Goal: Use online tool/utility: Utilize a website feature to perform a specific function

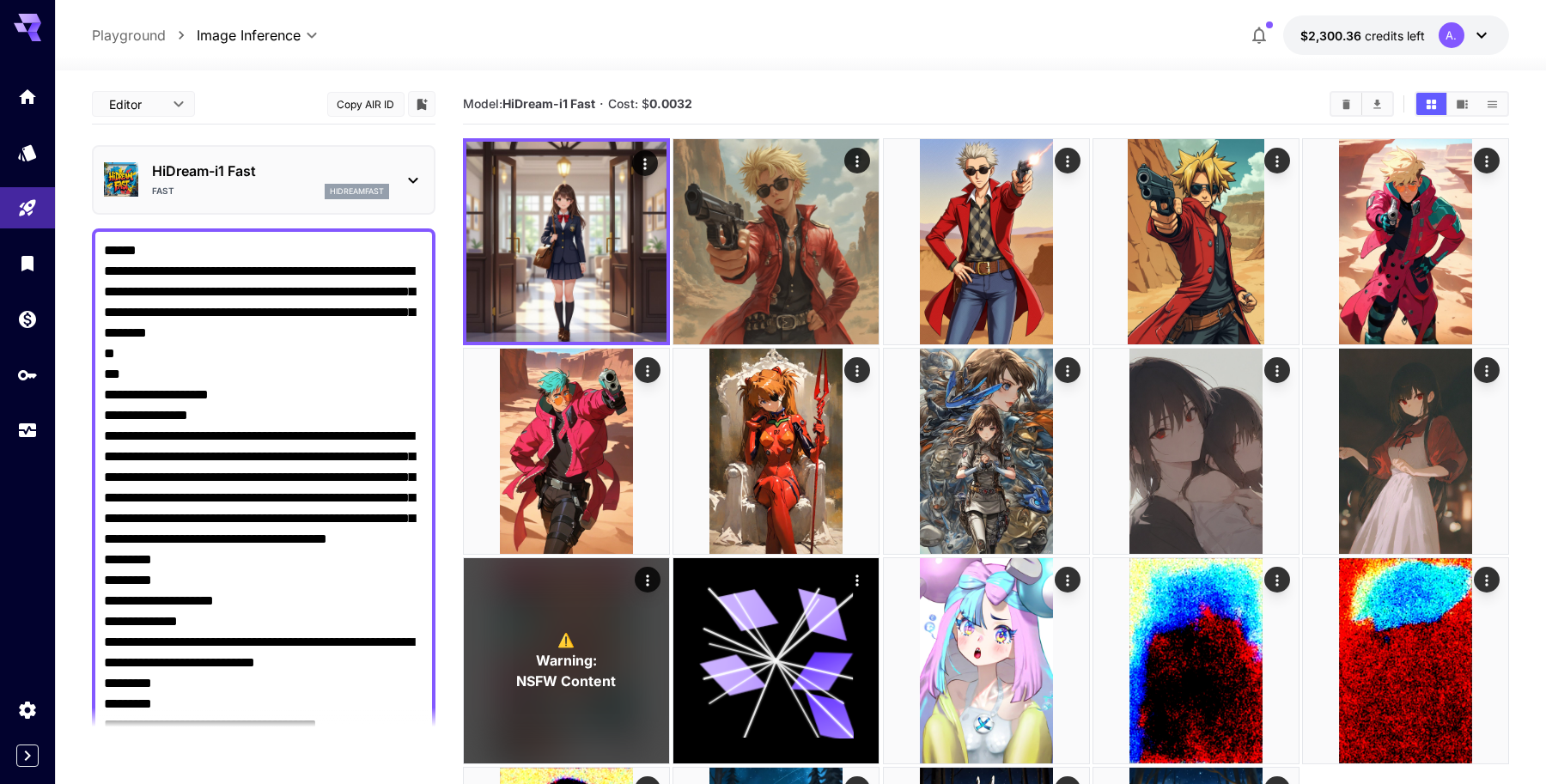
scroll to position [38, 0]
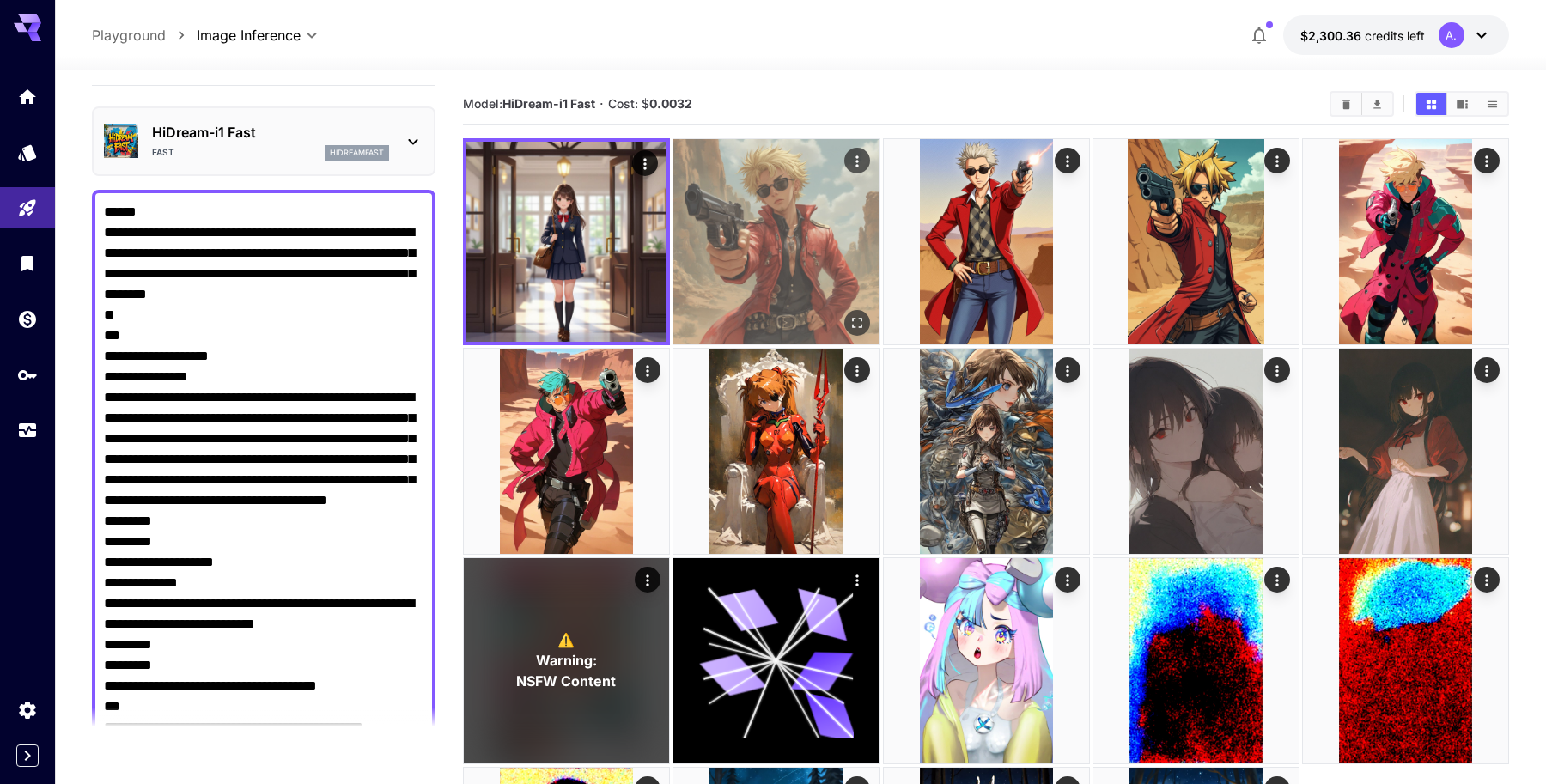
click at [775, 244] on img at bounding box center [775, 241] width 205 height 205
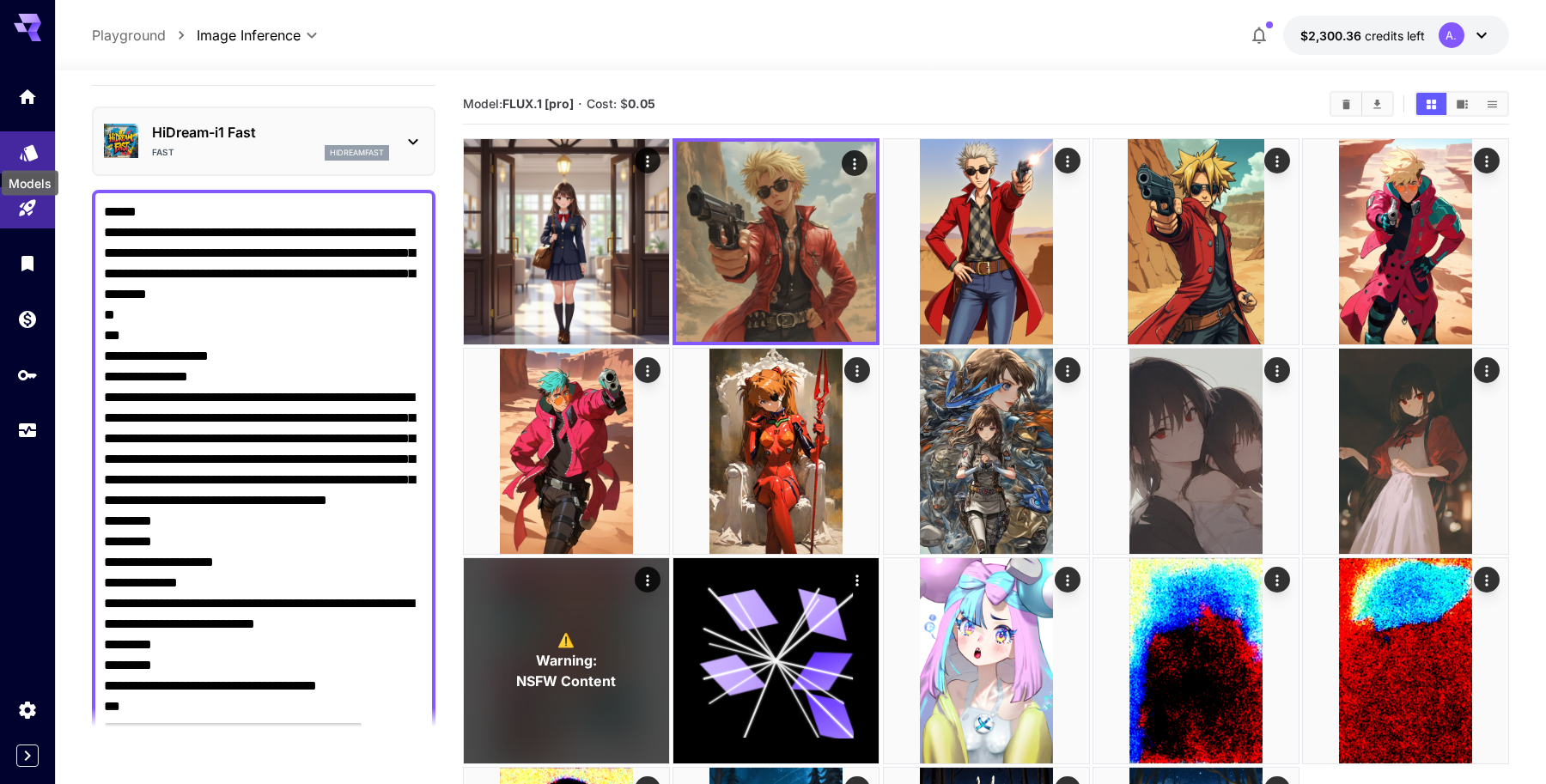
click at [30, 149] on icon "Models" at bounding box center [28, 147] width 18 height 17
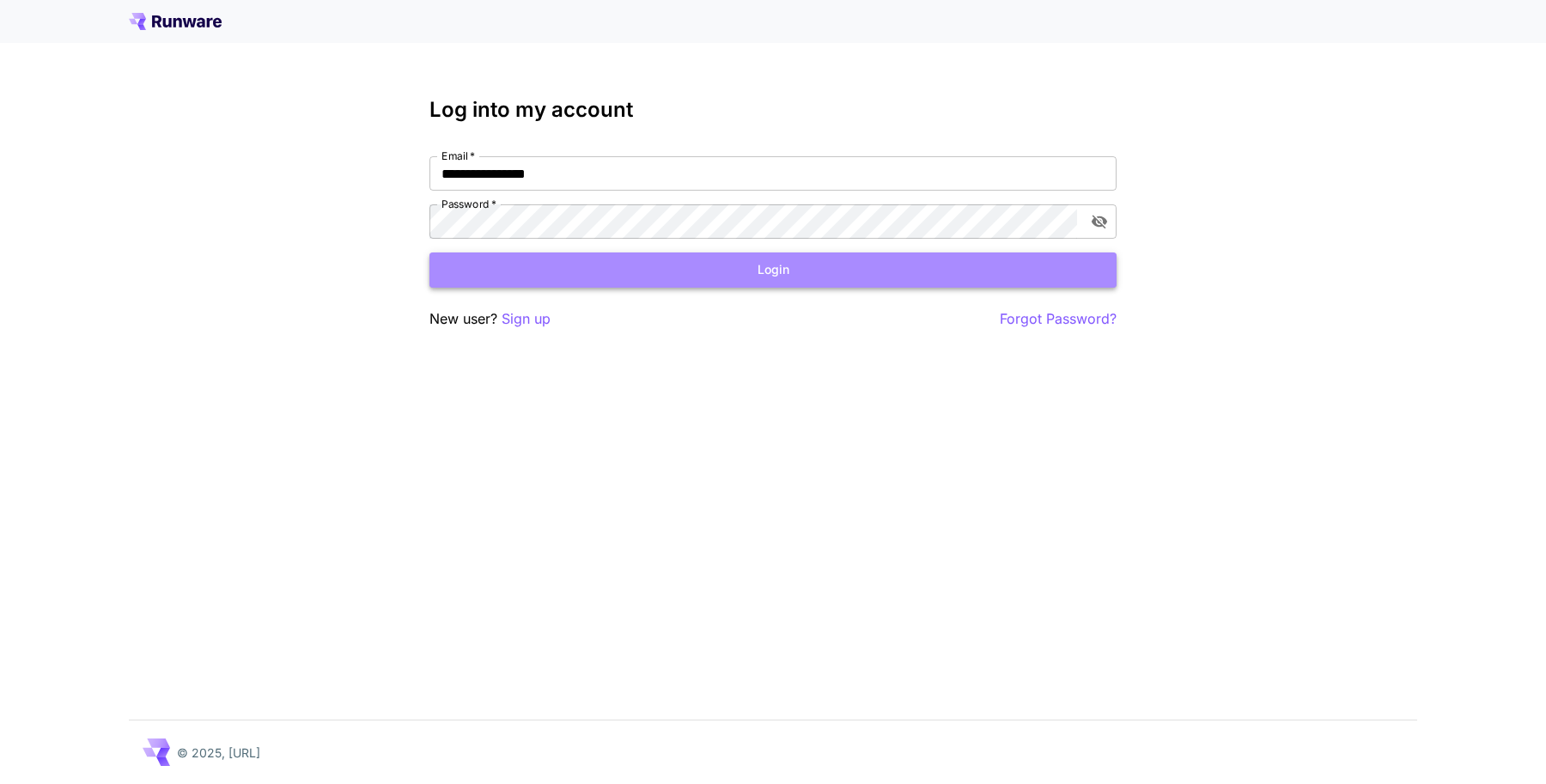
click at [549, 272] on button "Login" at bounding box center [773, 270] width 687 height 35
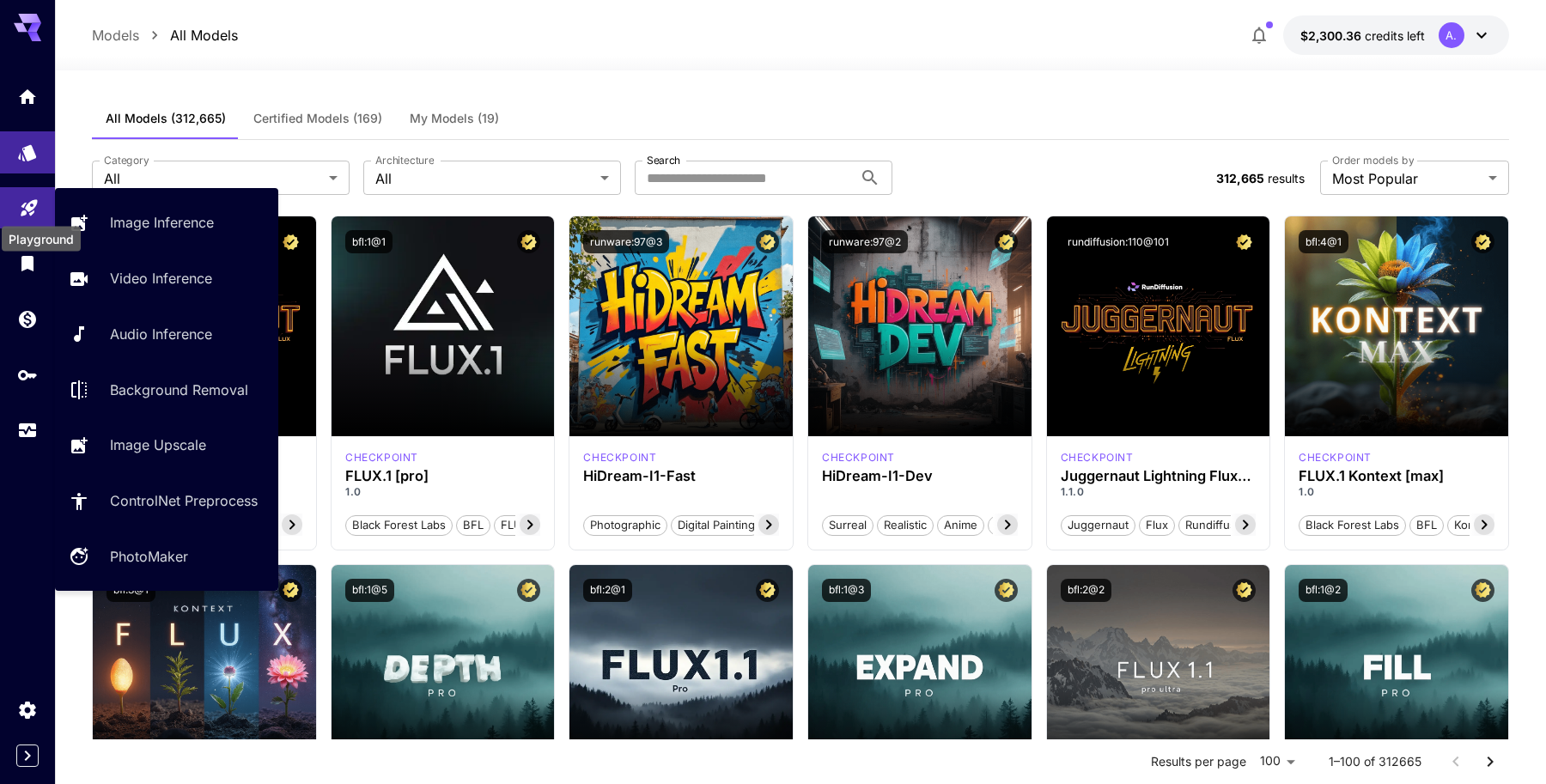
click at [25, 204] on icon "Playground" at bounding box center [28, 205] width 17 height 17
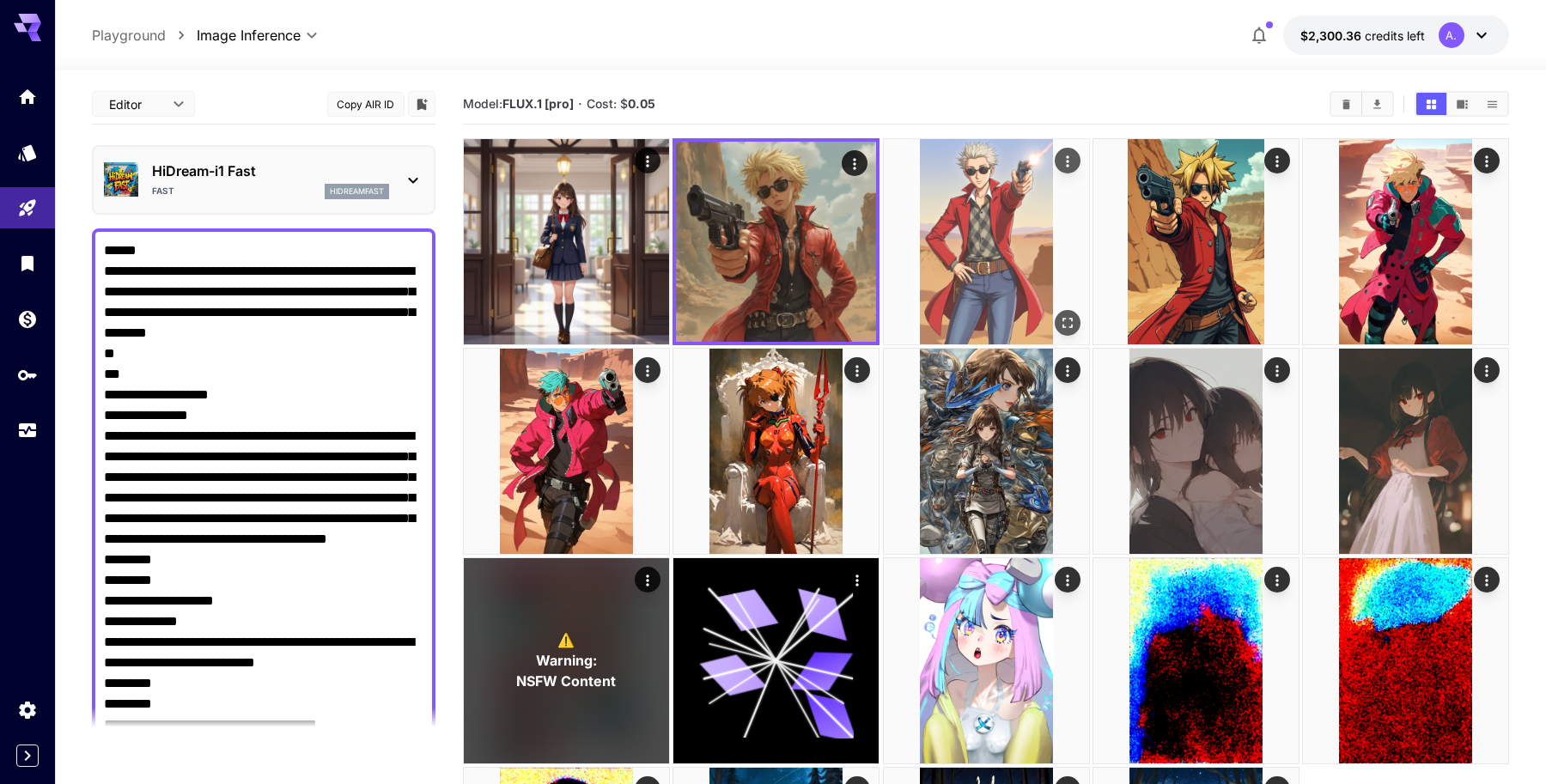
click at [980, 204] on img at bounding box center [985, 241] width 205 height 205
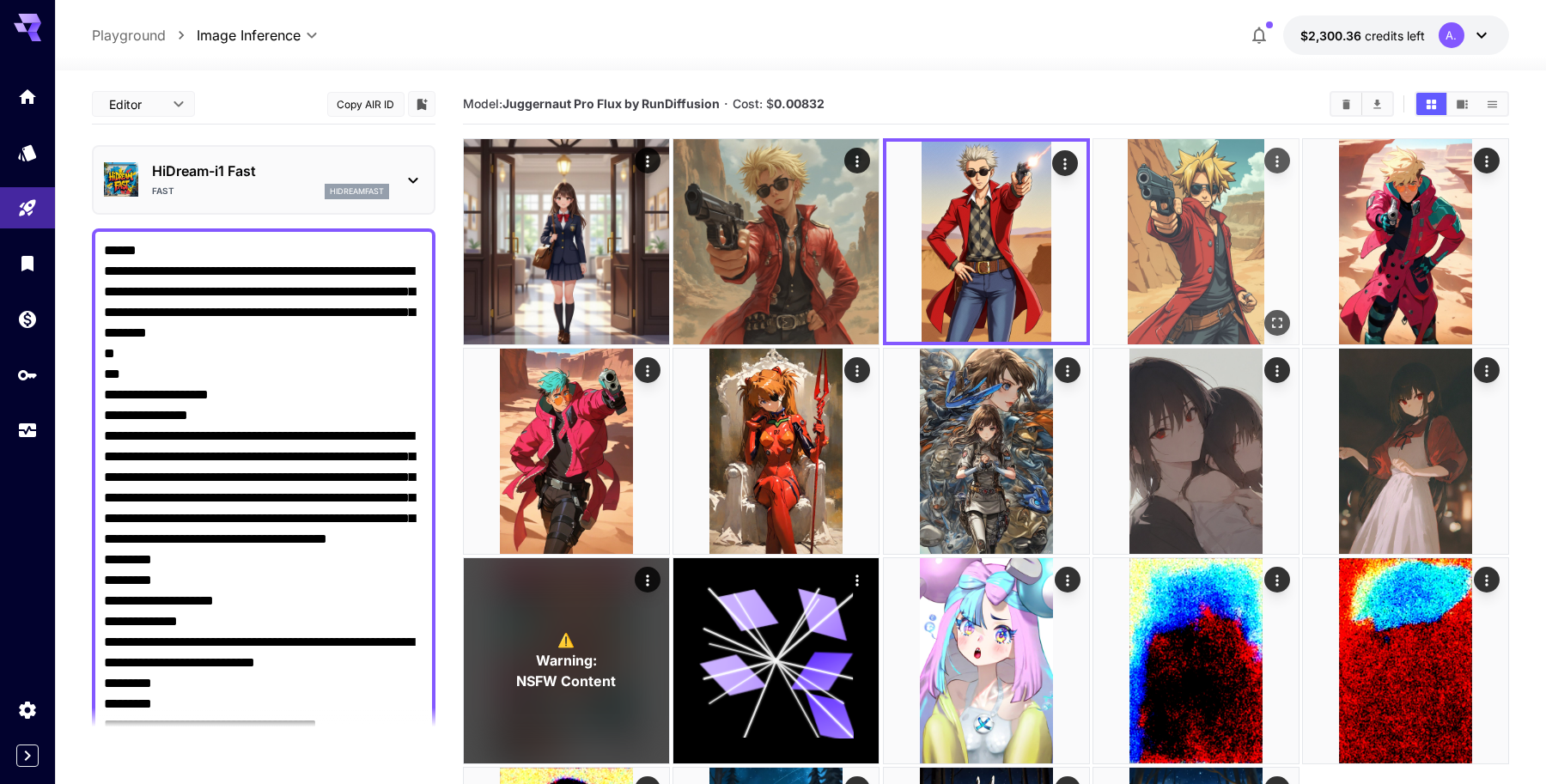
click at [1190, 235] on img at bounding box center [1195, 241] width 205 height 205
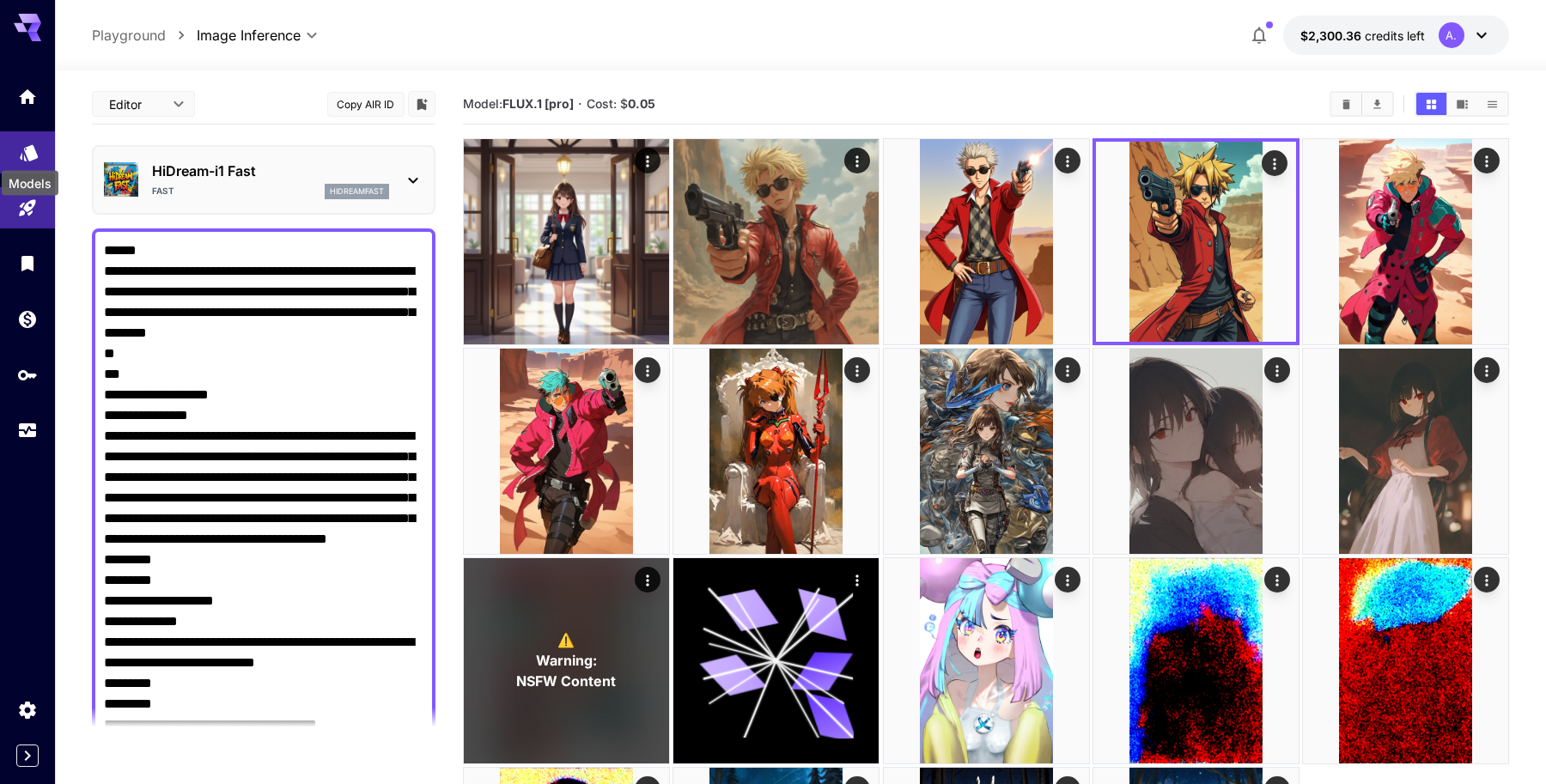
click at [25, 150] on icon "Models" at bounding box center [28, 147] width 21 height 21
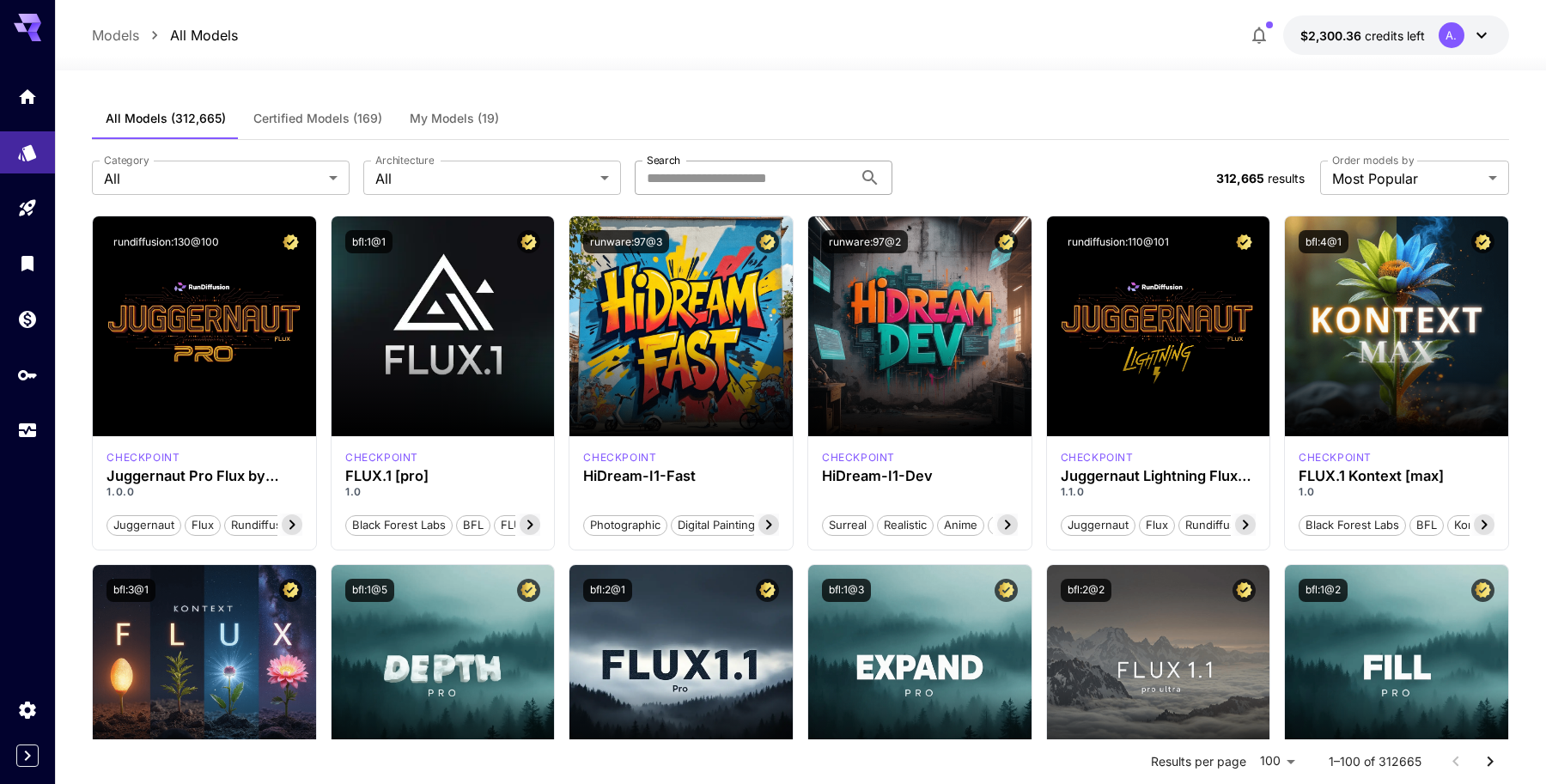
click at [747, 176] on input "Search" at bounding box center [743, 177] width 219 height 34
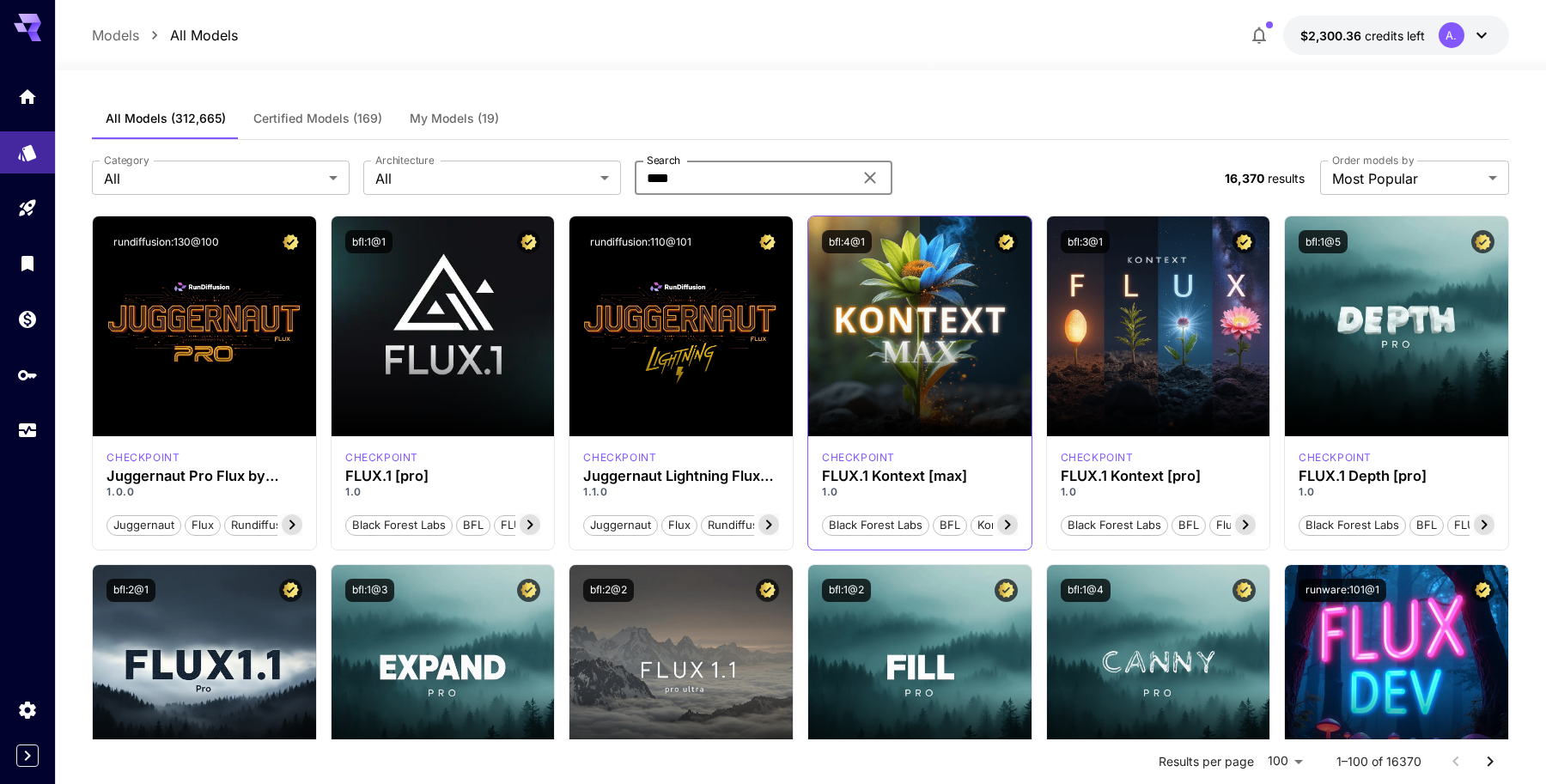
scroll to position [217, 0]
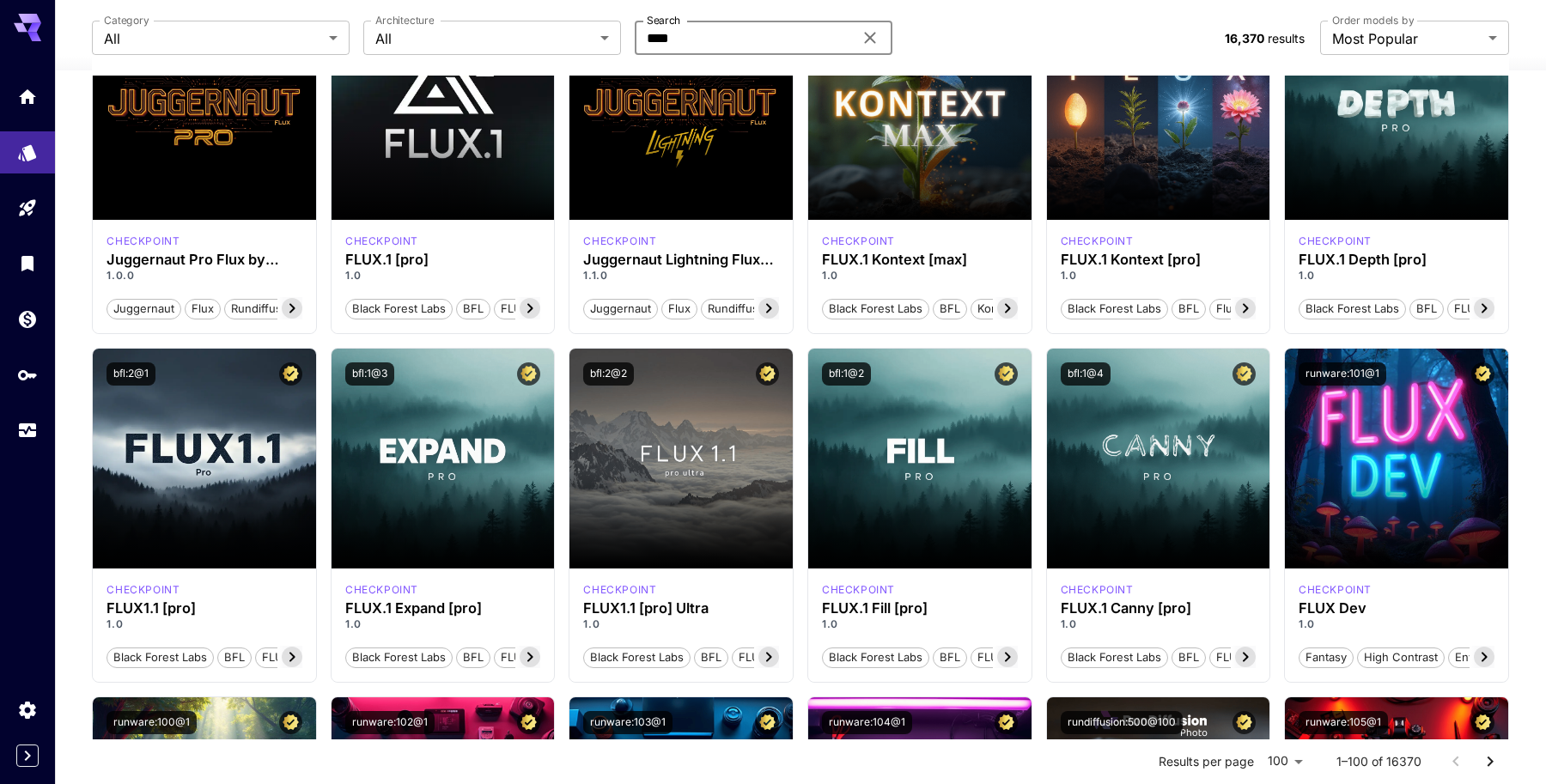
click at [707, 41] on input "****" at bounding box center [743, 37] width 219 height 34
paste input "**********"
type input "**********"
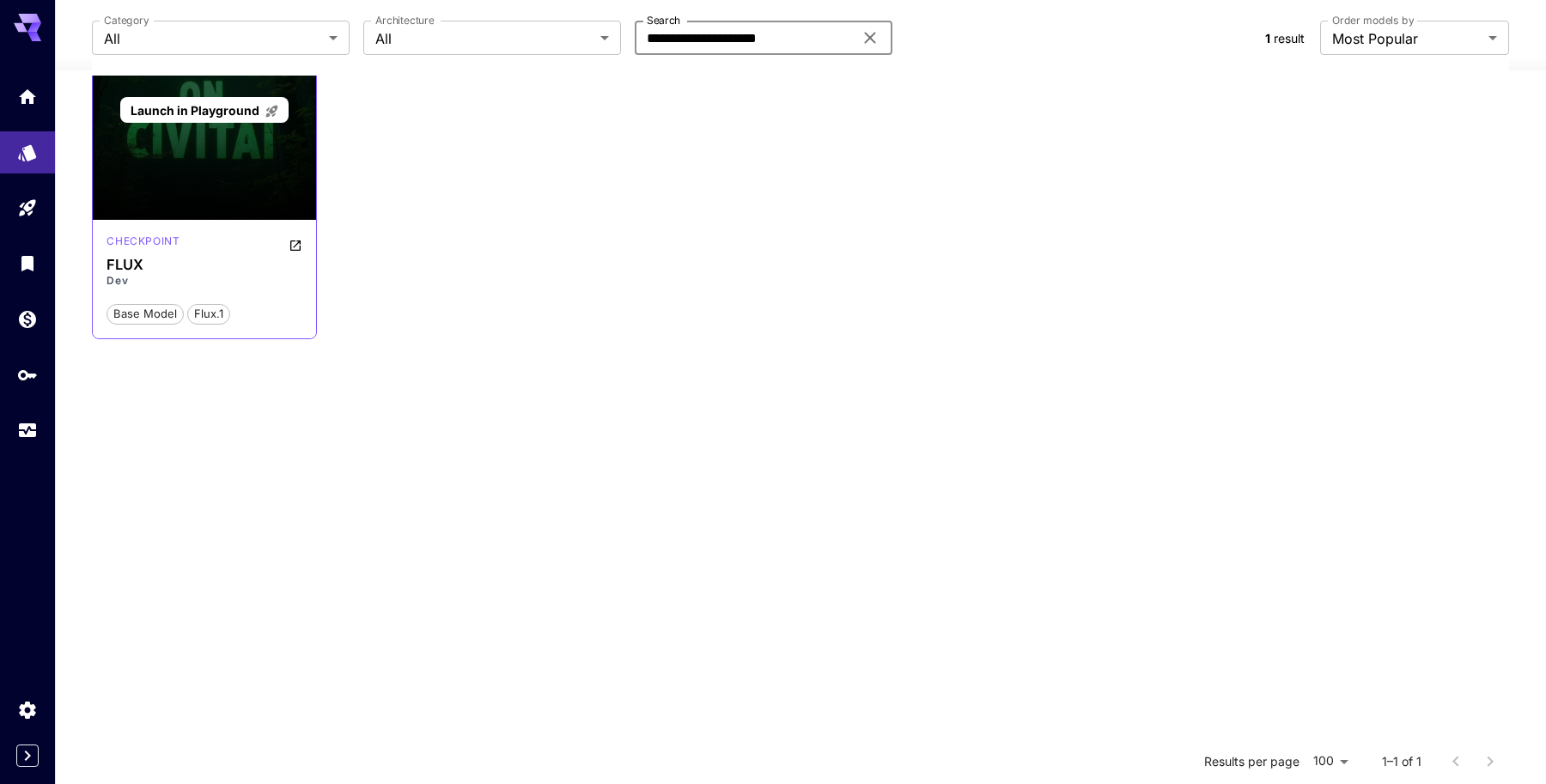
scroll to position [36, 0]
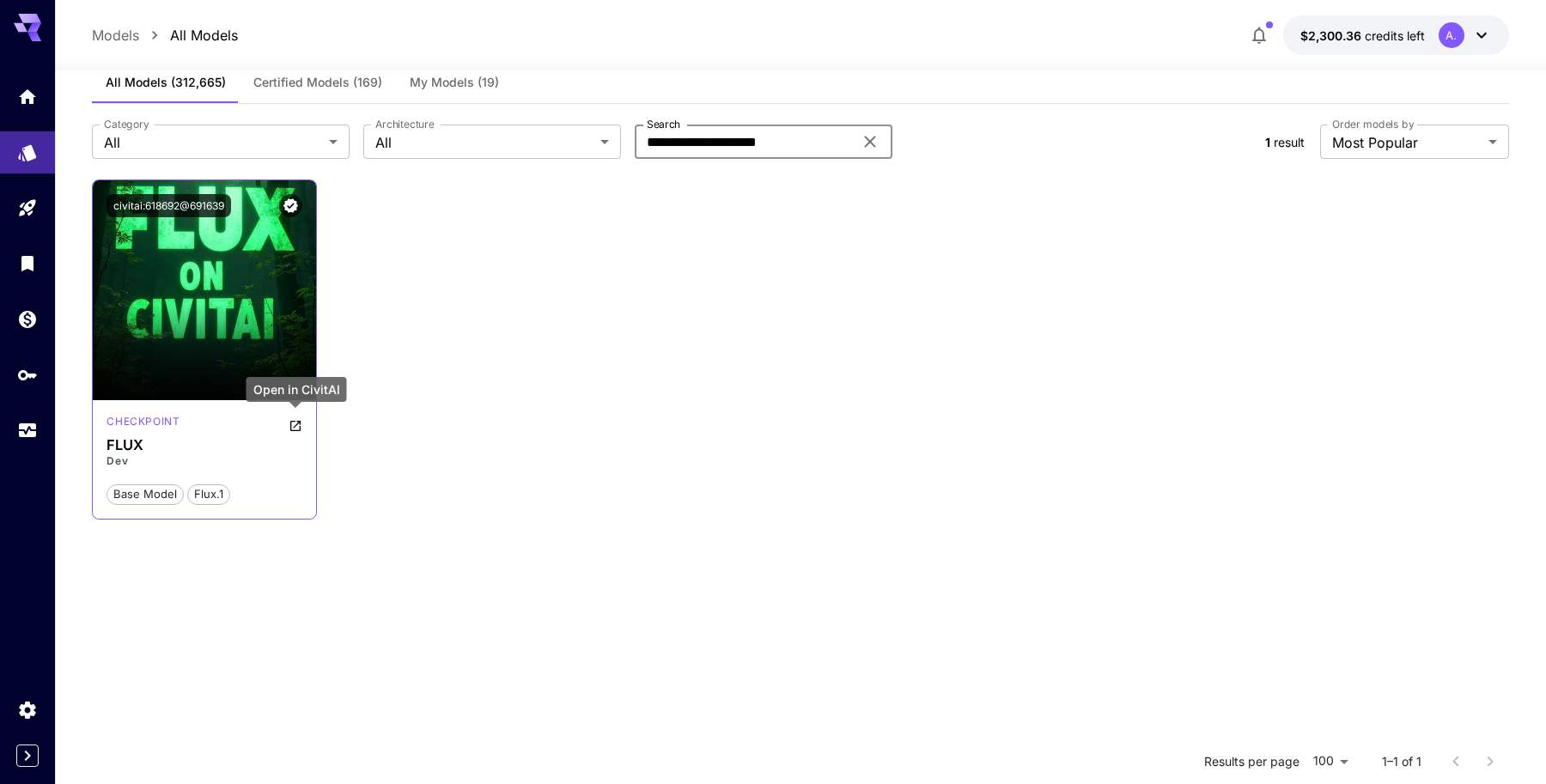
click at [293, 420] on icon "Open in CivitAI" at bounding box center [295, 425] width 11 height 11
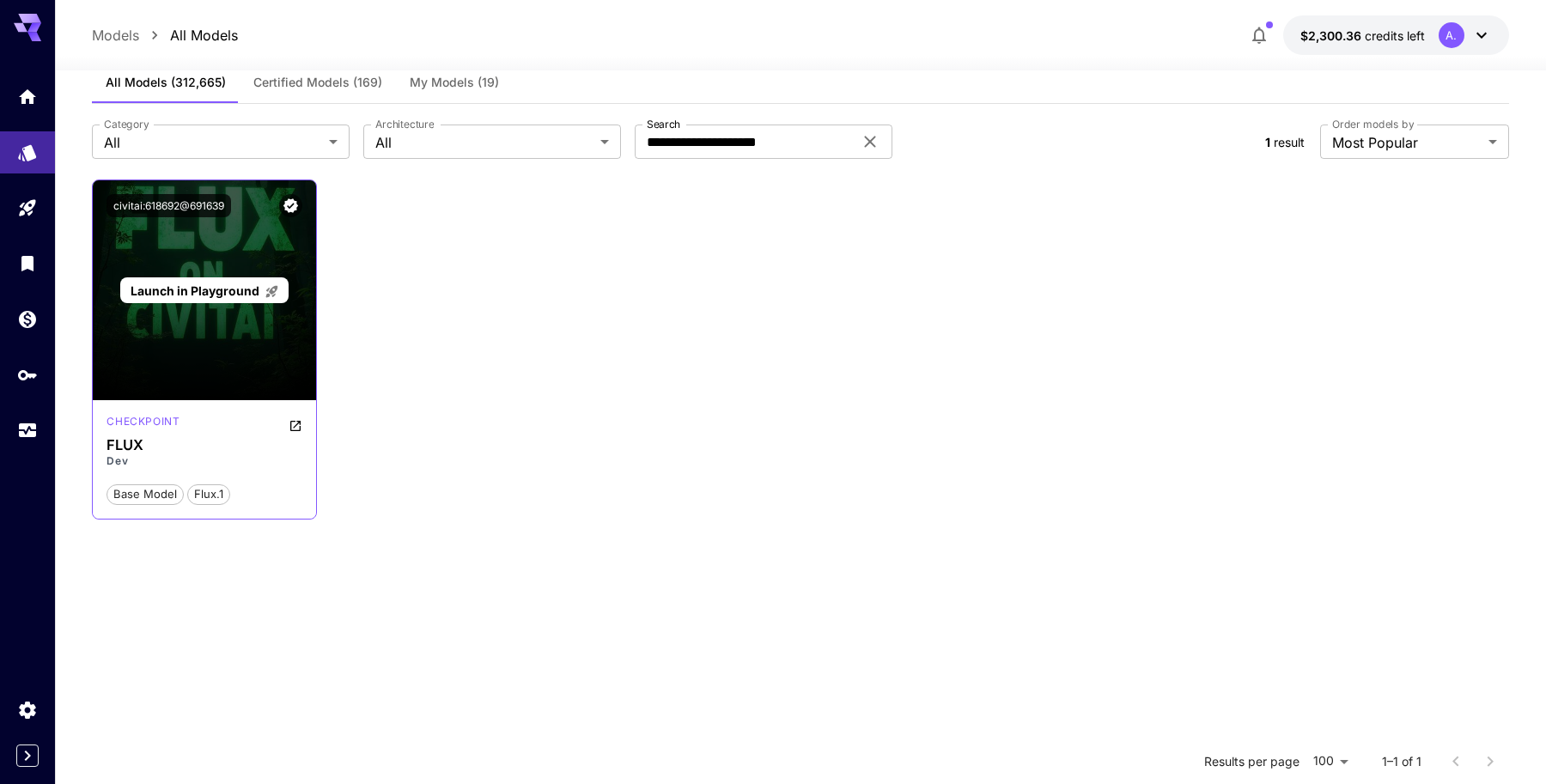
click at [204, 292] on span "Launch in Playground" at bounding box center [194, 290] width 128 height 15
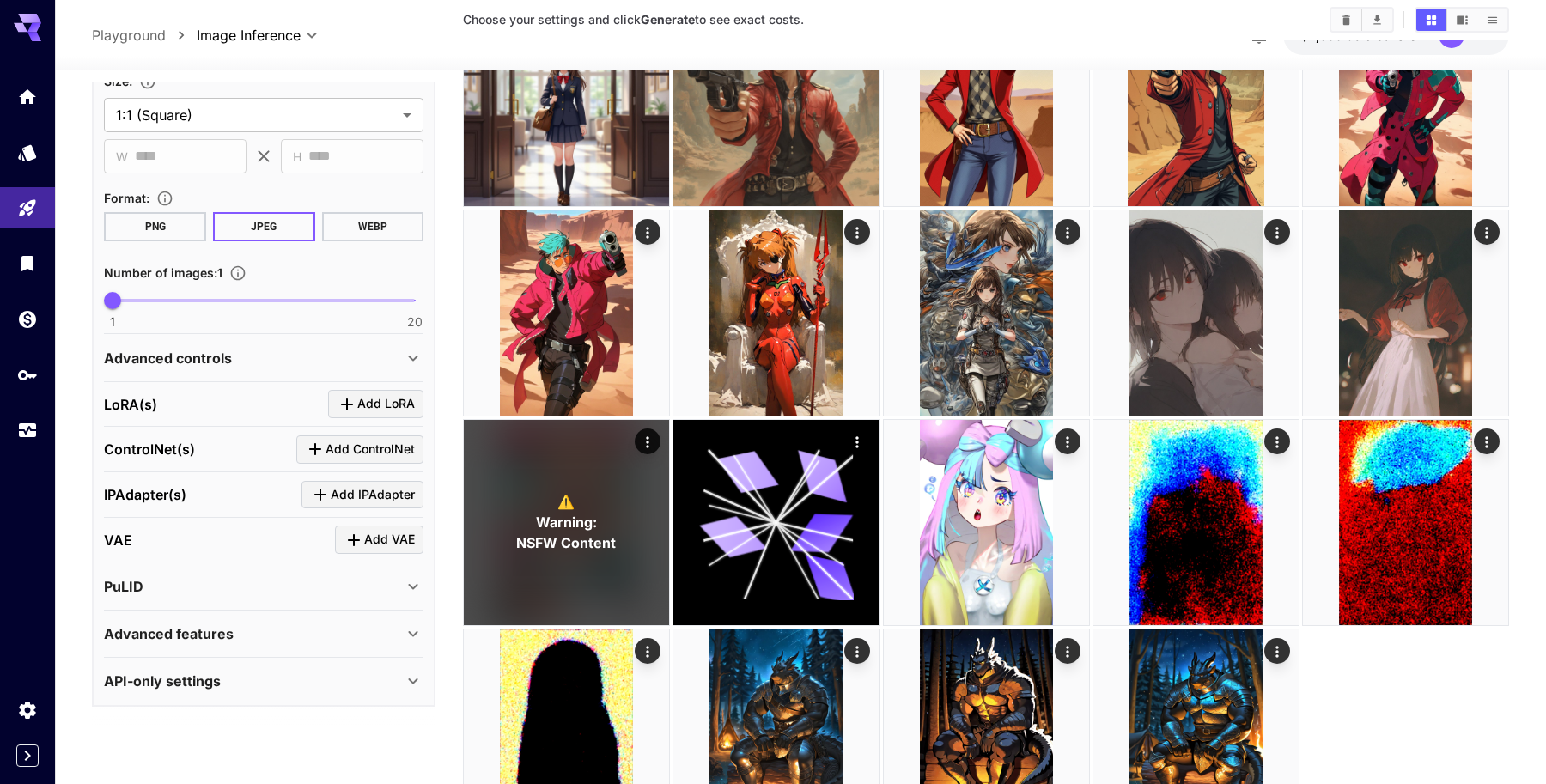
scroll to position [1142, 0]
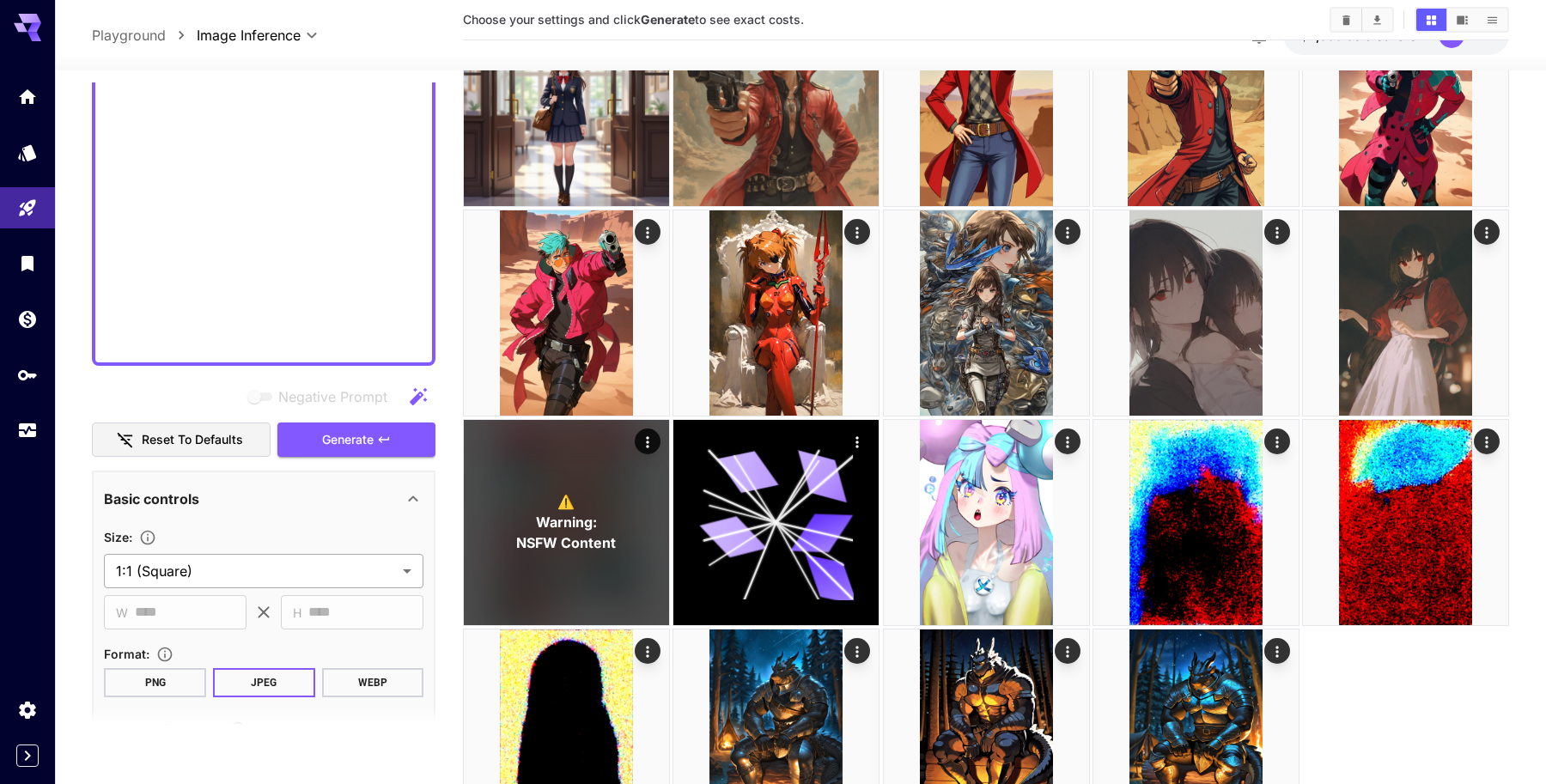
click at [203, 574] on body "**********" at bounding box center [773, 374] width 1546 height 1025
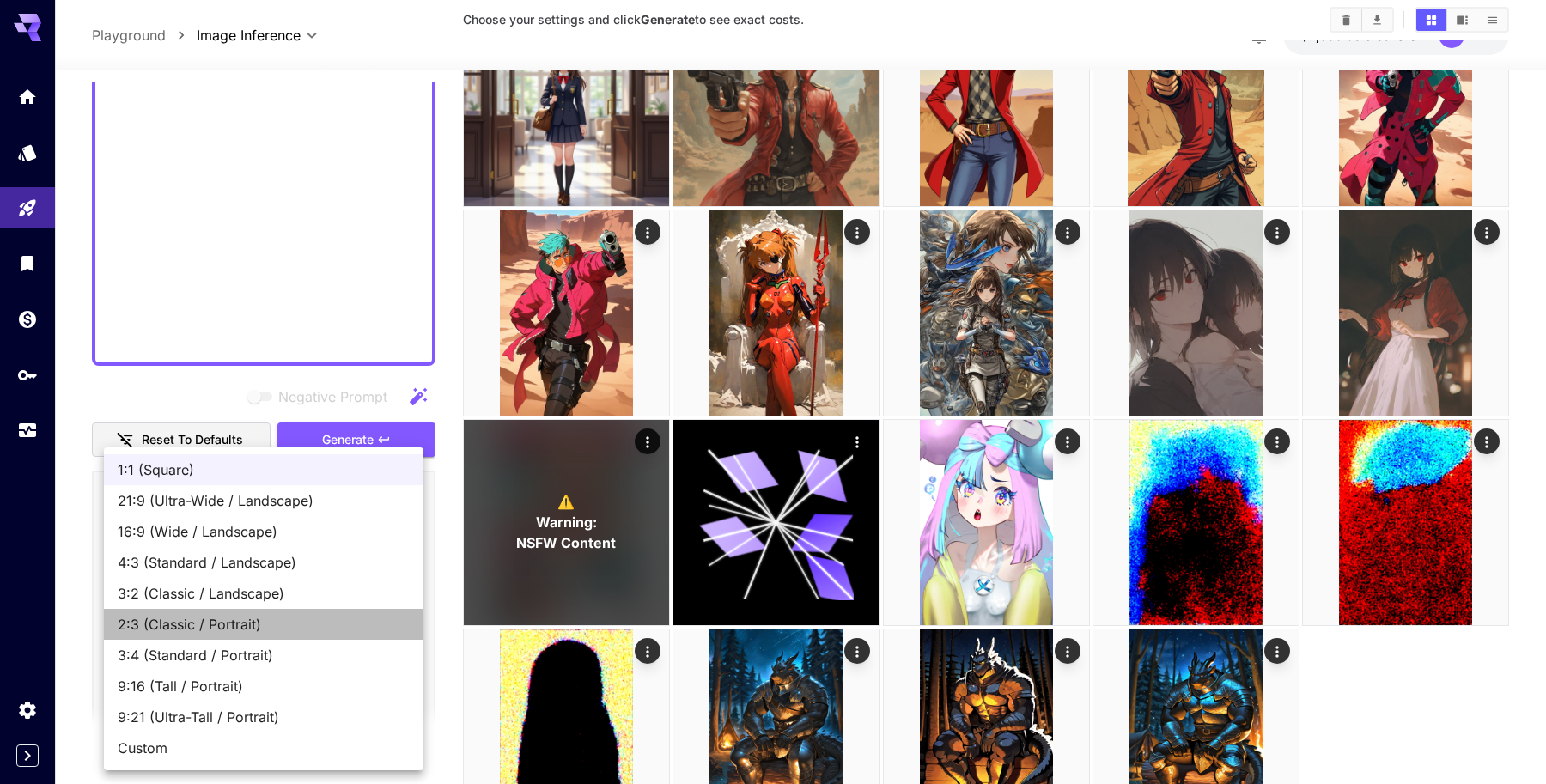
click at [209, 624] on span "2:3 (Classic / Portrait)" at bounding box center [264, 623] width 292 height 21
type input "**********"
type input "***"
type input "****"
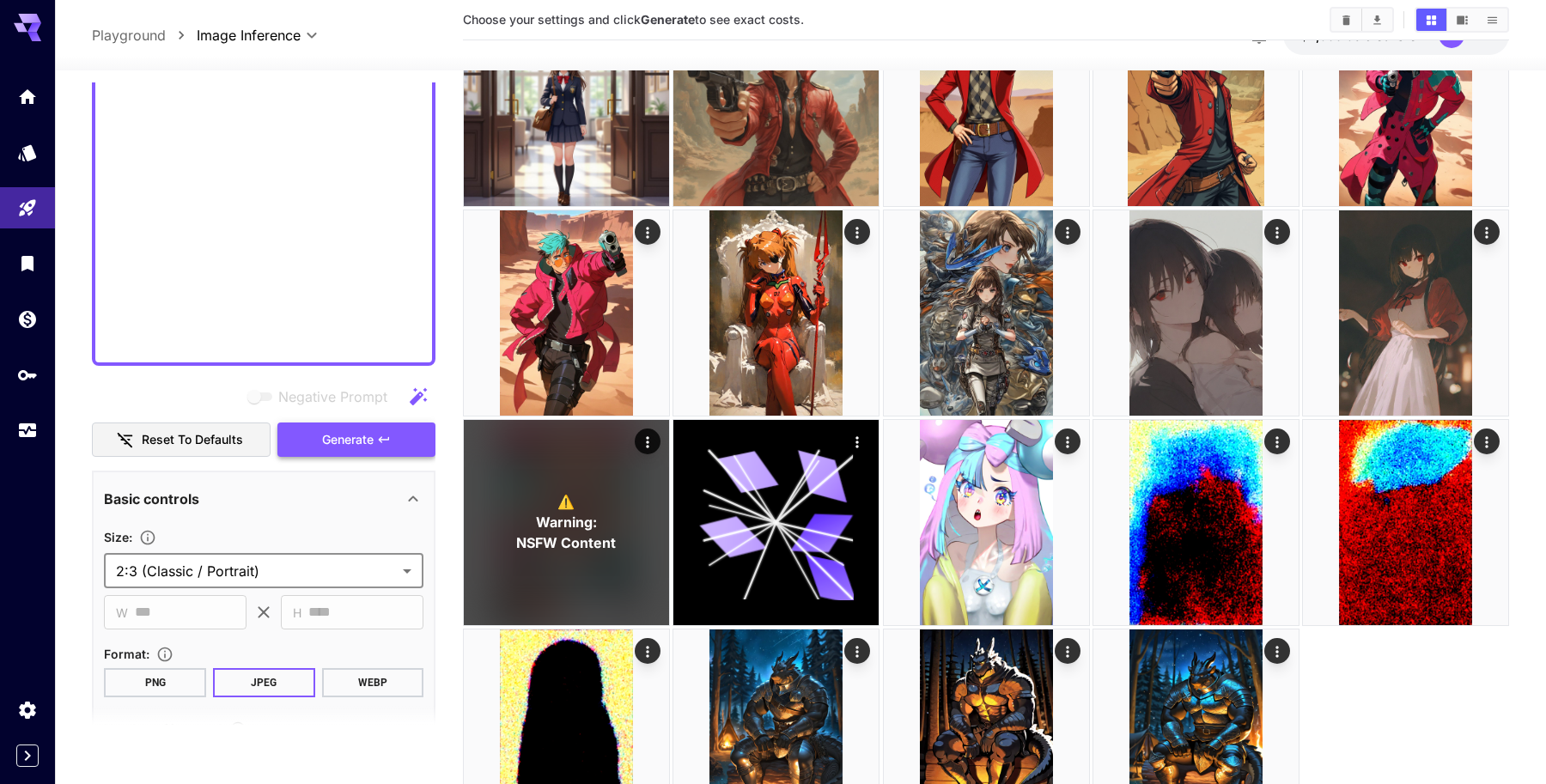
click at [332, 443] on span "Generate" at bounding box center [348, 440] width 52 height 22
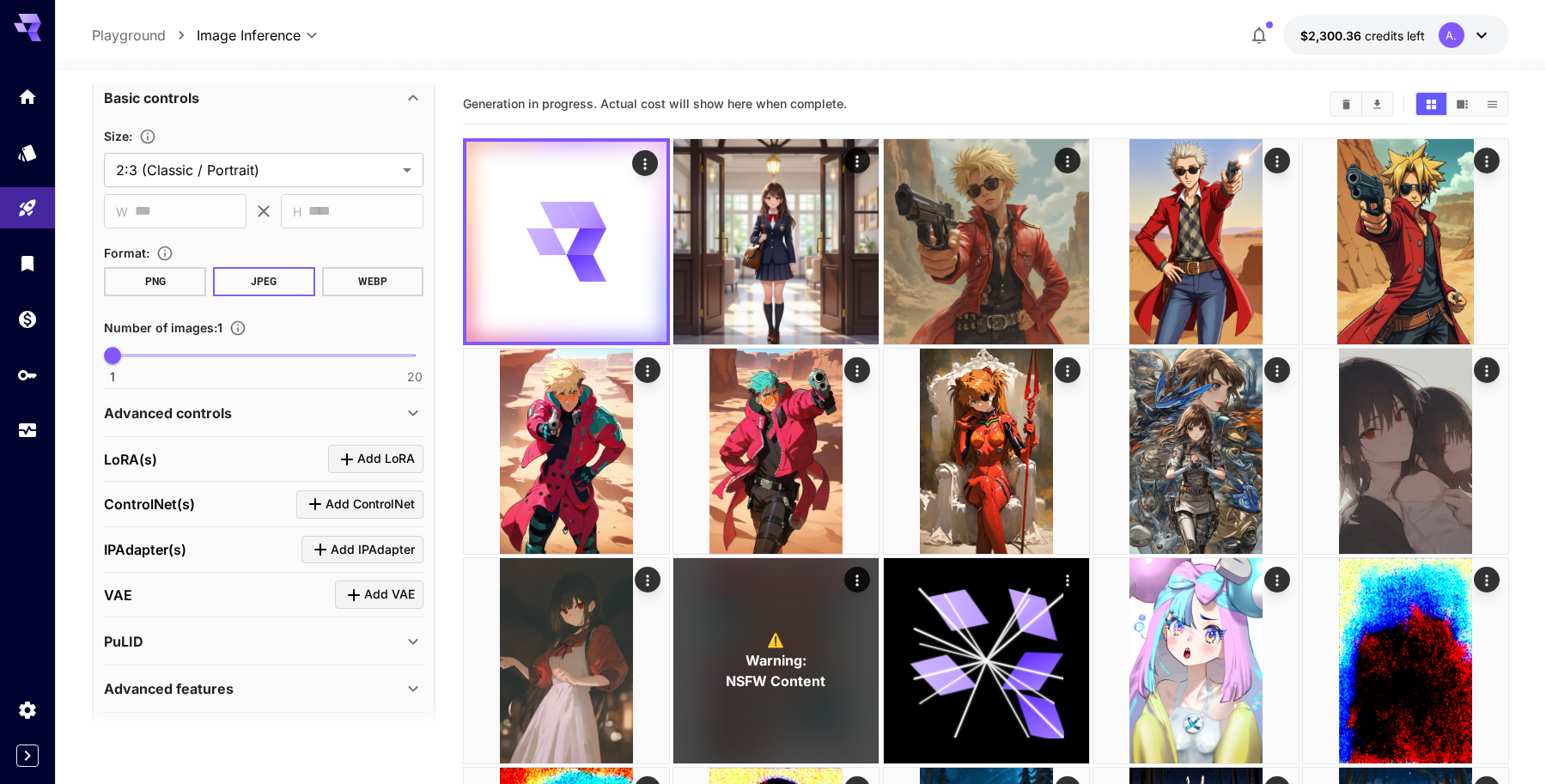
scroll to position [1558, 0]
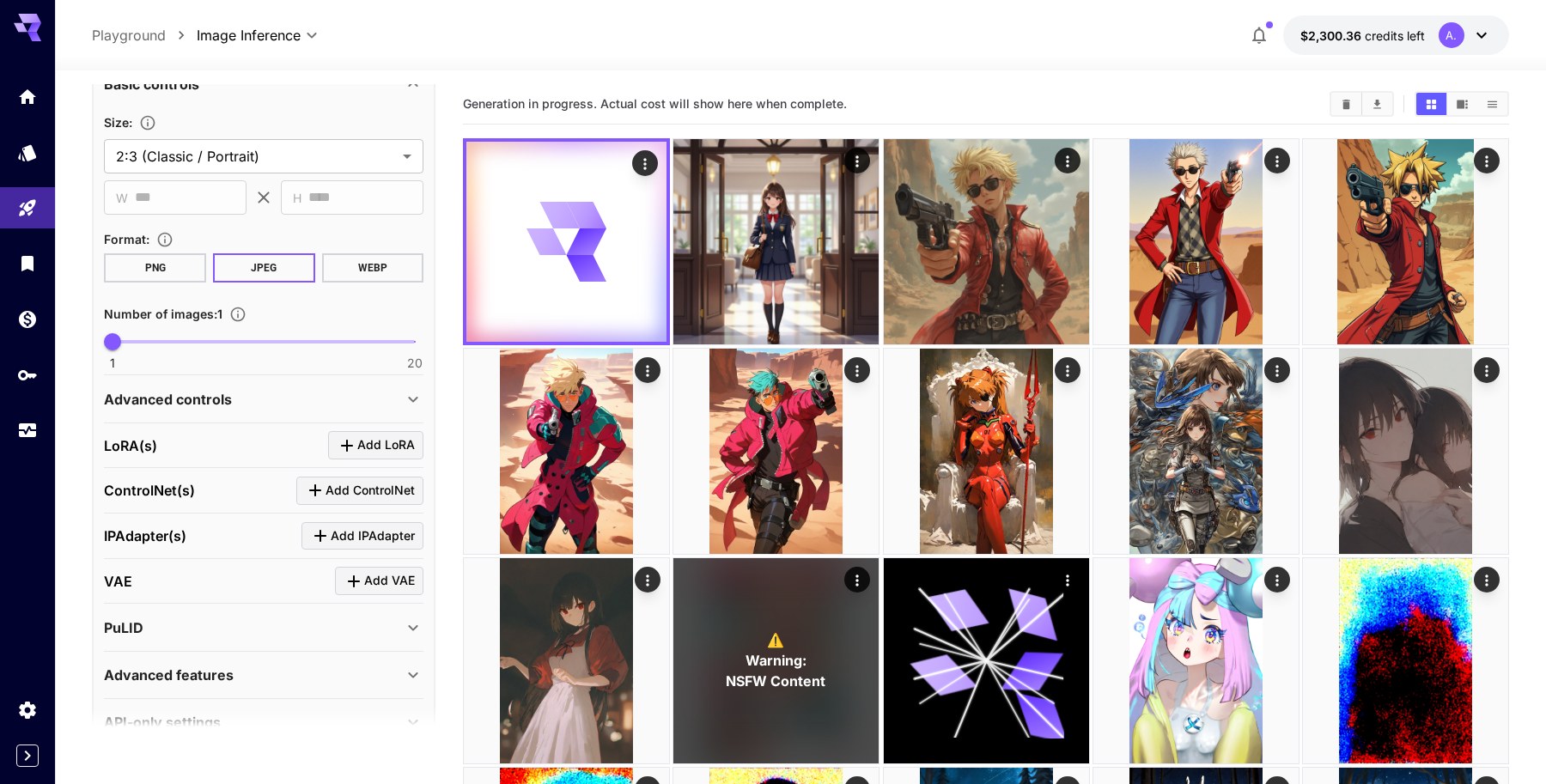
click at [313, 396] on div "Advanced controls" at bounding box center [253, 399] width 299 height 21
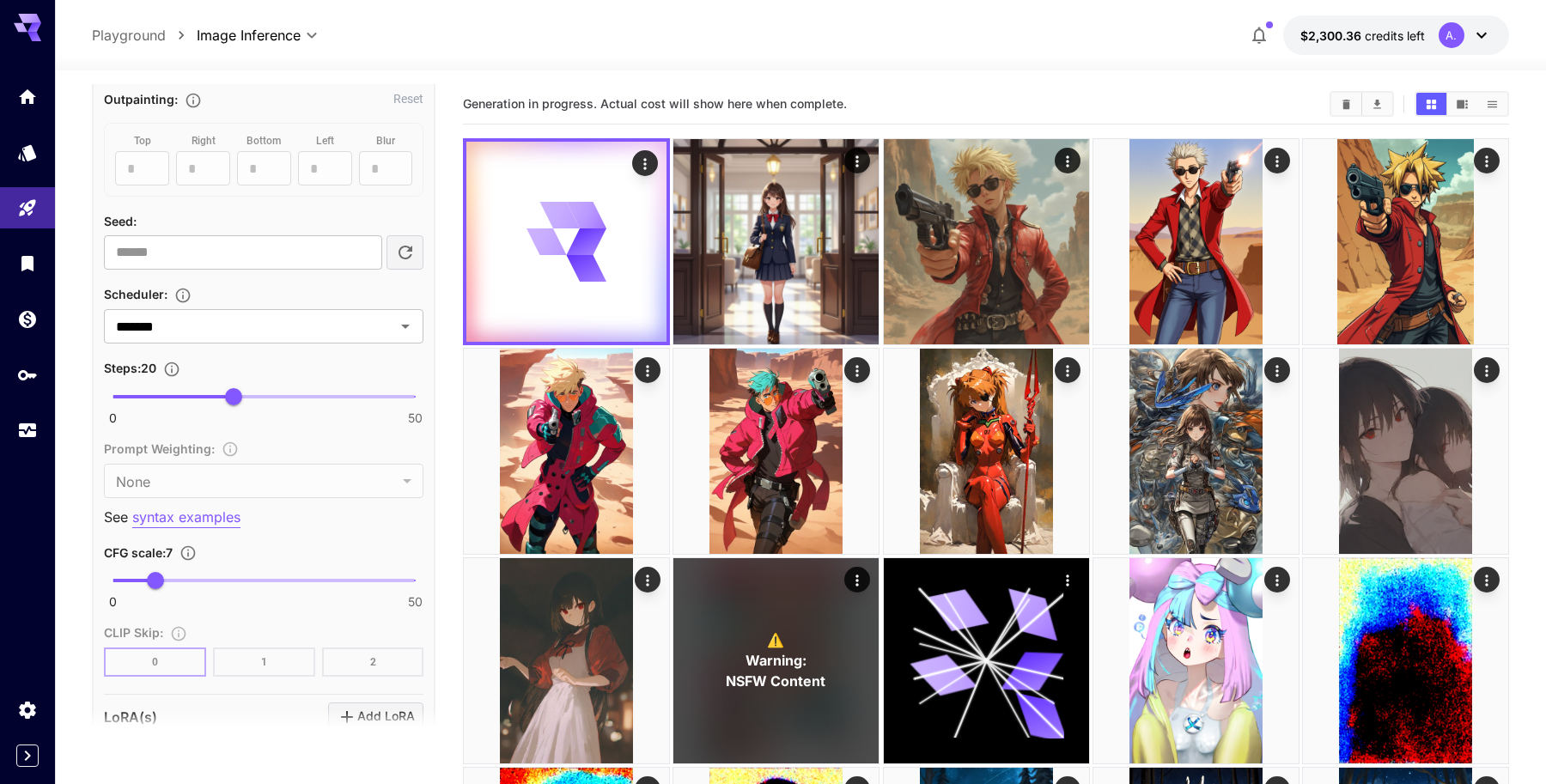
scroll to position [2124, 0]
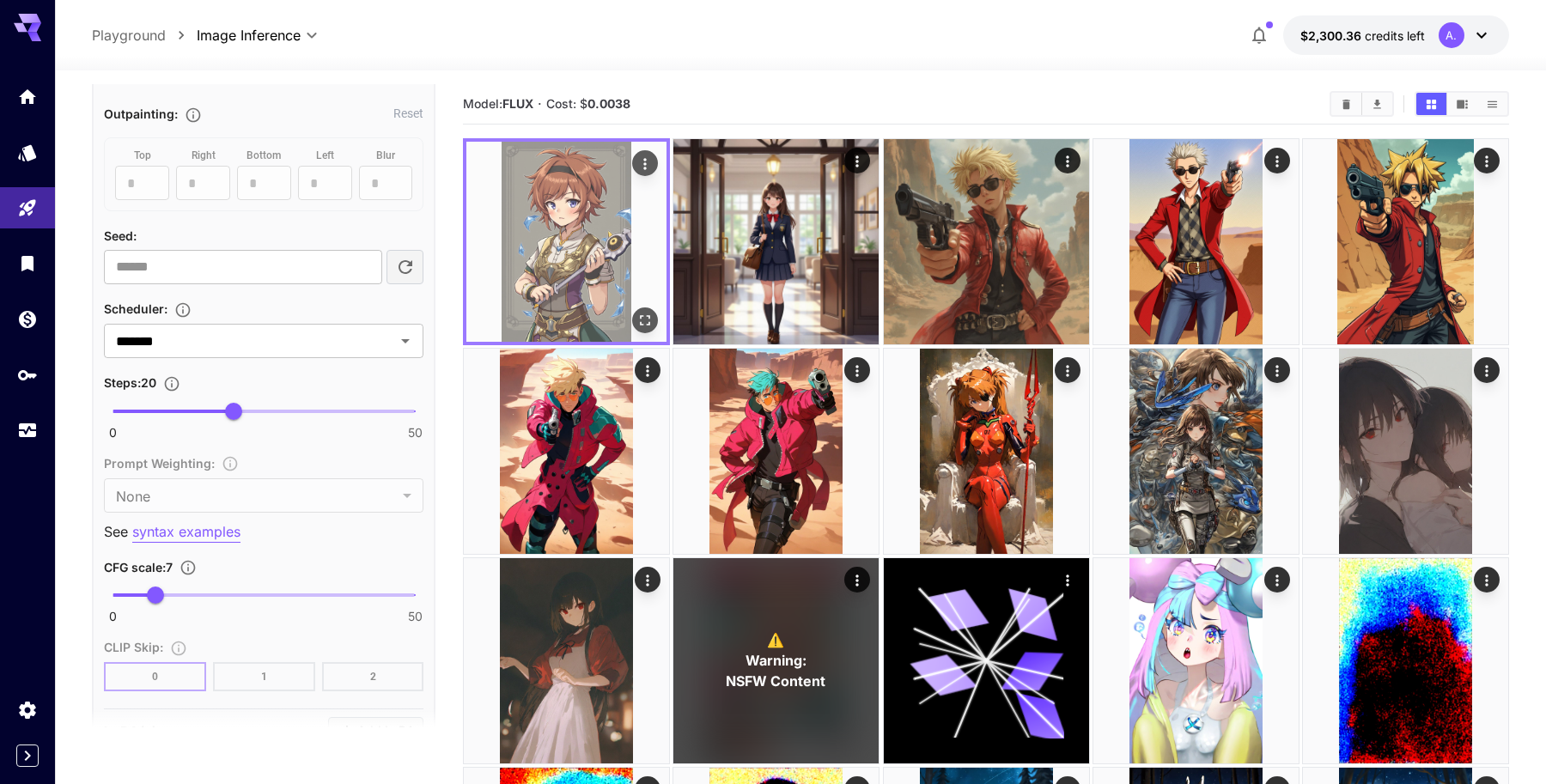
click at [591, 191] on img at bounding box center [567, 242] width 200 height 200
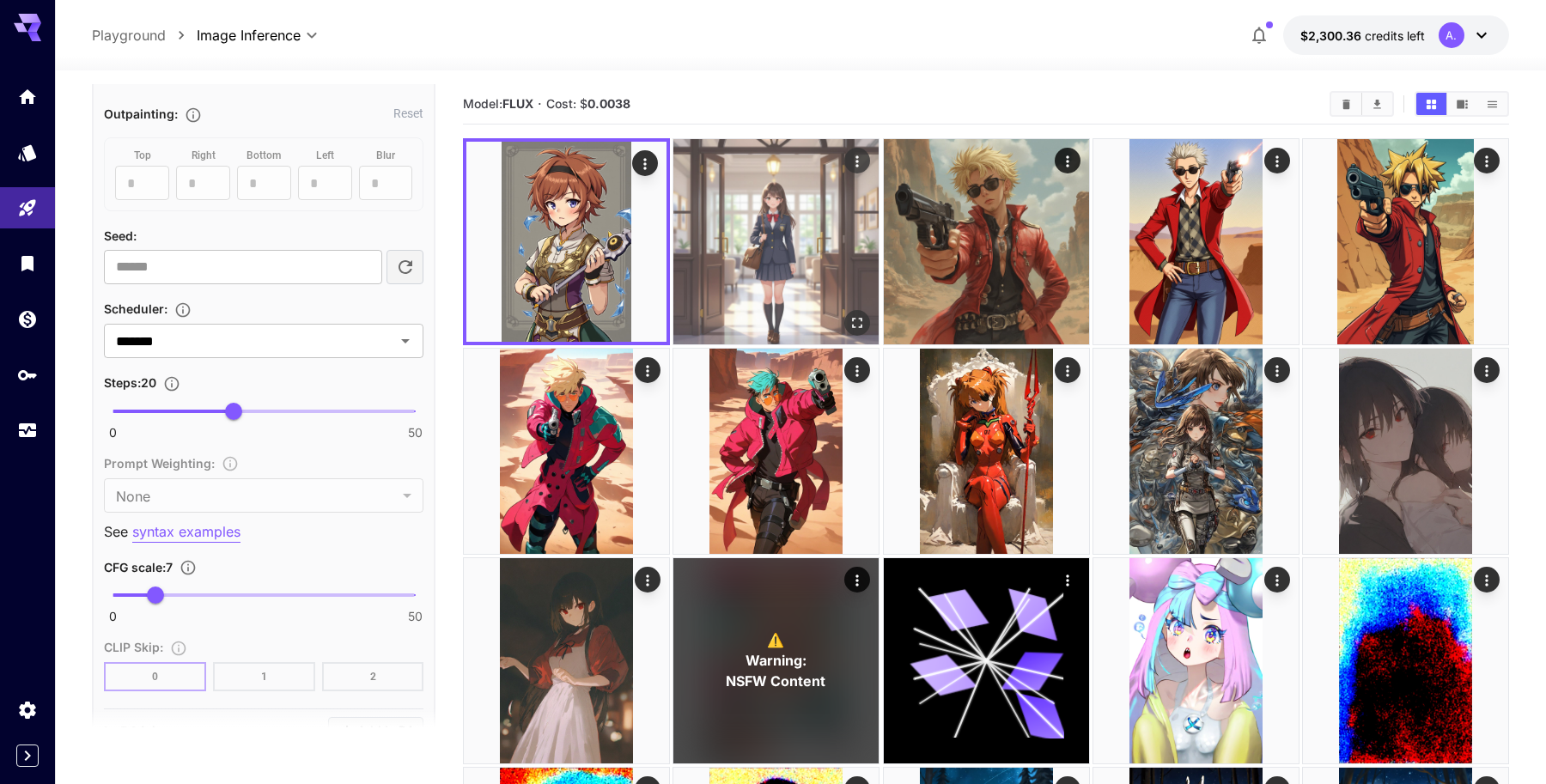
click at [746, 197] on img at bounding box center [775, 241] width 205 height 205
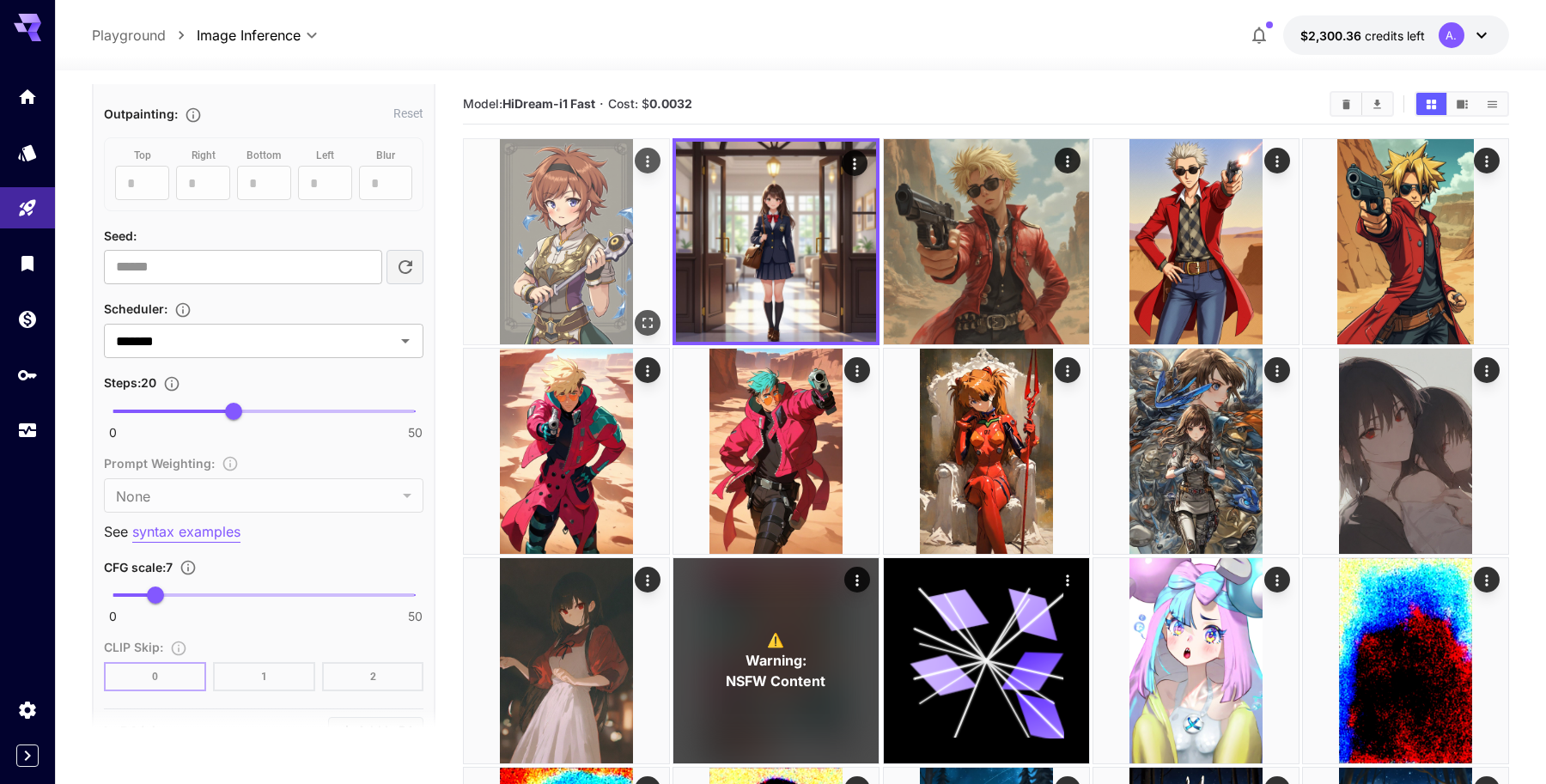
click at [543, 235] on img at bounding box center [566, 241] width 205 height 205
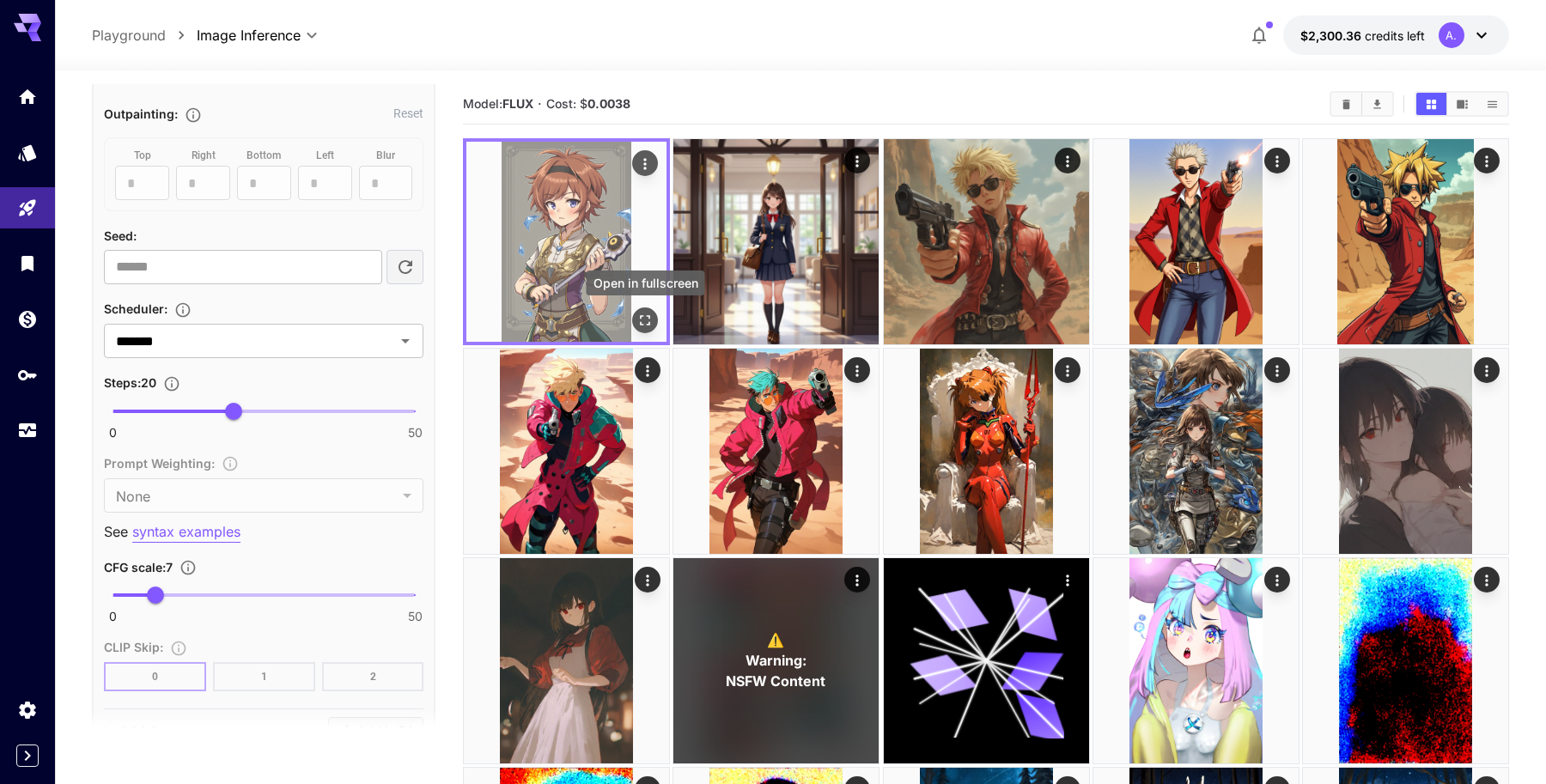
click at [646, 320] on icon "Open in fullscreen" at bounding box center [645, 320] width 18 height 18
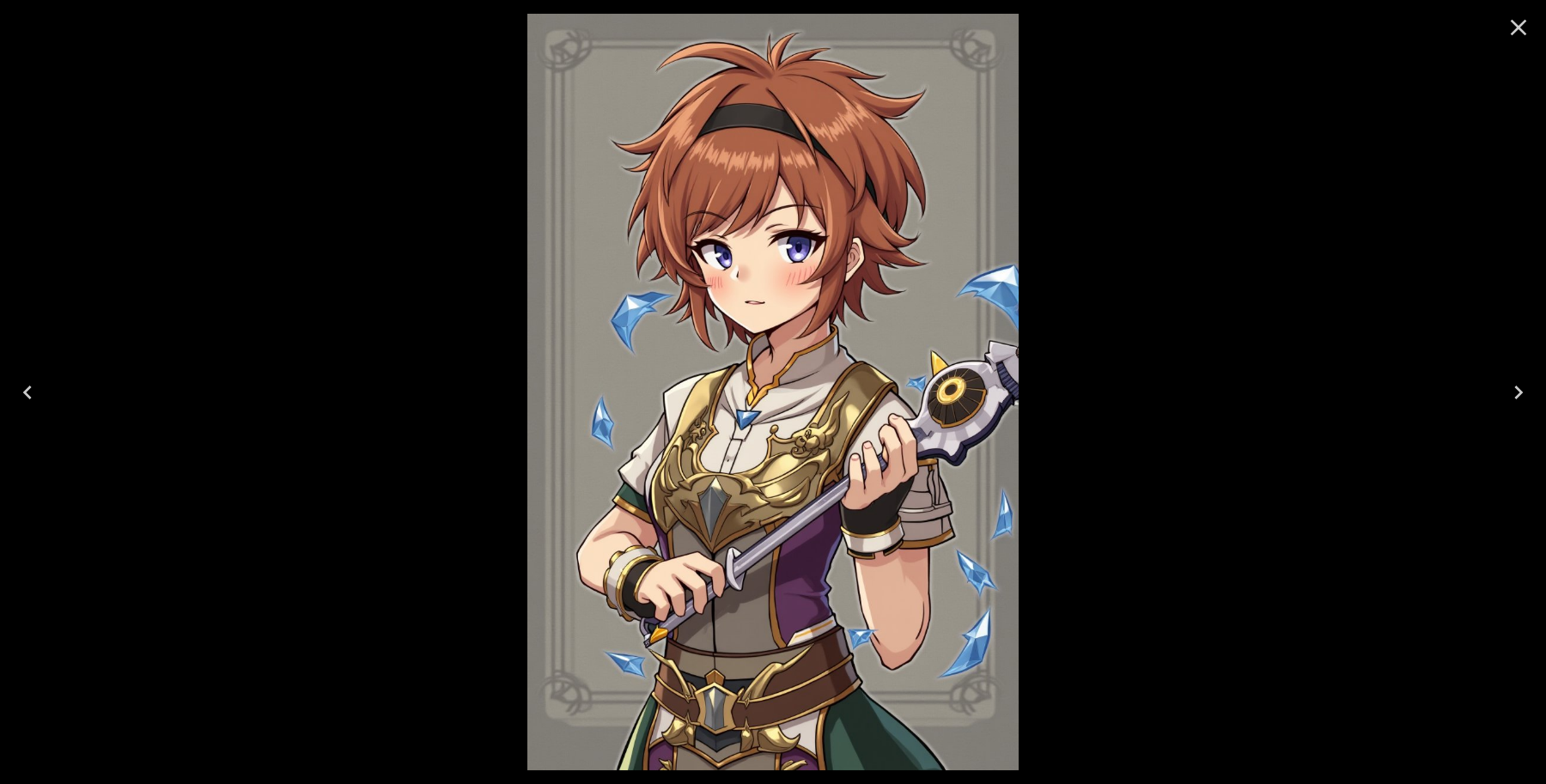
click at [1515, 17] on icon "Close" at bounding box center [1519, 27] width 27 height 27
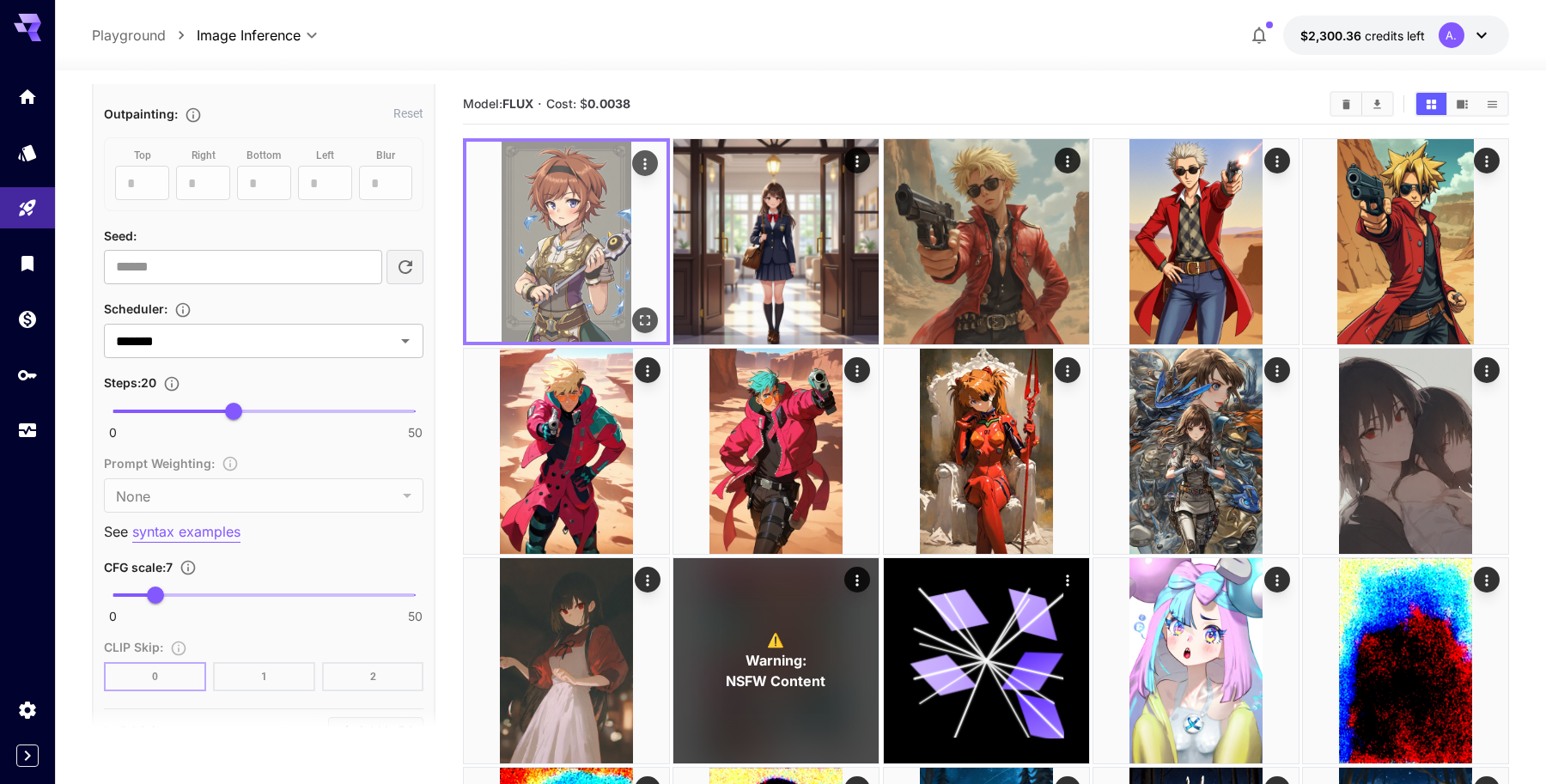
click at [598, 219] on img at bounding box center [567, 242] width 200 height 200
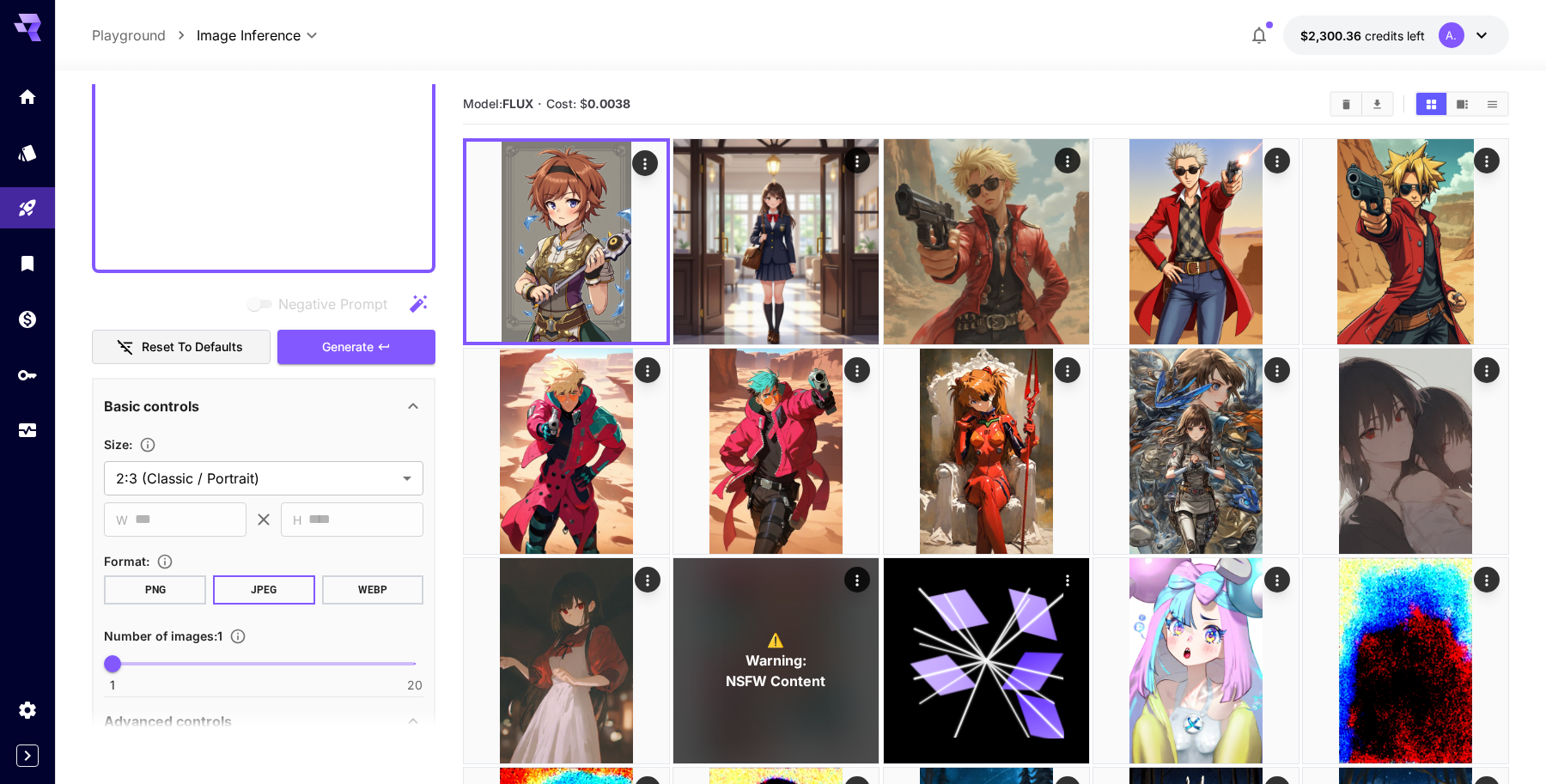
scroll to position [1232, 0]
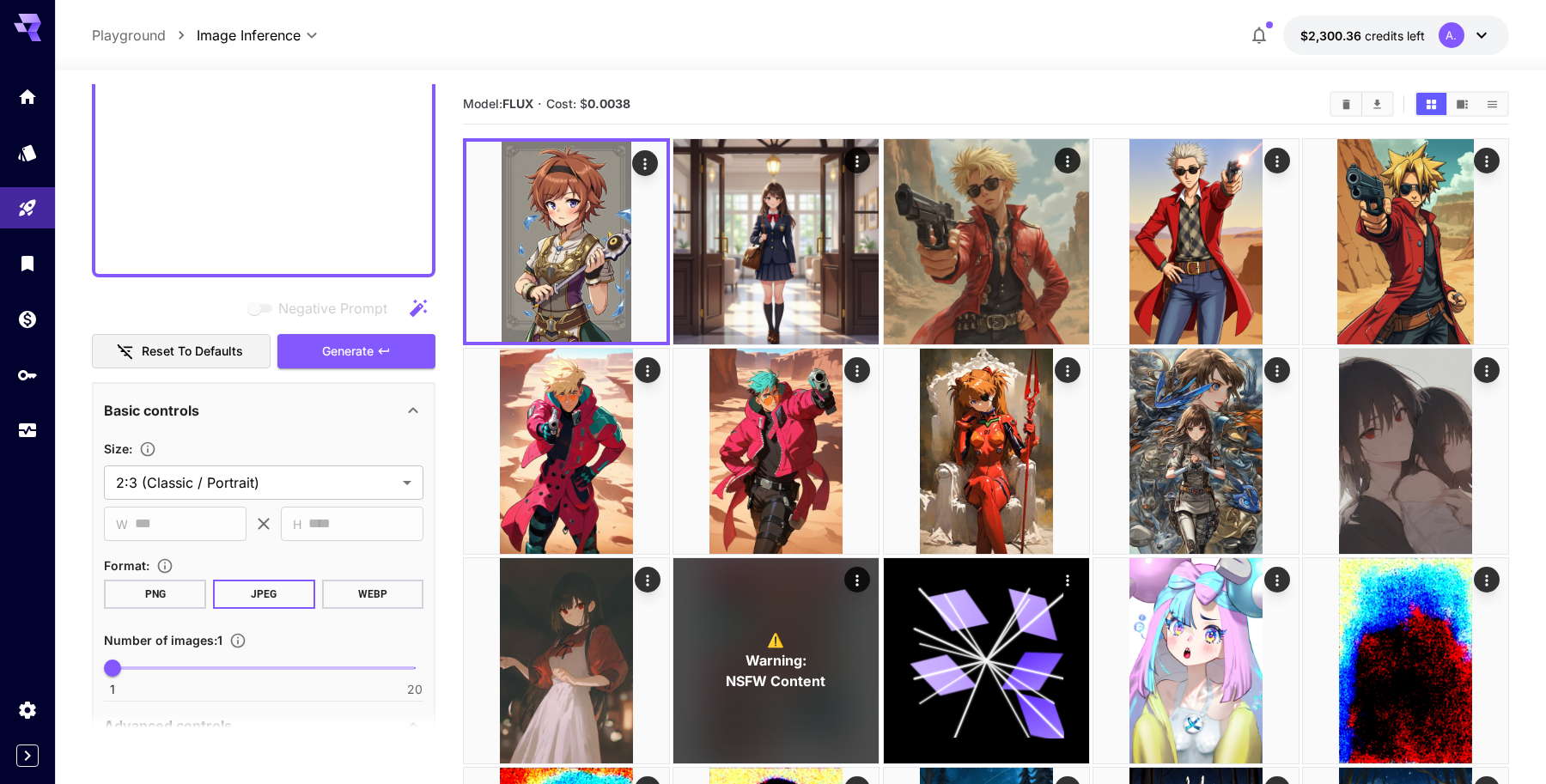
paste textarea "**********"
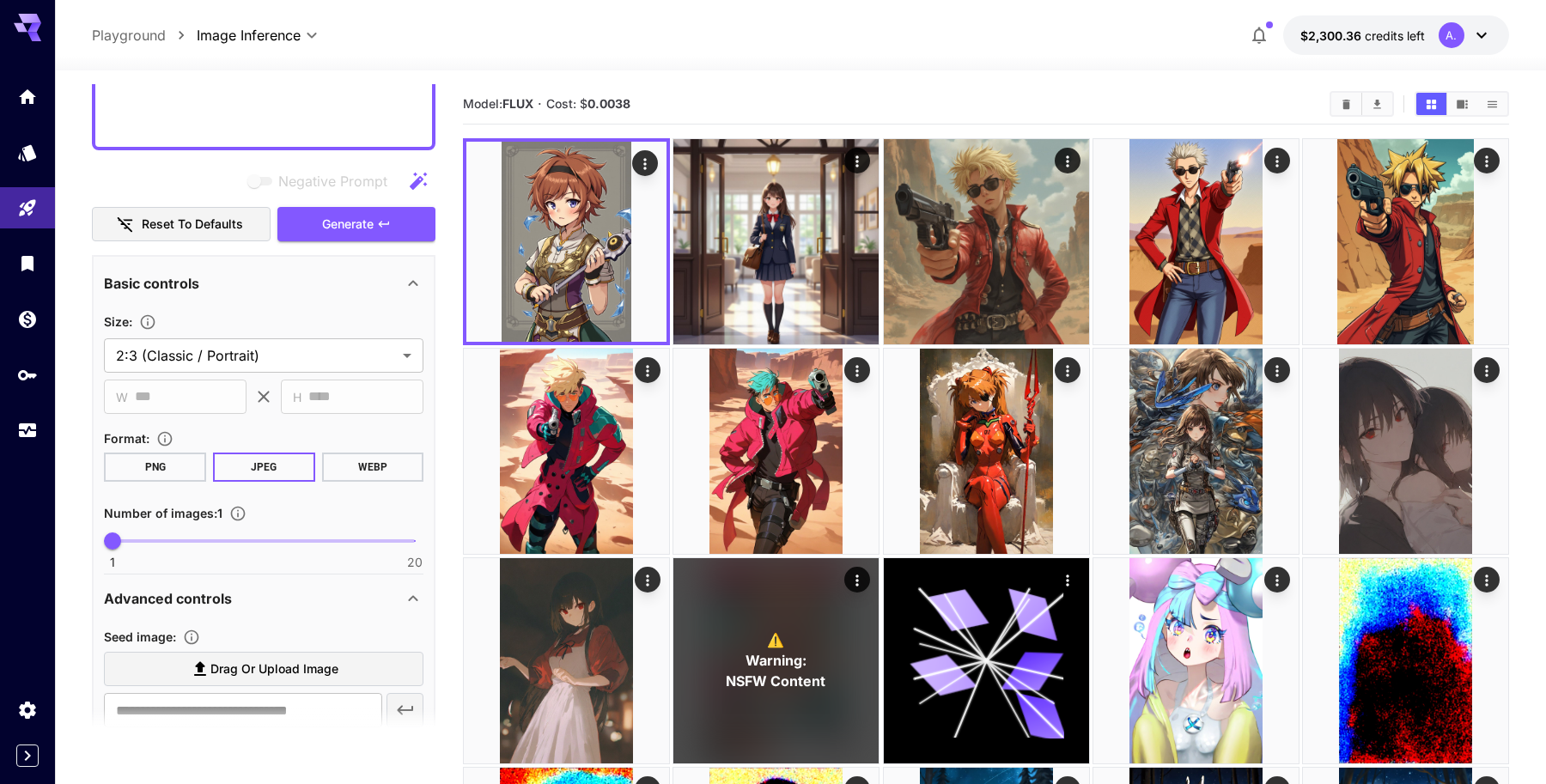
scroll to position [2027, 0]
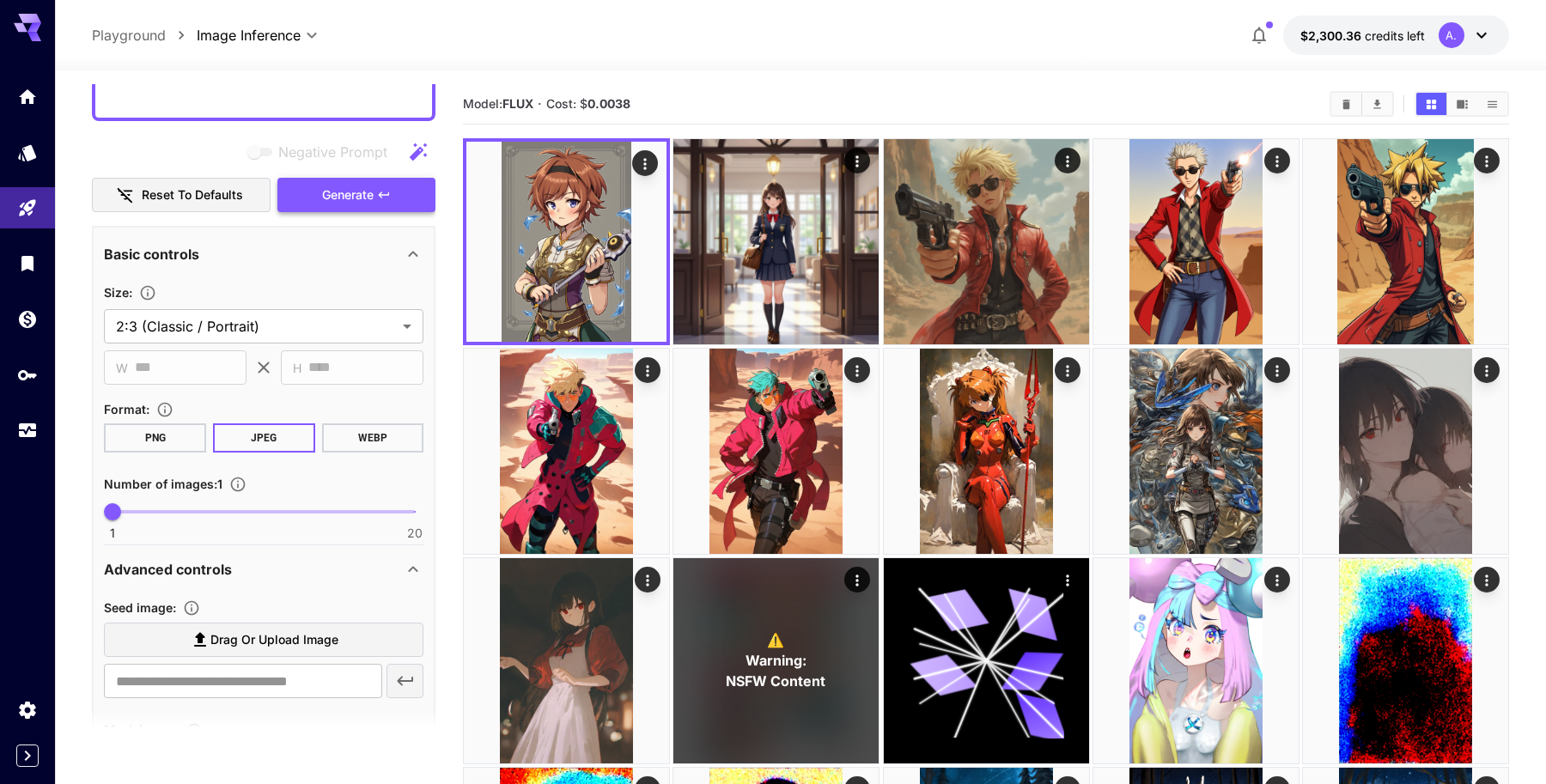
click at [360, 193] on span "Generate" at bounding box center [348, 195] width 52 height 22
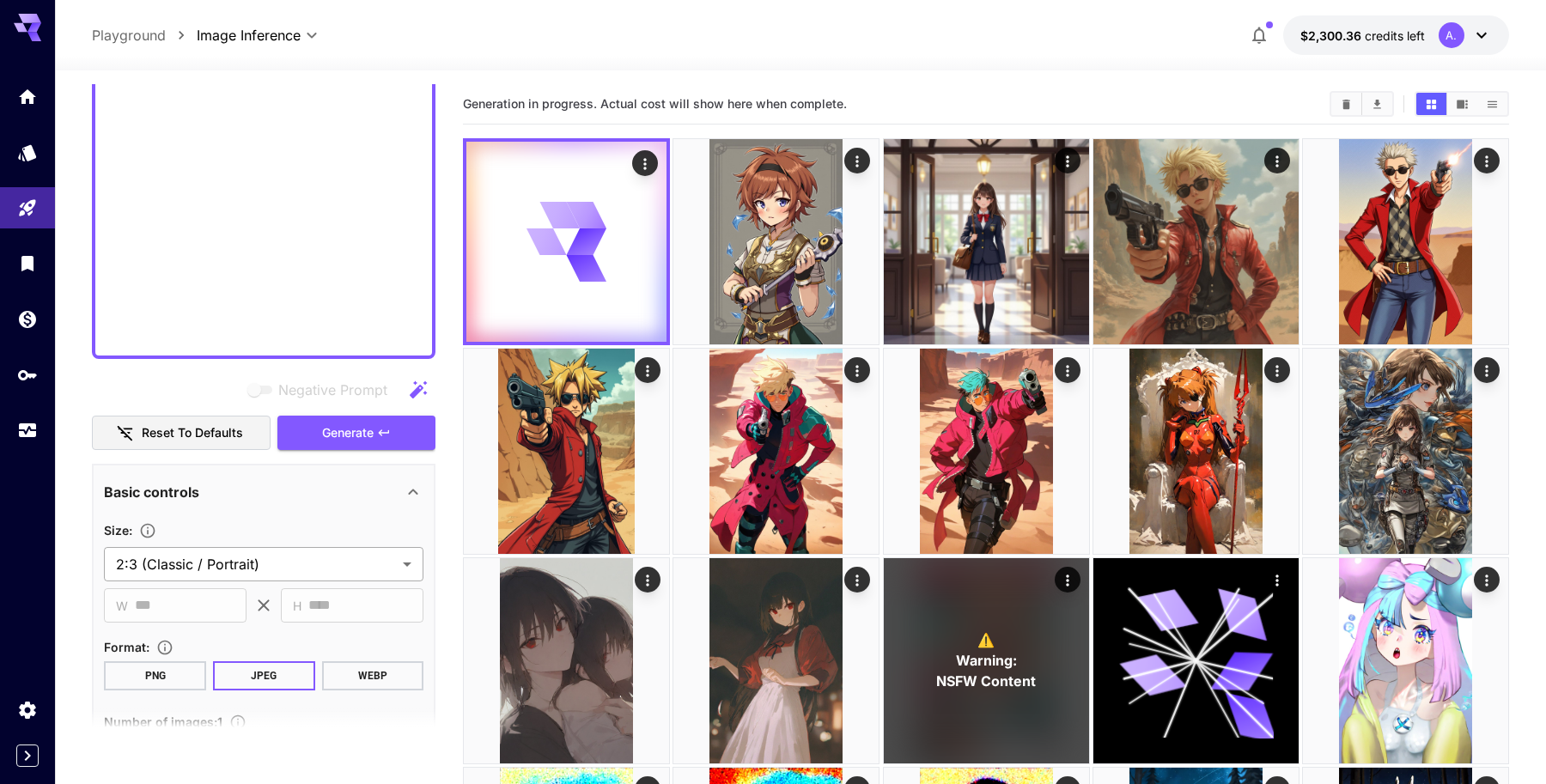
scroll to position [1788, 0]
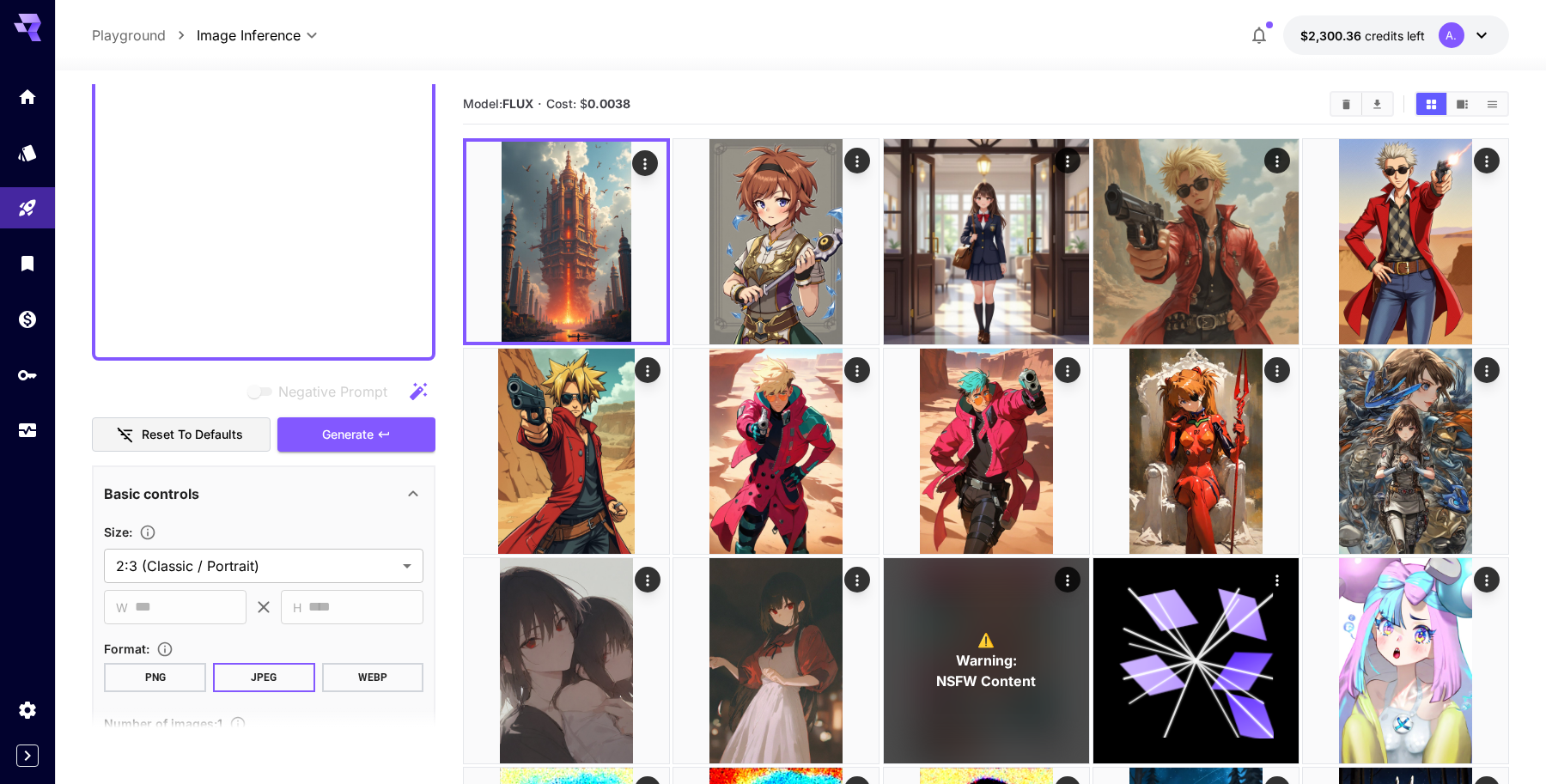
paste textarea "**********"
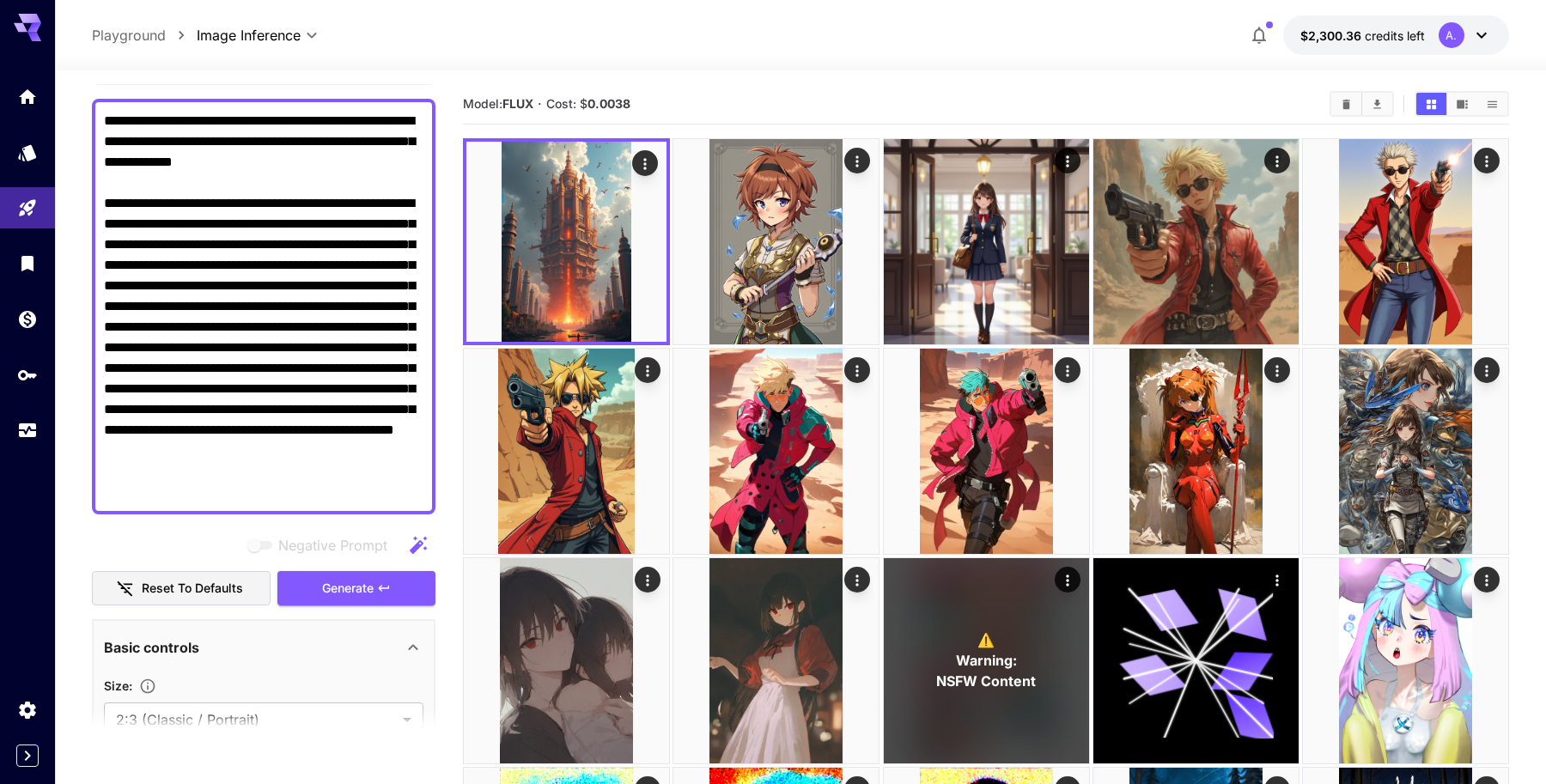
scroll to position [134, 0]
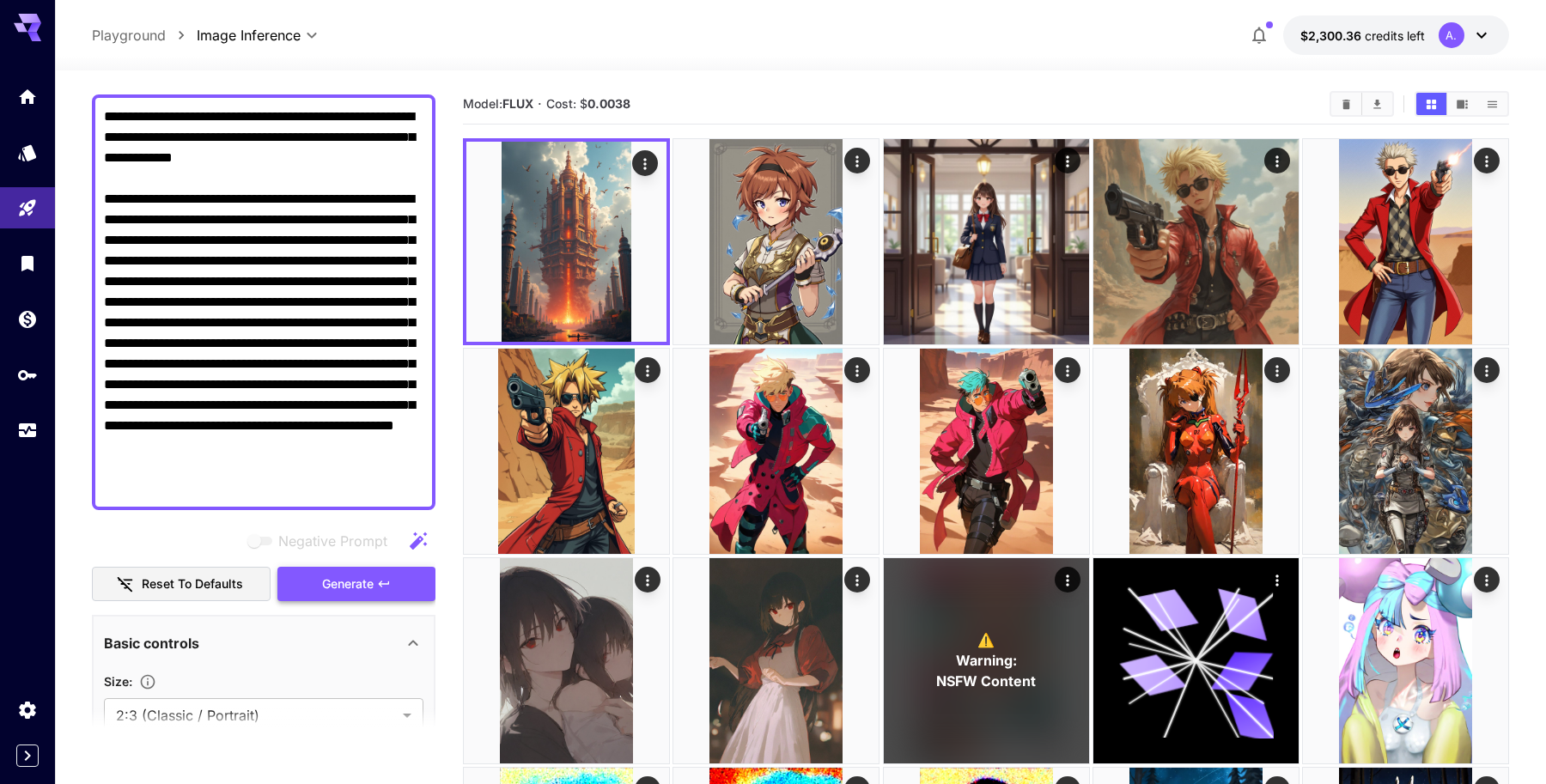
type textarea "**********"
click at [359, 583] on span "Generate" at bounding box center [348, 584] width 52 height 22
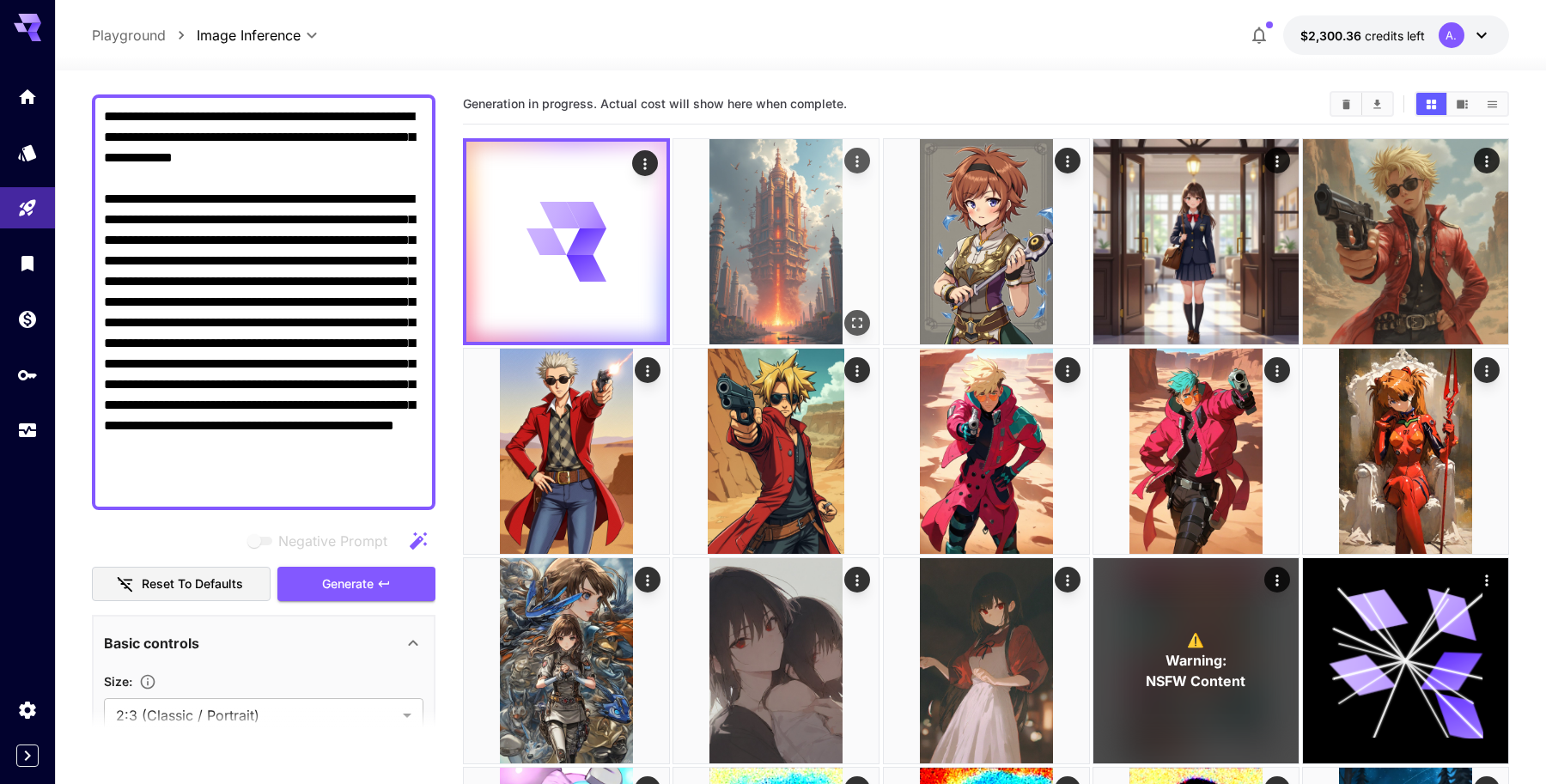
click at [799, 239] on img at bounding box center [775, 241] width 205 height 205
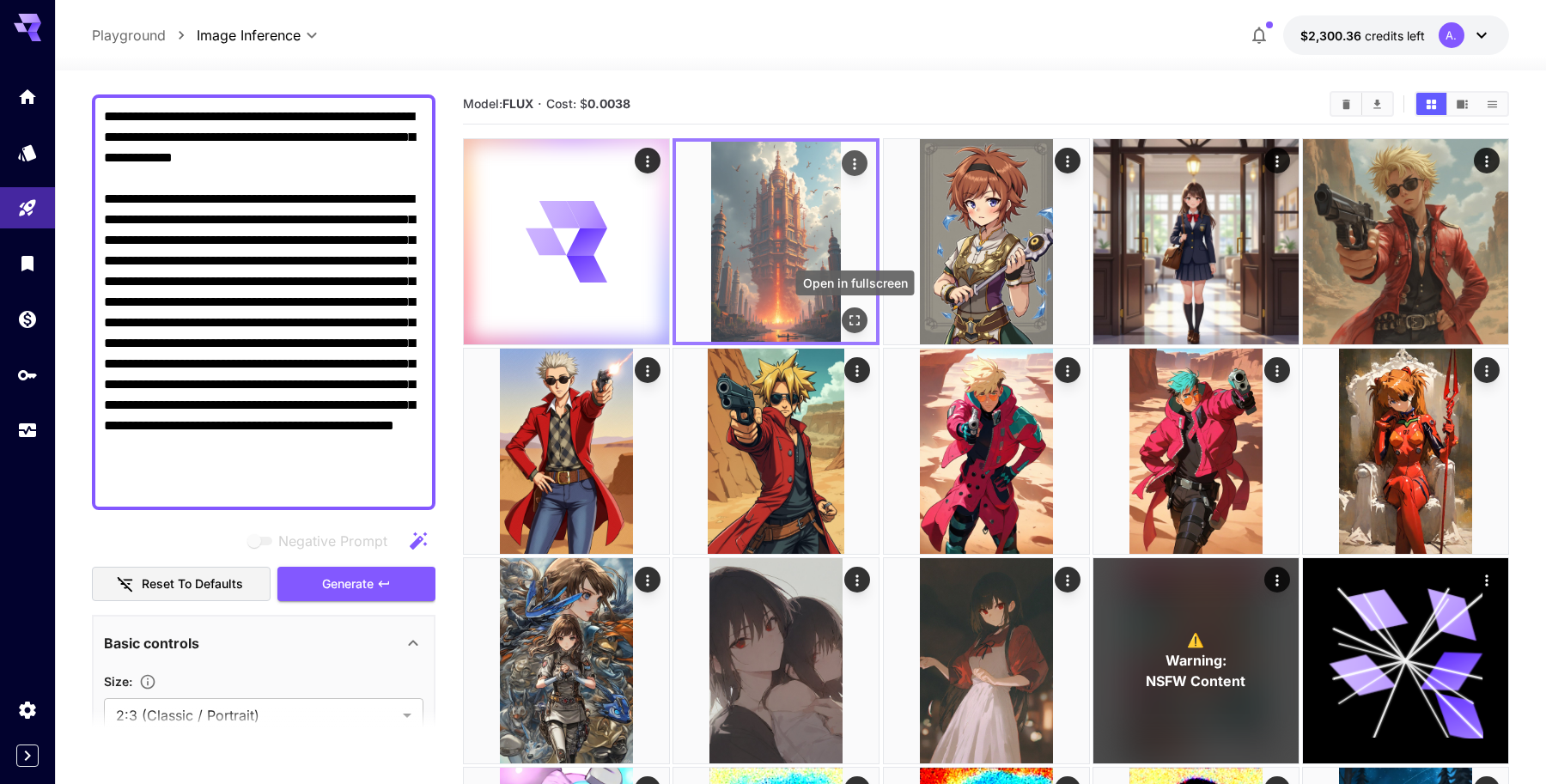
click at [855, 319] on icon "Open in fullscreen" at bounding box center [855, 320] width 18 height 18
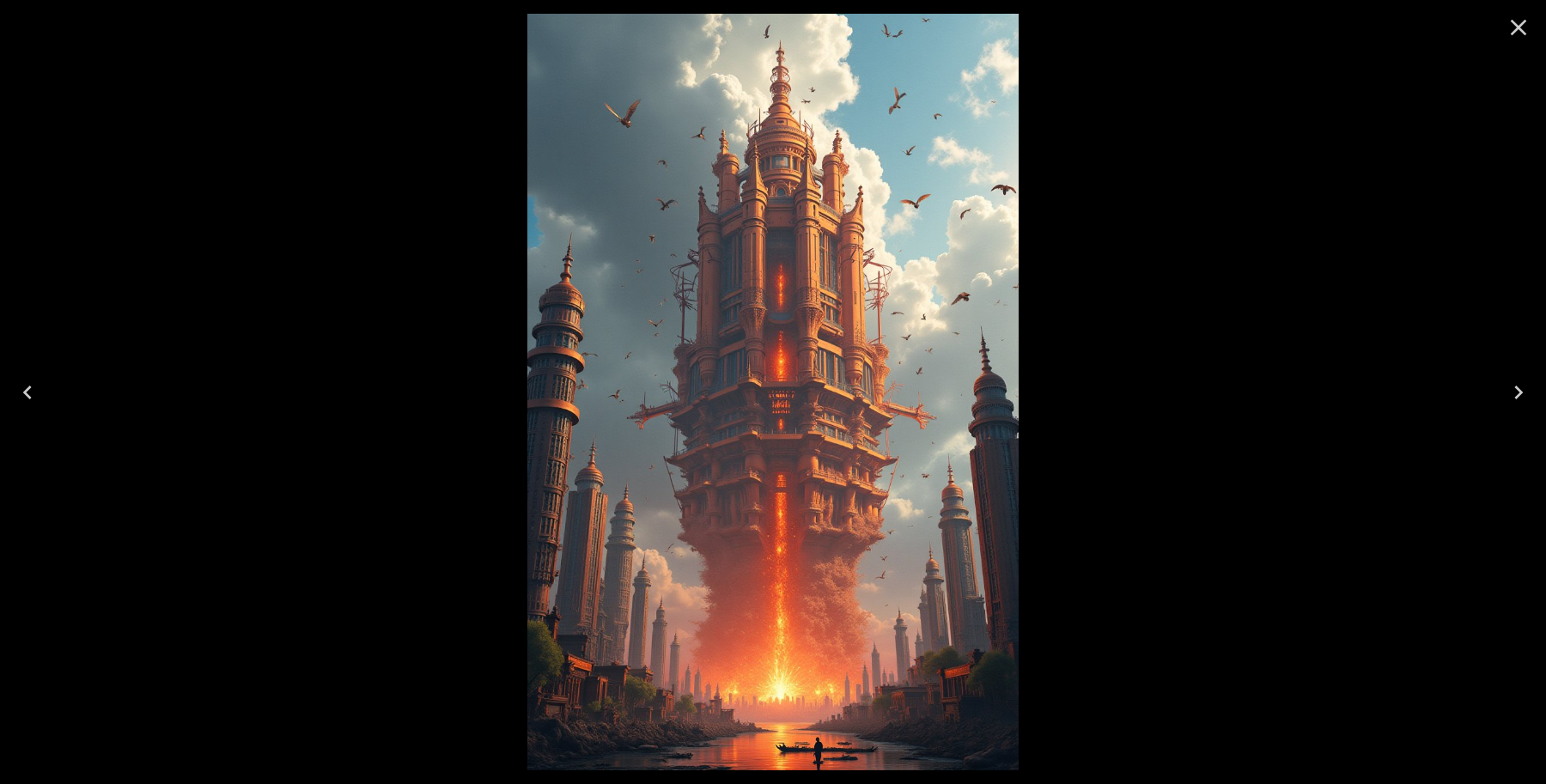
click at [1515, 27] on icon "Close" at bounding box center [1519, 27] width 27 height 27
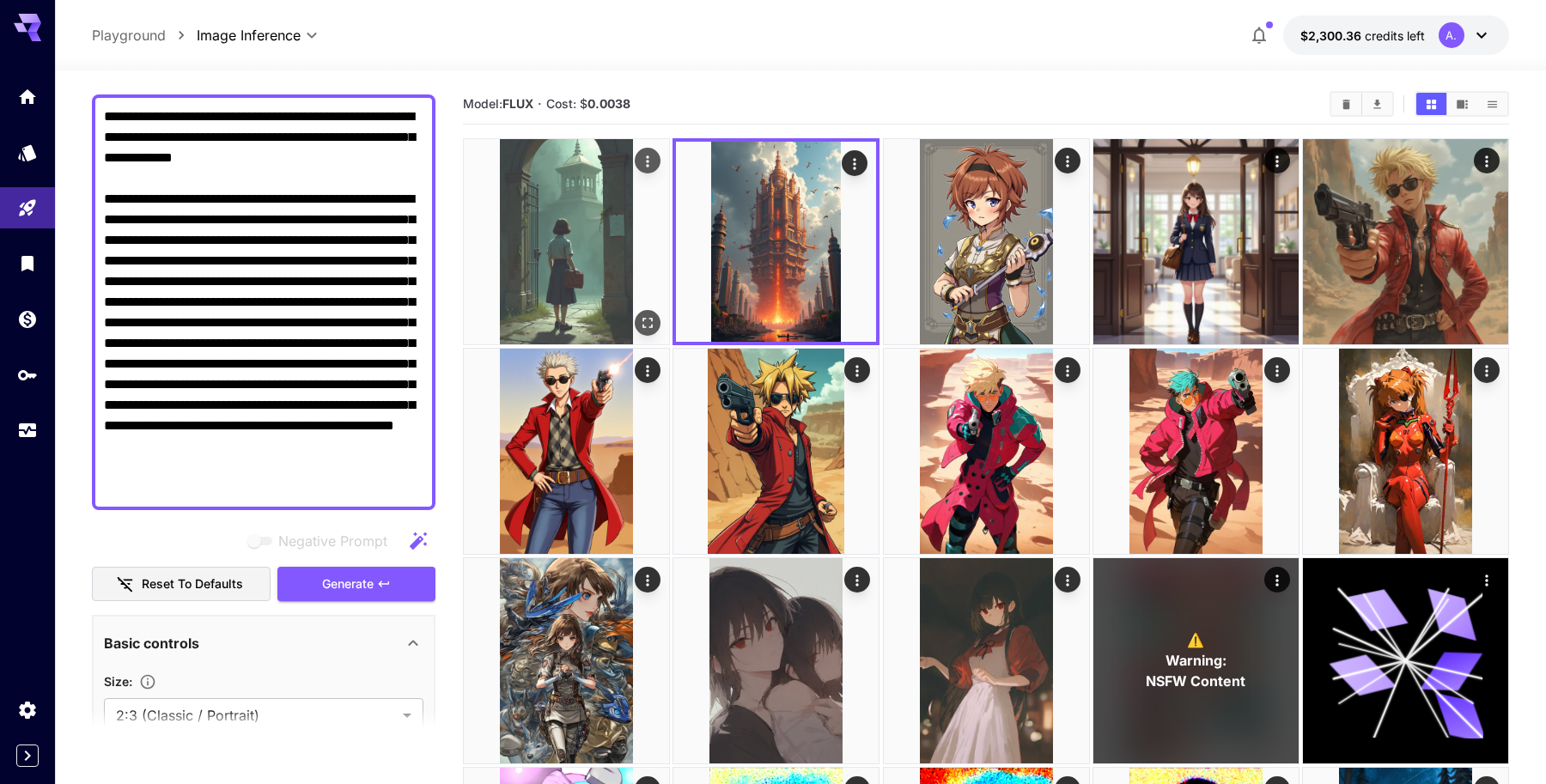
click at [522, 203] on img at bounding box center [566, 241] width 205 height 205
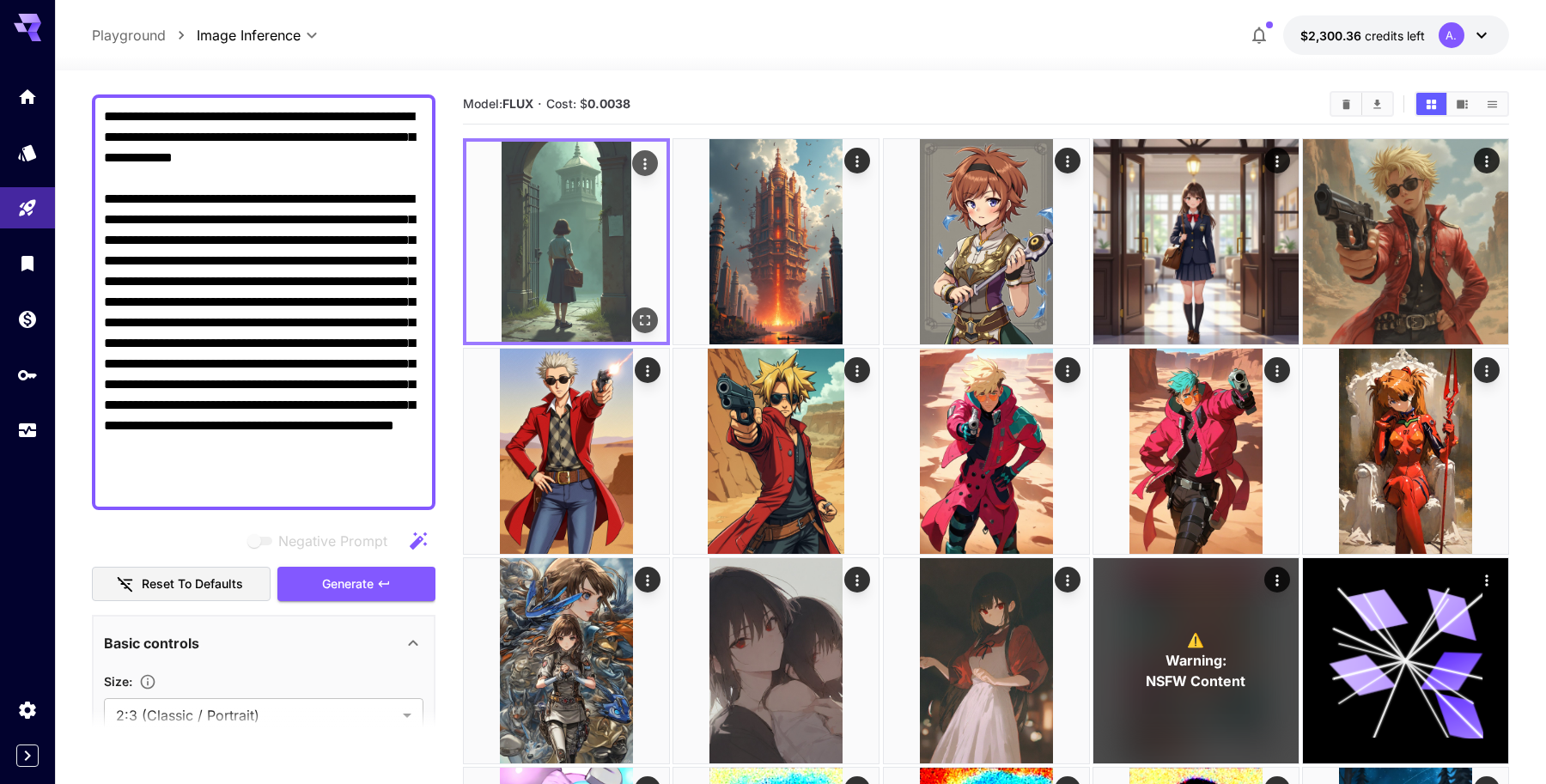
click at [636, 316] on icon "Open in fullscreen" at bounding box center [645, 320] width 18 height 18
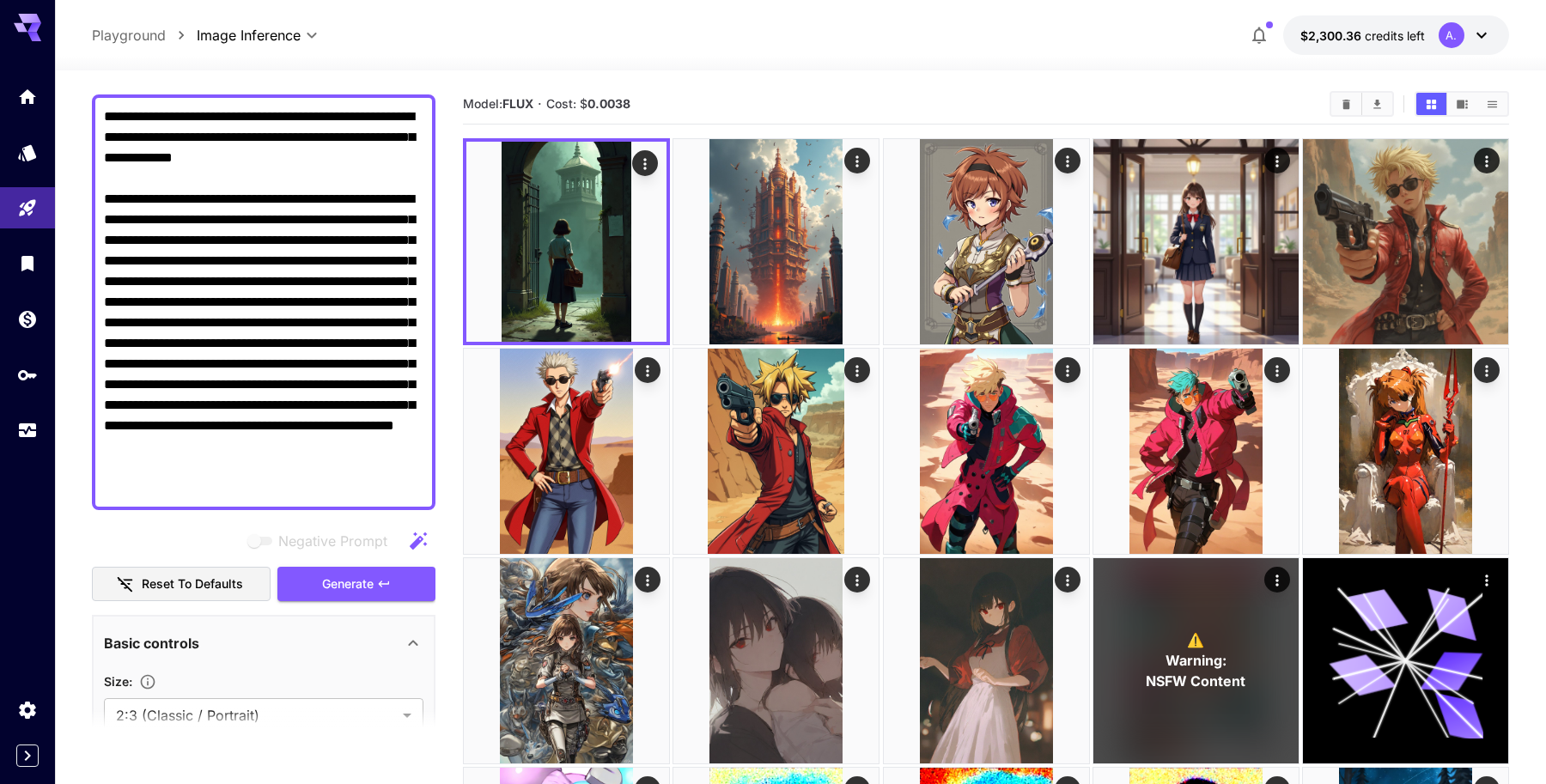
scroll to position [25, 0]
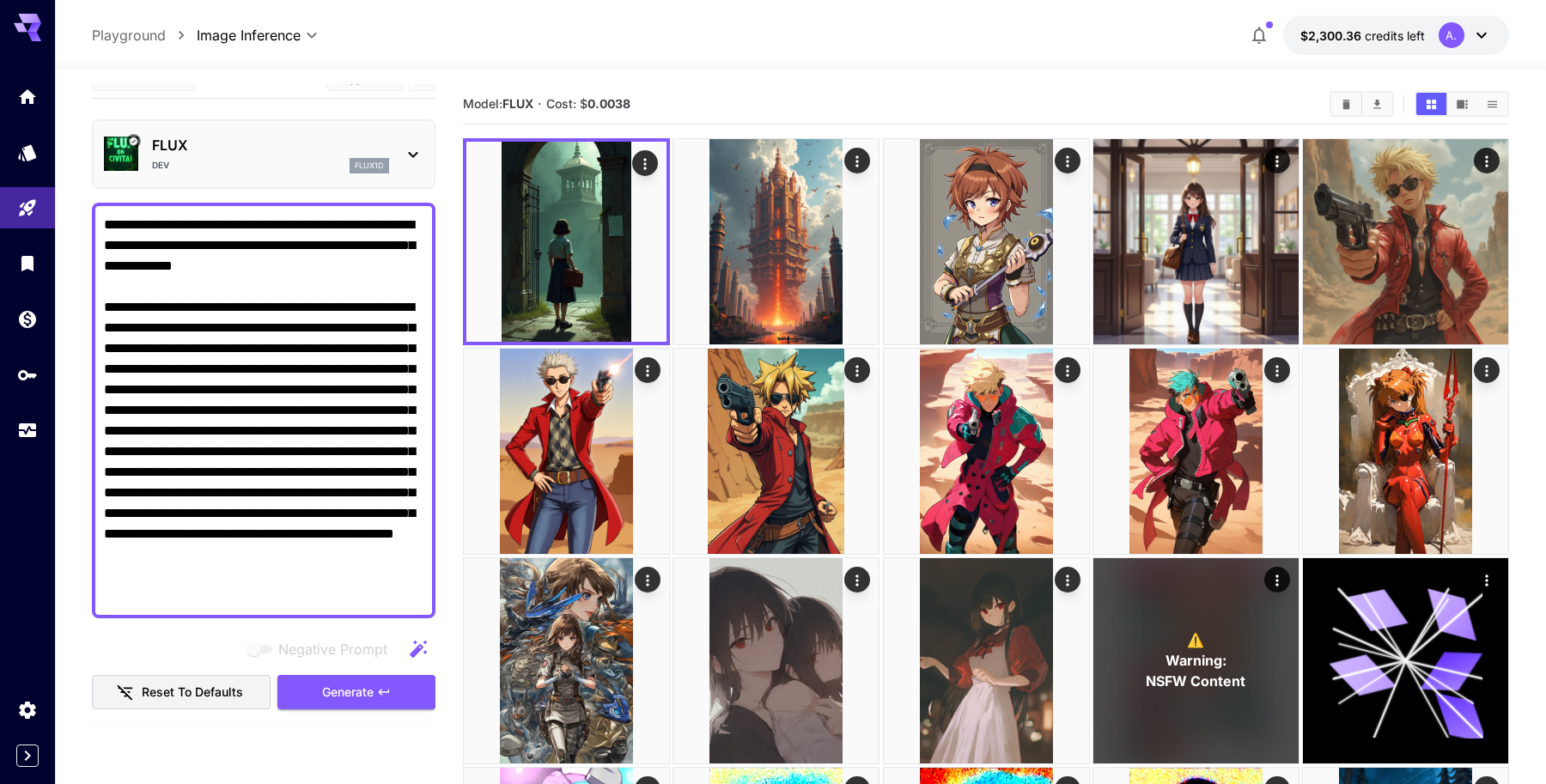
click at [316, 360] on textarea "**********" at bounding box center [264, 410] width 320 height 391
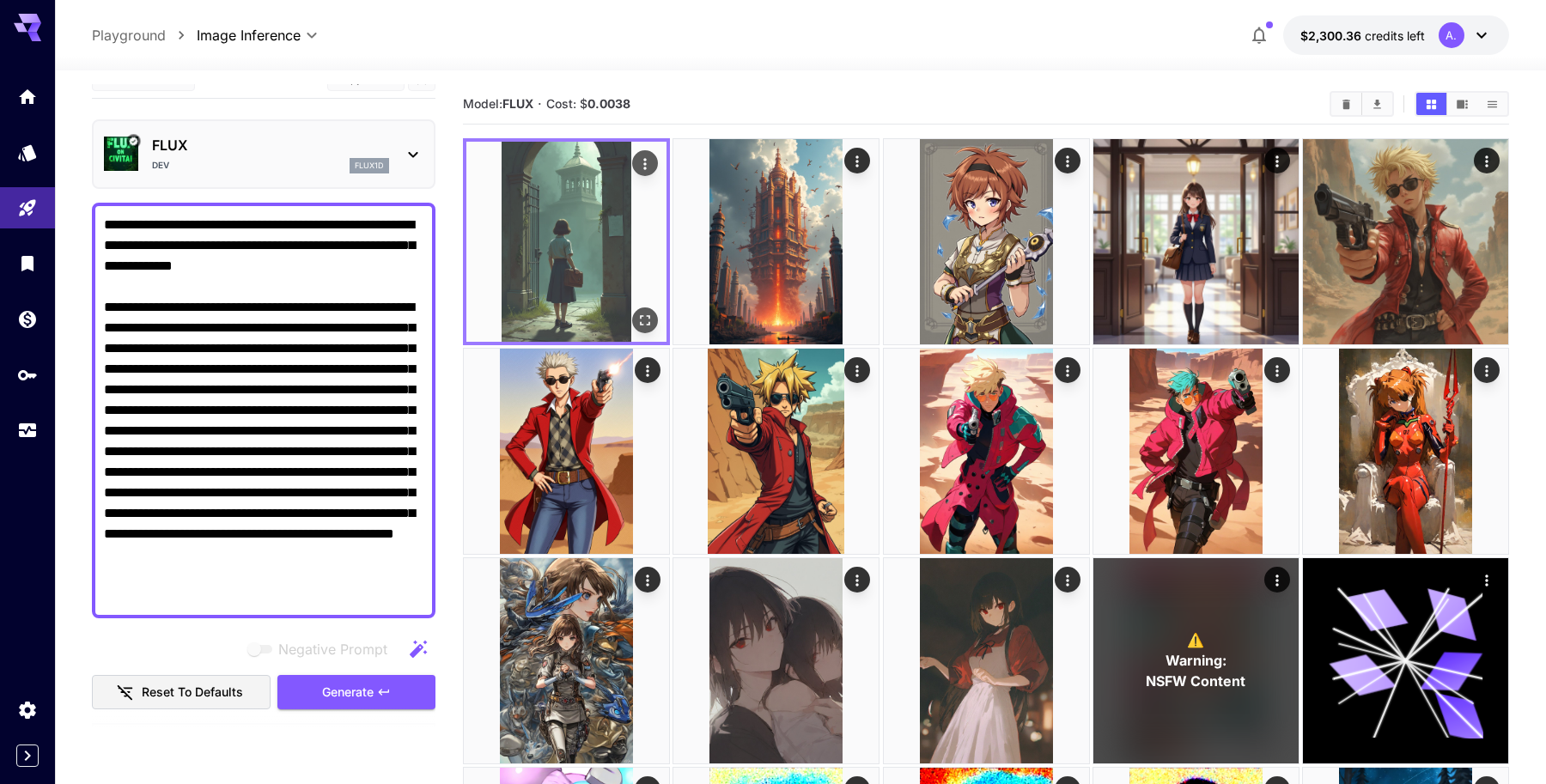
click at [648, 314] on icon "Open in fullscreen" at bounding box center [645, 320] width 18 height 18
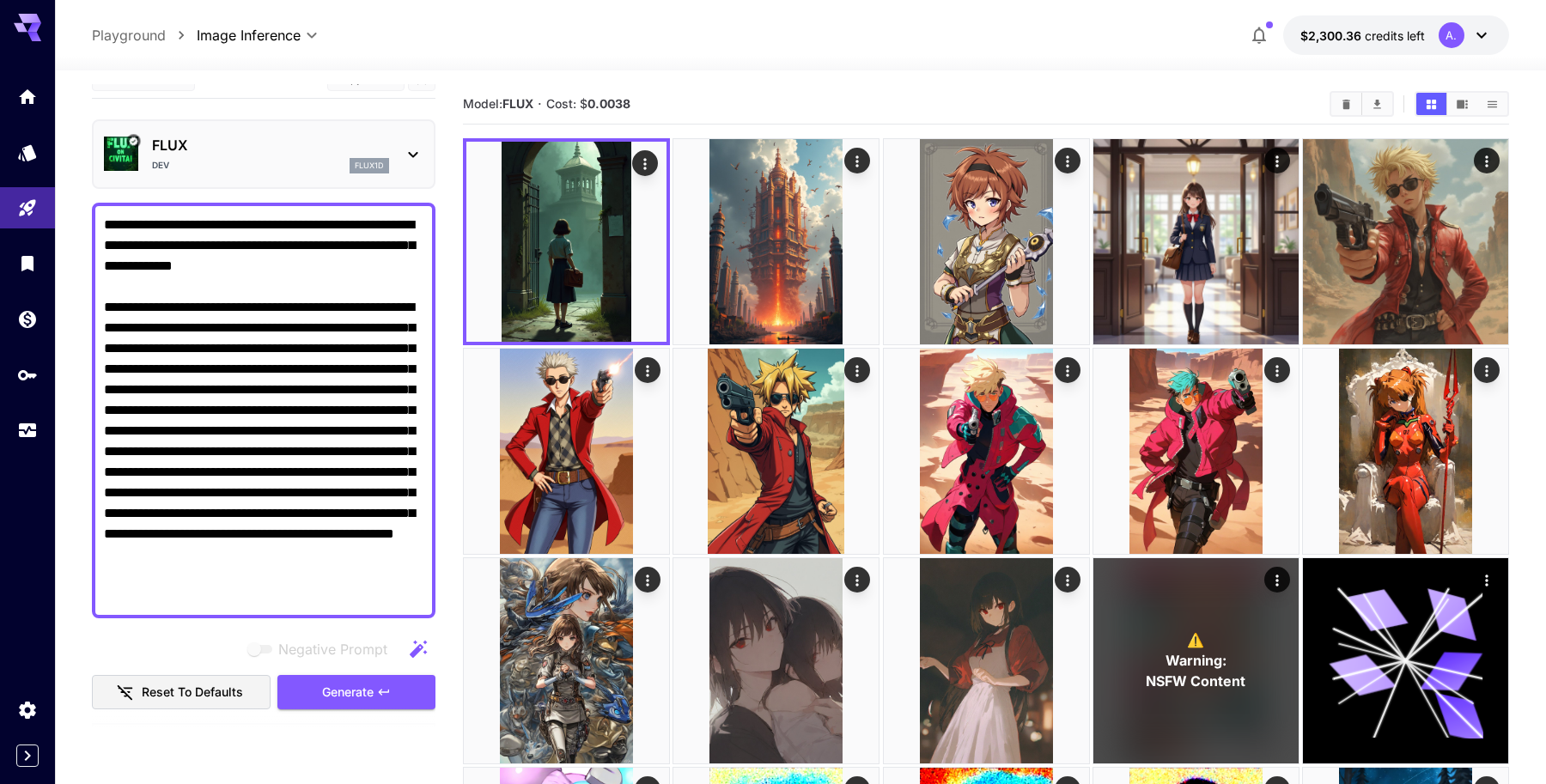
click at [296, 165] on div "Dev flux1d" at bounding box center [271, 166] width 237 height 16
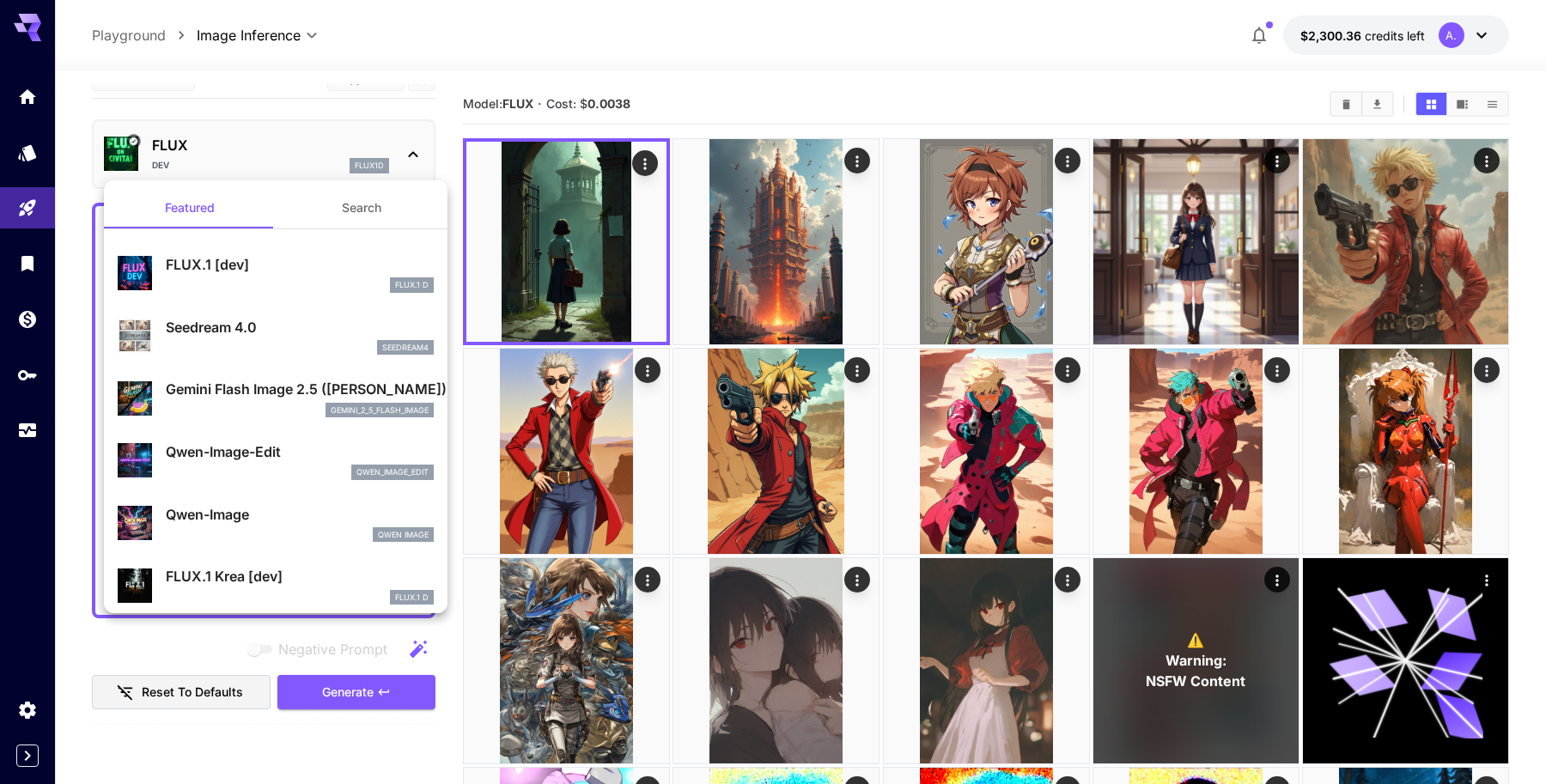
click at [313, 265] on p "FLUX.1 [dev]" at bounding box center [299, 264] width 268 height 21
type input "**"
type input "***"
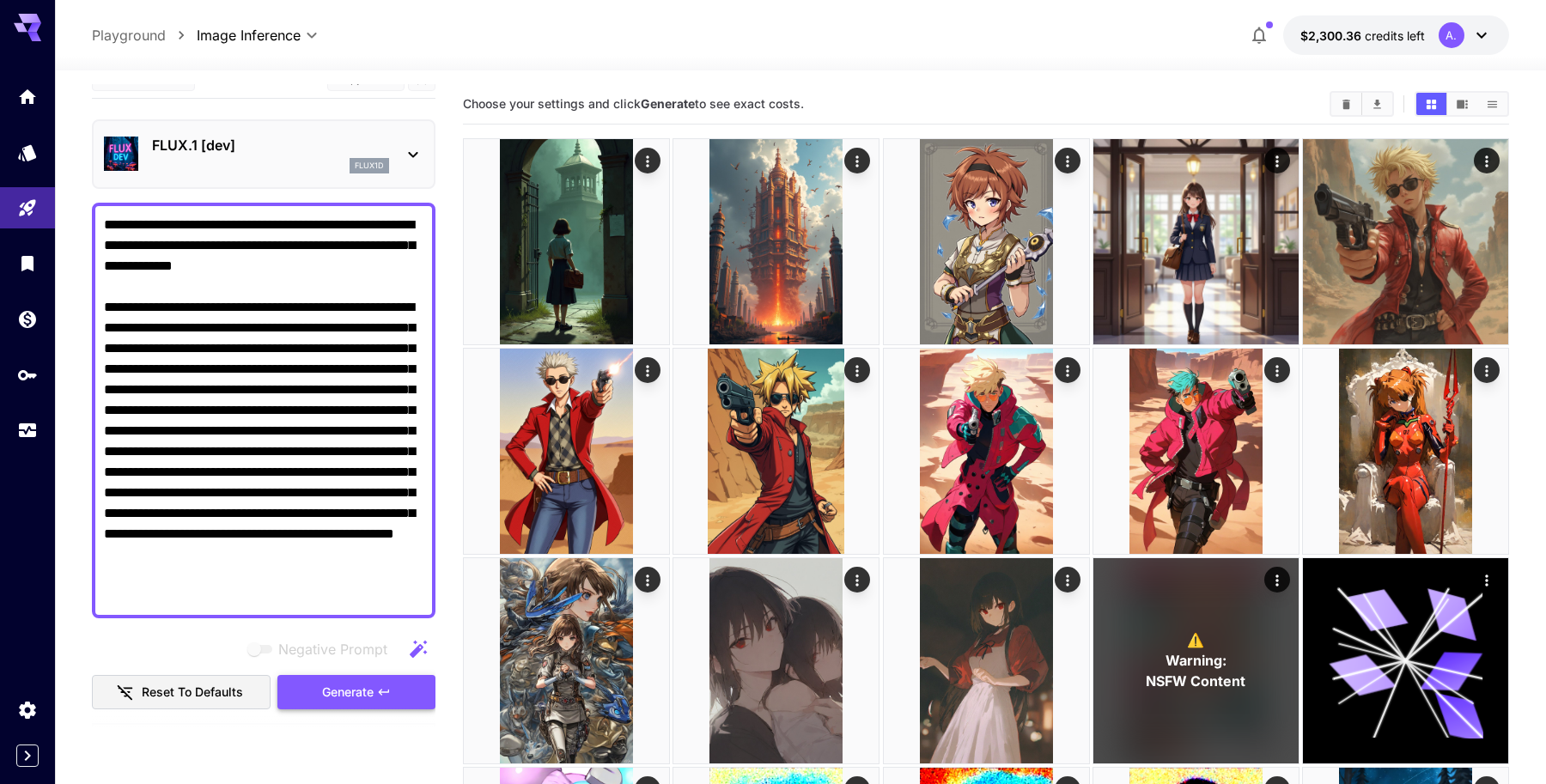
click at [363, 692] on span "Generate" at bounding box center [348, 693] width 52 height 22
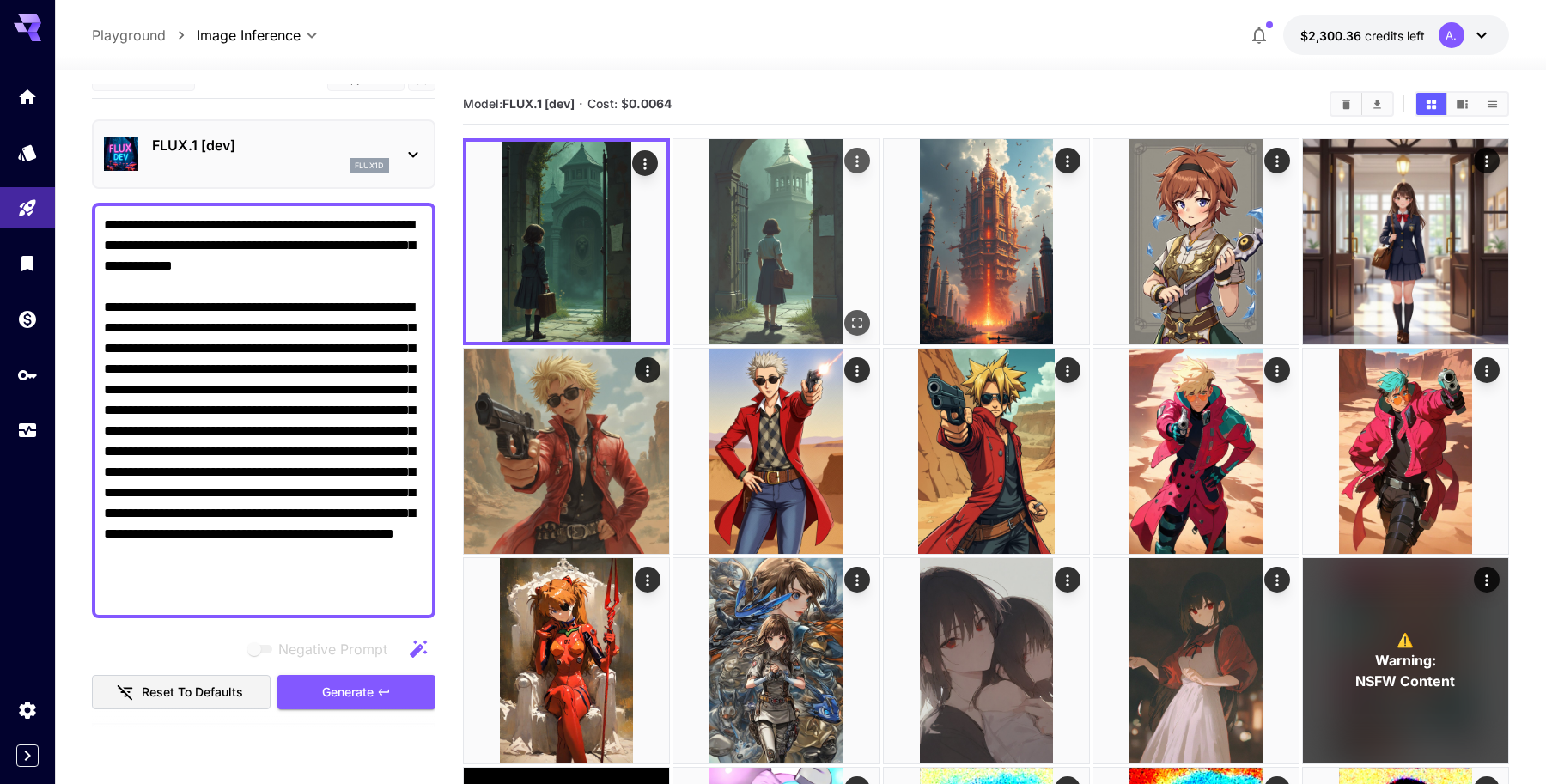
click at [758, 233] on img at bounding box center [775, 241] width 205 height 205
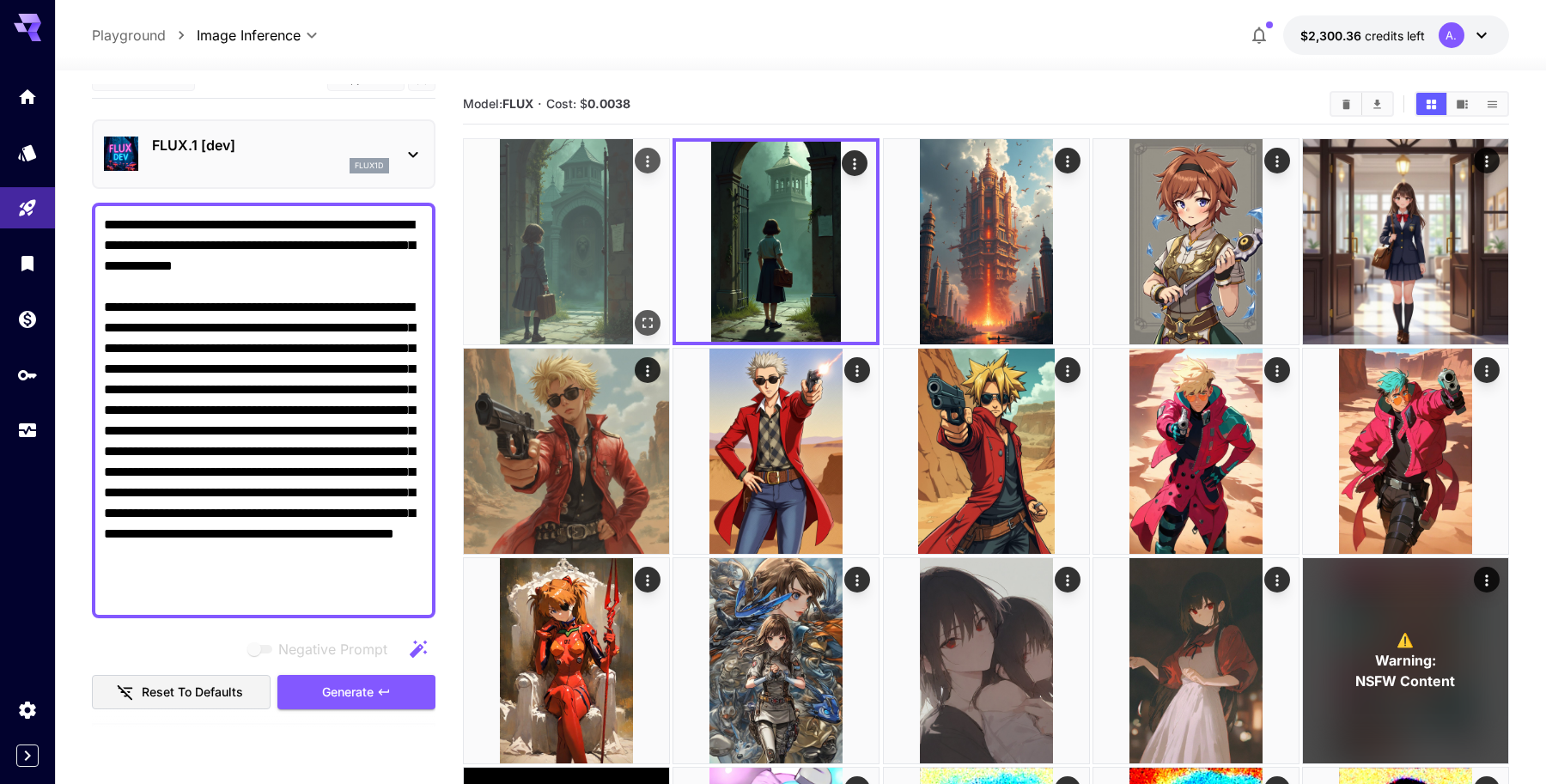
click at [600, 233] on img at bounding box center [566, 241] width 205 height 205
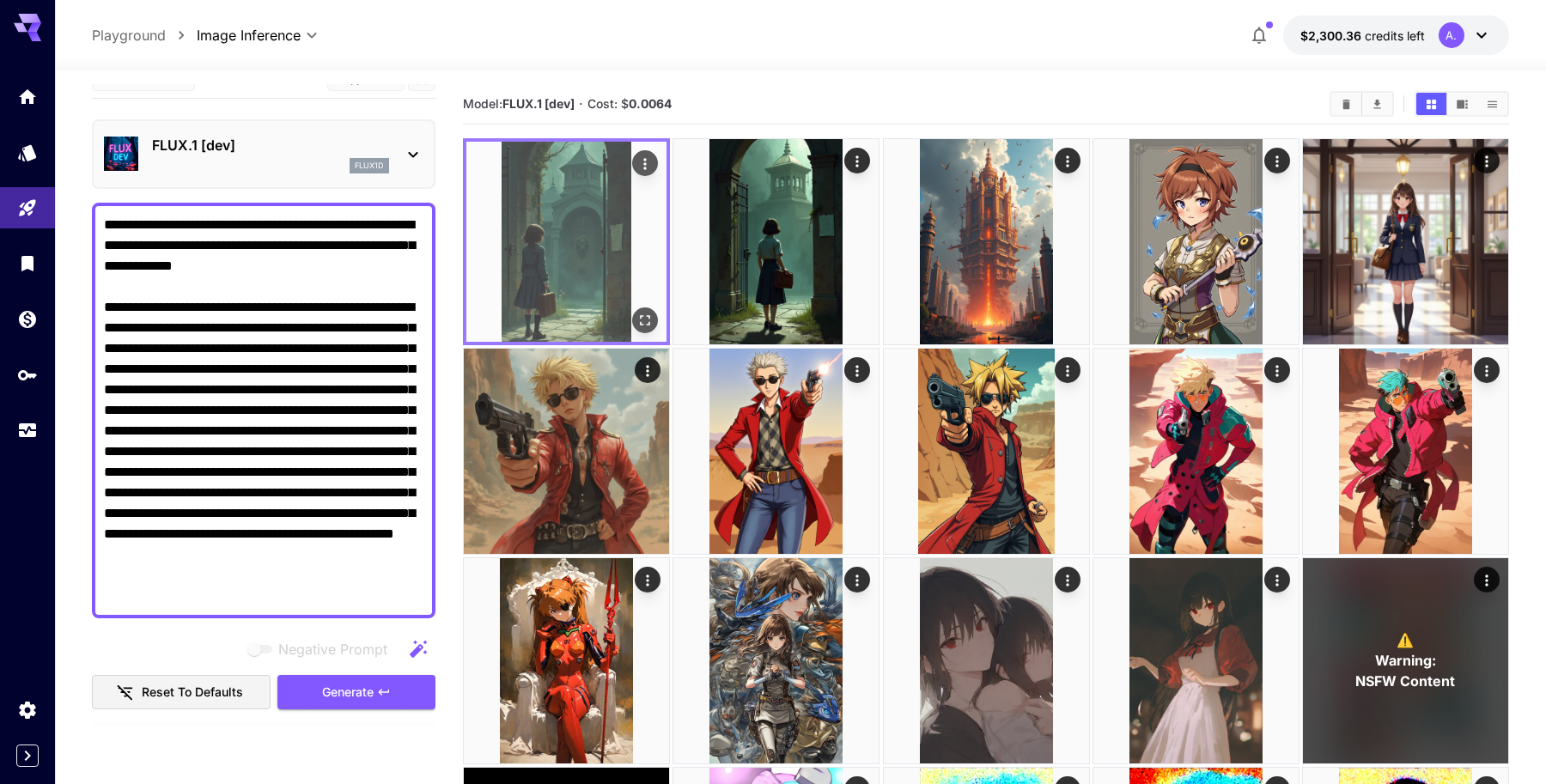
click at [646, 318] on icon "Open in fullscreen" at bounding box center [645, 320] width 18 height 18
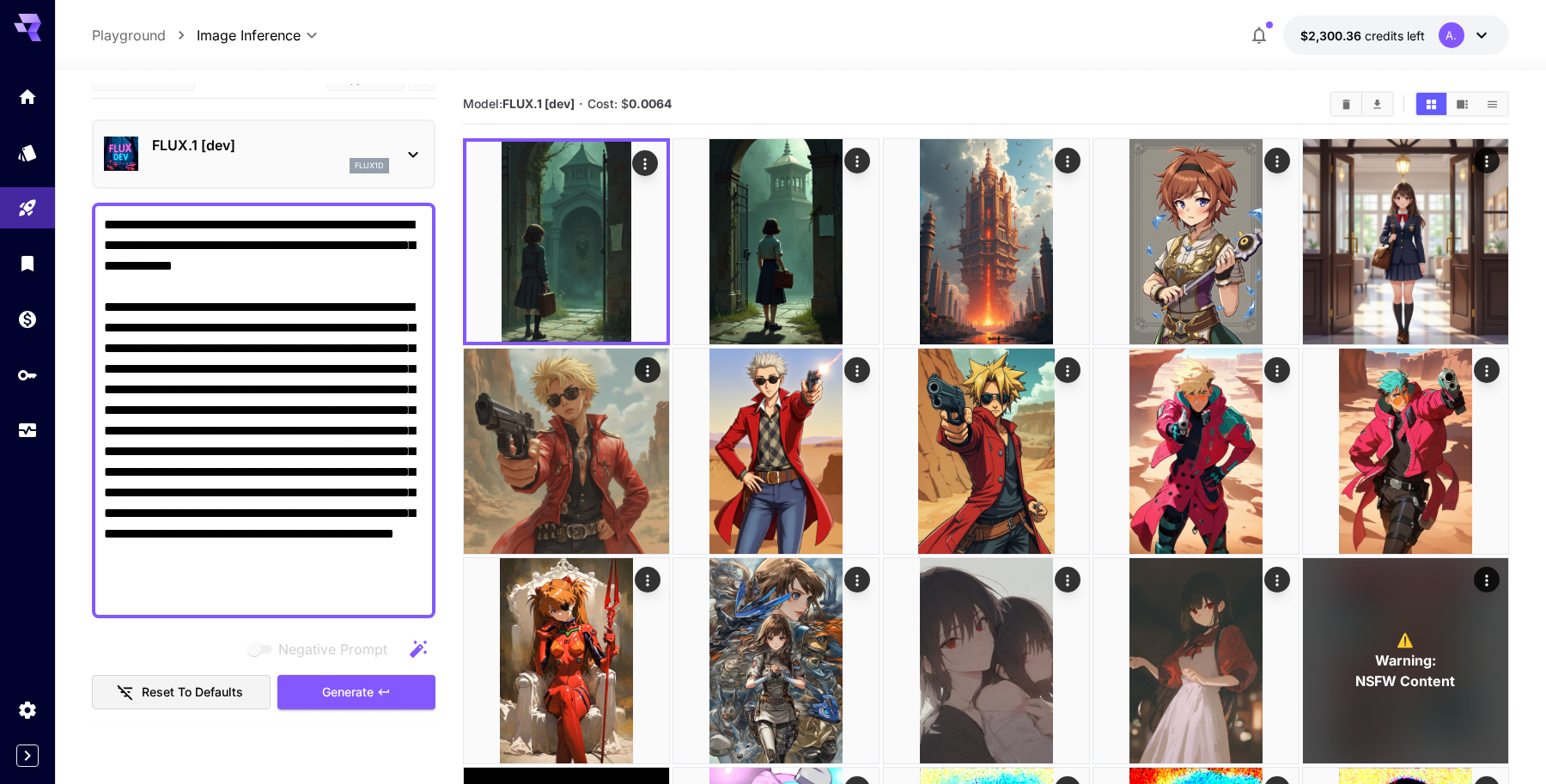
click at [241, 156] on div "FLUX.1 [dev] flux1d" at bounding box center [271, 154] width 237 height 38
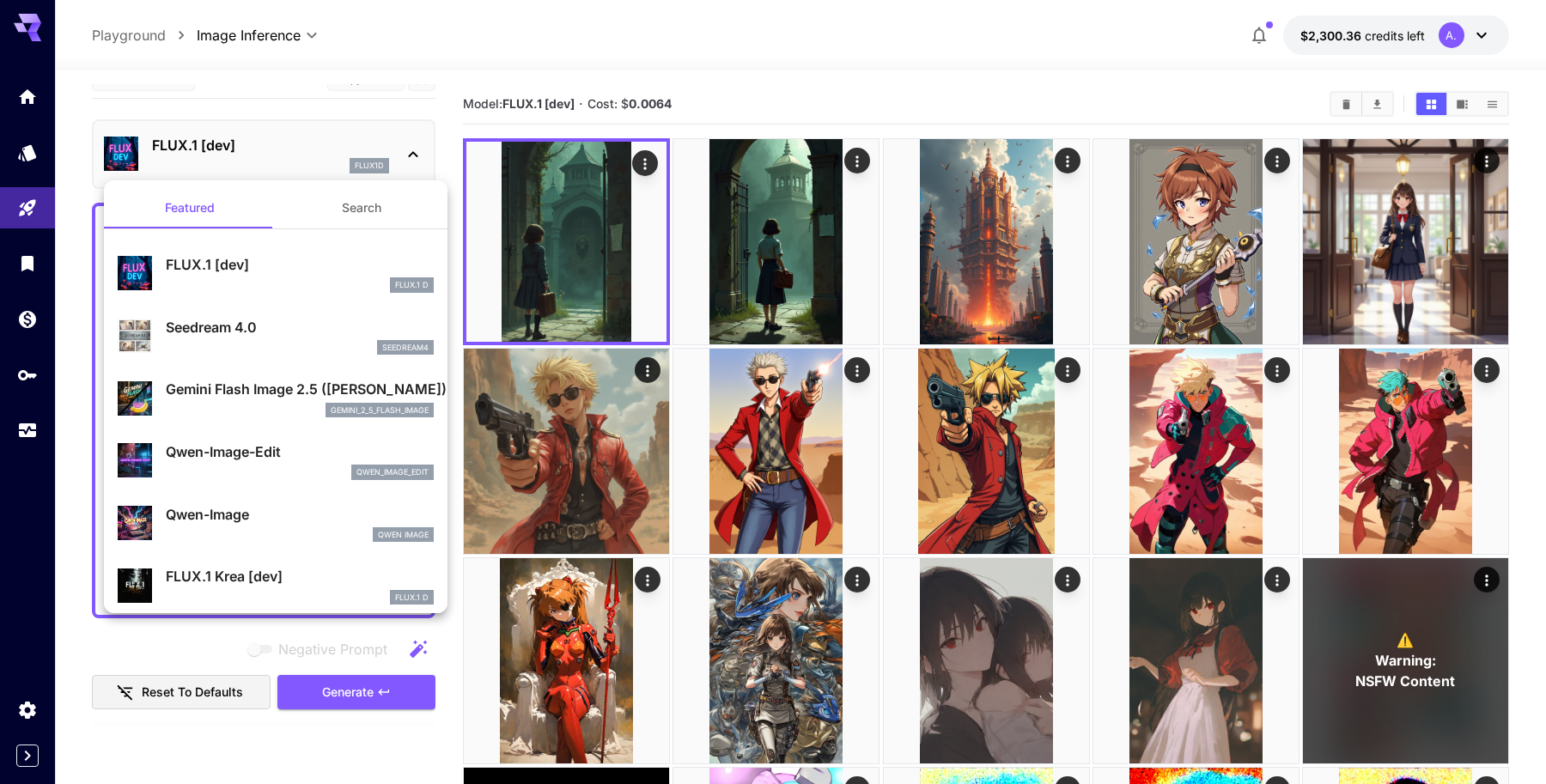
click at [935, 258] on div at bounding box center [773, 392] width 1546 height 784
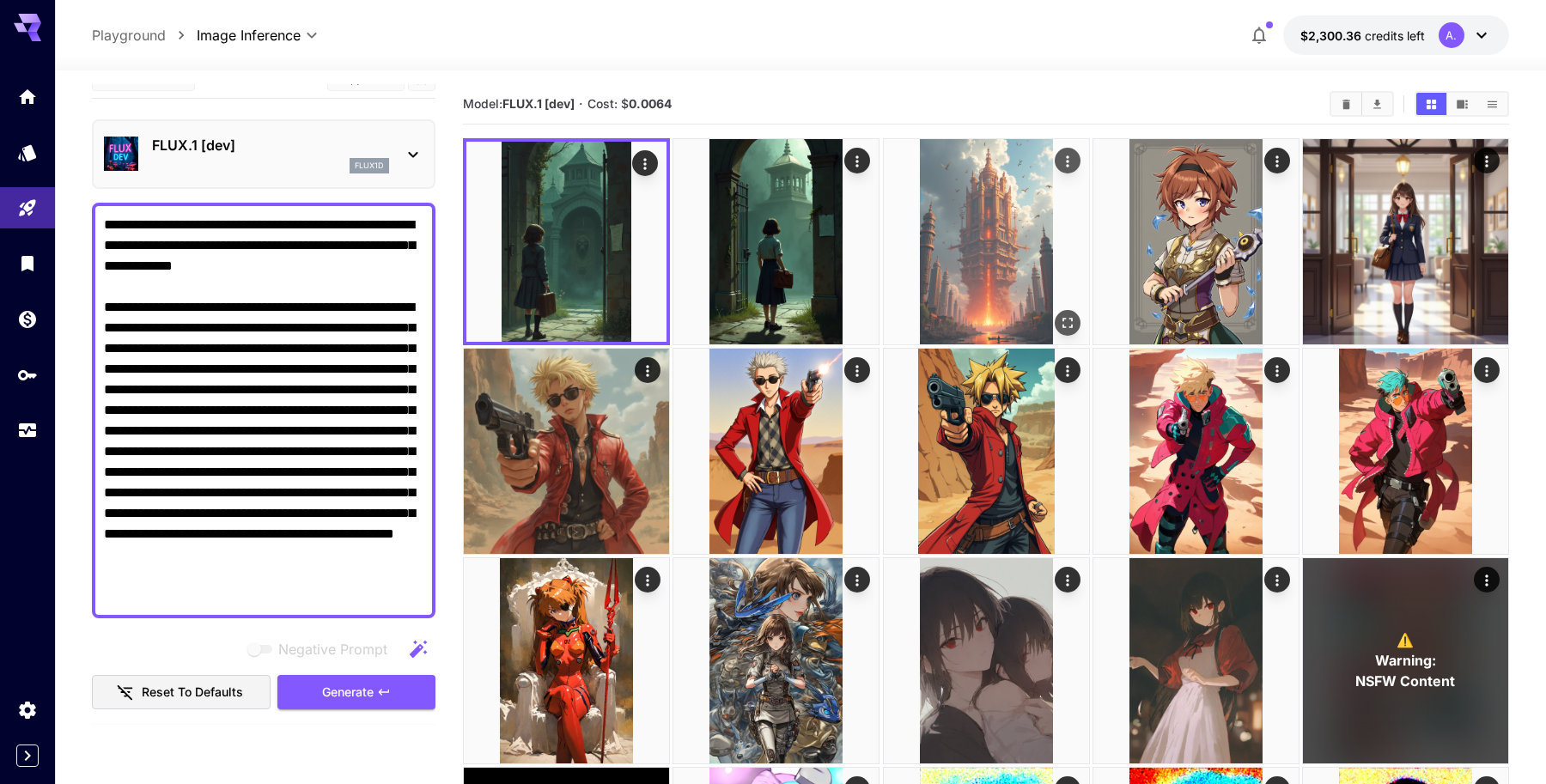
click at [968, 259] on img at bounding box center [985, 241] width 205 height 205
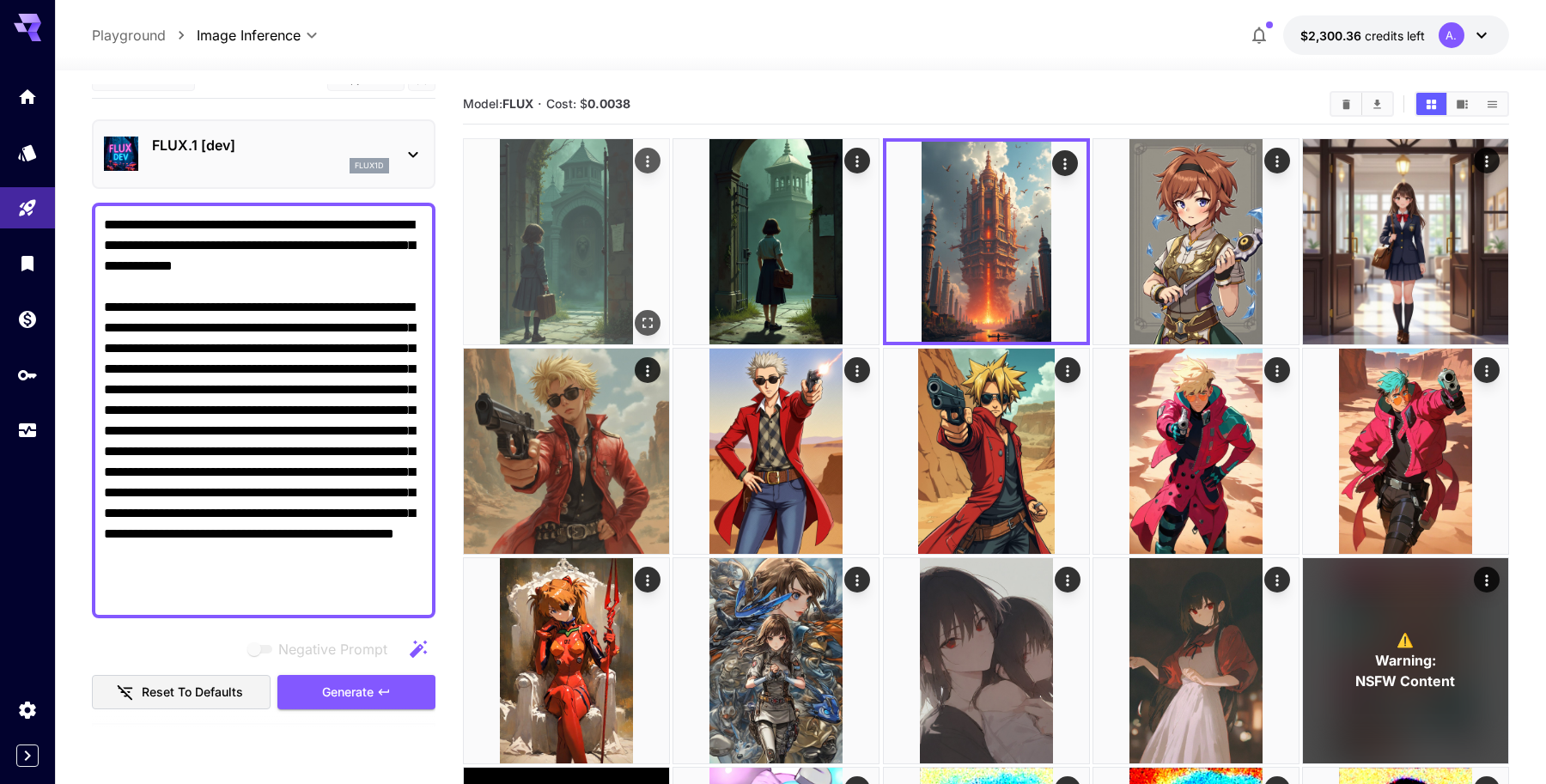
click at [590, 245] on img at bounding box center [566, 241] width 205 height 205
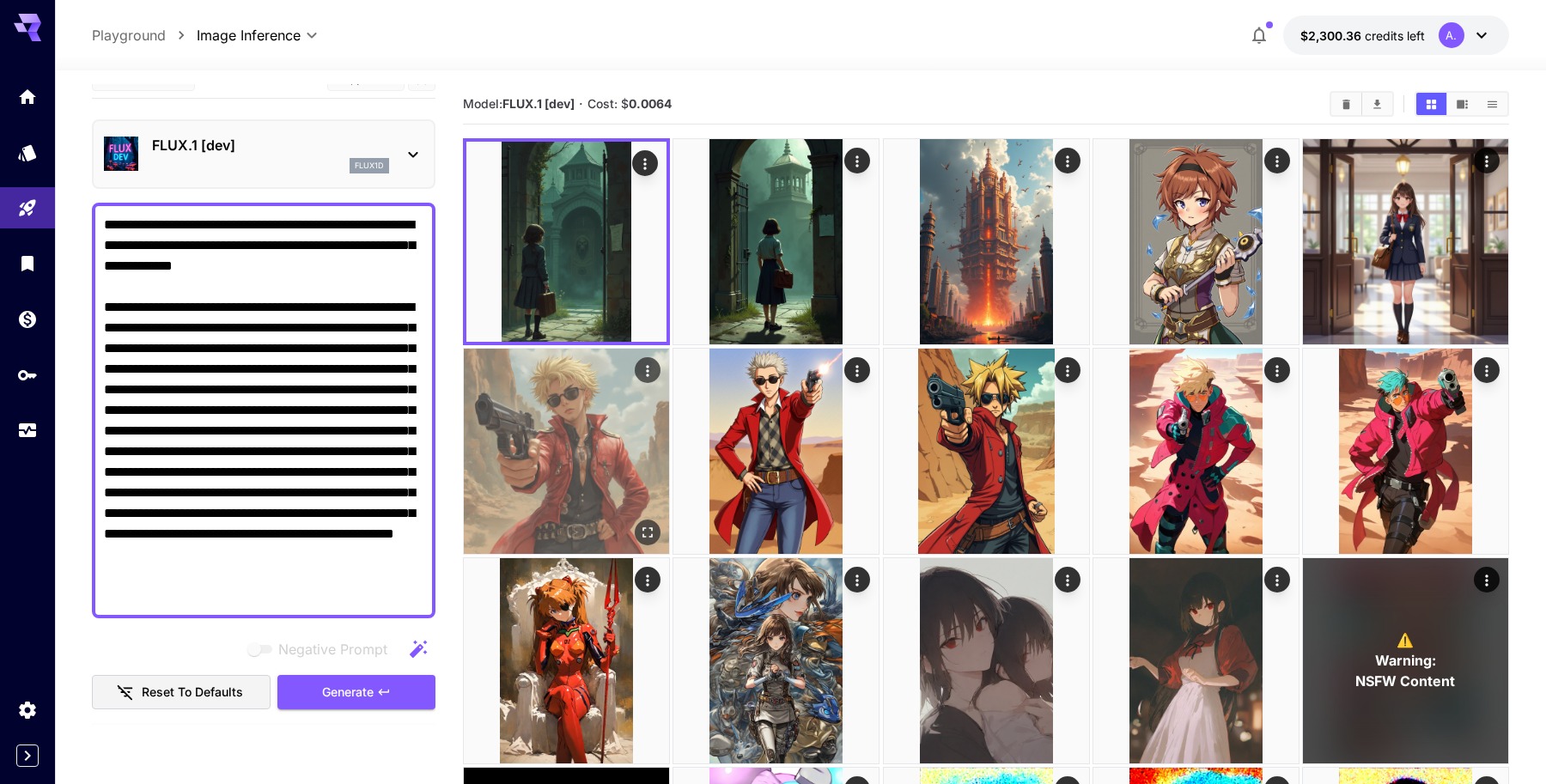
click at [595, 461] on img at bounding box center [566, 451] width 205 height 205
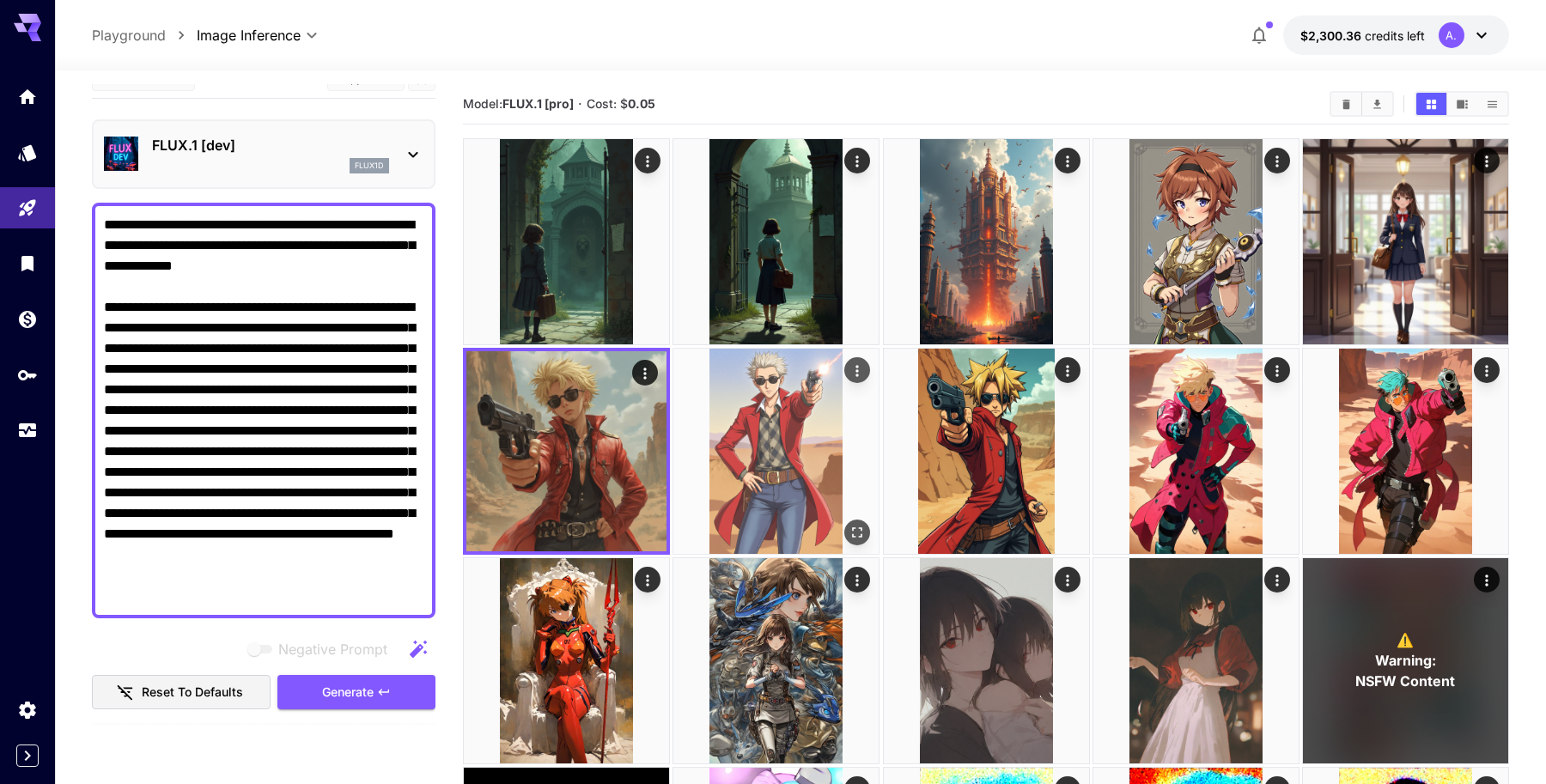
click at [763, 441] on img at bounding box center [775, 451] width 205 height 205
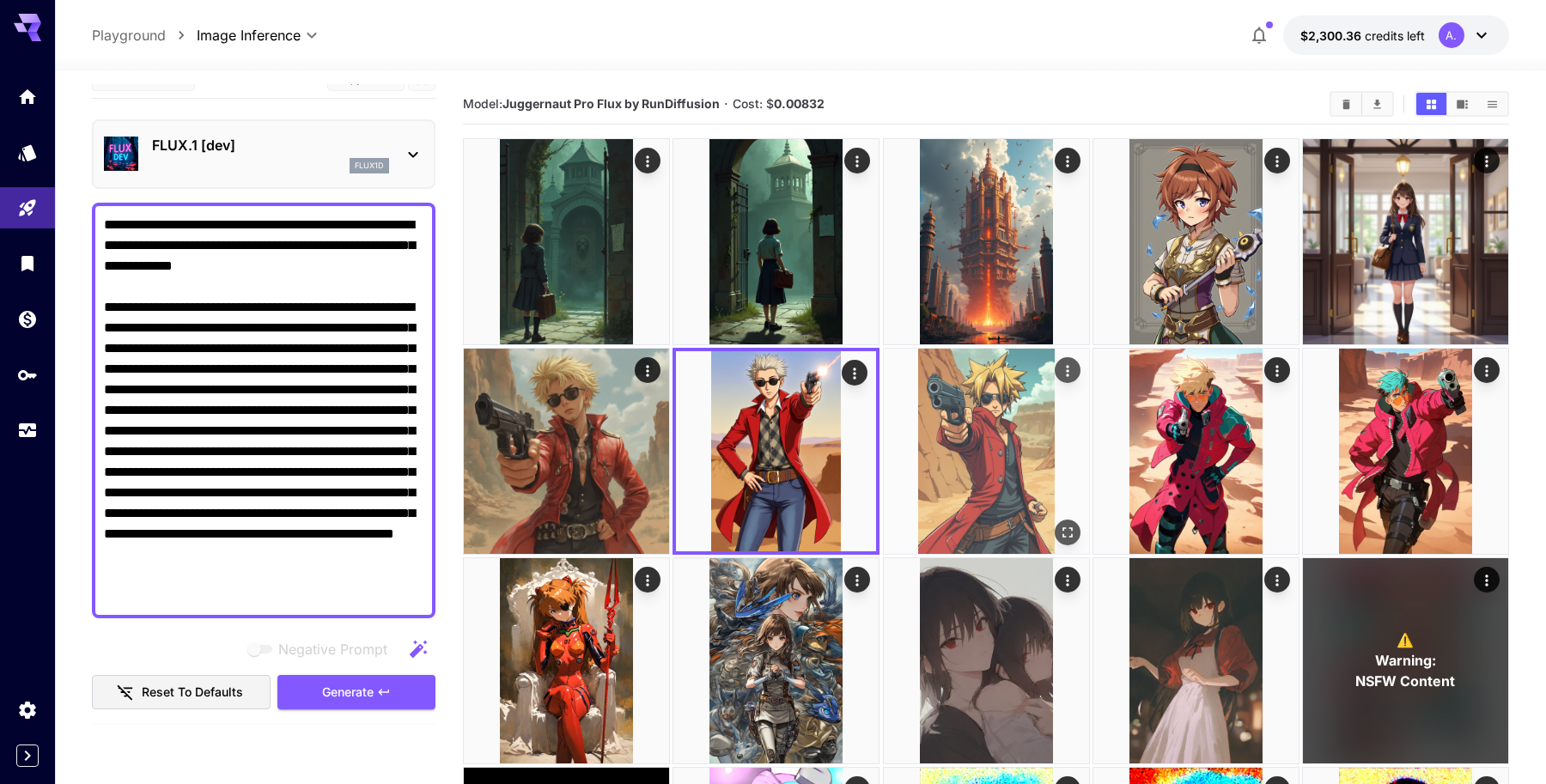
click at [953, 446] on img at bounding box center [985, 451] width 205 height 205
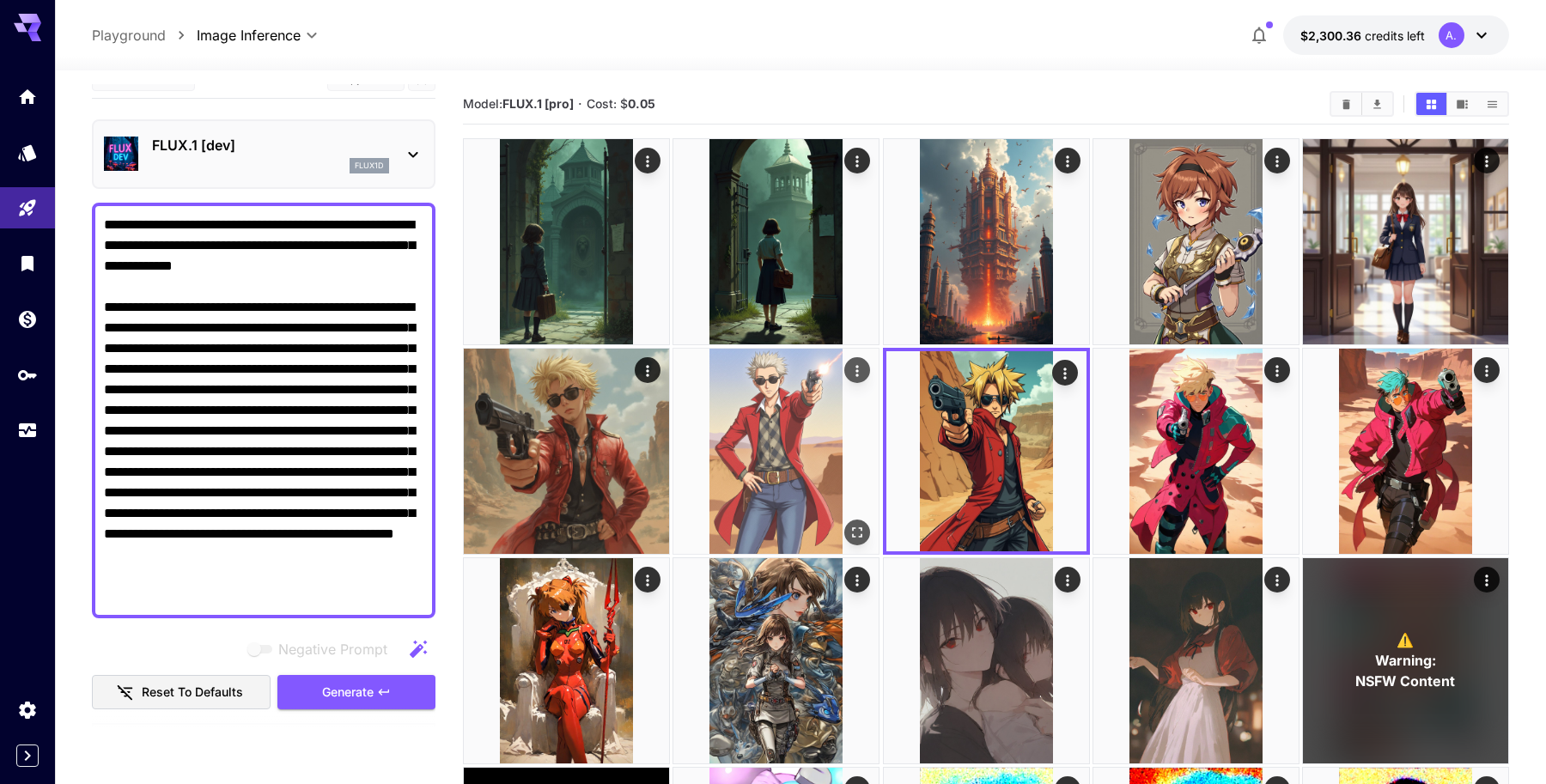
click at [807, 460] on img at bounding box center [775, 451] width 205 height 205
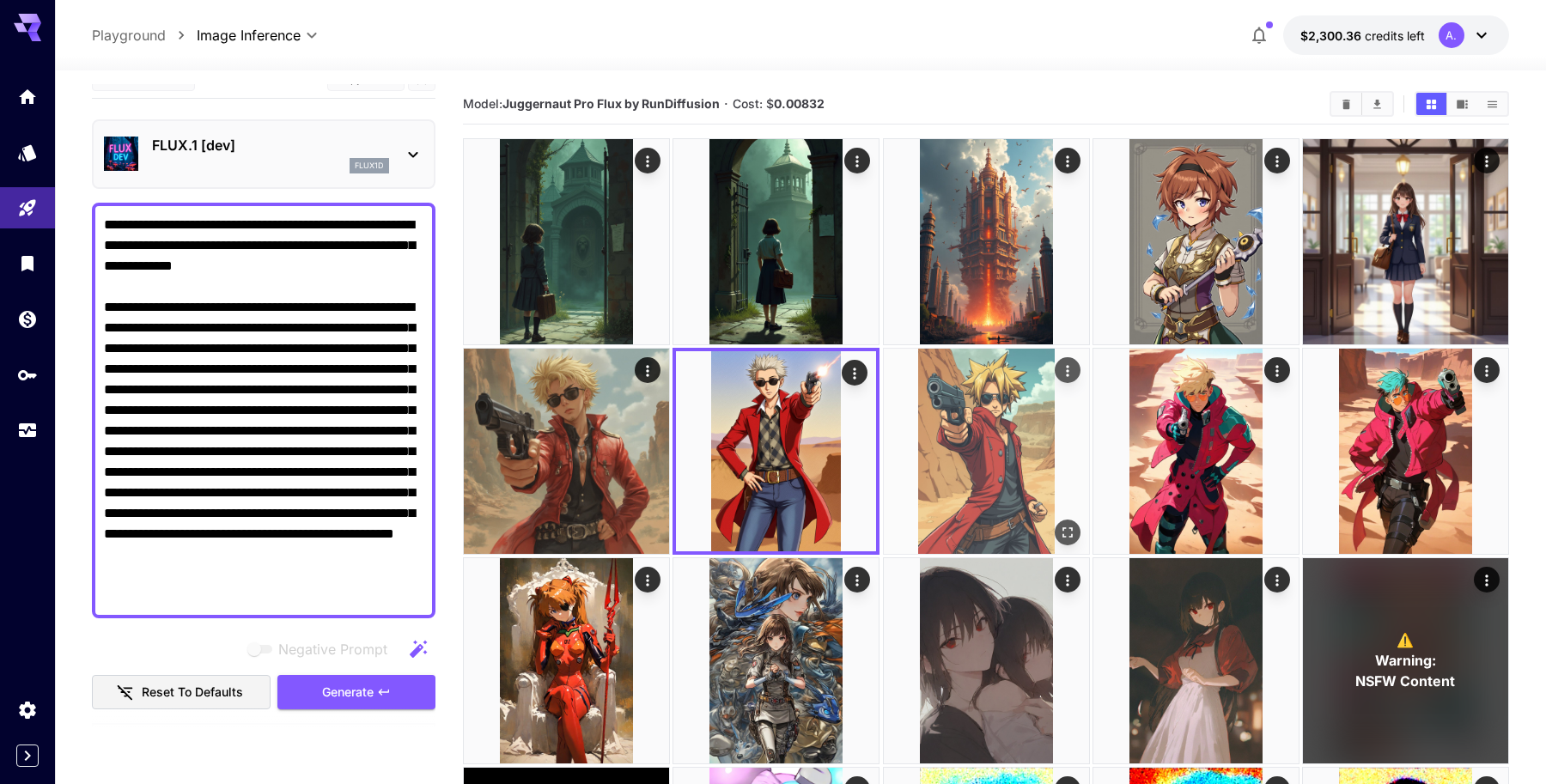
click at [952, 485] on img at bounding box center [985, 451] width 205 height 205
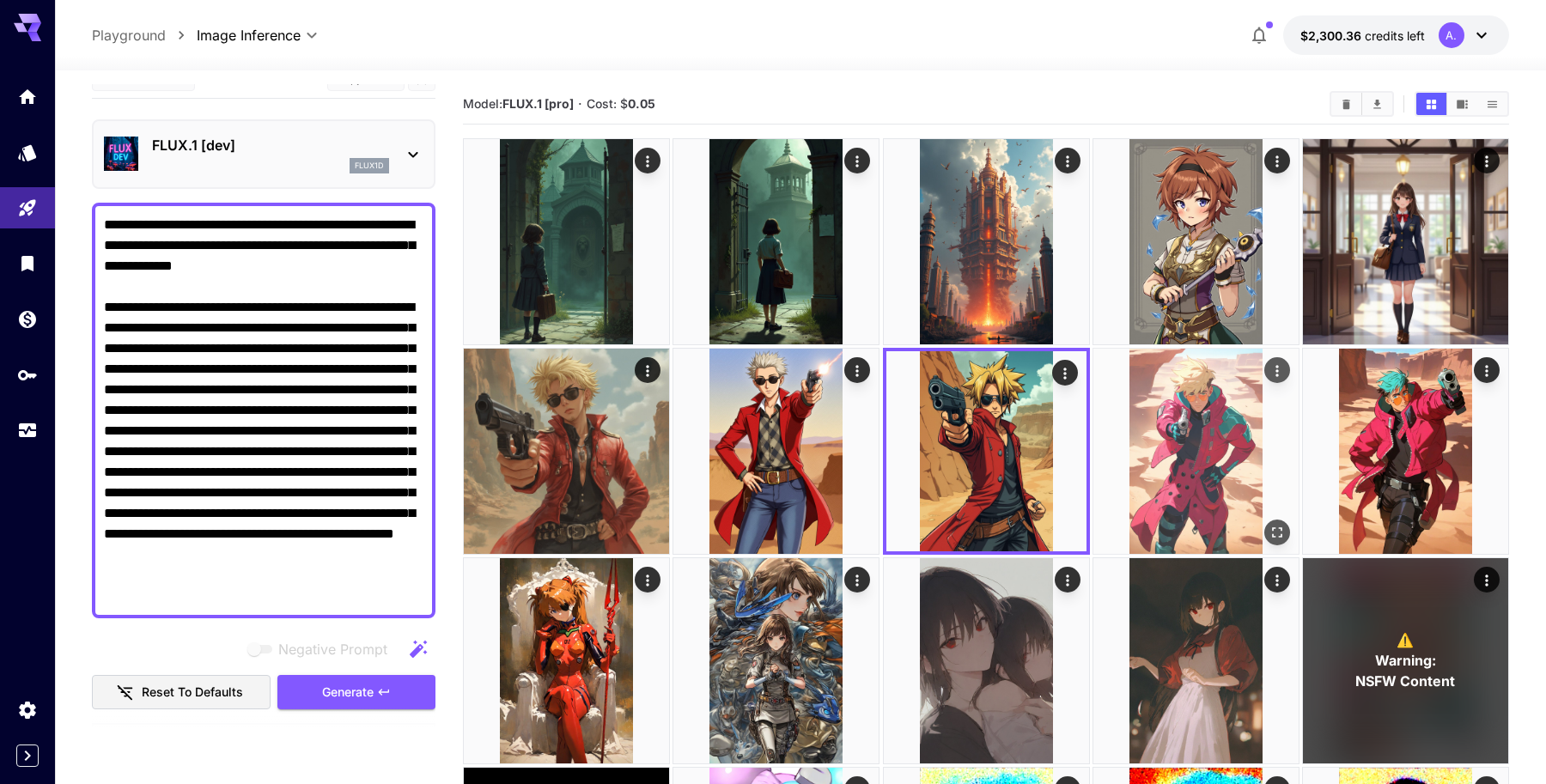
click at [1149, 461] on img at bounding box center [1195, 451] width 205 height 205
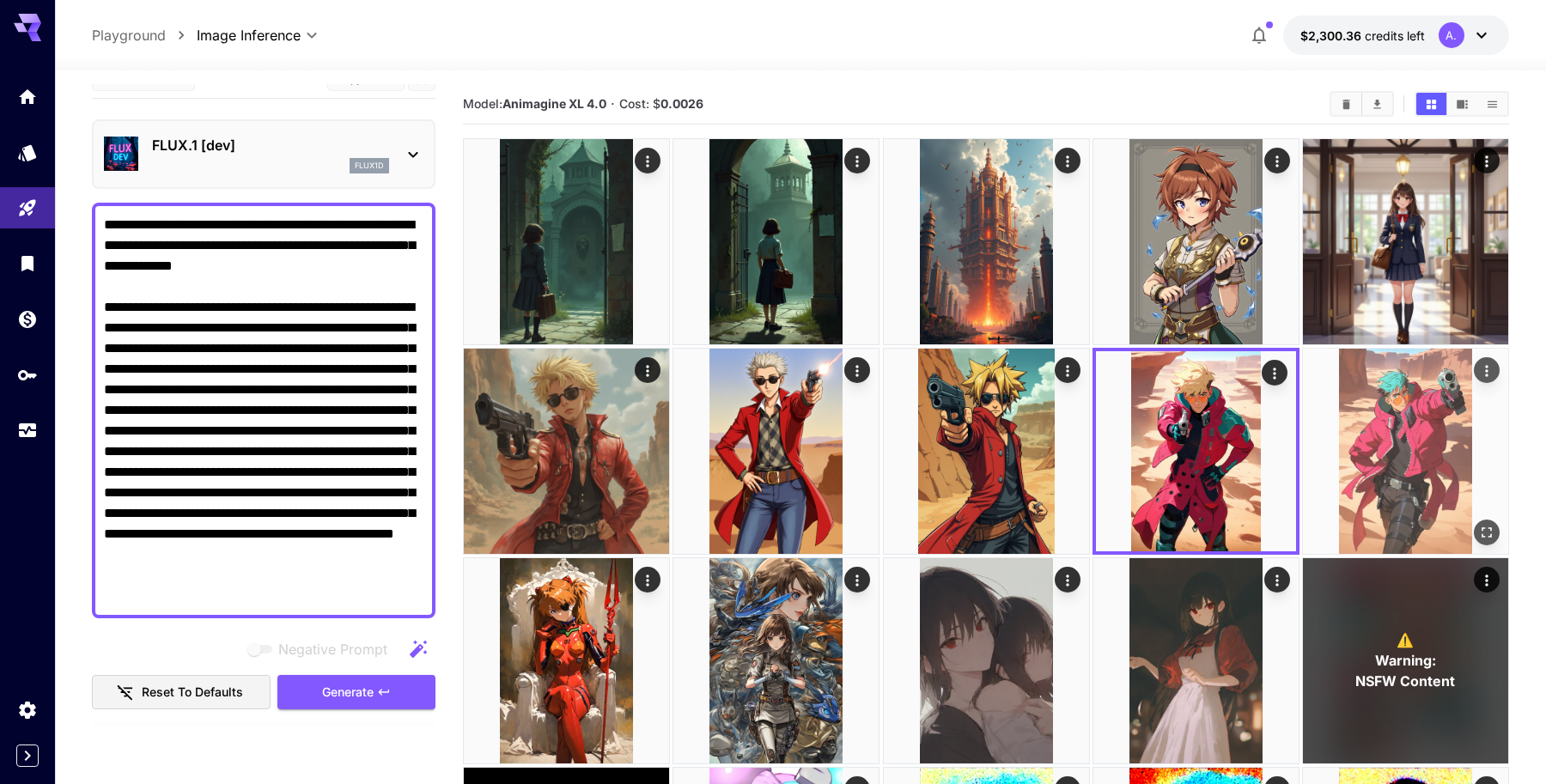
click at [1404, 453] on img at bounding box center [1405, 451] width 205 height 205
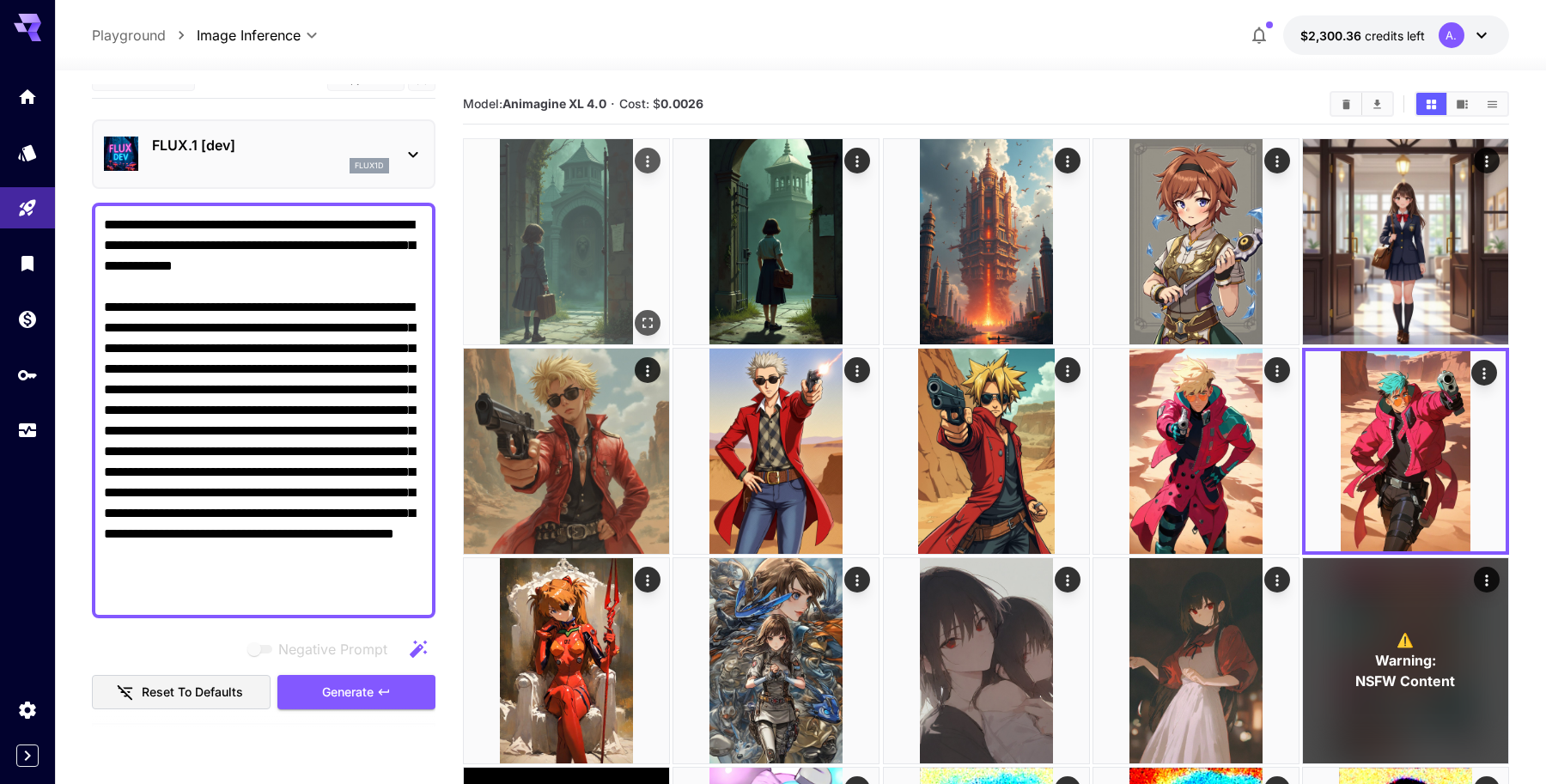
click at [574, 239] on img at bounding box center [566, 241] width 205 height 205
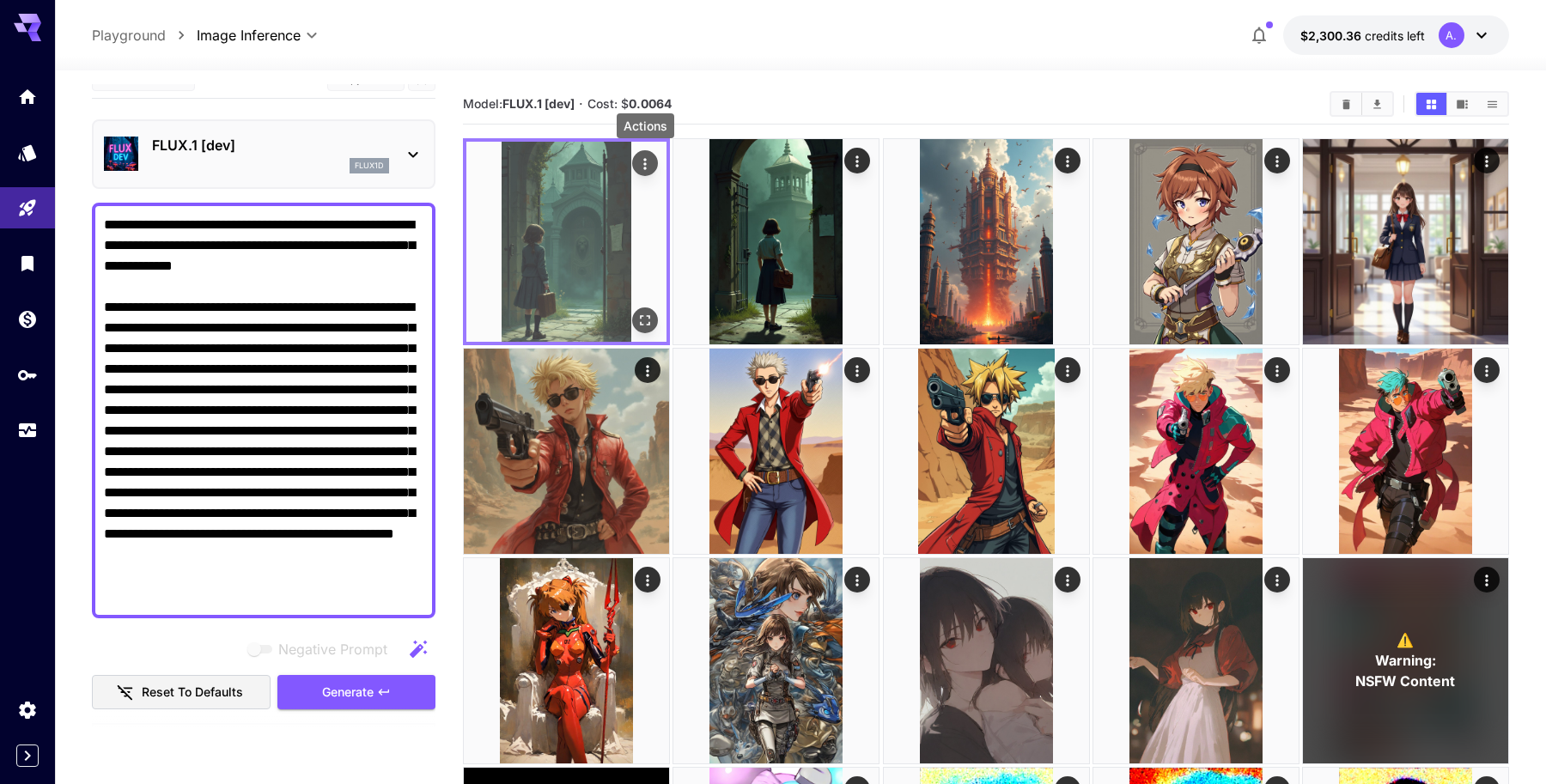
click at [646, 156] on icon "Actions" at bounding box center [645, 165] width 18 height 18
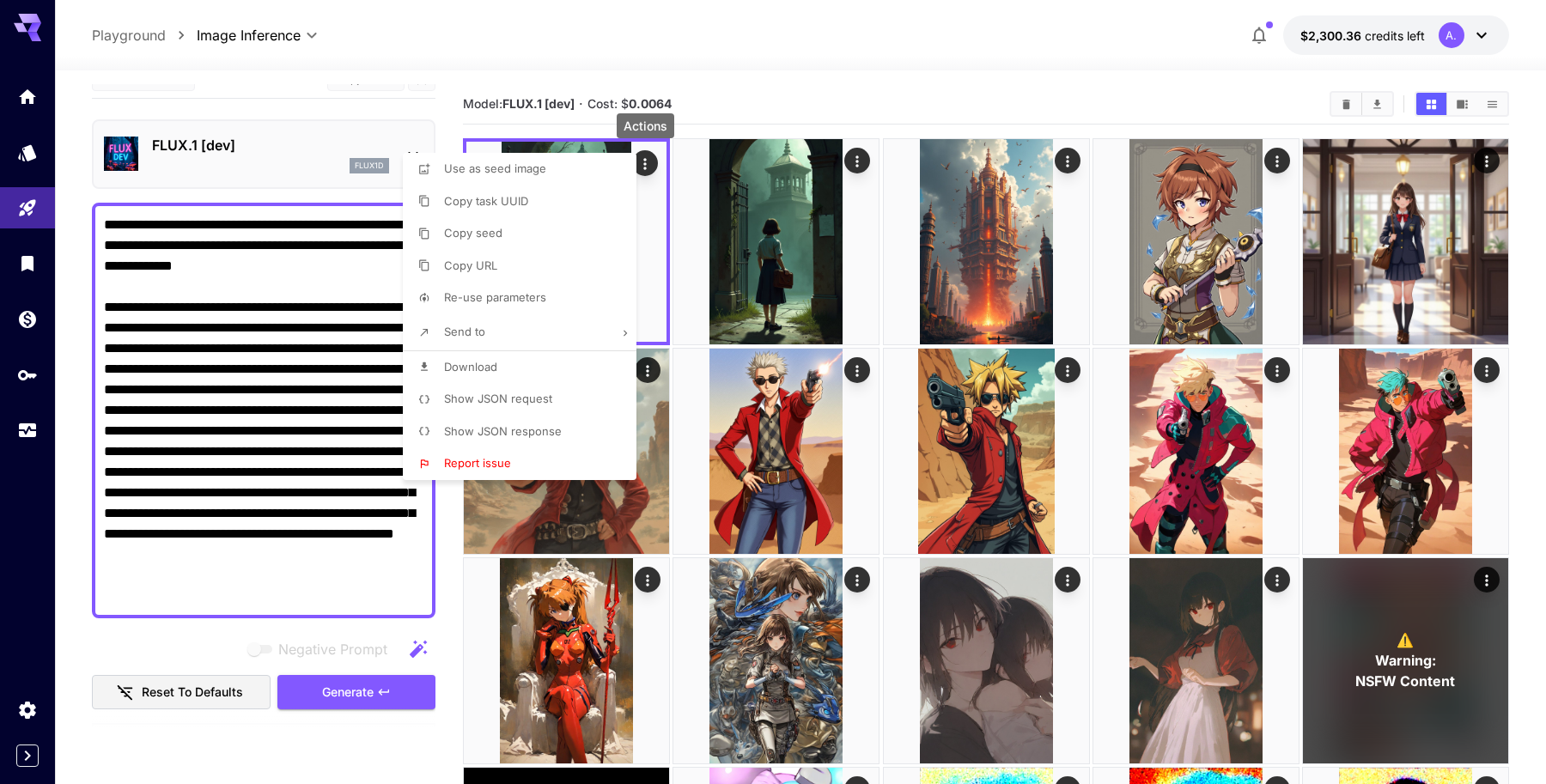
click at [376, 120] on div at bounding box center [773, 392] width 1546 height 784
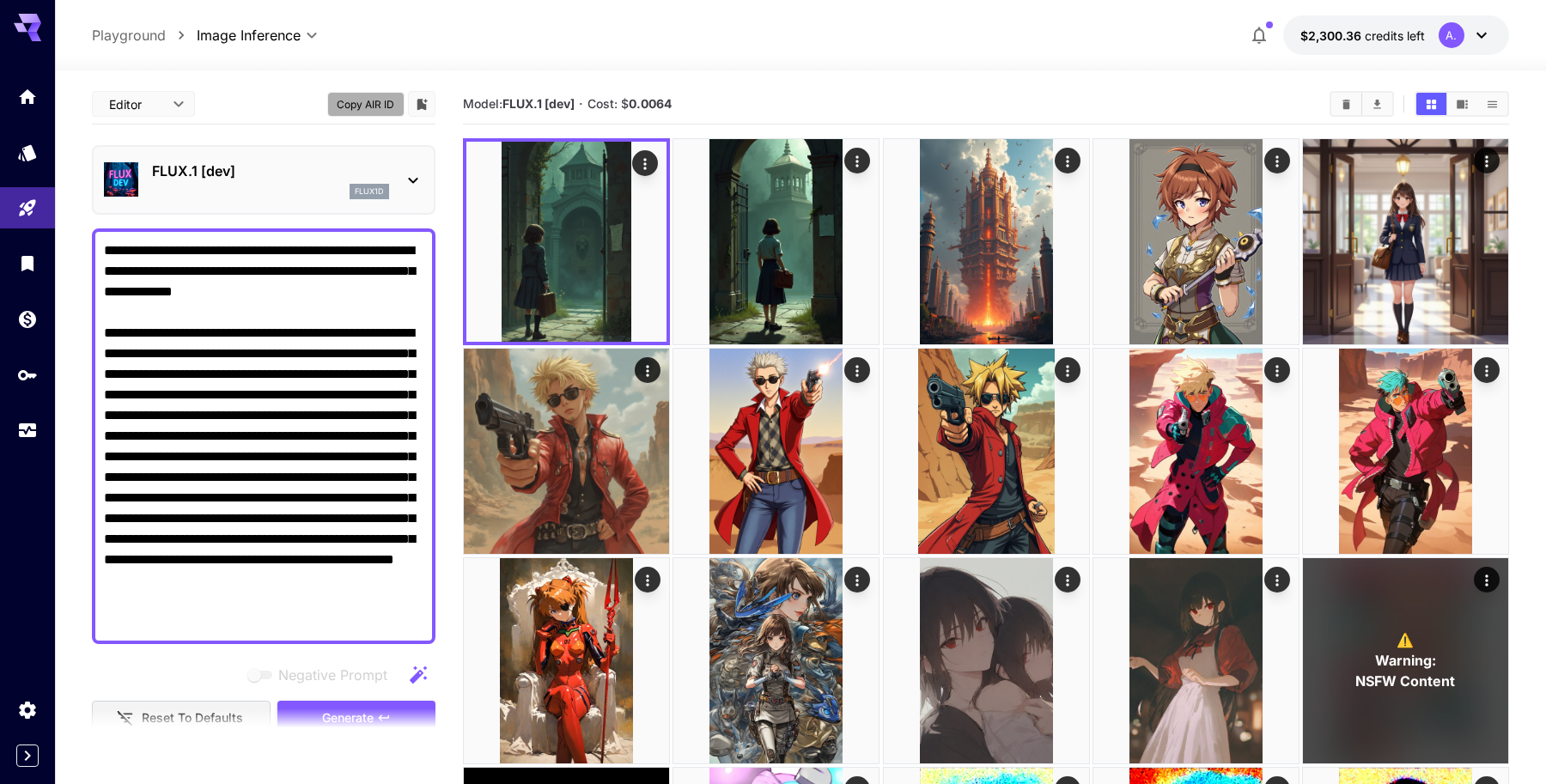
click at [367, 108] on button "Copy AIR ID" at bounding box center [366, 104] width 77 height 24
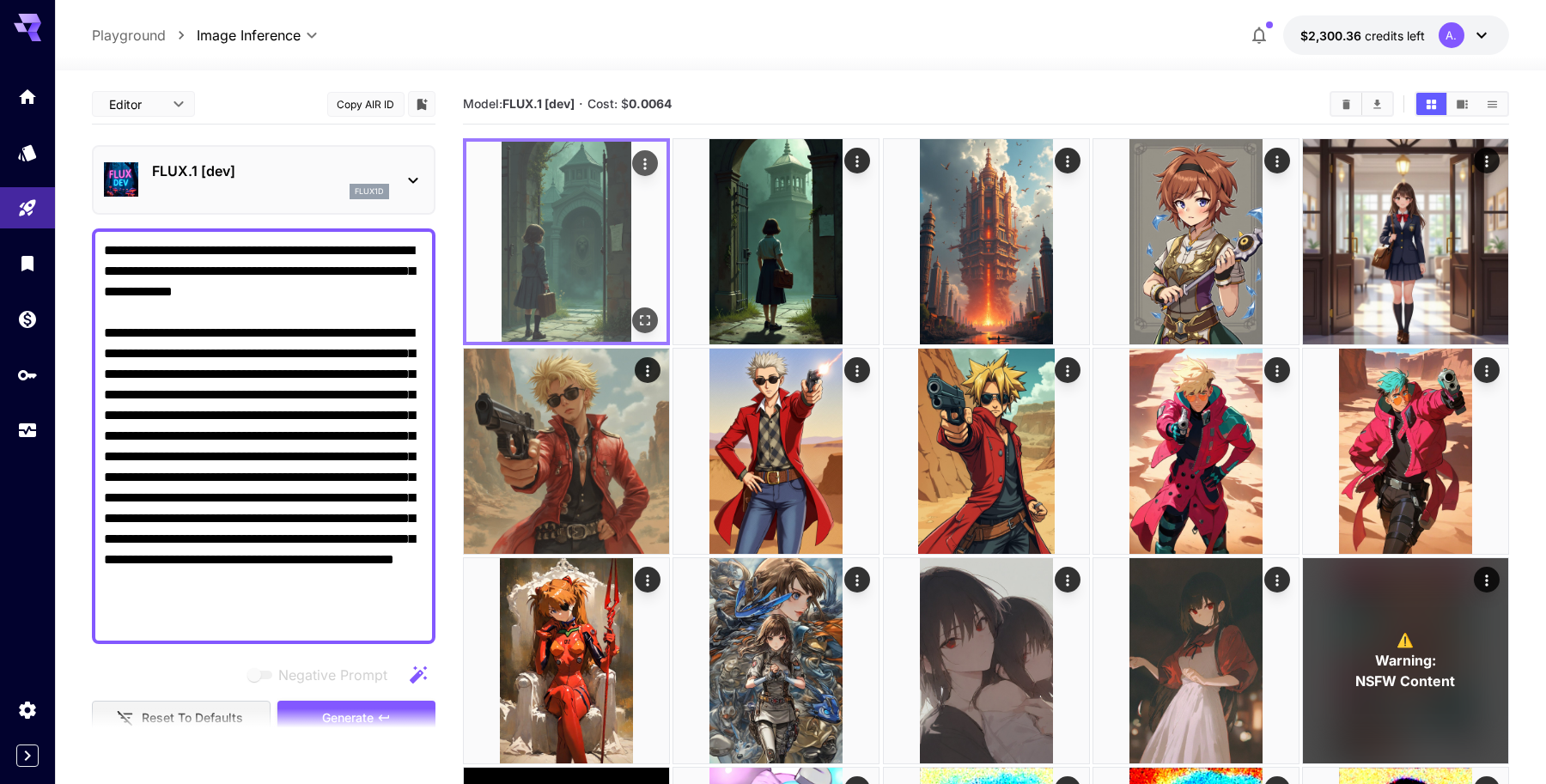
click at [593, 236] on img at bounding box center [567, 242] width 200 height 200
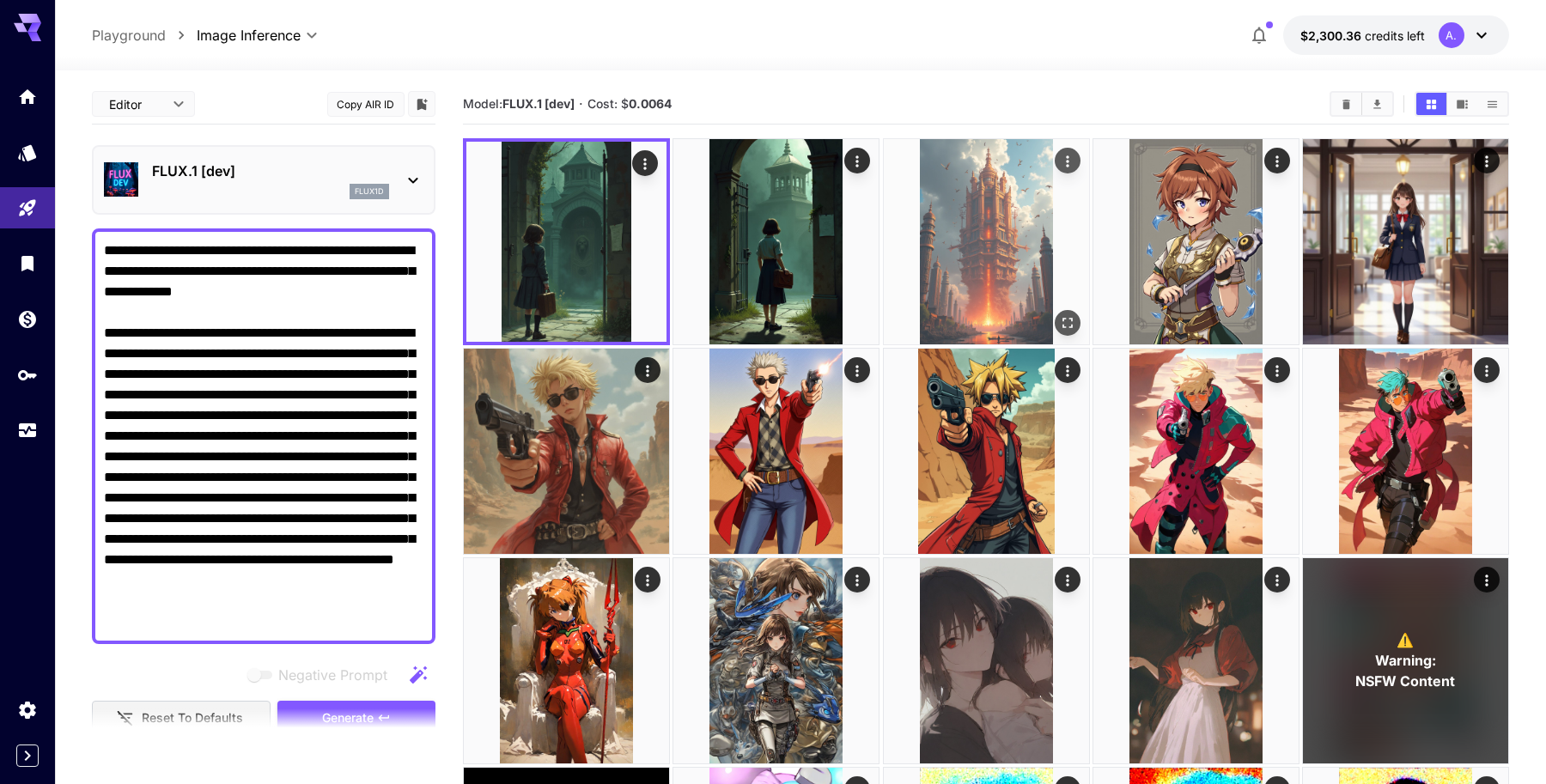
click at [947, 260] on img at bounding box center [985, 241] width 205 height 205
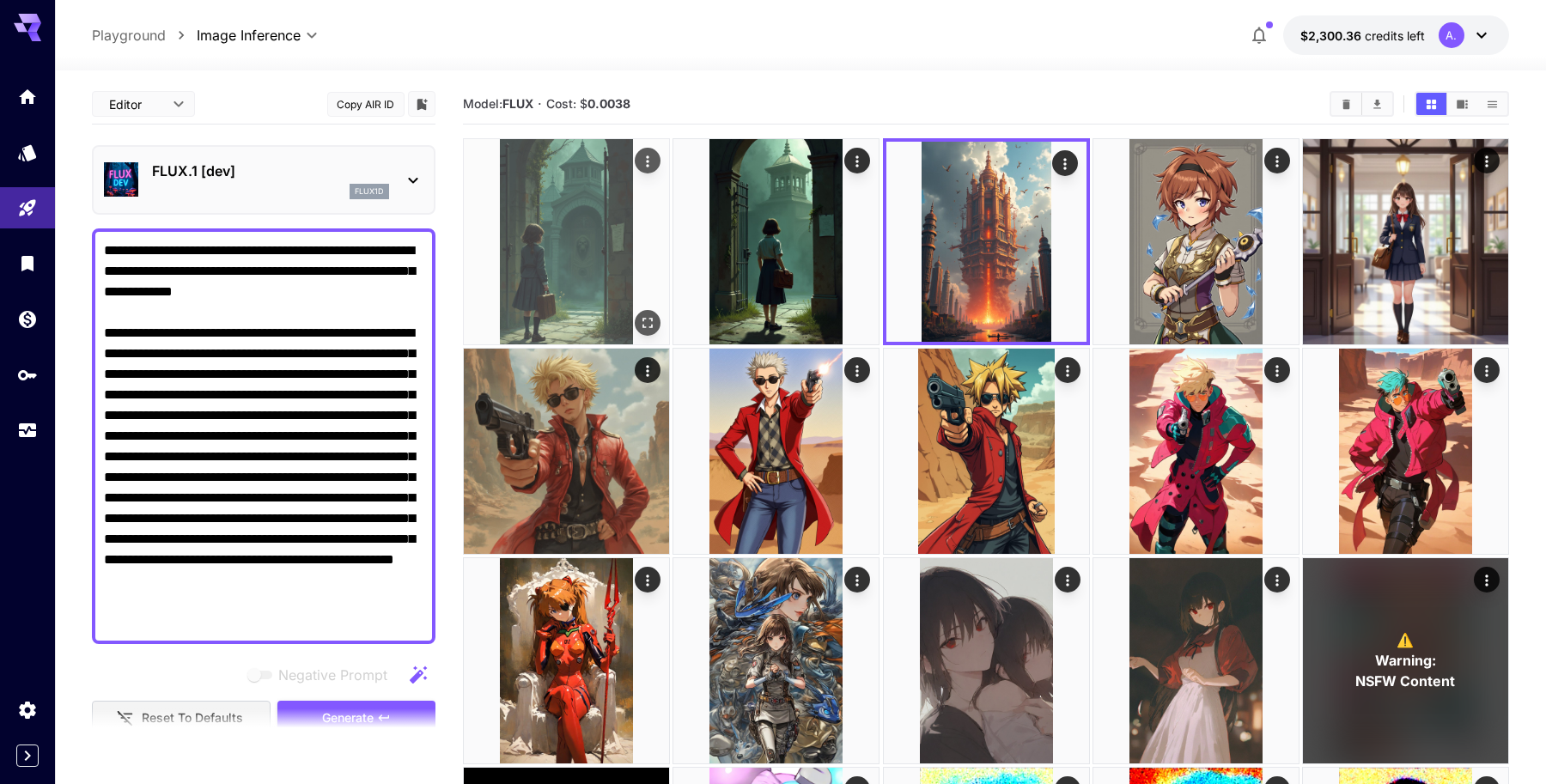
click at [634, 268] on img at bounding box center [566, 241] width 205 height 205
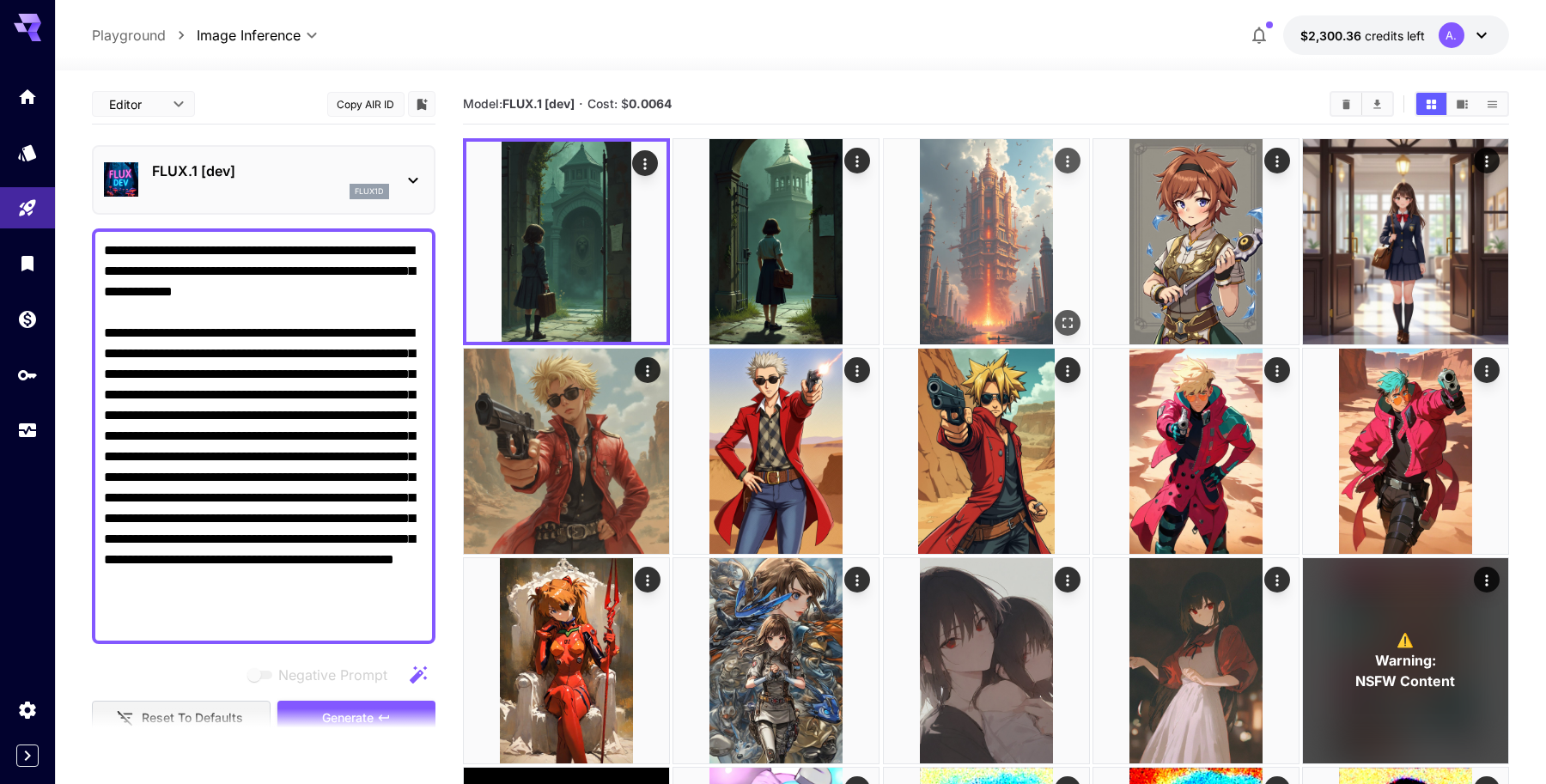
click at [975, 226] on img at bounding box center [985, 241] width 205 height 205
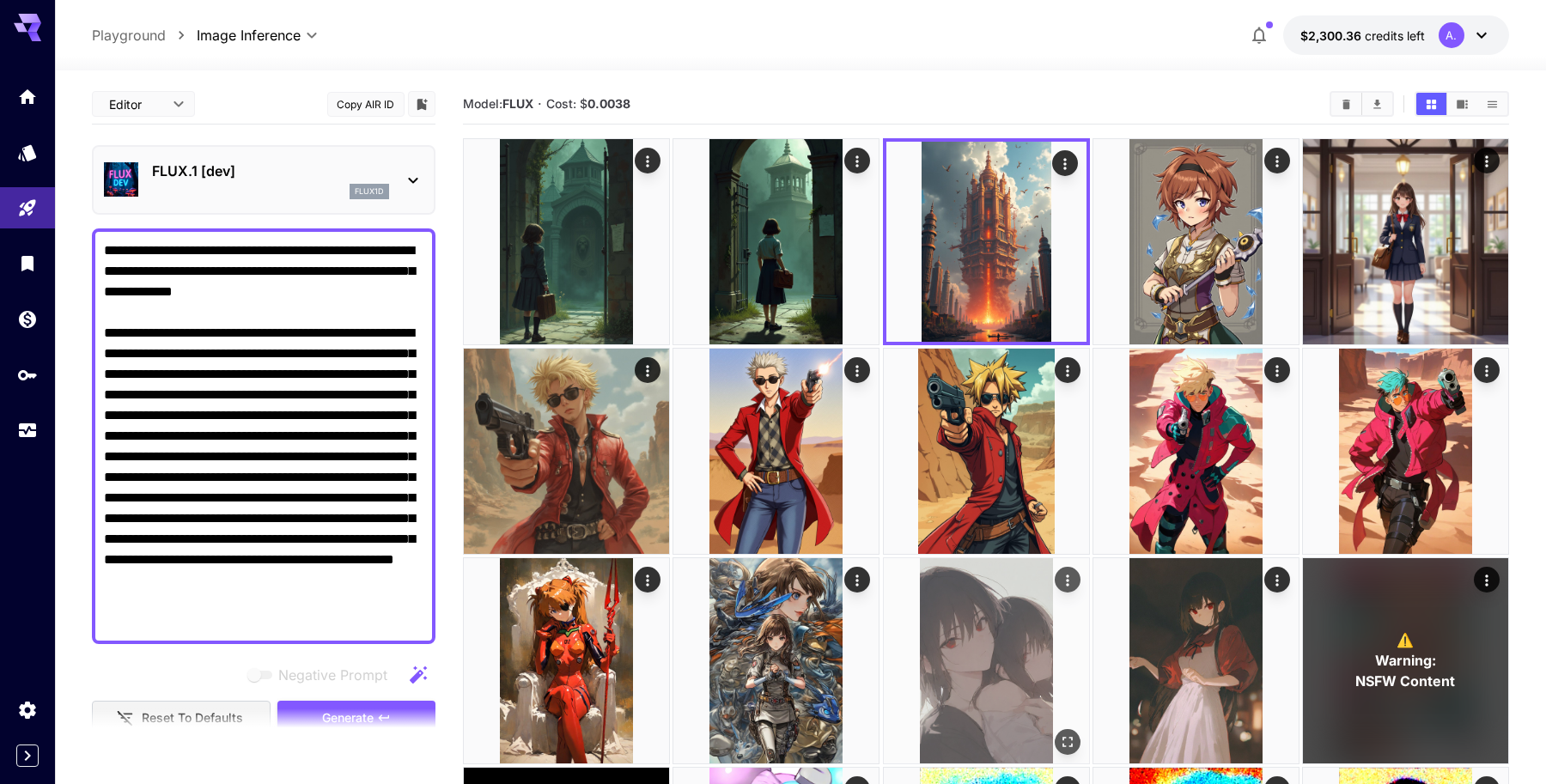
scroll to position [197, 0]
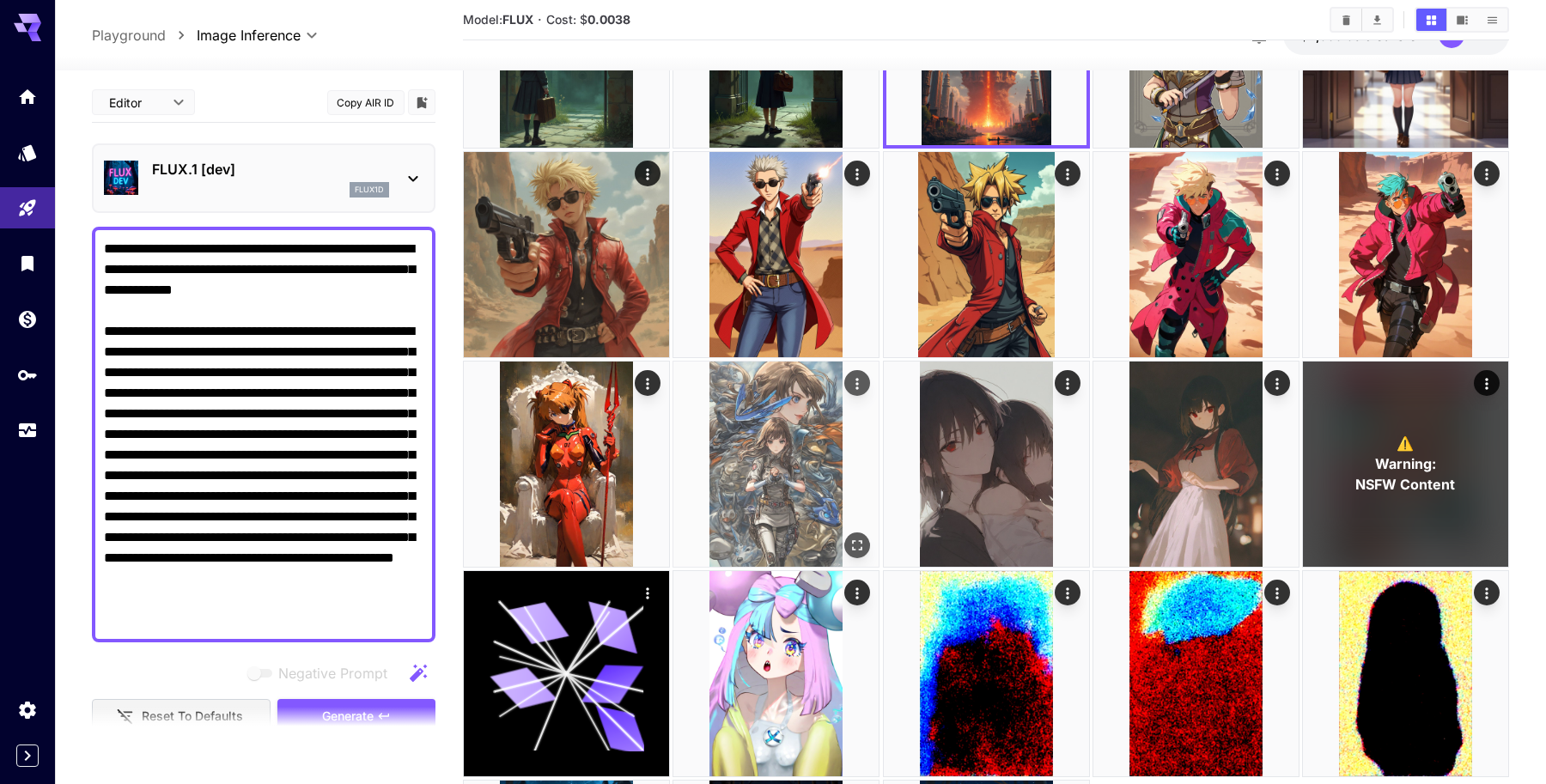
click at [773, 454] on img at bounding box center [775, 464] width 205 height 205
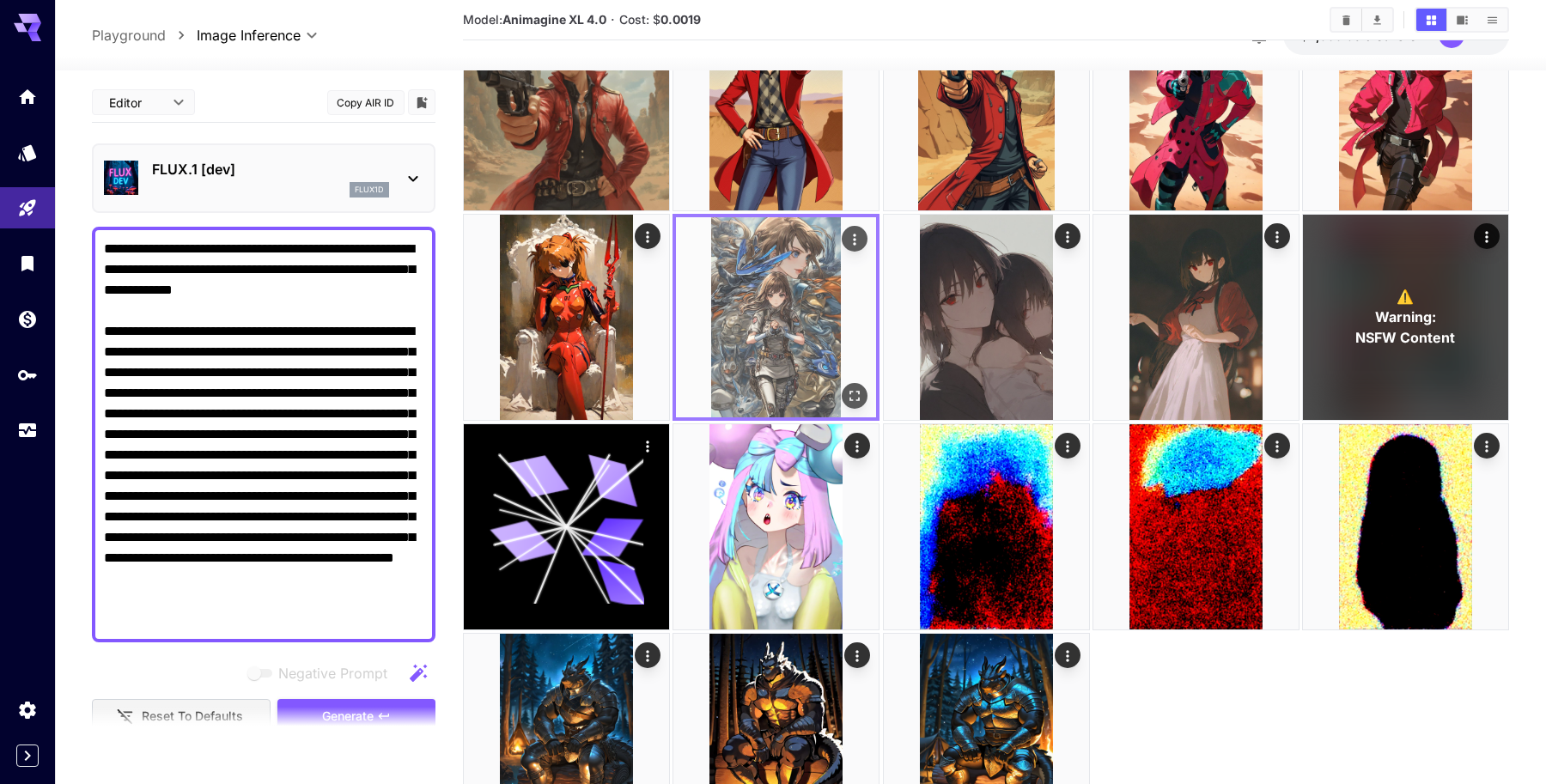
scroll to position [356, 0]
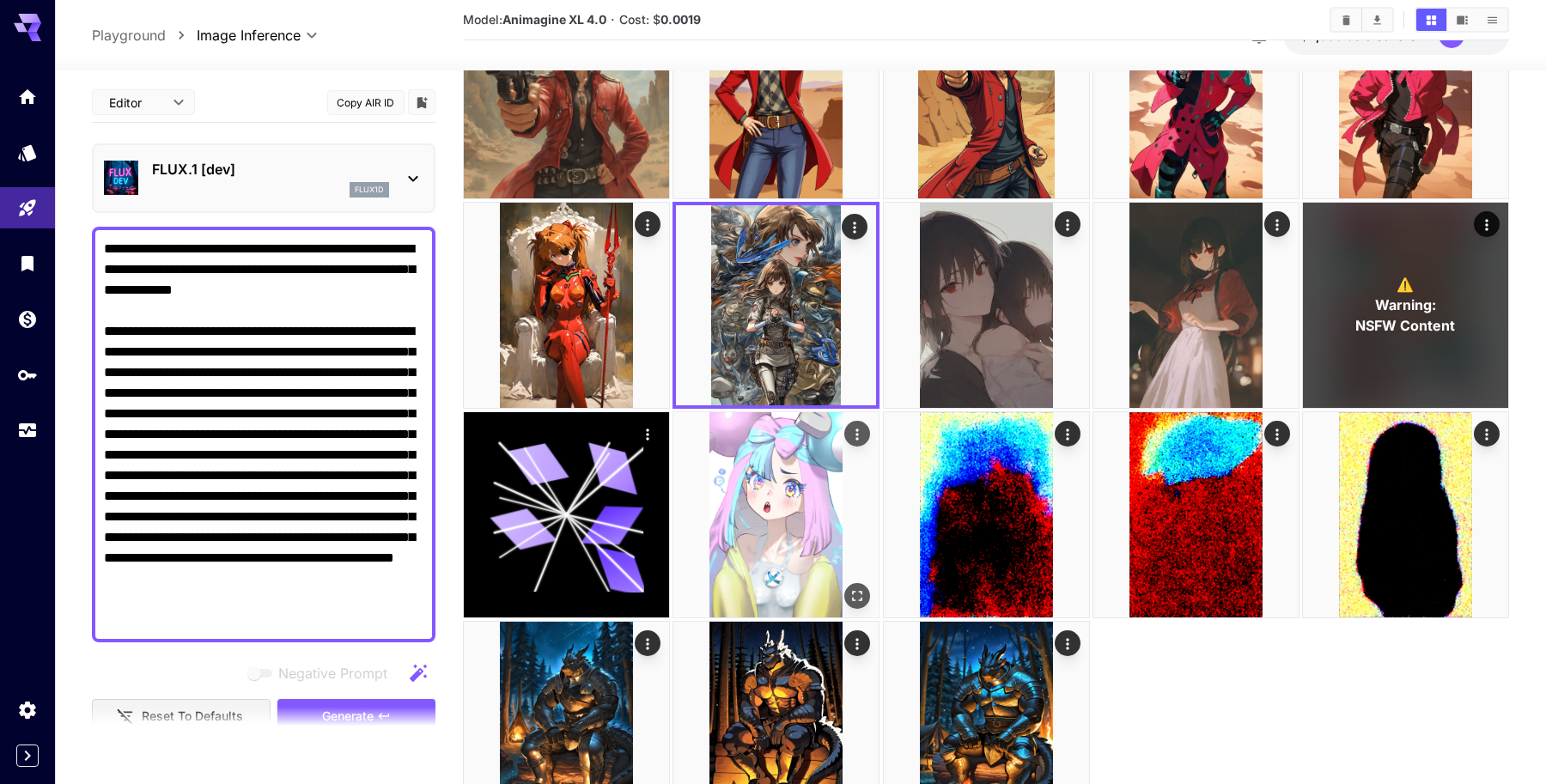
click at [776, 490] on img at bounding box center [775, 514] width 205 height 205
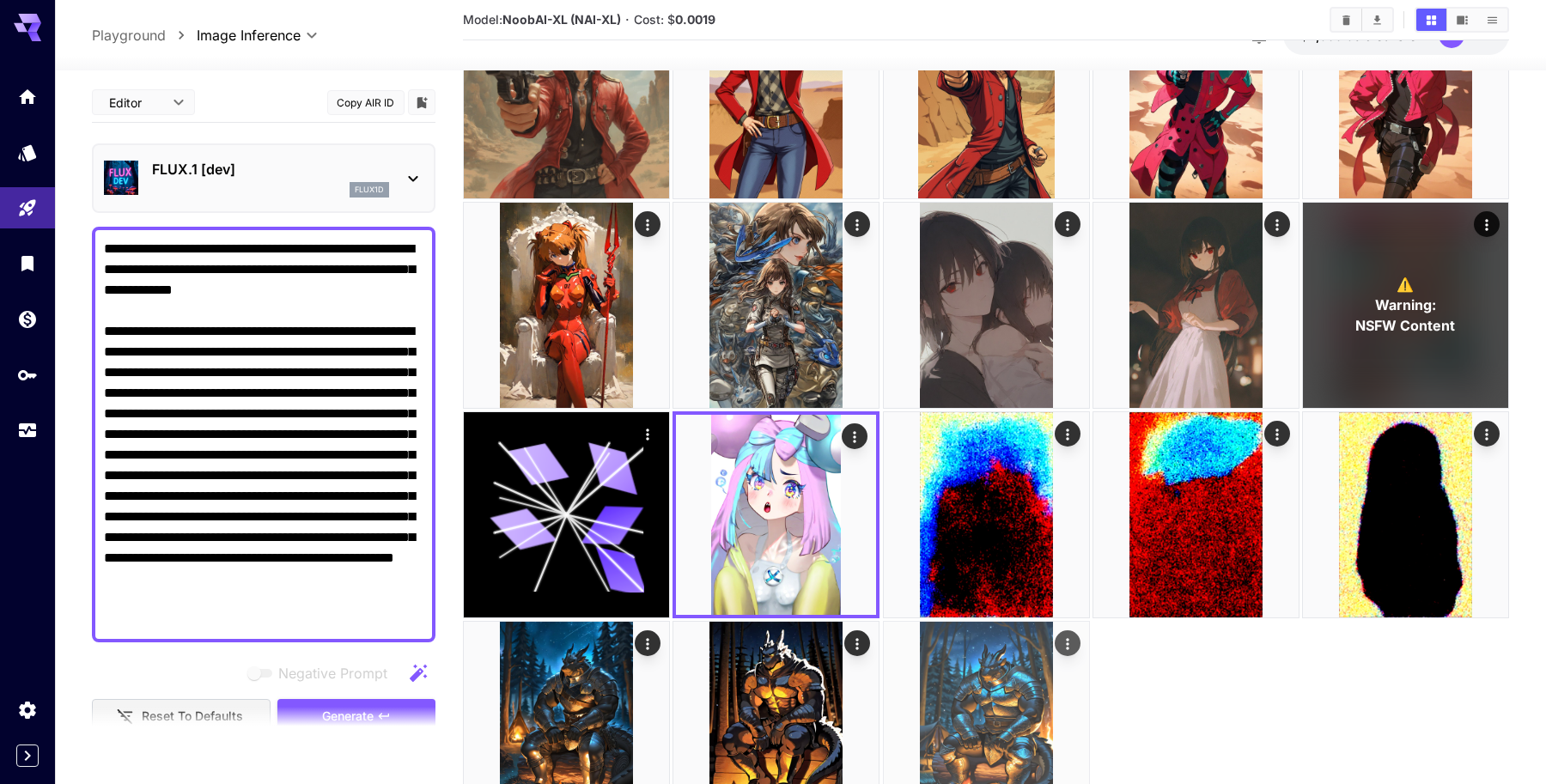
click at [971, 694] on img at bounding box center [985, 723] width 205 height 205
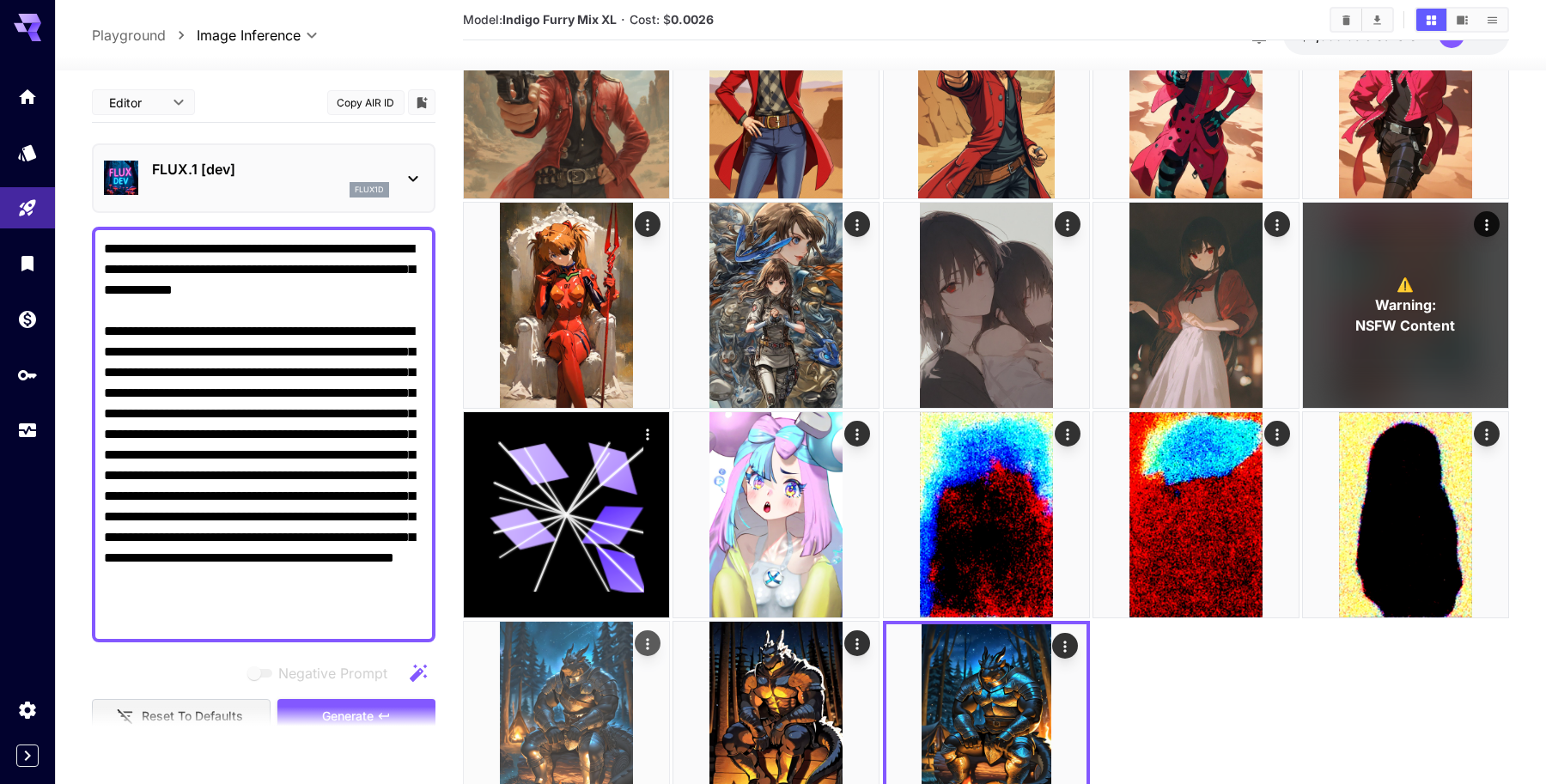
click at [611, 722] on img at bounding box center [566, 723] width 205 height 205
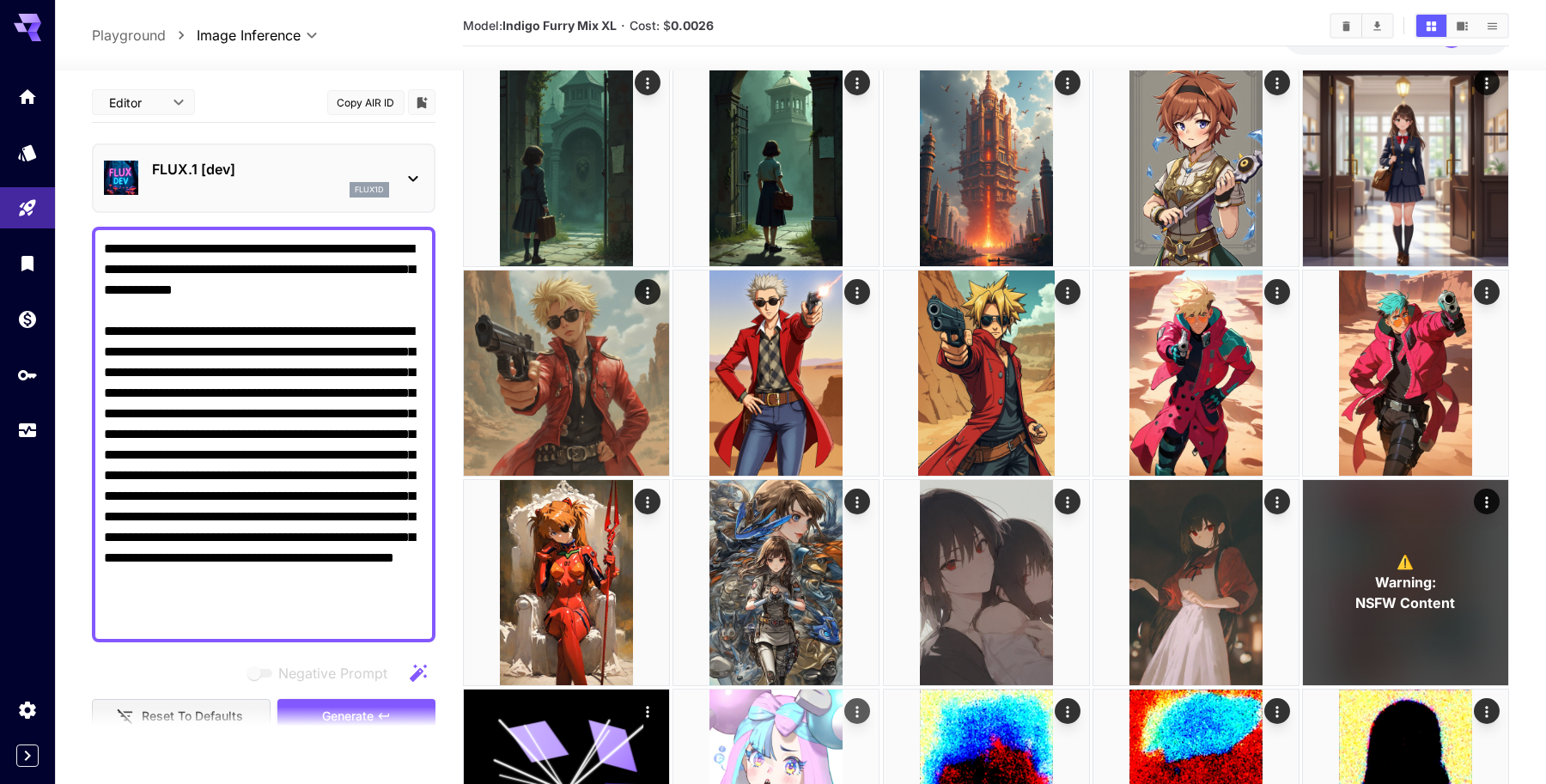
scroll to position [0, 0]
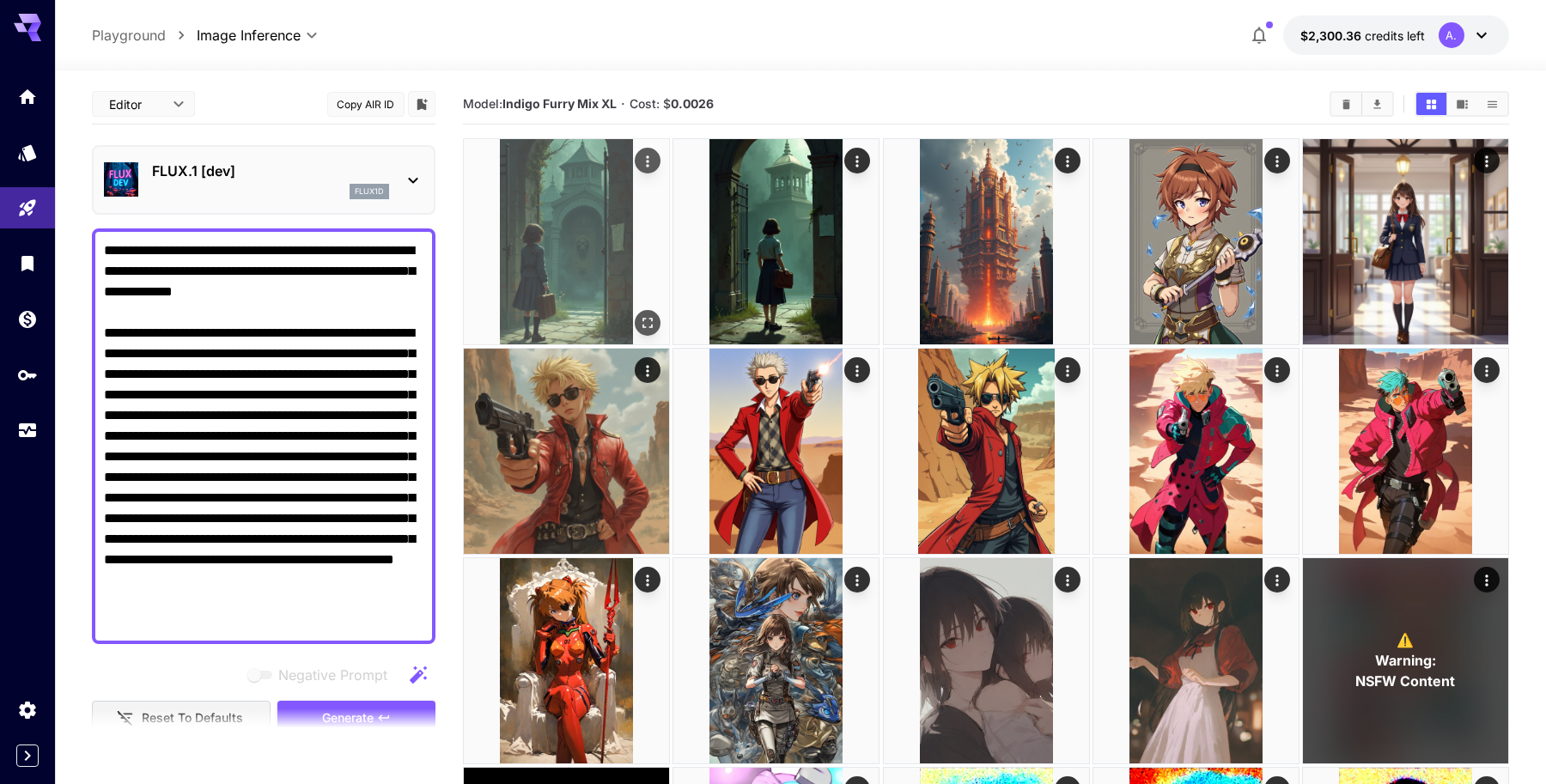
click at [576, 226] on img at bounding box center [566, 241] width 205 height 205
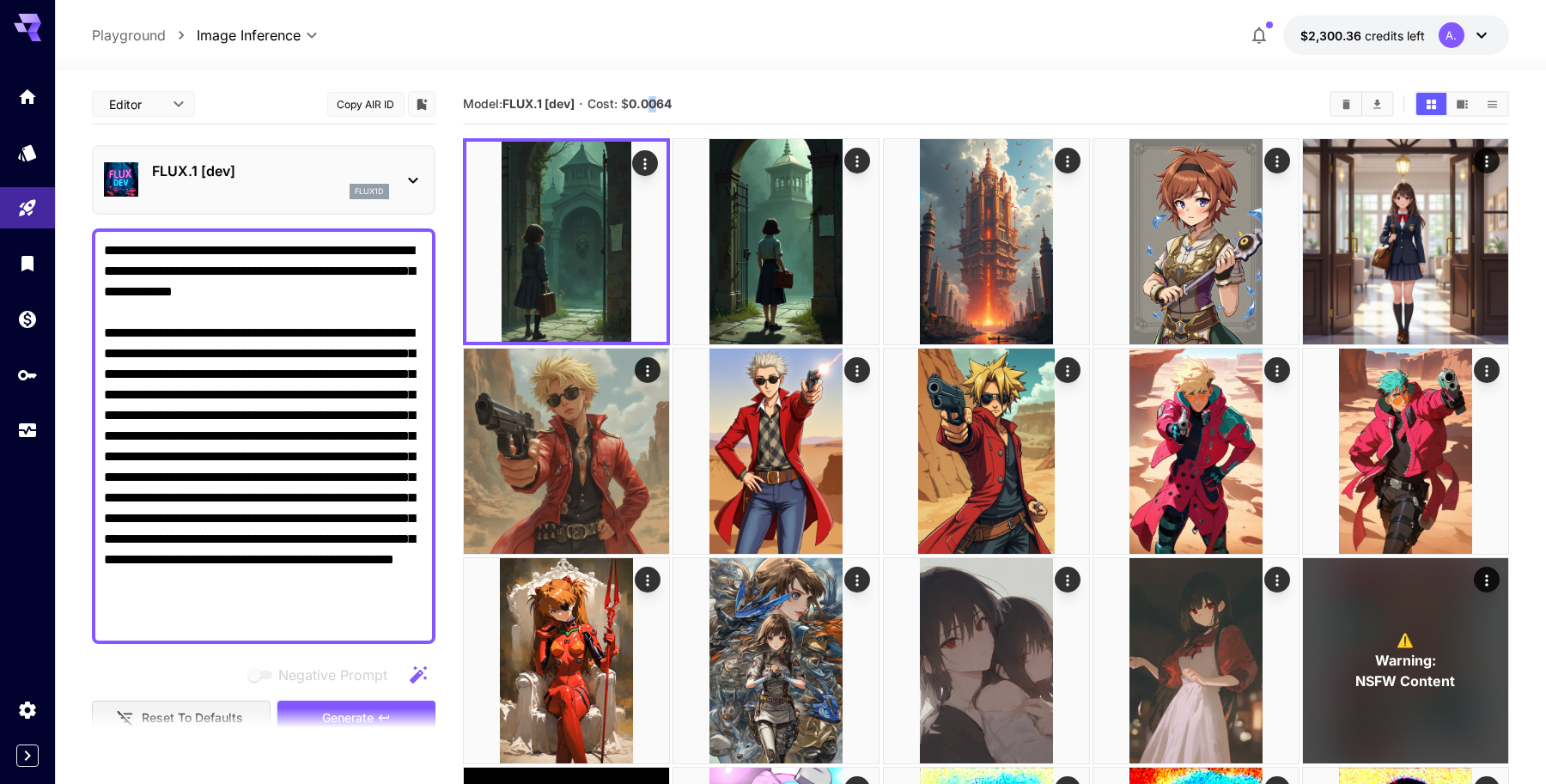
click at [662, 104] on b "0.0064" at bounding box center [650, 103] width 43 height 15
click at [689, 102] on section "Model: FLUX.1 [dev] · Cost: $ 0.0064" at bounding box center [889, 103] width 853 height 21
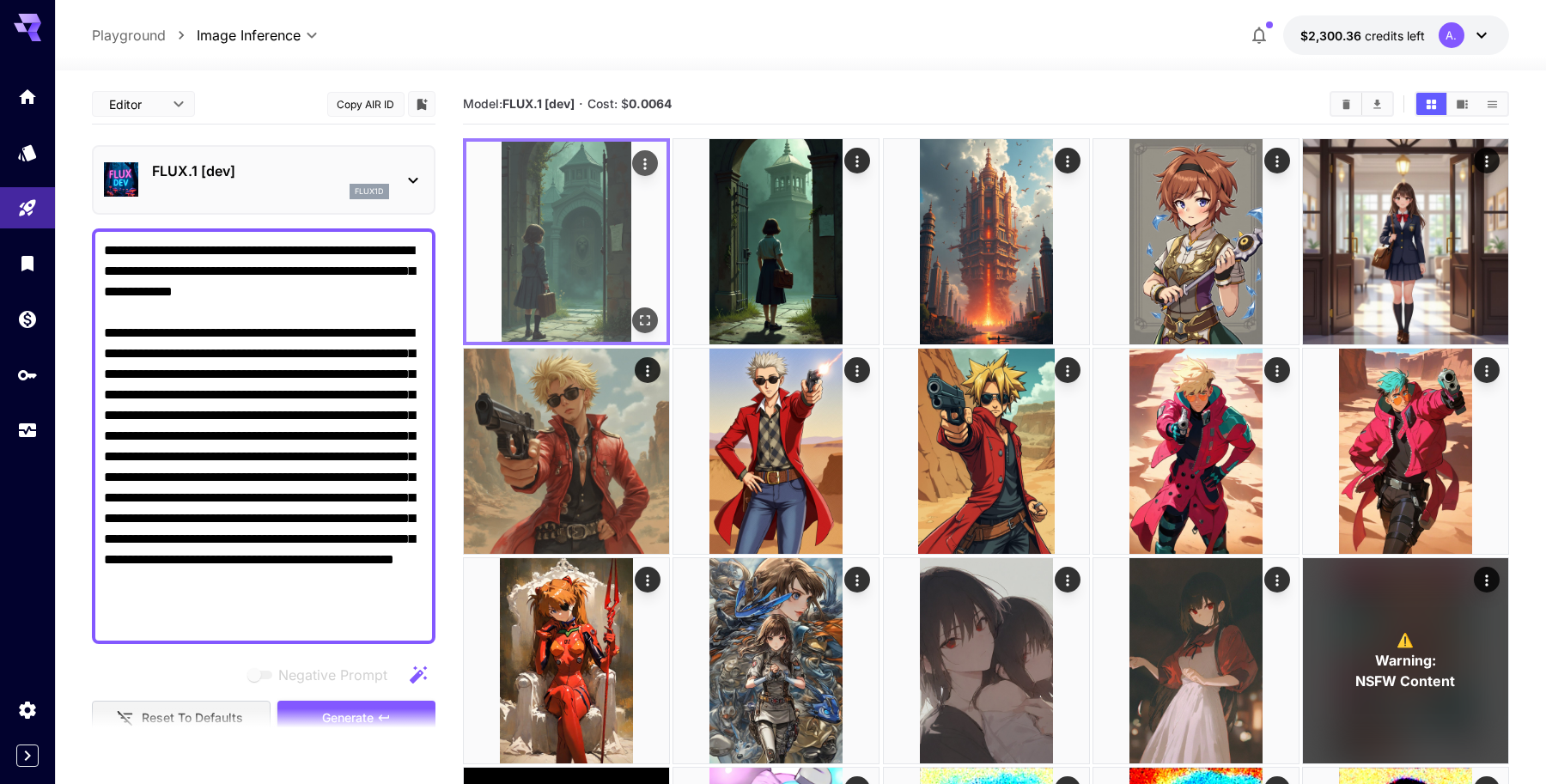
click at [580, 202] on img at bounding box center [567, 242] width 200 height 200
click at [646, 323] on icon "Open in fullscreen" at bounding box center [645, 320] width 18 height 18
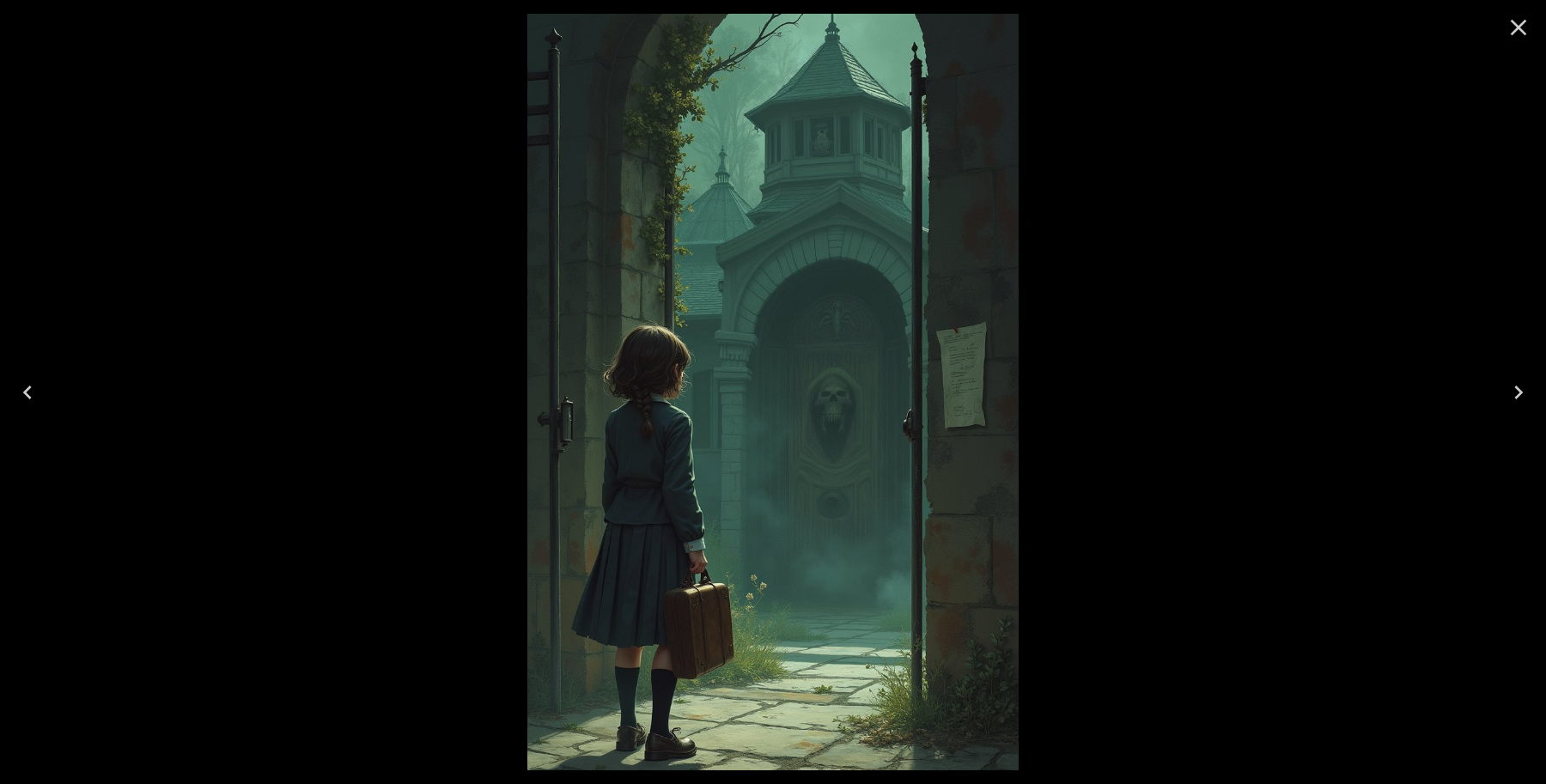
click at [1515, 24] on icon "Close" at bounding box center [1519, 27] width 17 height 17
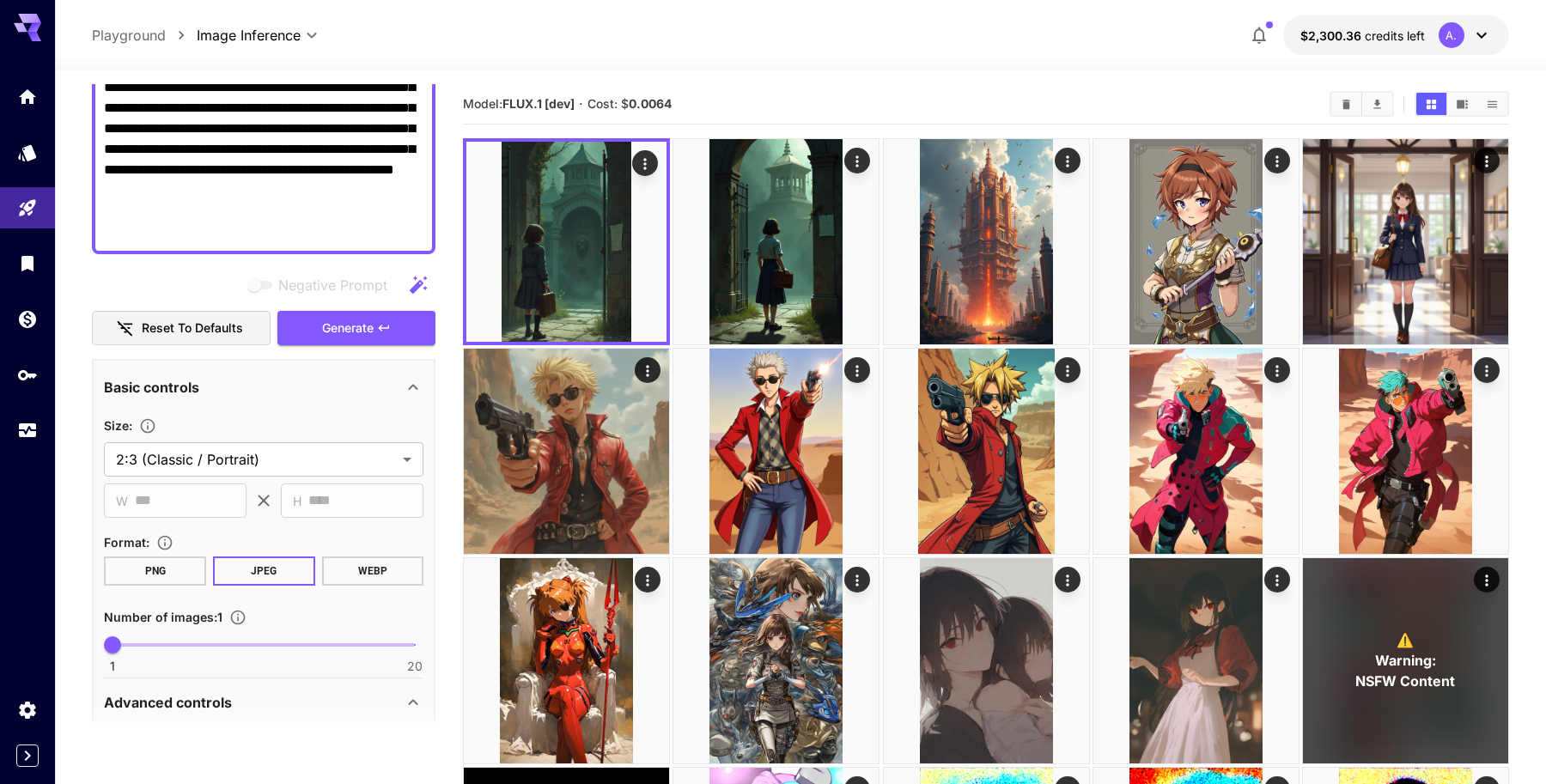
scroll to position [386, 0]
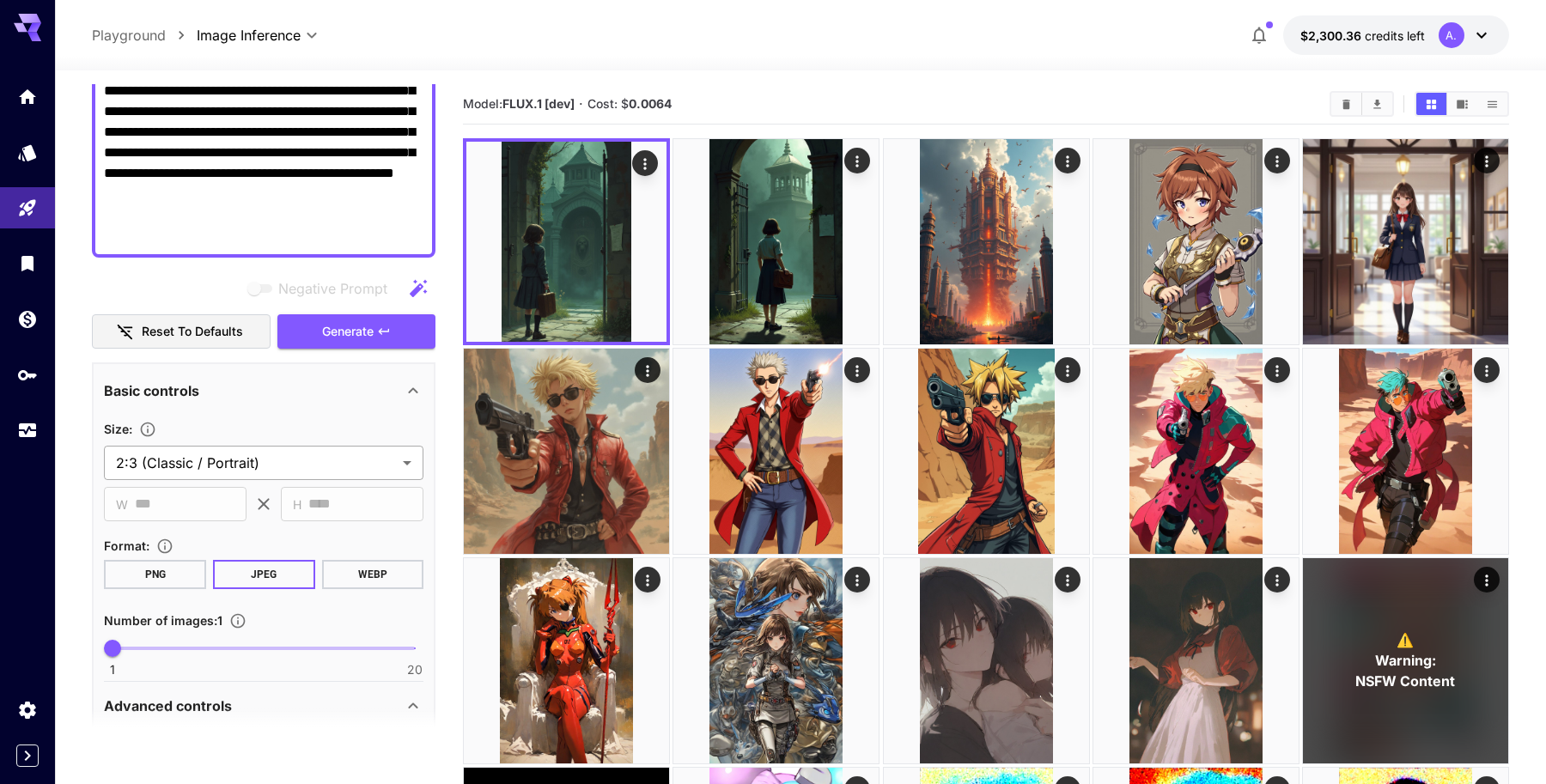
click at [227, 468] on body "**********" at bounding box center [773, 617] width 1546 height 1235
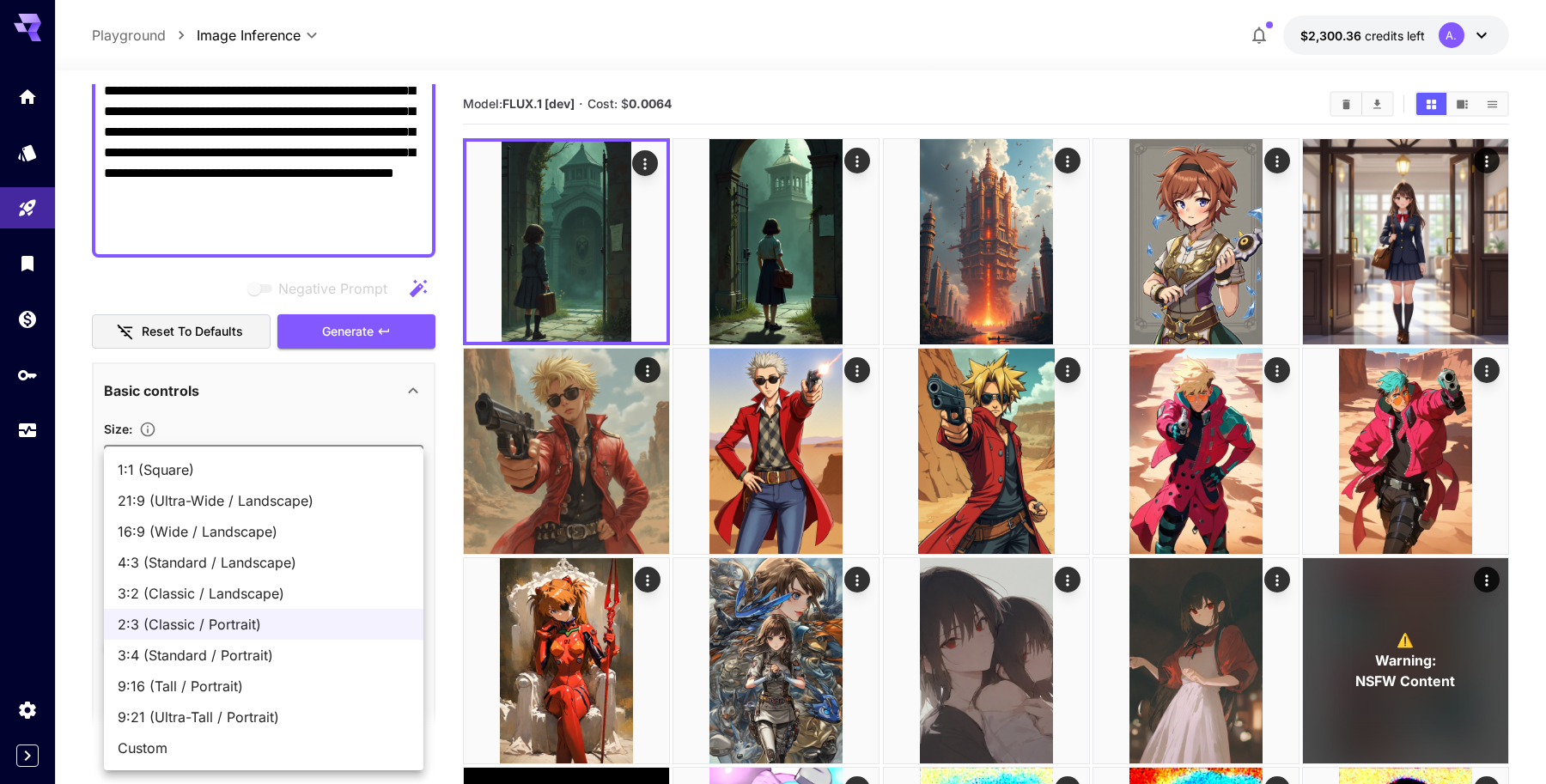
click at [199, 474] on span "1:1 (Square)" at bounding box center [264, 469] width 292 height 21
type input "**********"
type input "****"
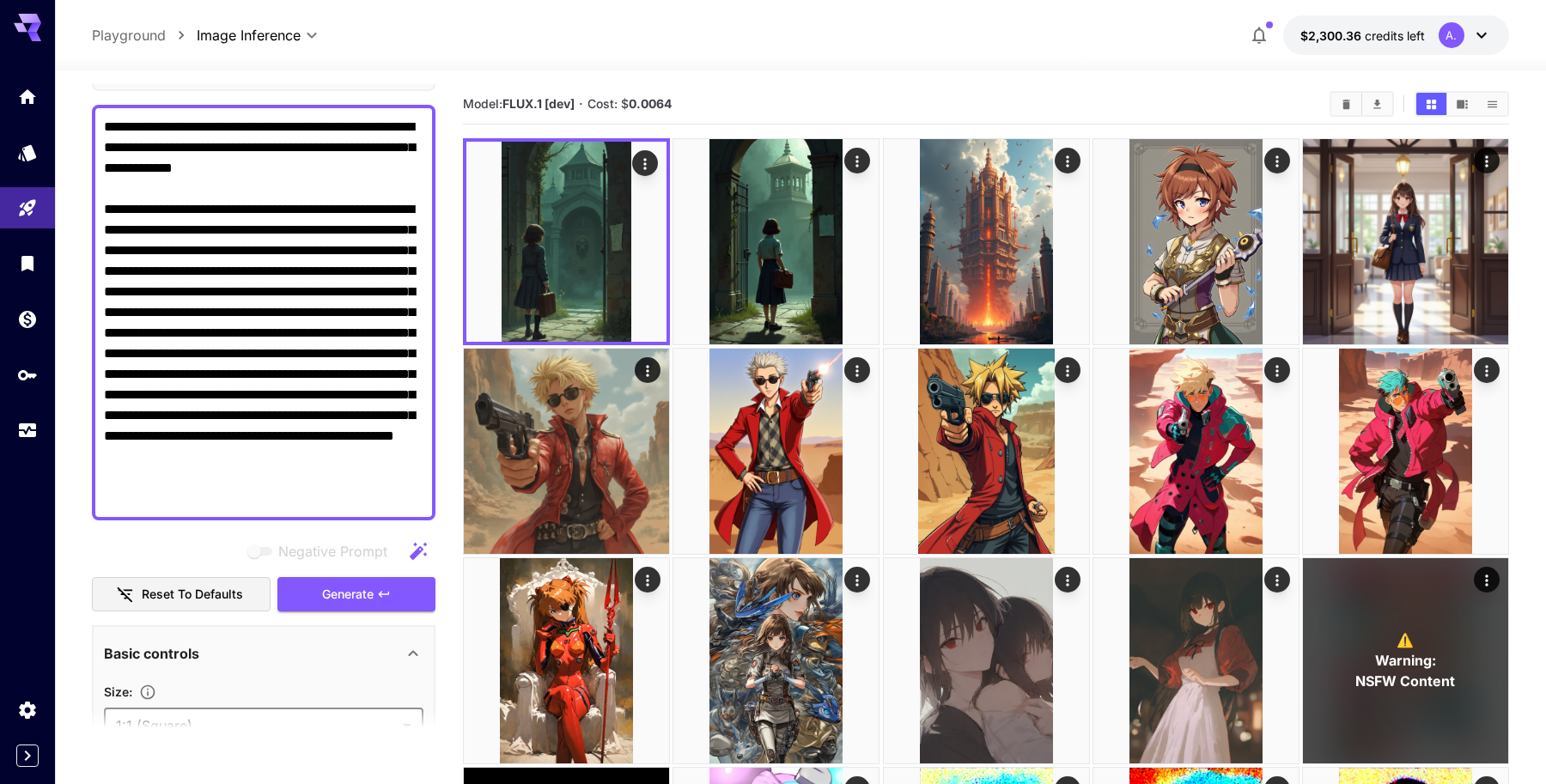
scroll to position [193, 0]
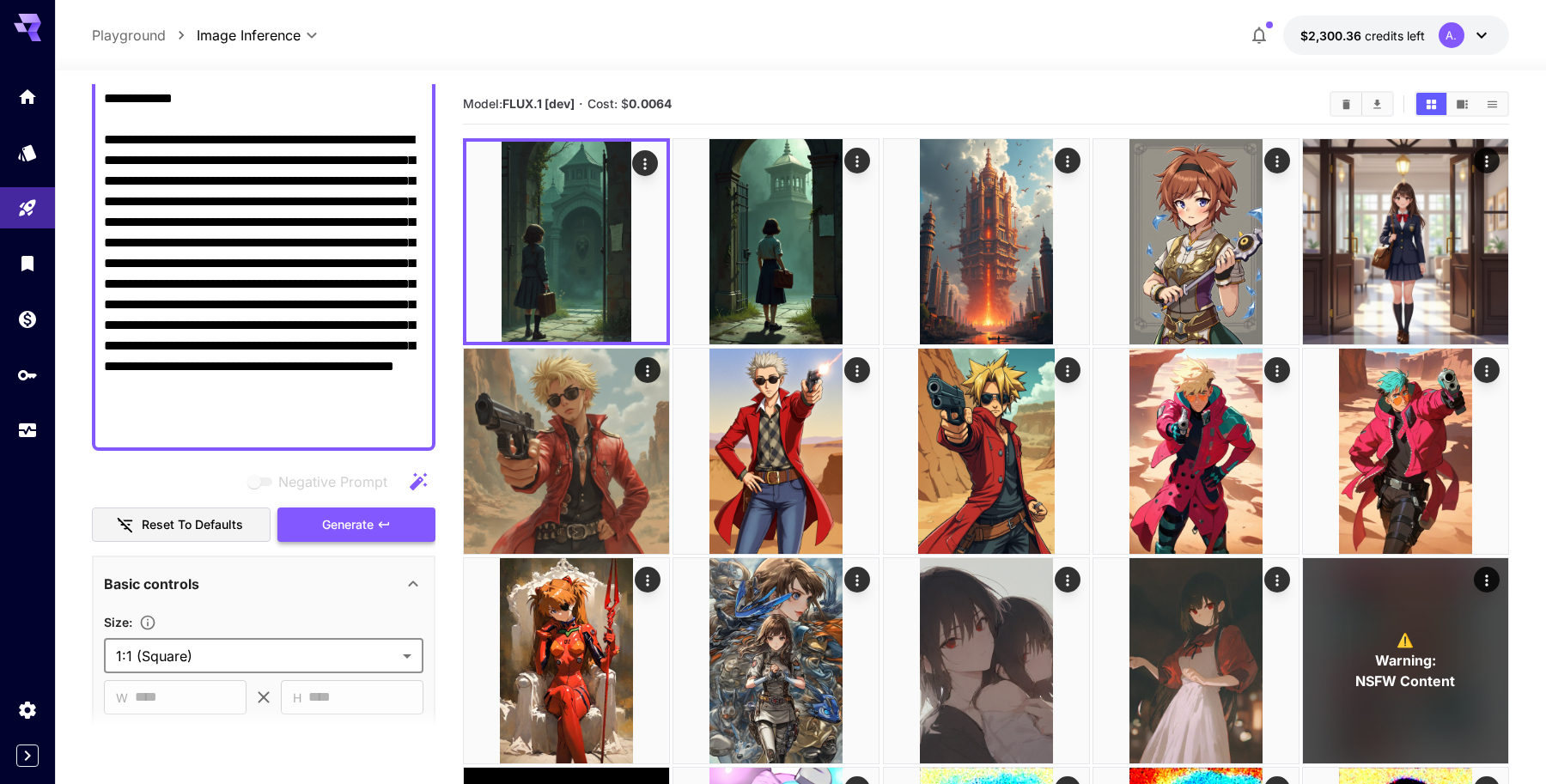
click at [374, 523] on button "Generate" at bounding box center [356, 525] width 158 height 35
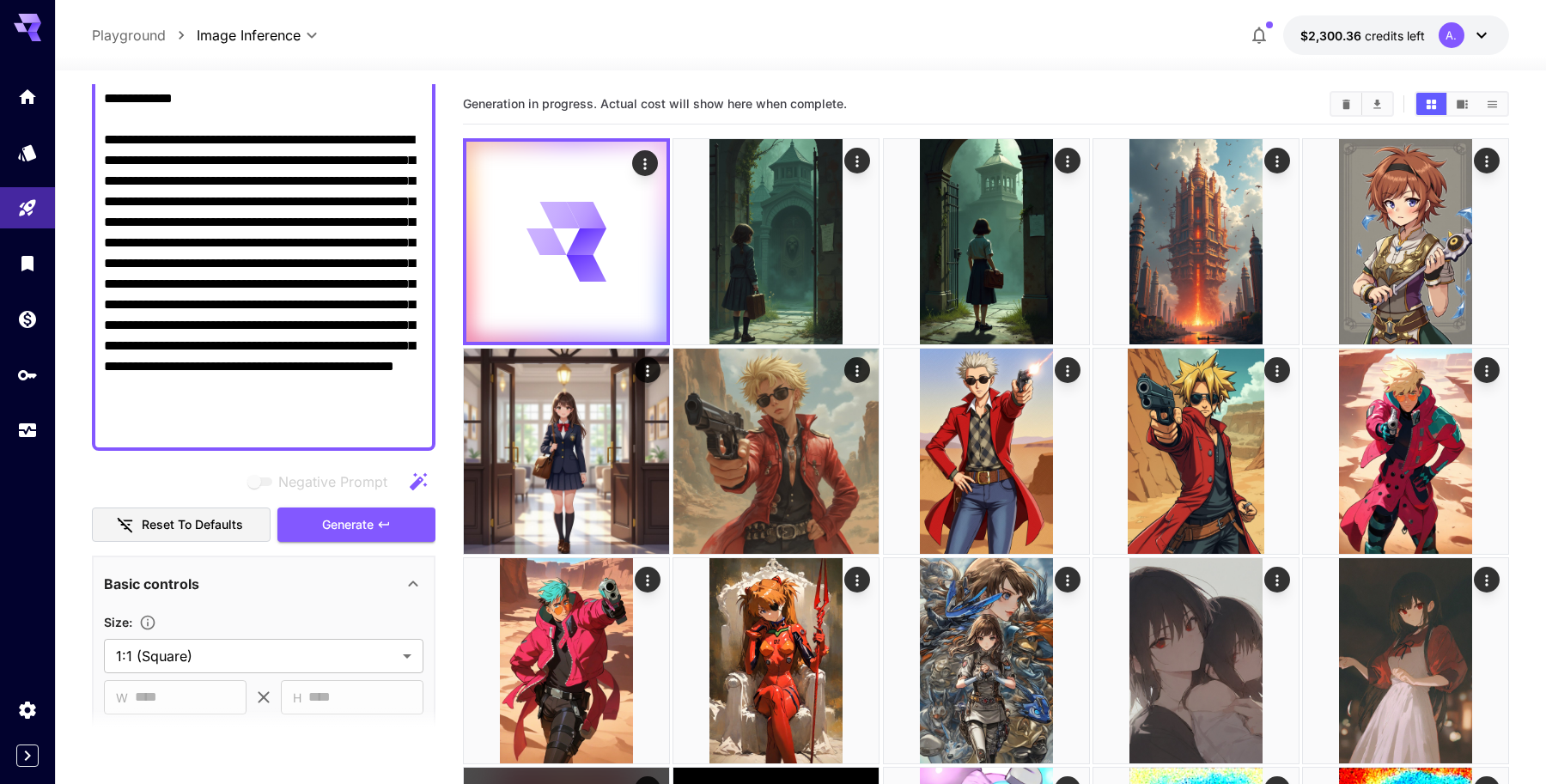
click at [350, 303] on textarea "**********" at bounding box center [264, 242] width 320 height 391
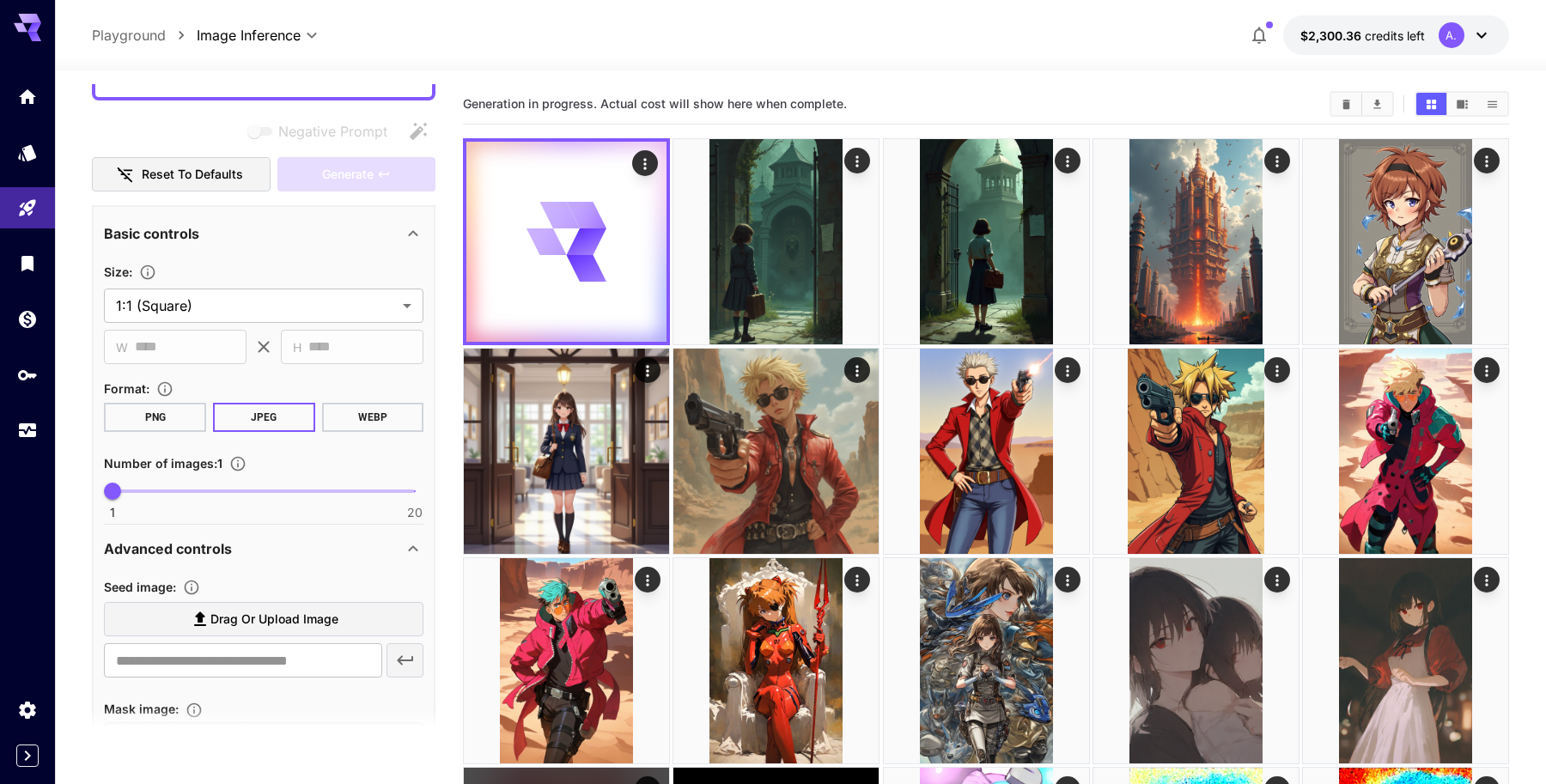
scroll to position [111, 0]
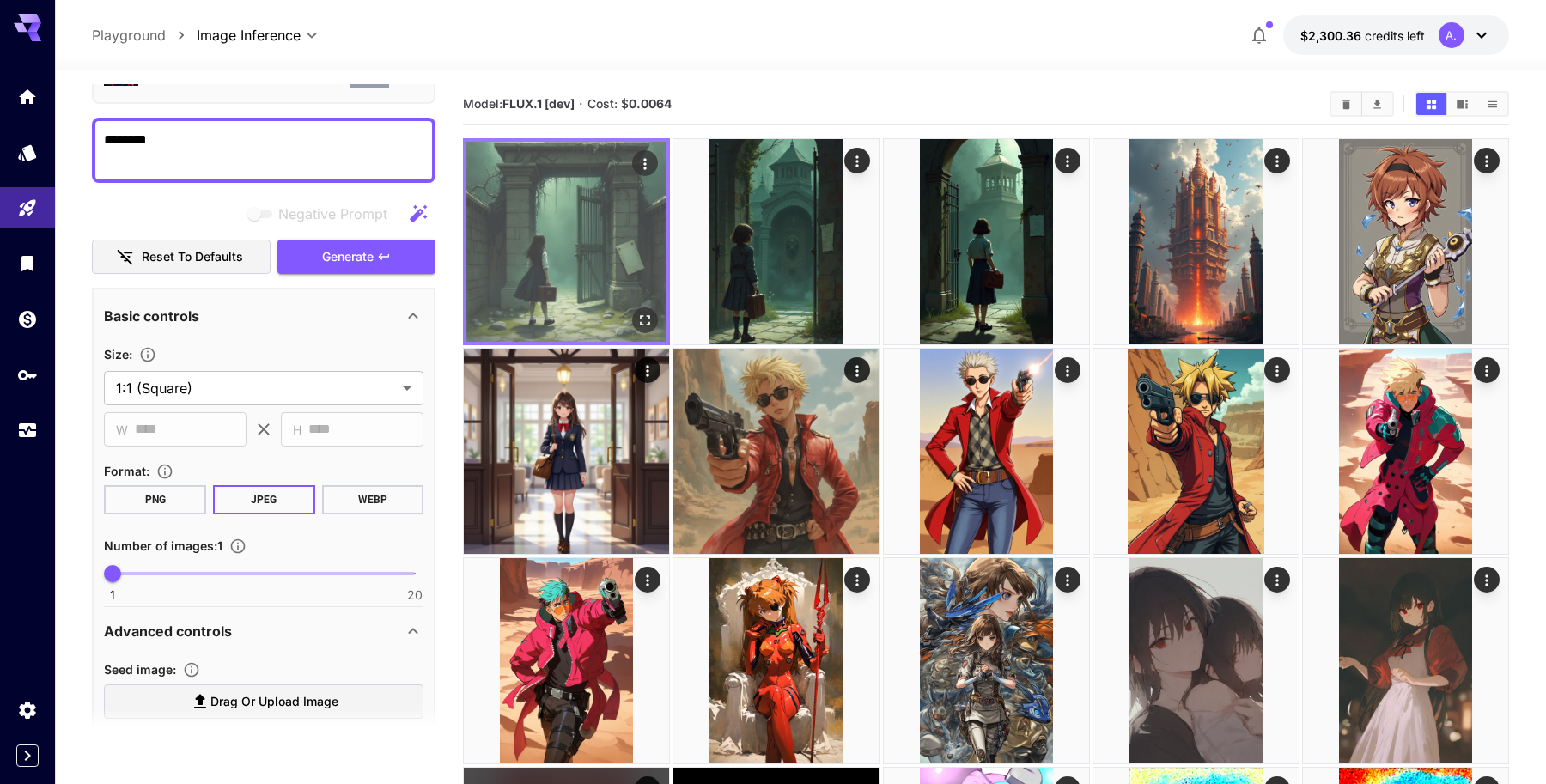
click at [648, 317] on icon "Open in fullscreen" at bounding box center [645, 320] width 18 height 18
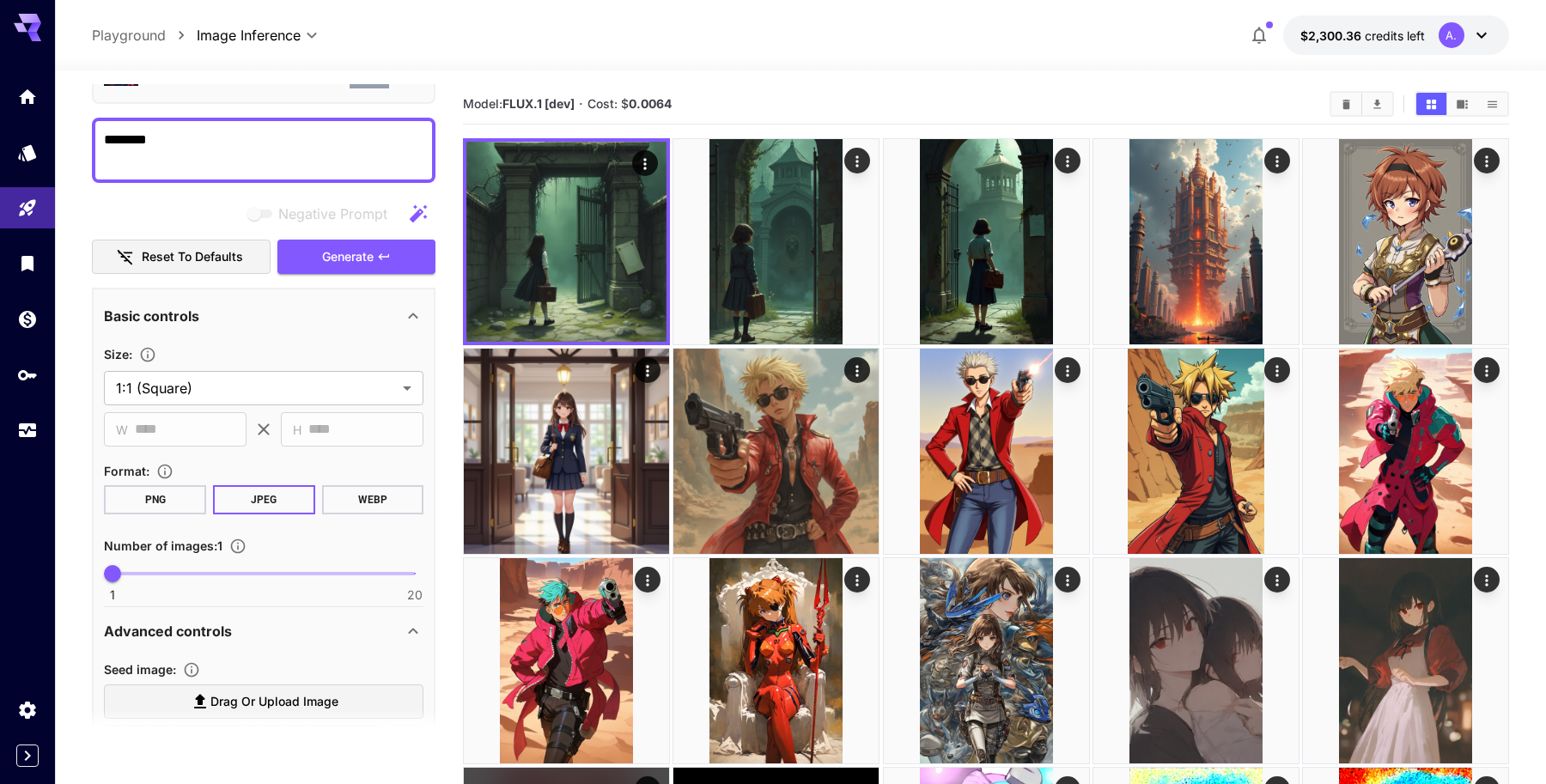
click at [289, 138] on textarea "********" at bounding box center [264, 150] width 320 height 41
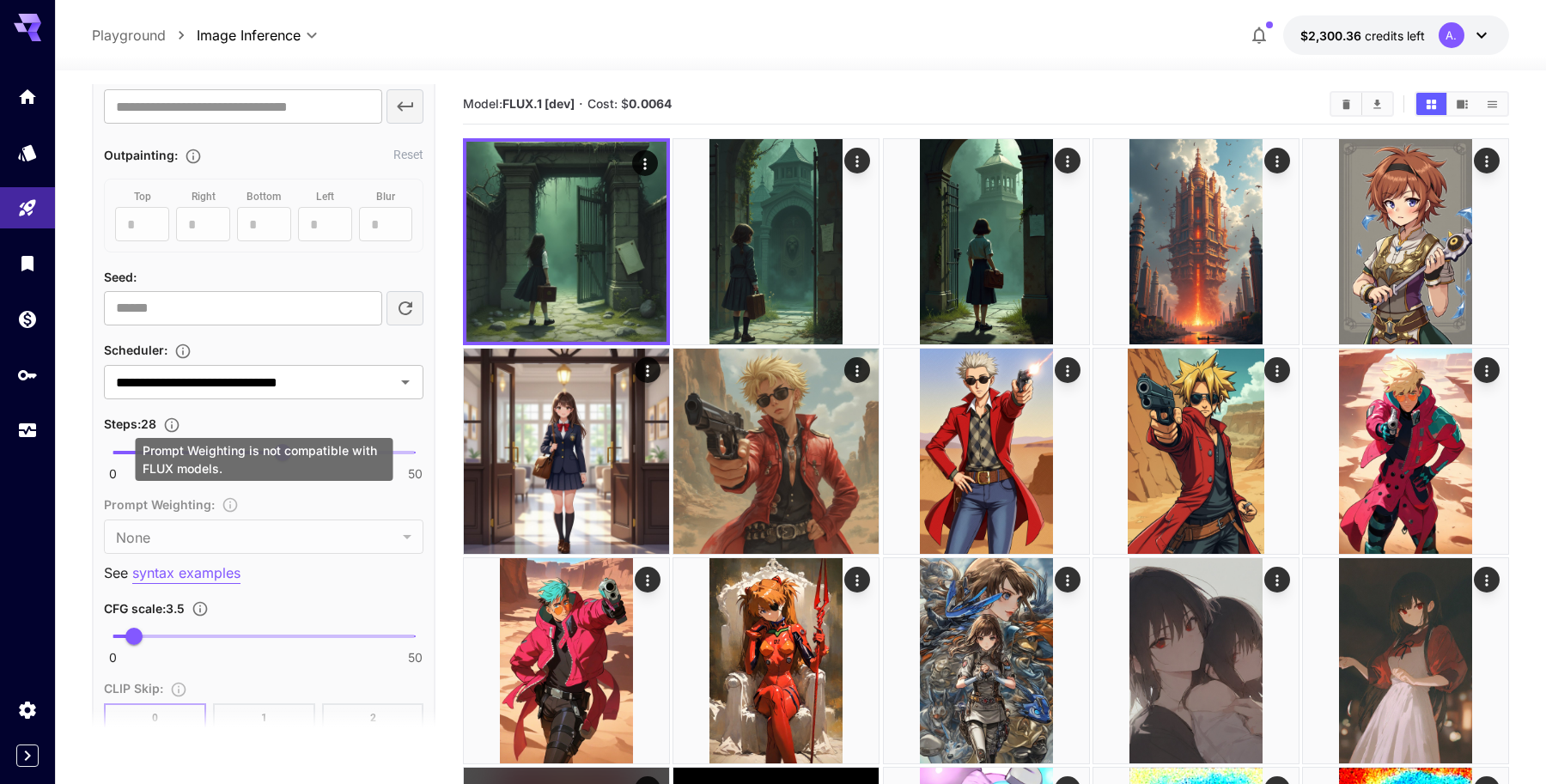
scroll to position [0, 0]
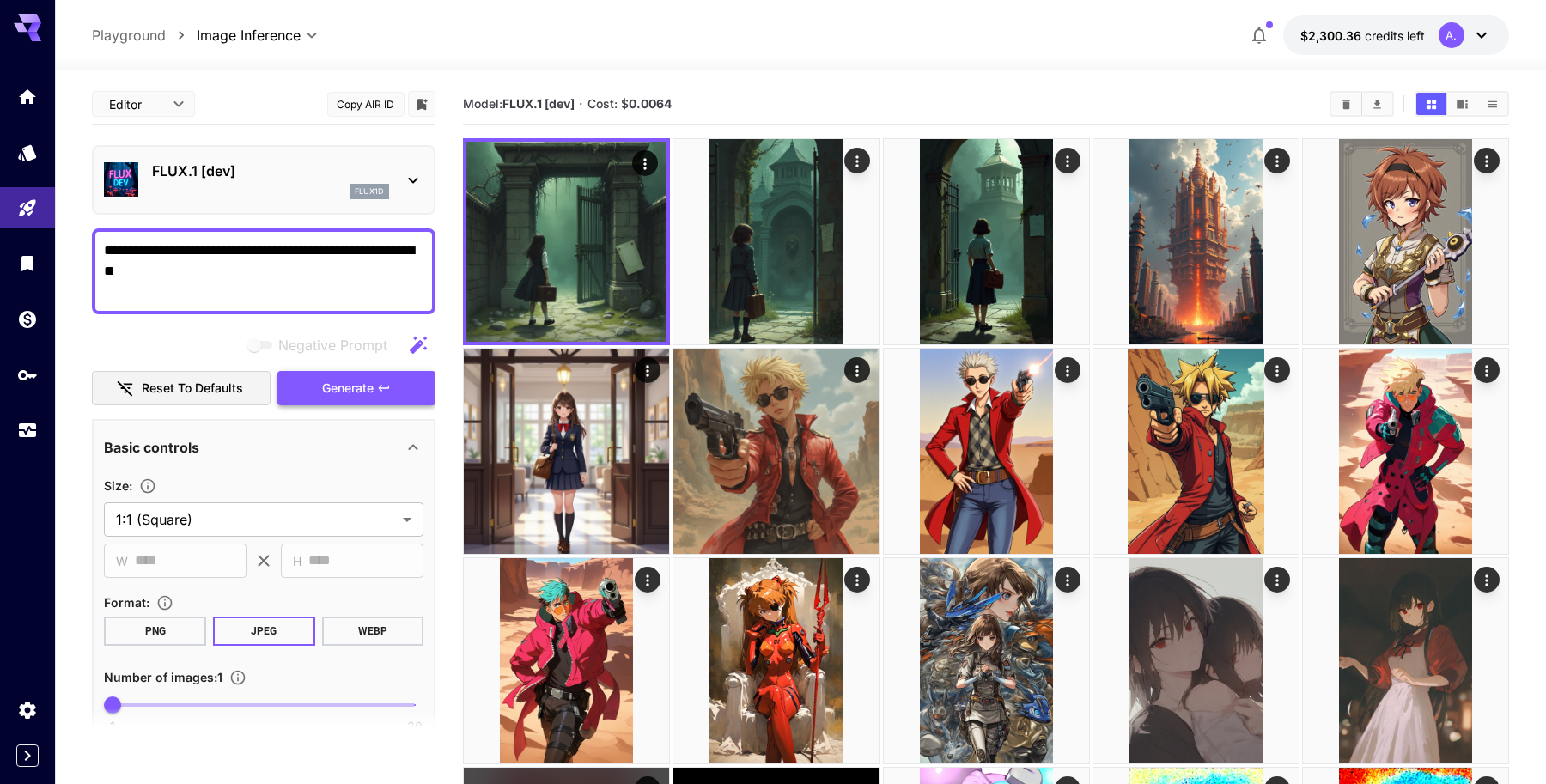
click at [351, 391] on span "Generate" at bounding box center [348, 388] width 52 height 22
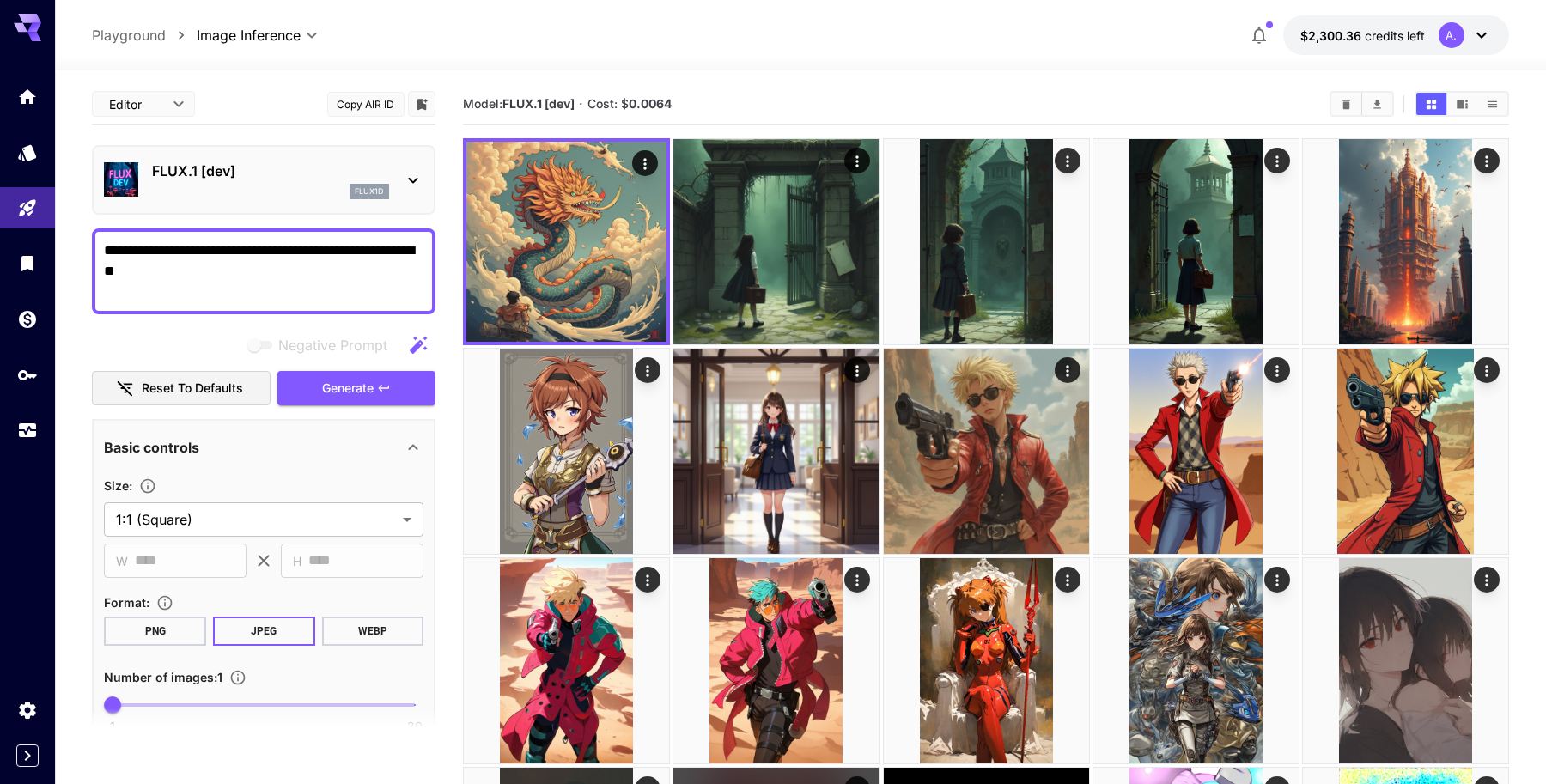
click at [324, 275] on textarea "**********" at bounding box center [264, 270] width 320 height 62
click at [260, 235] on div "**********" at bounding box center [264, 271] width 343 height 86
click at [287, 301] on textarea "**********" at bounding box center [264, 270] width 320 height 62
paste textarea "**********"
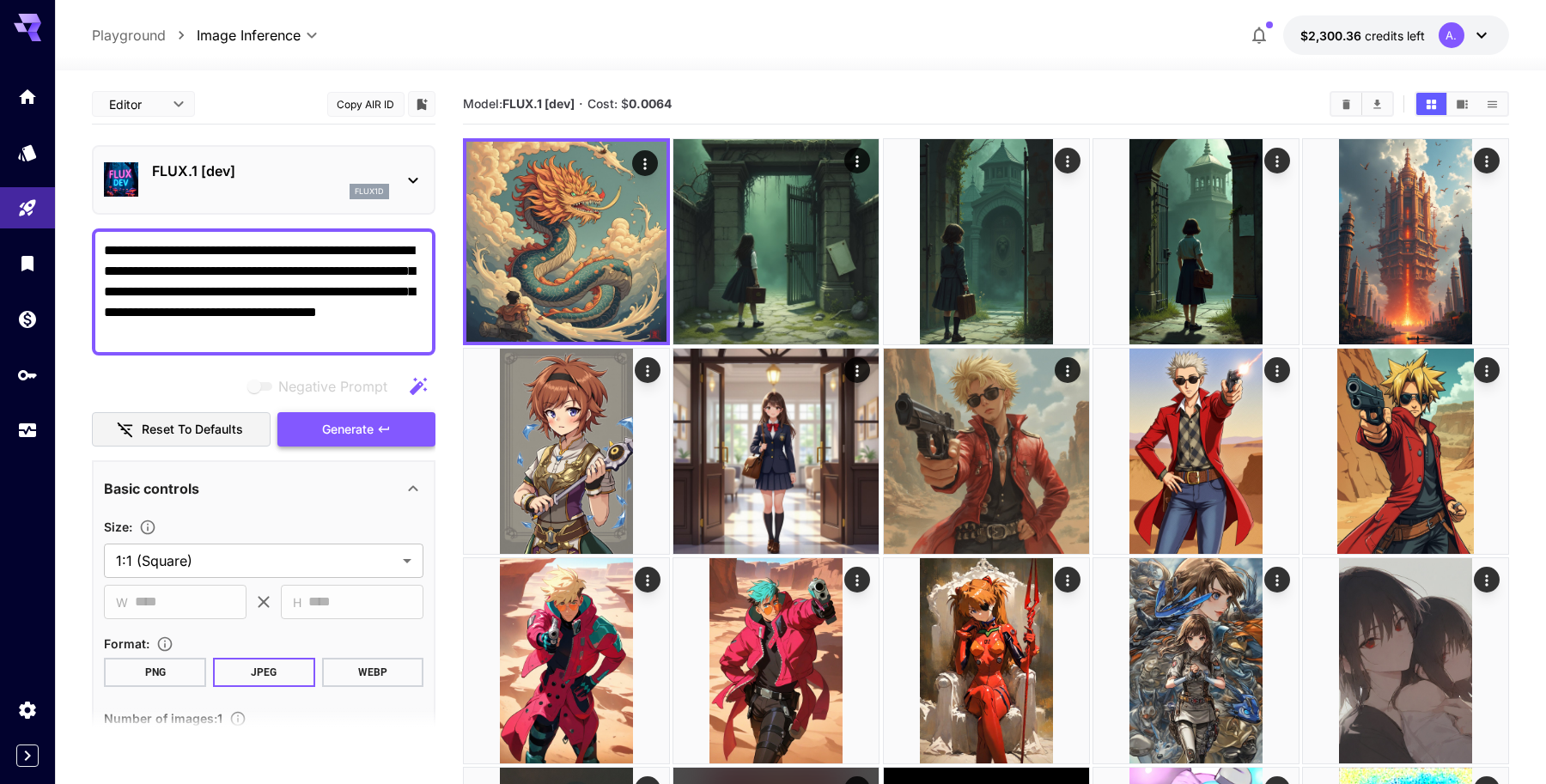
type textarea "**********"
click at [367, 416] on button "Generate" at bounding box center [356, 429] width 158 height 35
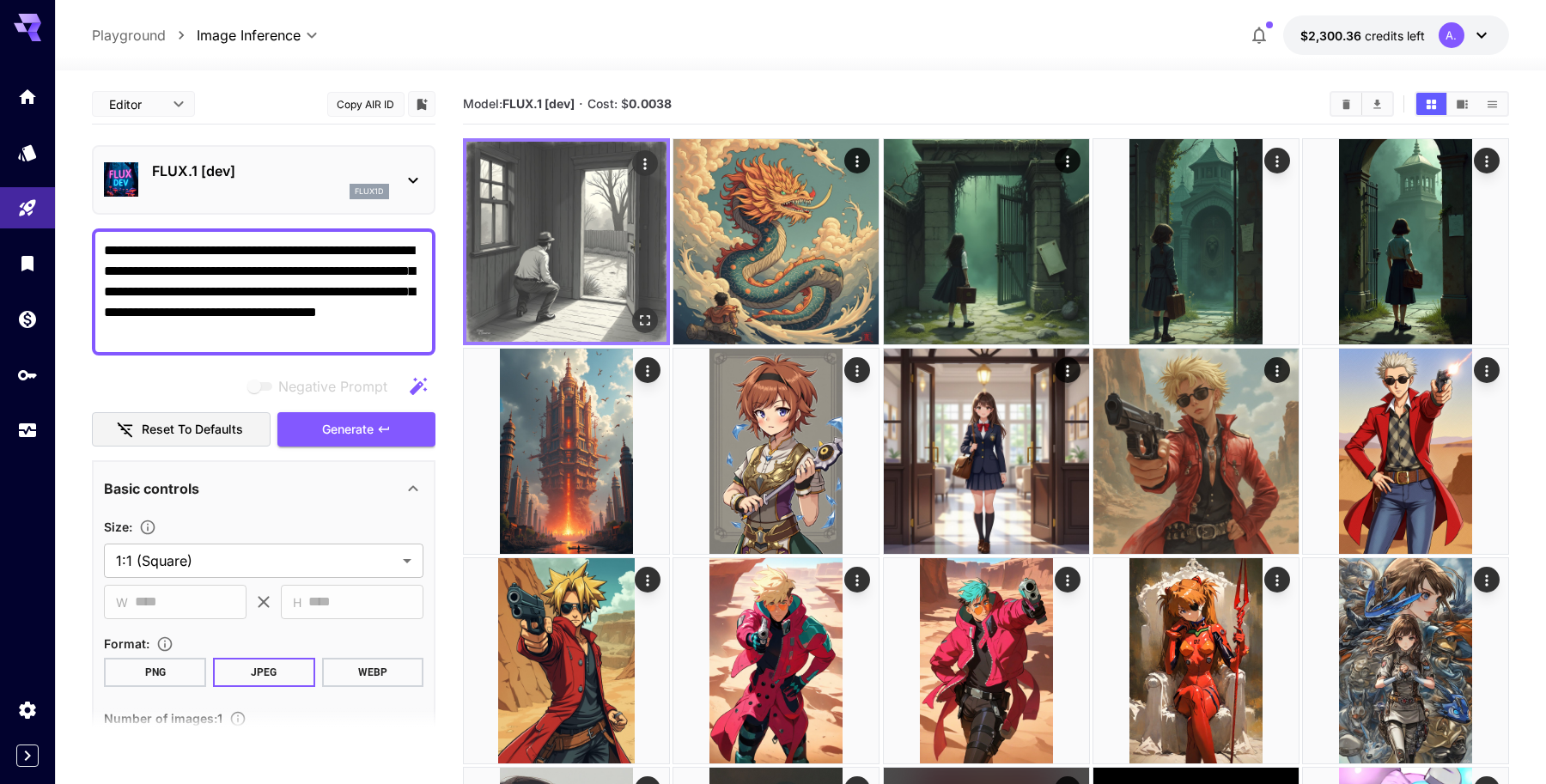
click at [610, 271] on img at bounding box center [567, 242] width 200 height 200
click at [649, 319] on icon "Open in fullscreen" at bounding box center [645, 320] width 18 height 18
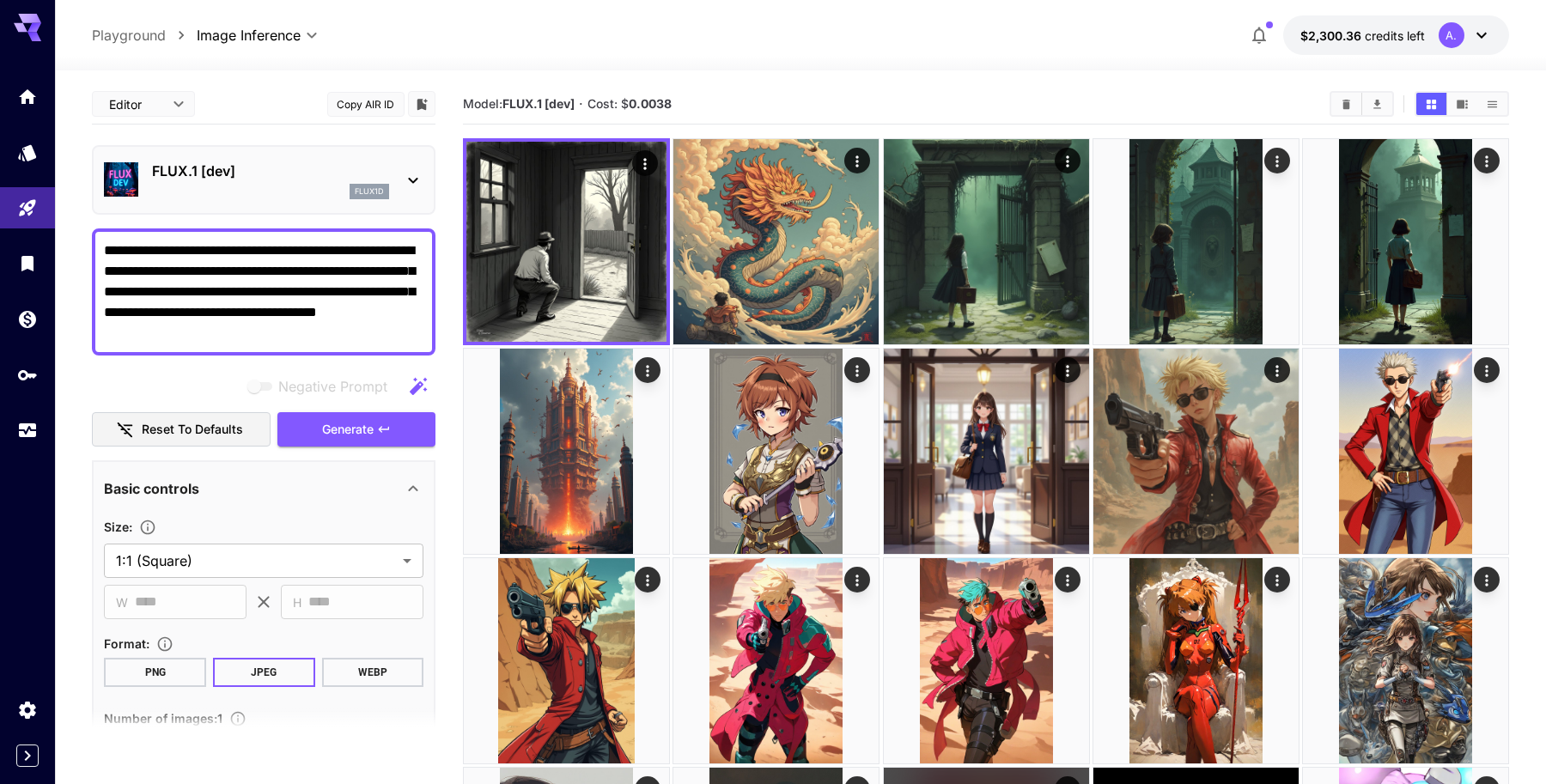
click at [287, 341] on textarea "**********" at bounding box center [264, 291] width 320 height 103
drag, startPoint x: 287, startPoint y: 340, endPoint x: 312, endPoint y: 282, distance: 63.2
click at [312, 282] on textarea "**********" at bounding box center [264, 291] width 320 height 103
click at [245, 248] on textarea "**********" at bounding box center [264, 291] width 320 height 103
drag, startPoint x: 307, startPoint y: 251, endPoint x: 324, endPoint y: 350, distance: 100.4
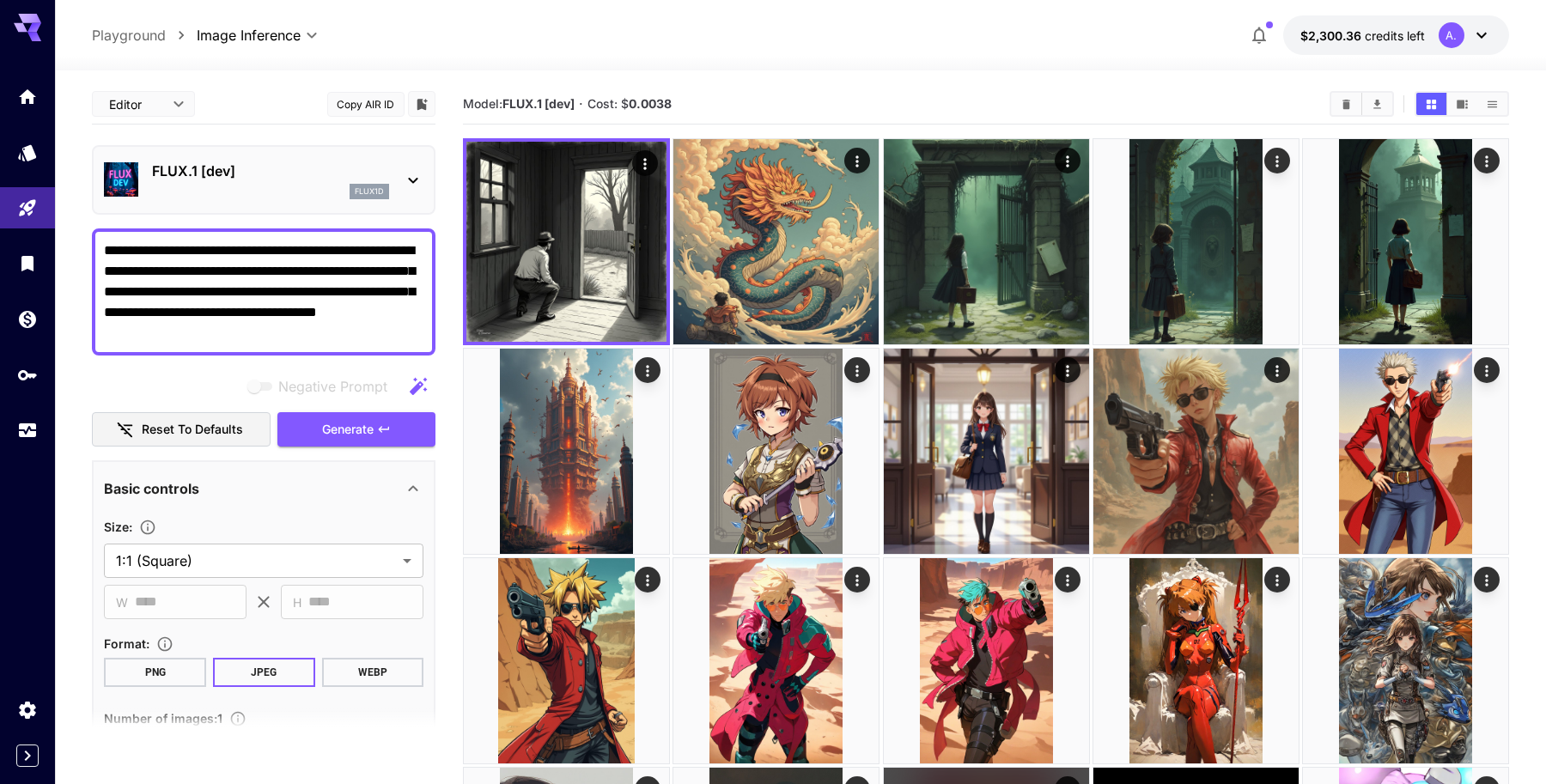
click at [324, 350] on div "**********" at bounding box center [264, 292] width 343 height 127
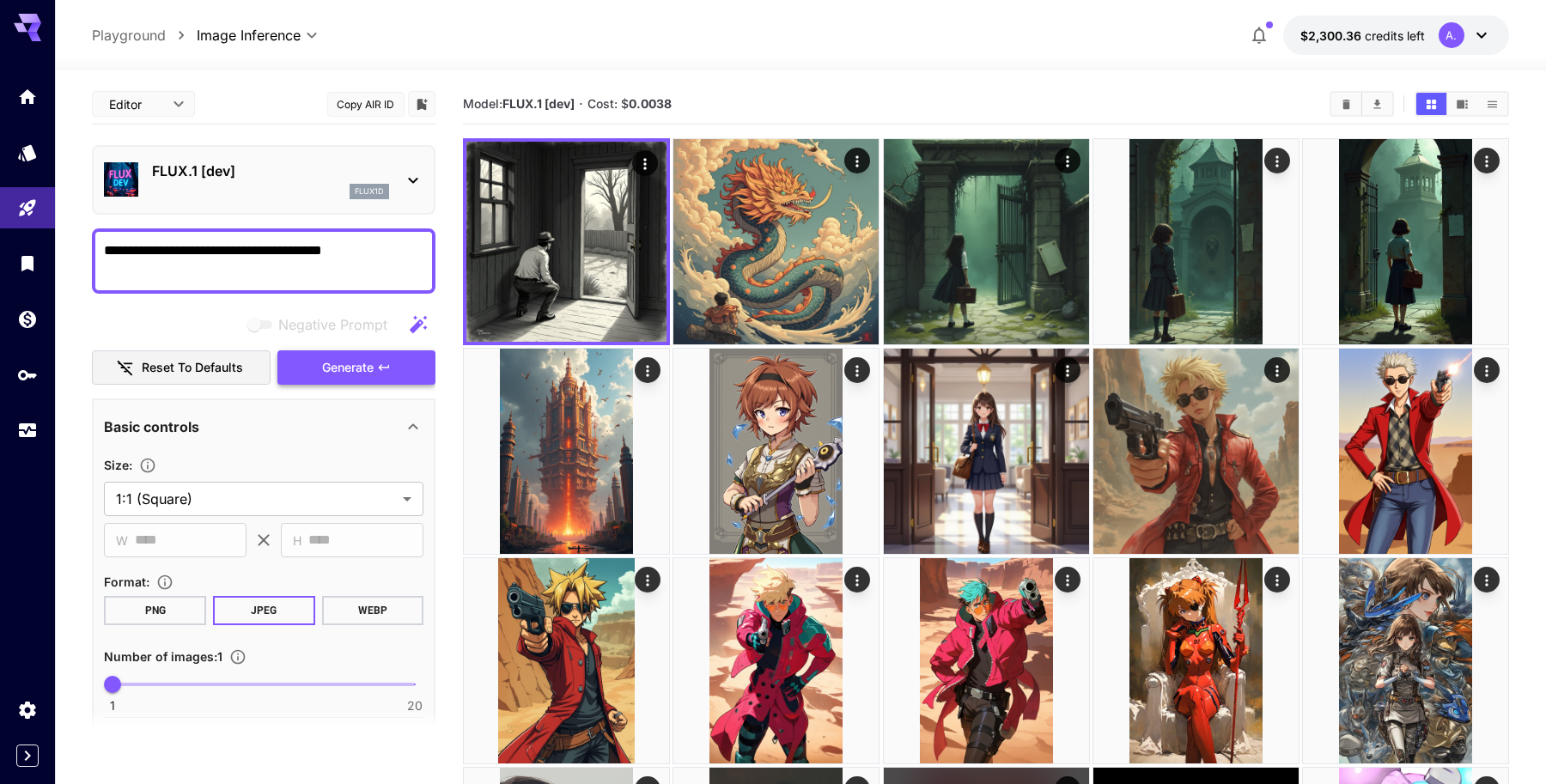
click at [363, 370] on span "Generate" at bounding box center [348, 368] width 52 height 22
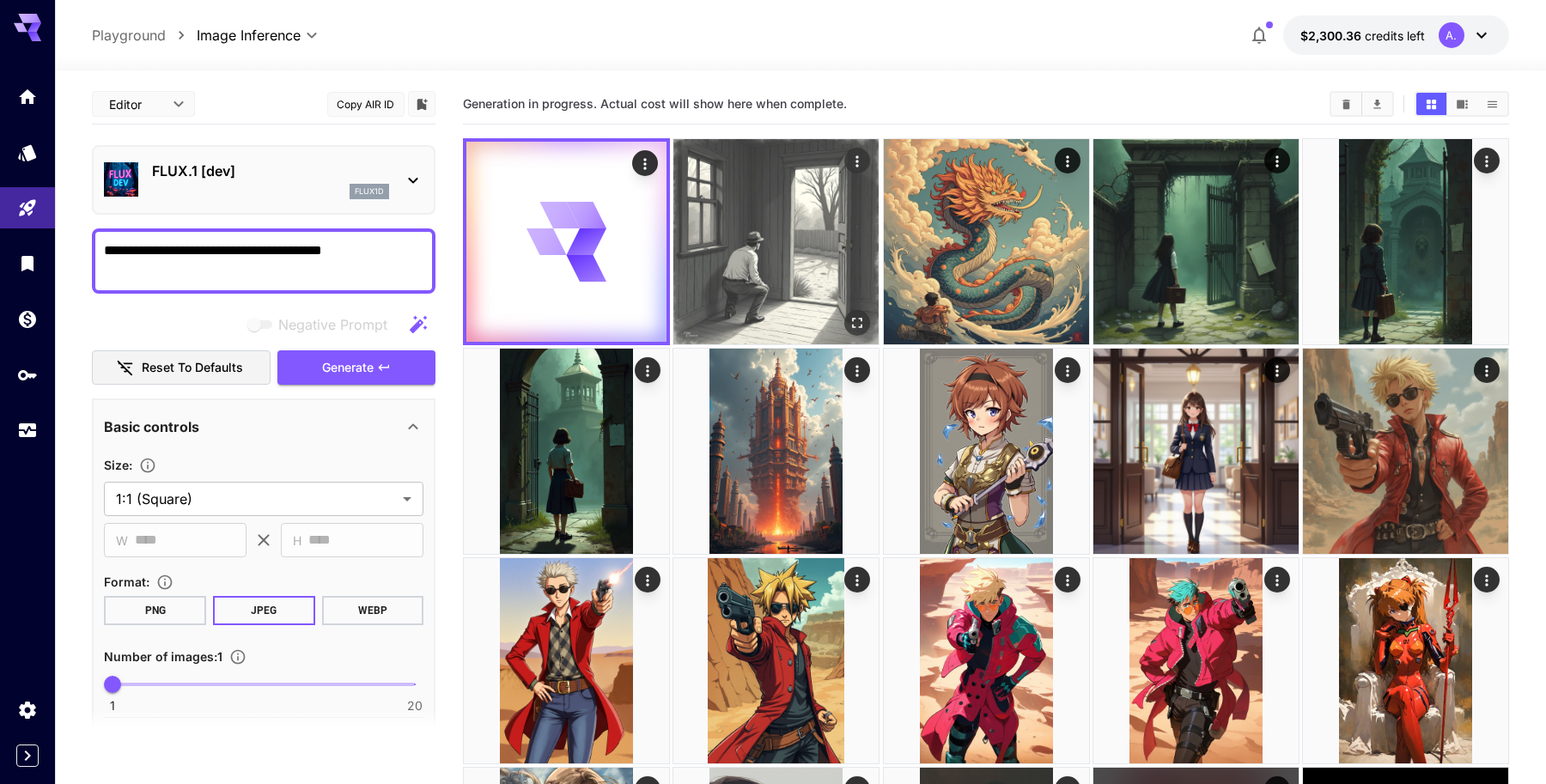
click at [807, 221] on img at bounding box center [775, 241] width 205 height 205
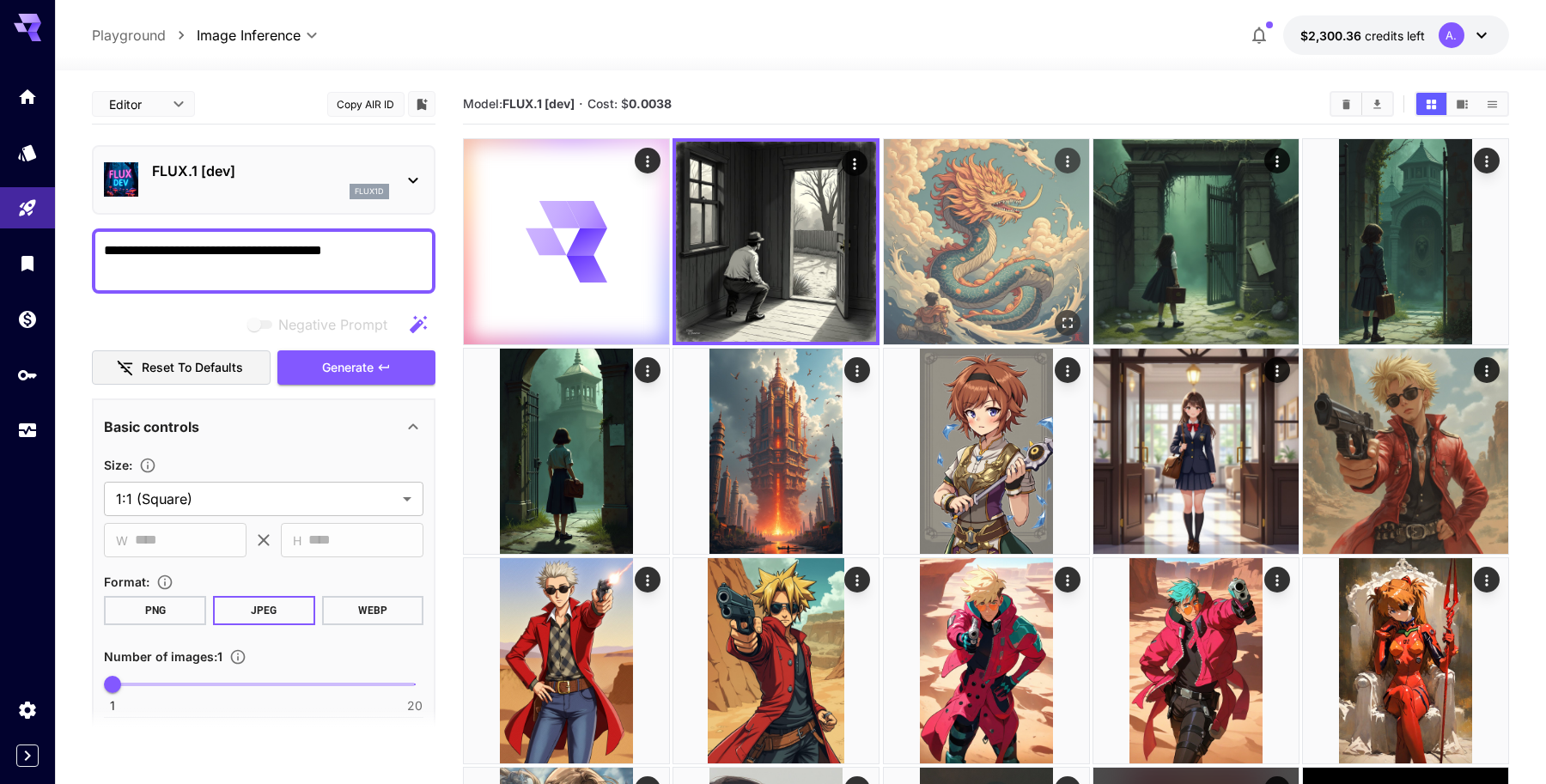
click at [962, 233] on img at bounding box center [985, 241] width 205 height 205
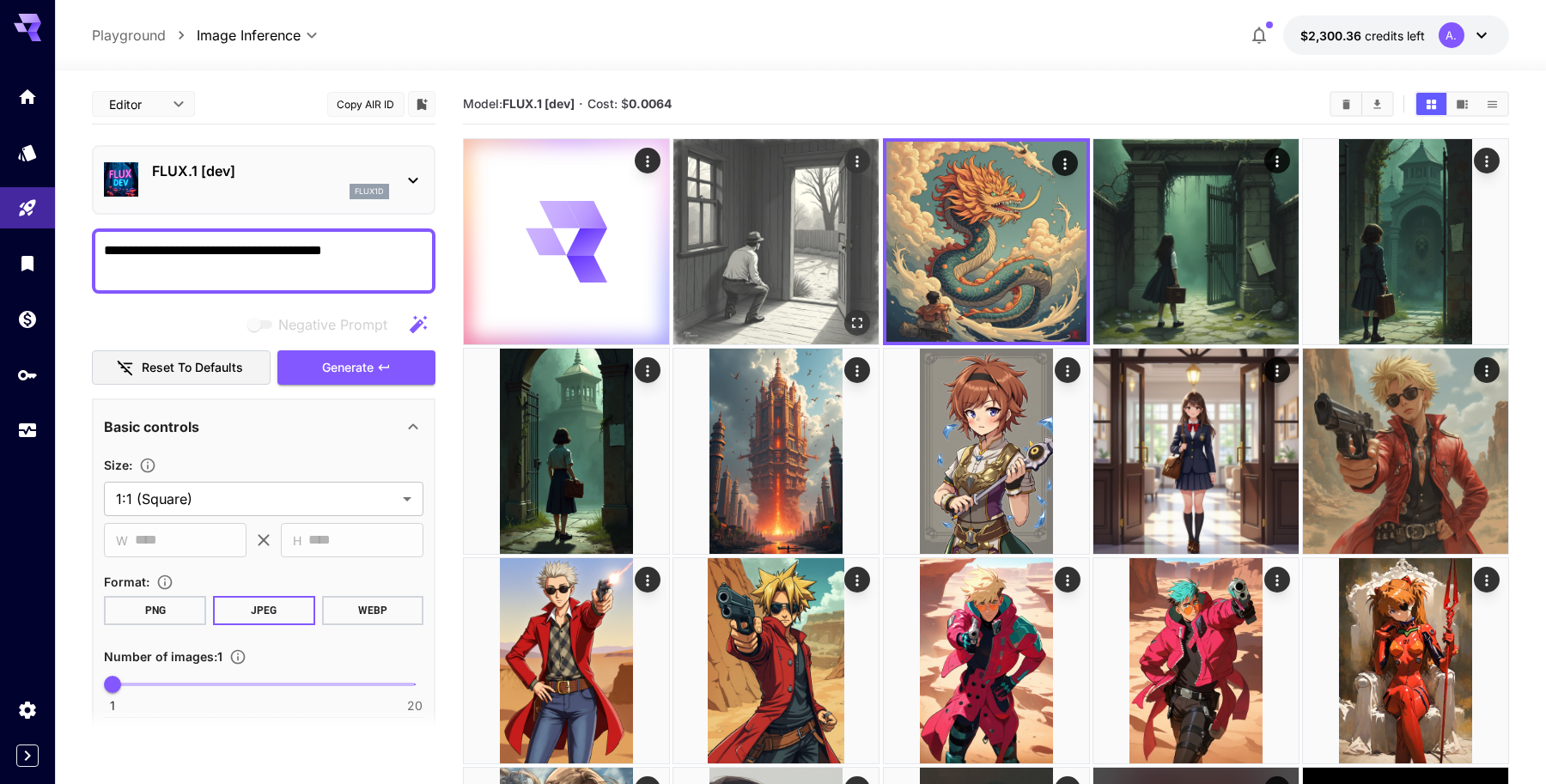
click at [817, 229] on img at bounding box center [775, 241] width 205 height 205
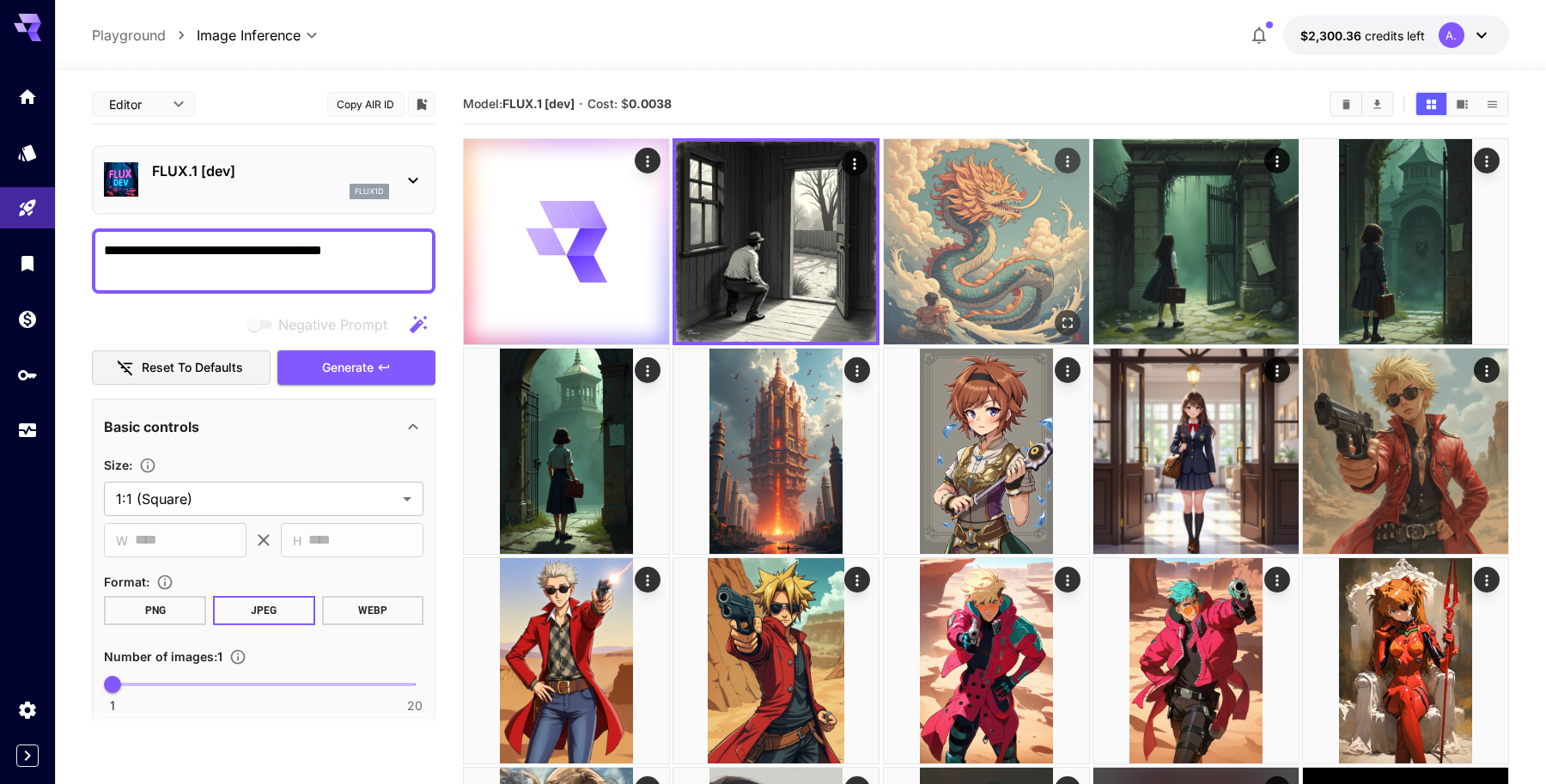
click at [973, 234] on img at bounding box center [985, 241] width 205 height 205
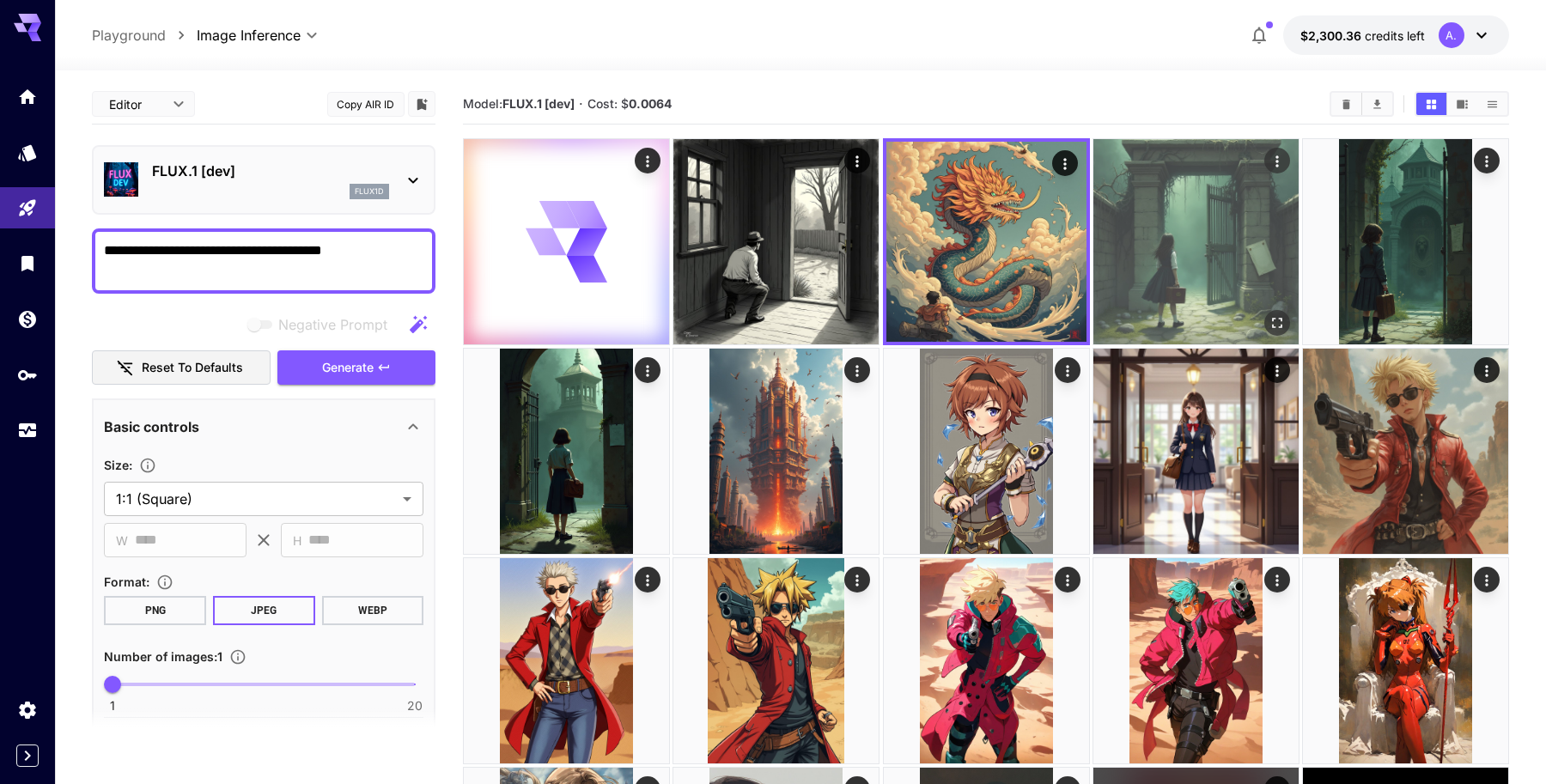
click at [1181, 250] on img at bounding box center [1195, 241] width 205 height 205
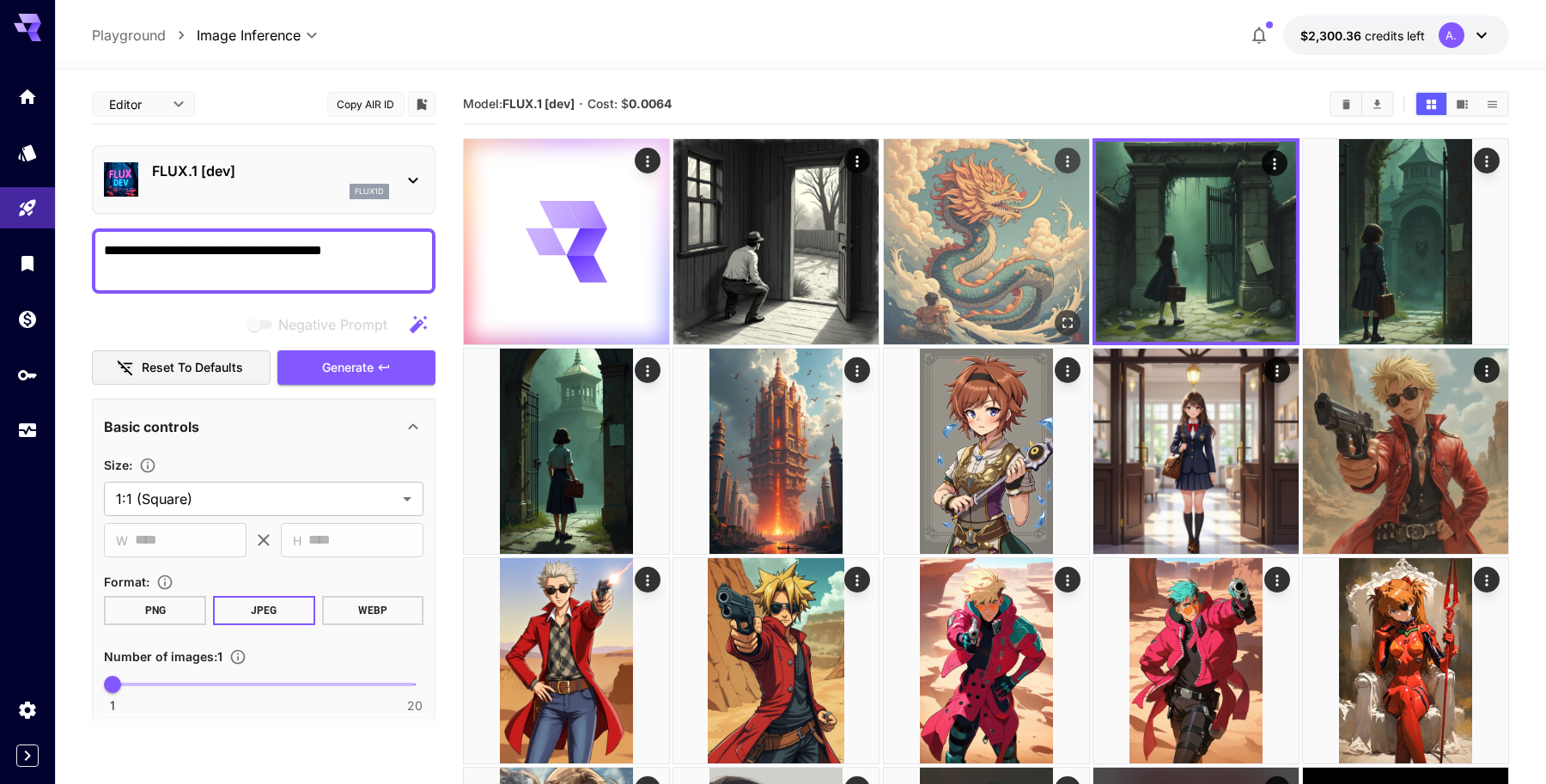
click at [1022, 249] on img at bounding box center [985, 241] width 205 height 205
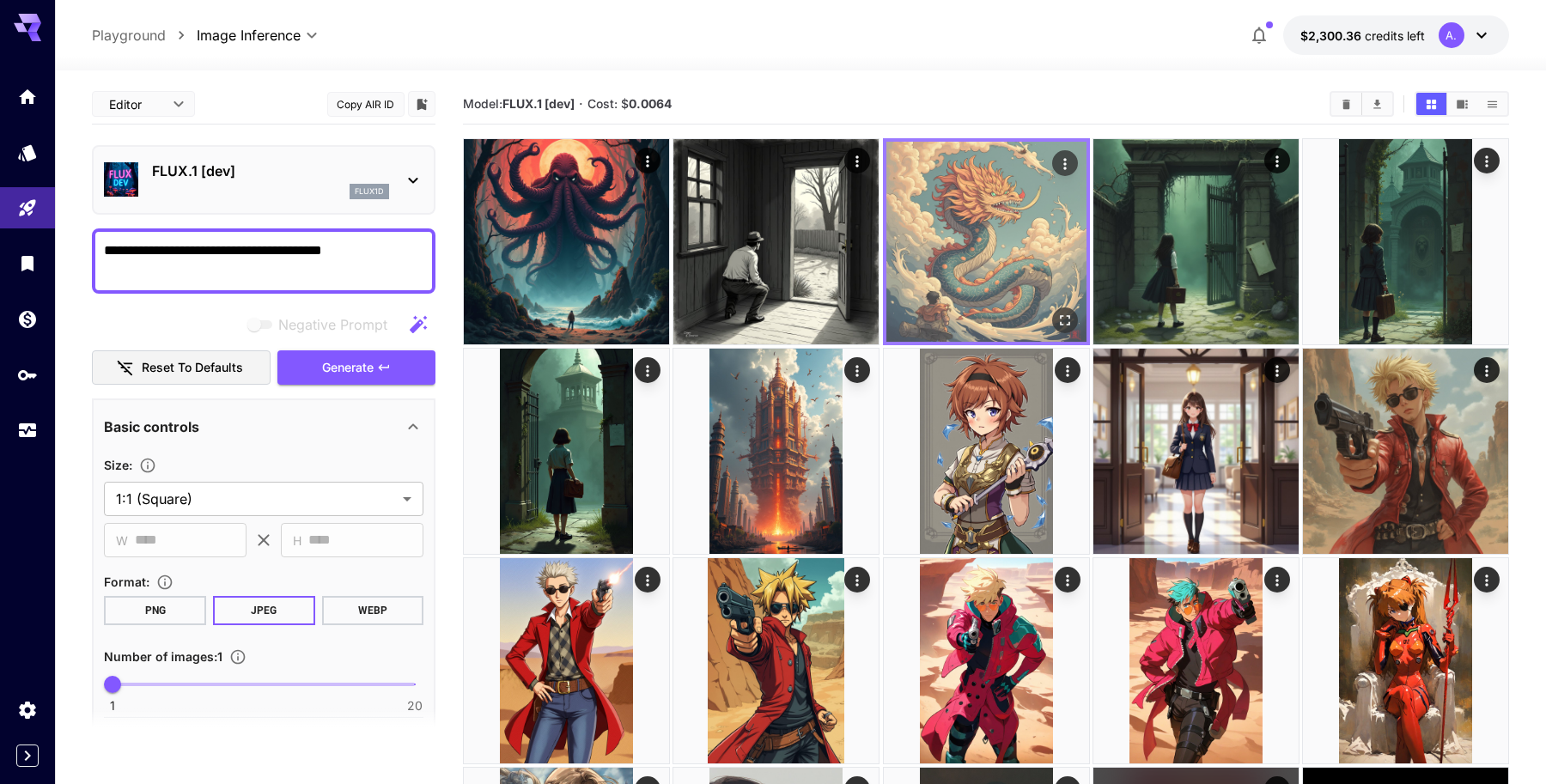
click at [890, 252] on img at bounding box center [986, 242] width 200 height 200
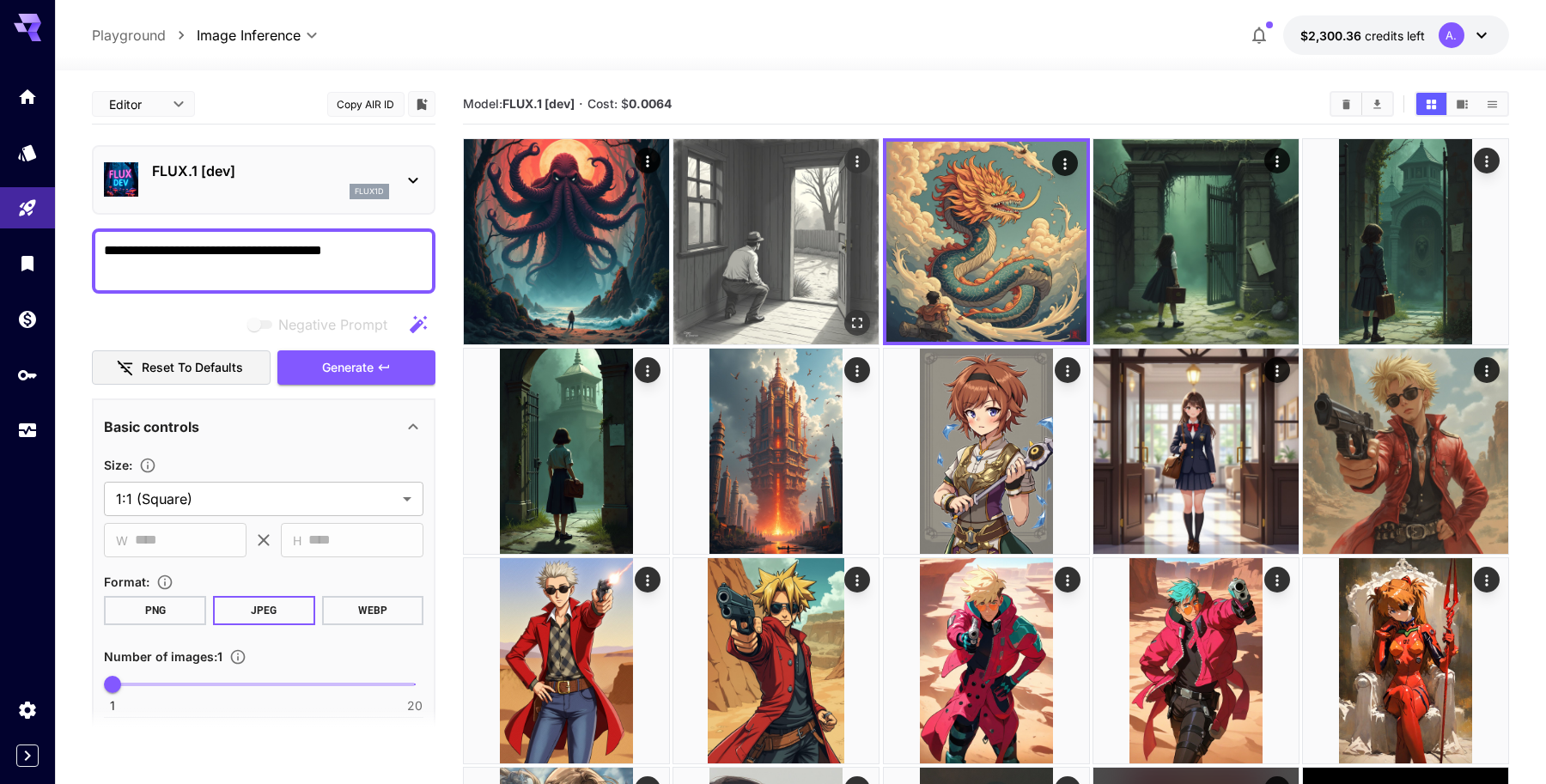
click at [806, 247] on img at bounding box center [775, 241] width 205 height 205
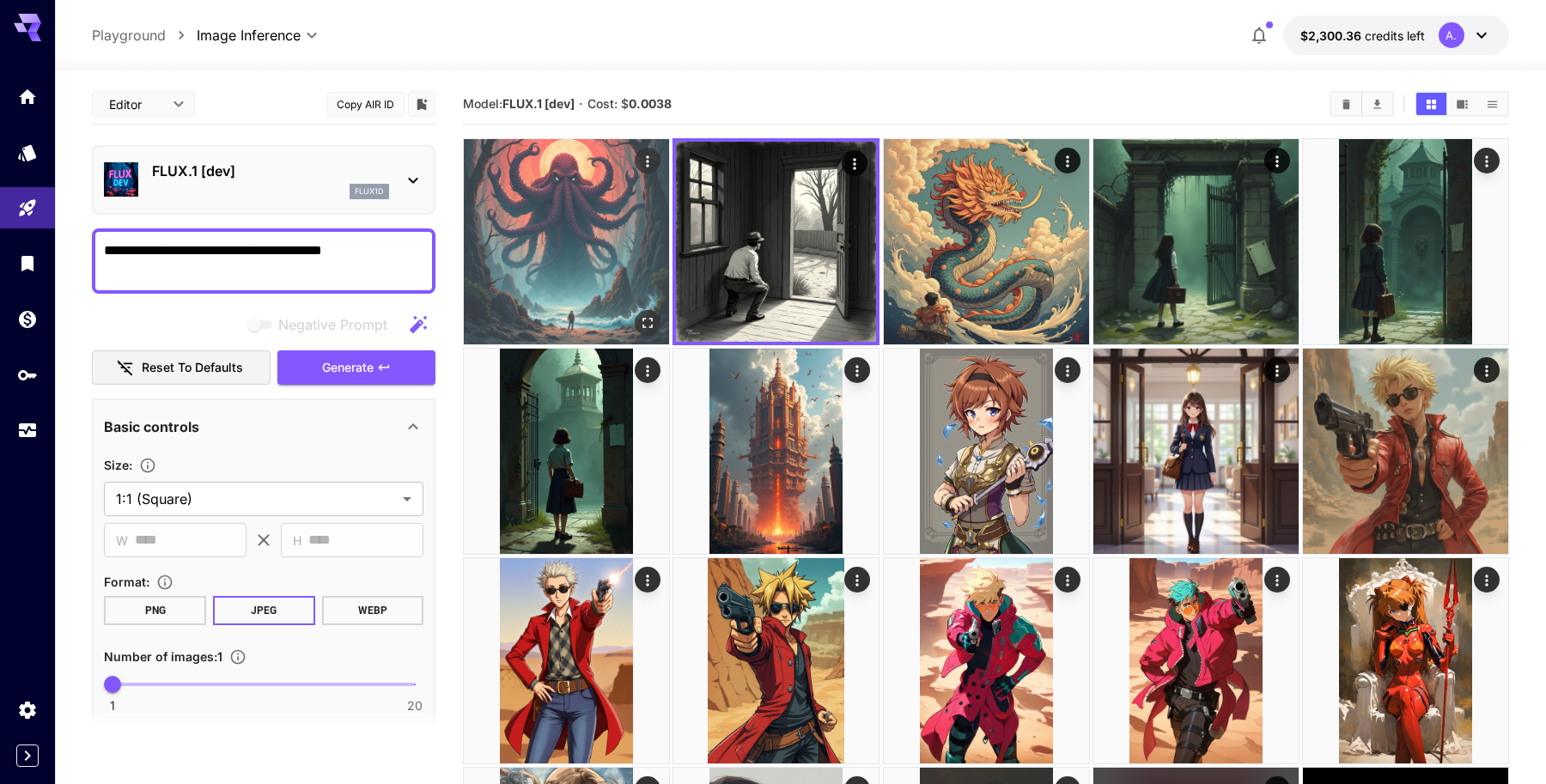
click at [613, 248] on img at bounding box center [566, 241] width 205 height 205
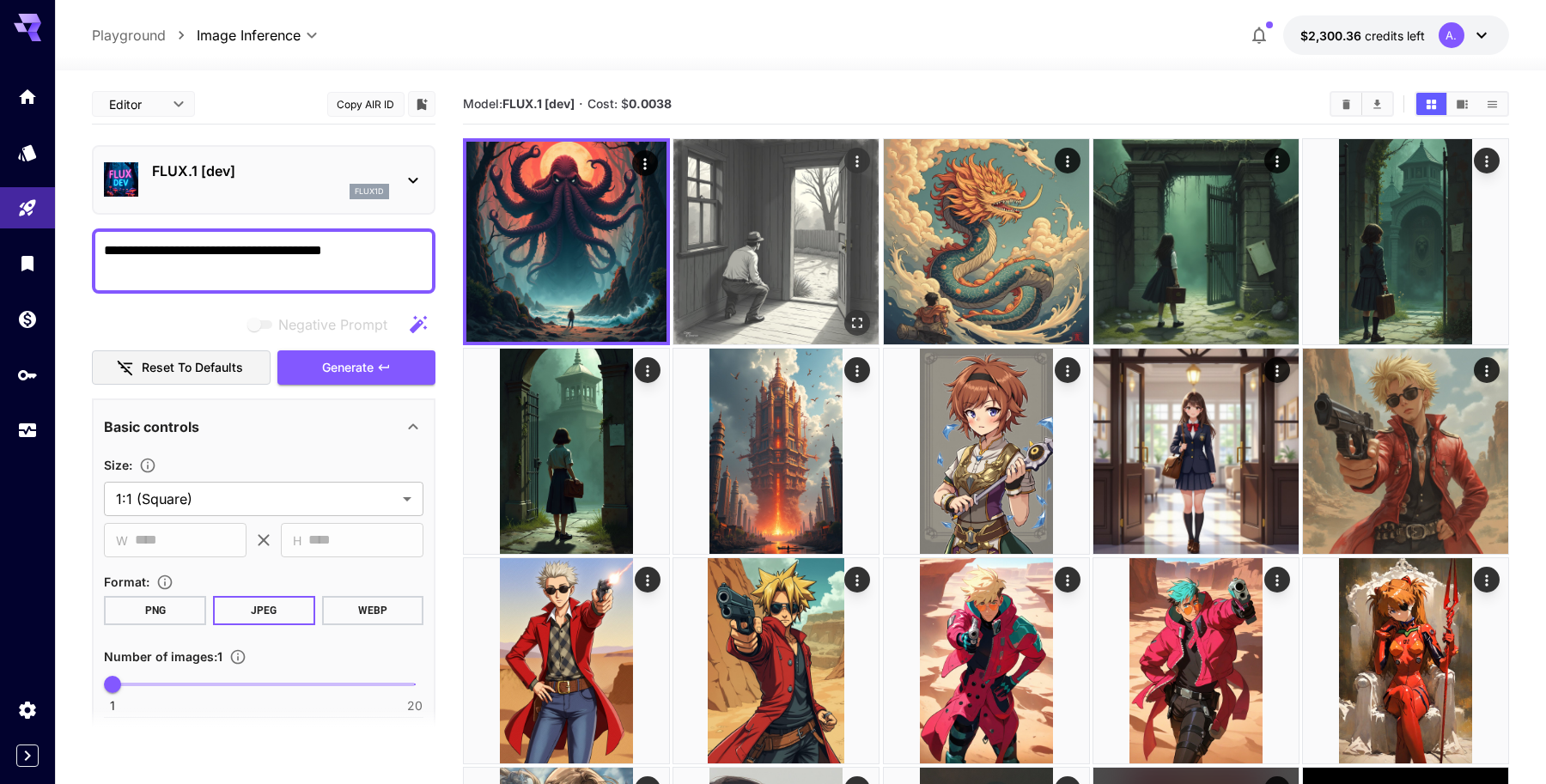
click at [734, 253] on img at bounding box center [775, 241] width 205 height 205
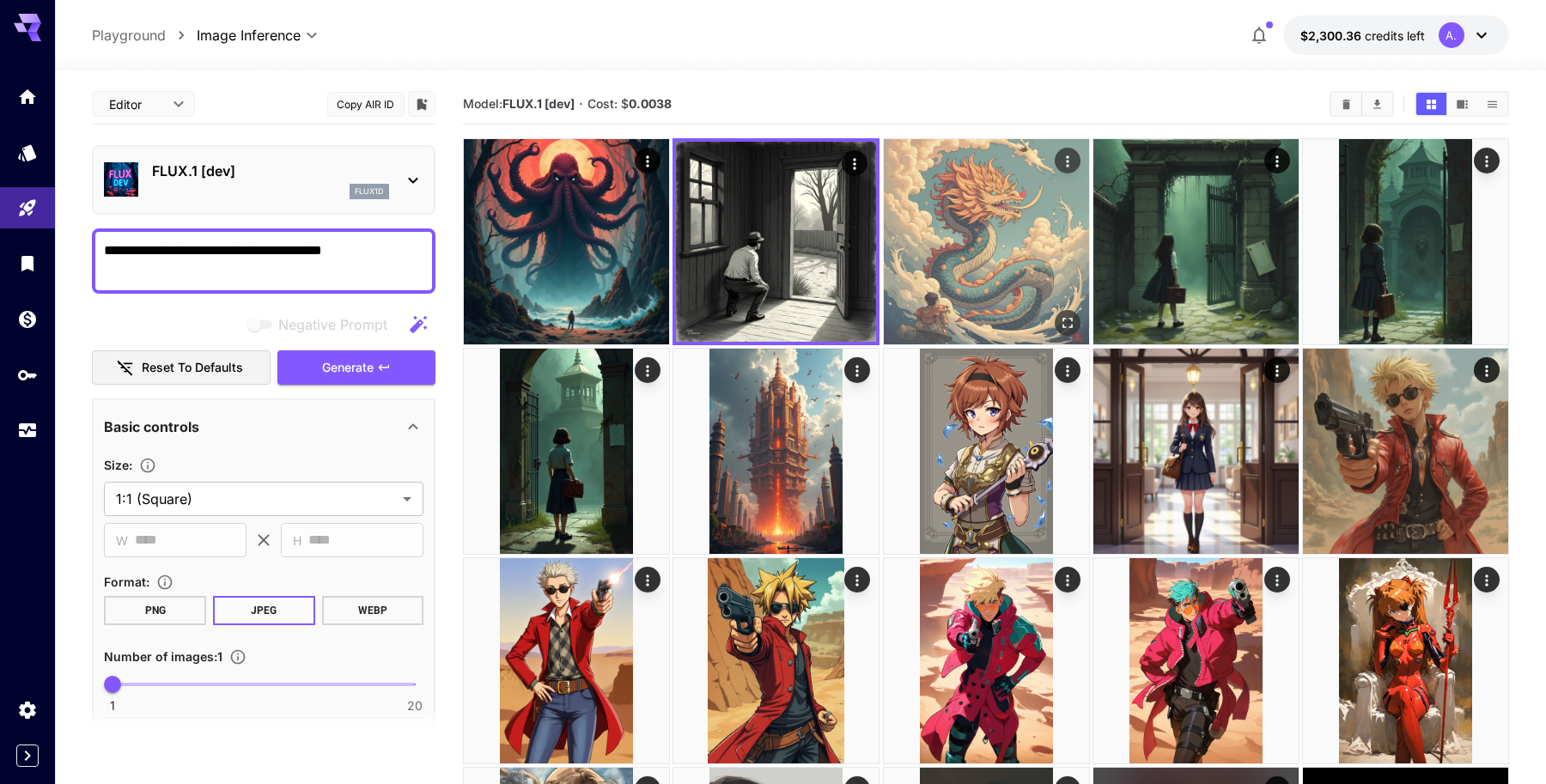
click at [993, 257] on img at bounding box center [985, 241] width 205 height 205
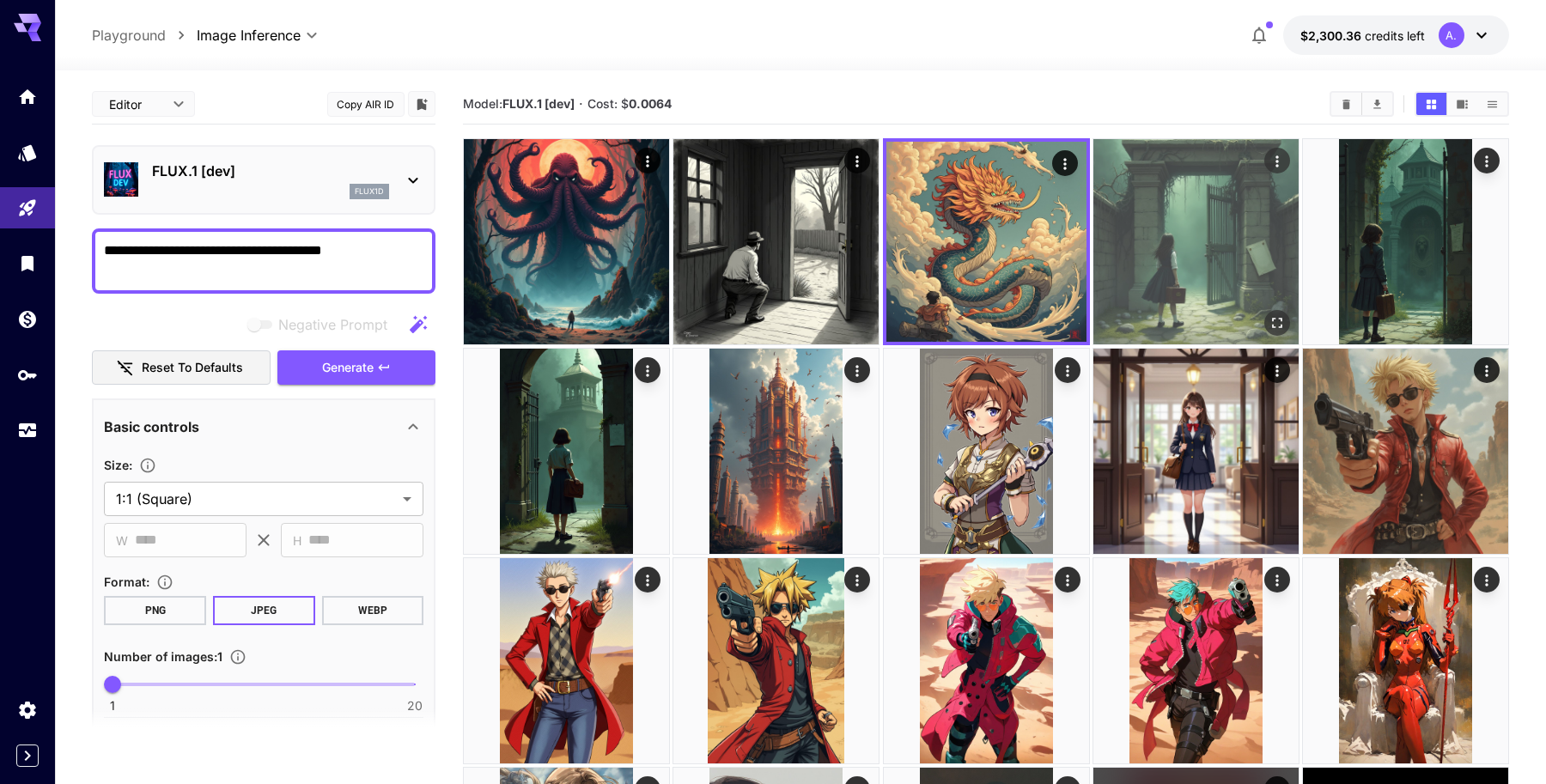
click at [1174, 255] on img at bounding box center [1195, 241] width 205 height 205
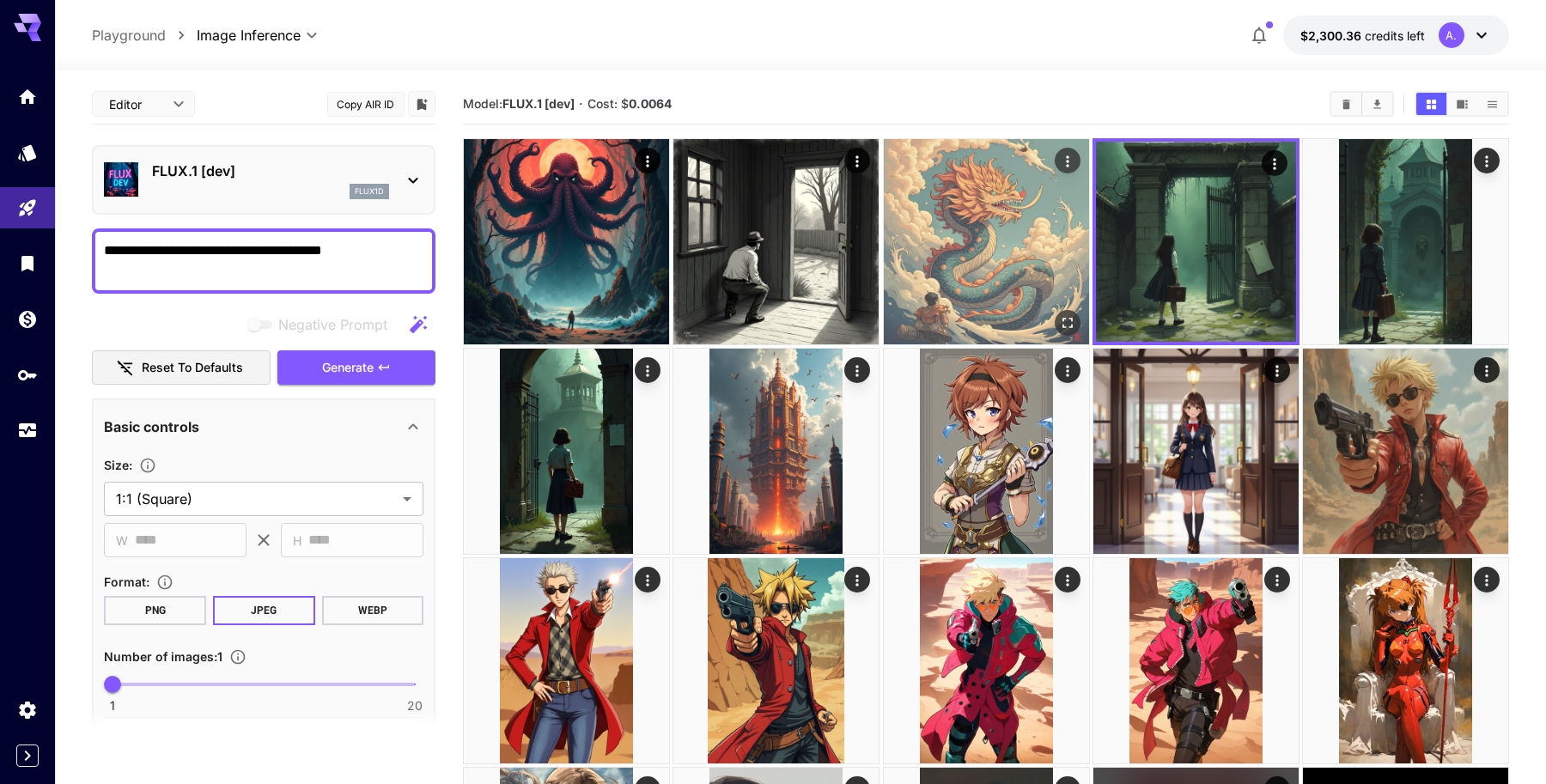
click at [989, 239] on img at bounding box center [985, 241] width 205 height 205
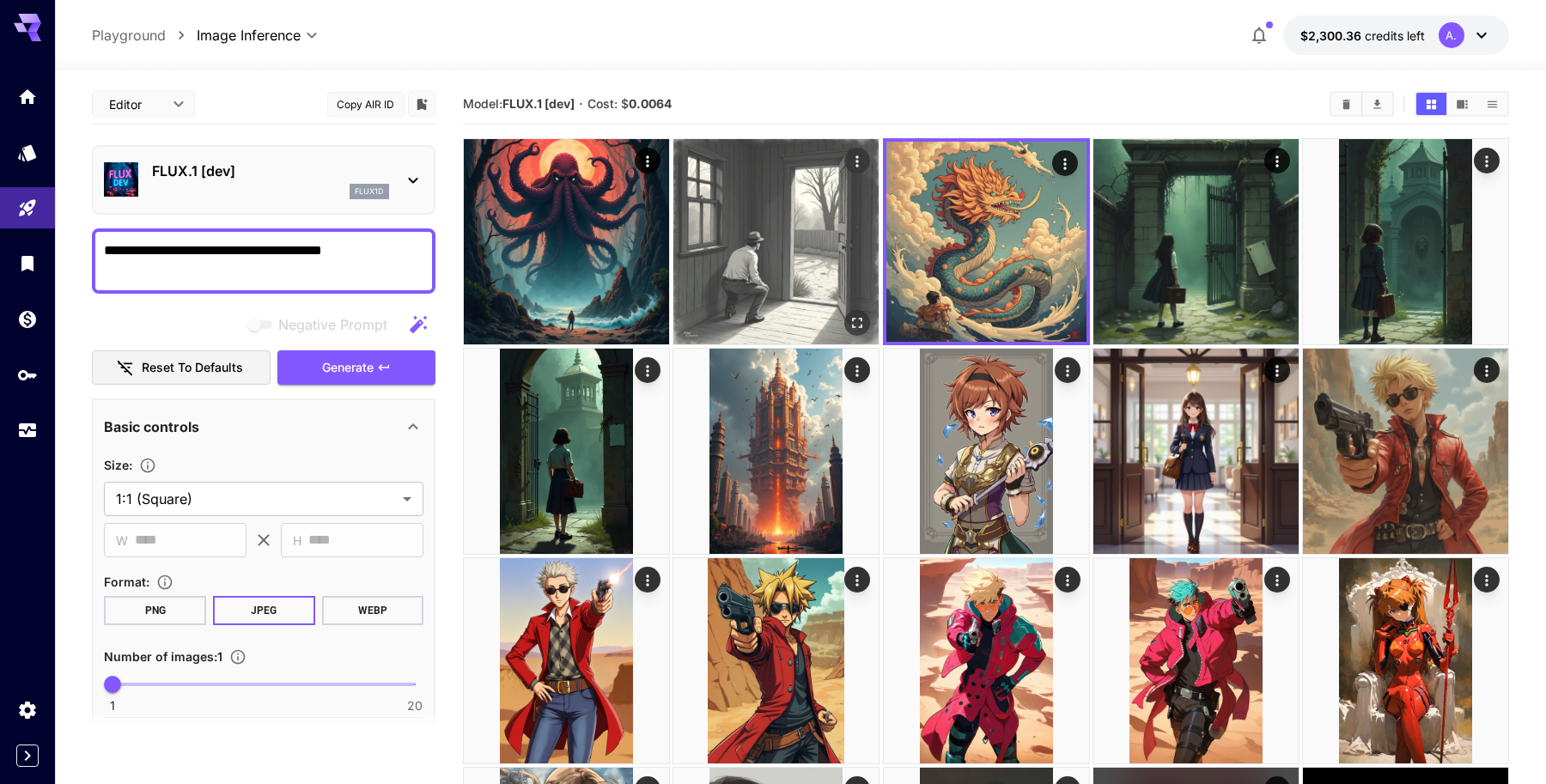
click at [794, 240] on img at bounding box center [775, 241] width 205 height 205
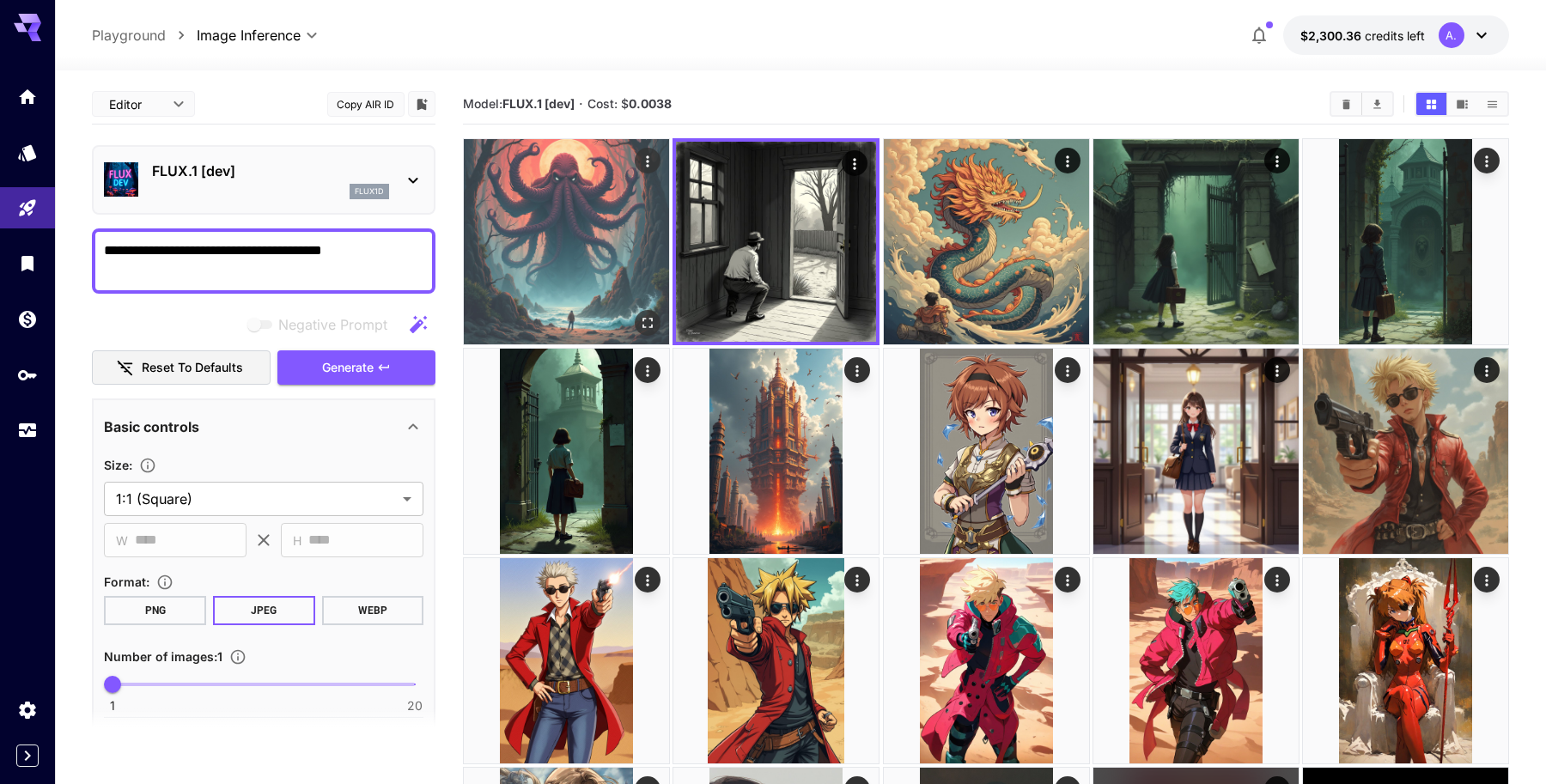
click at [586, 252] on img at bounding box center [566, 241] width 205 height 205
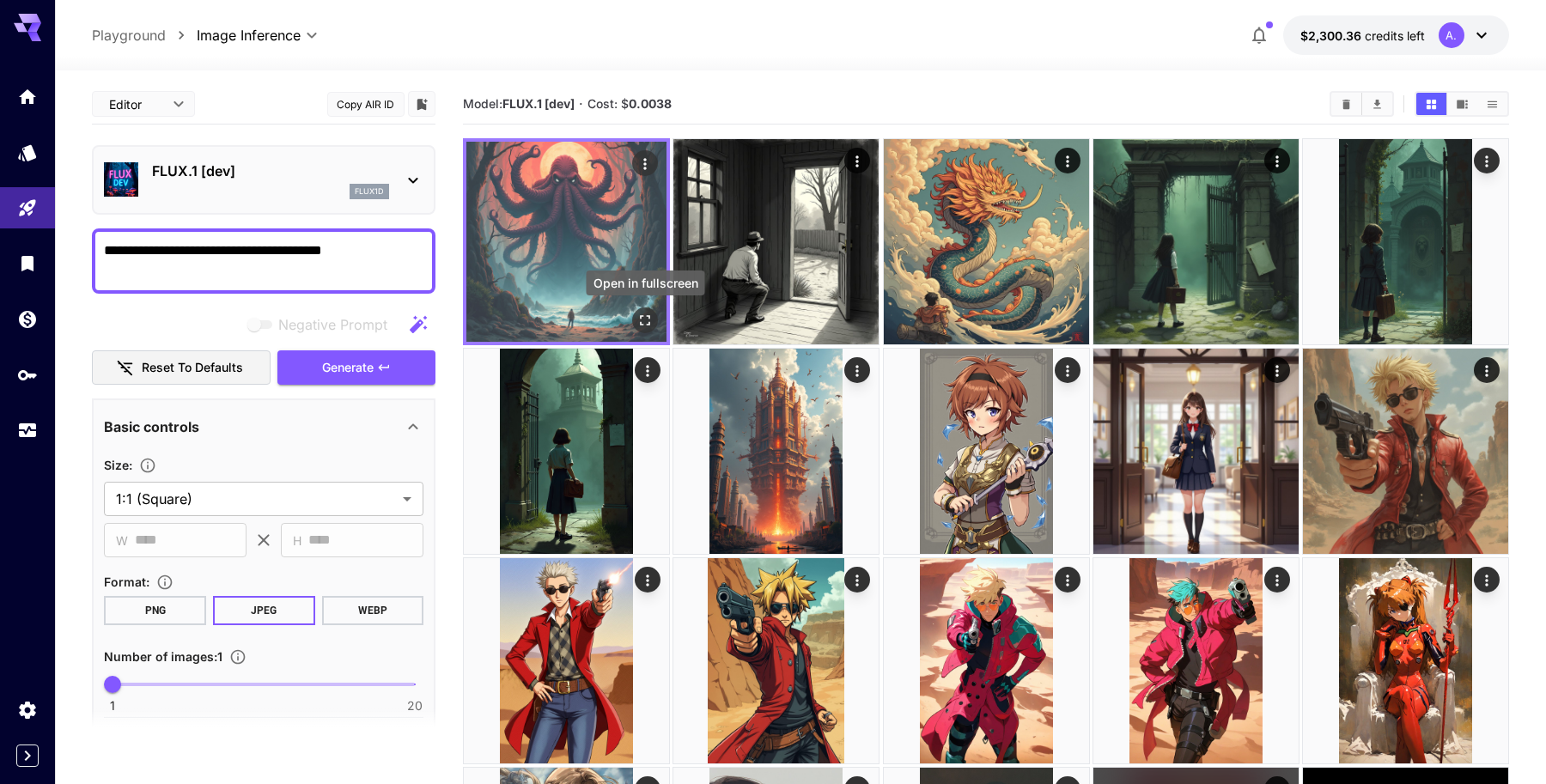
click at [647, 320] on icon "Open in fullscreen" at bounding box center [645, 320] width 18 height 18
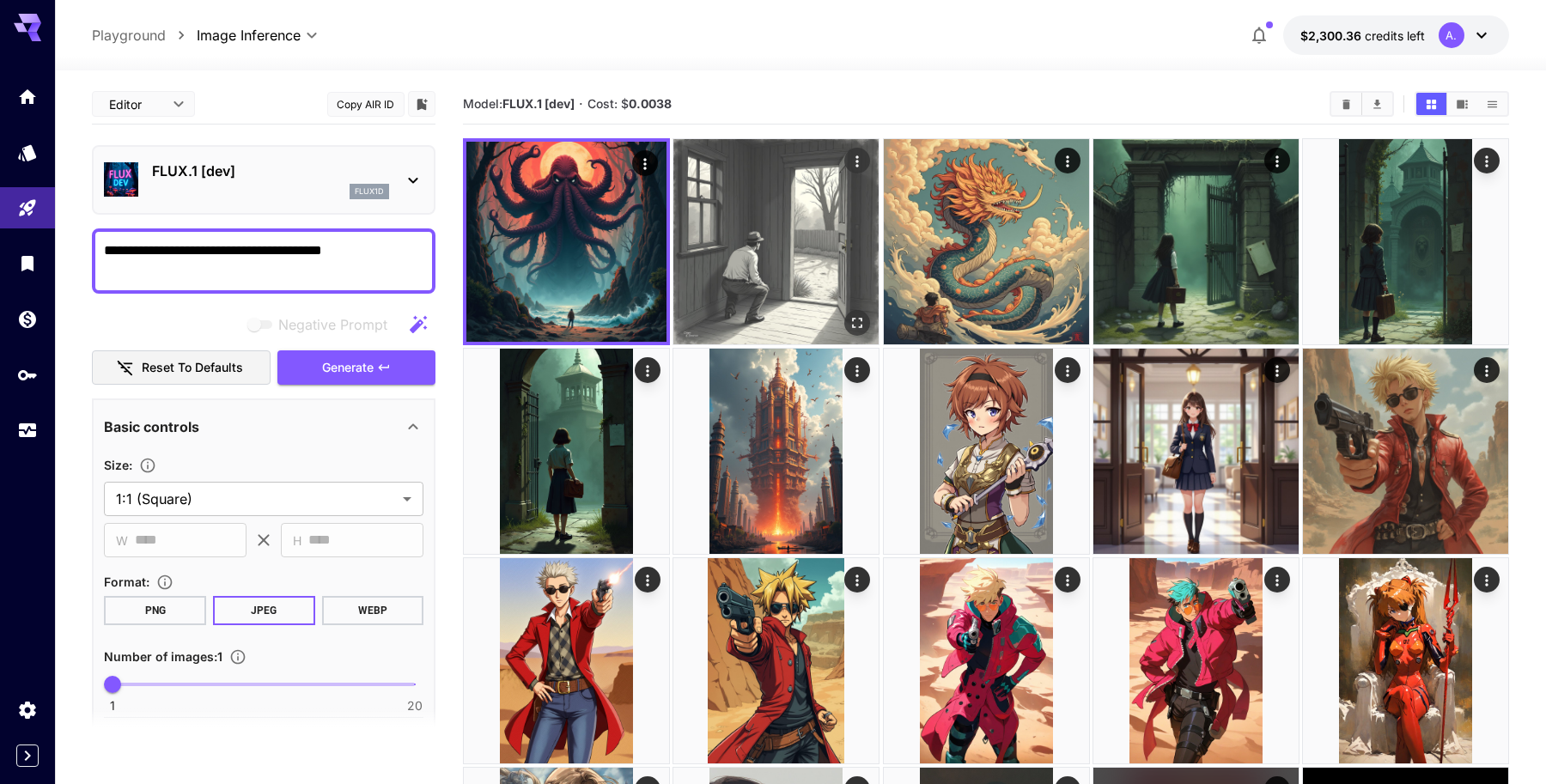
click at [752, 233] on img at bounding box center [775, 241] width 205 height 205
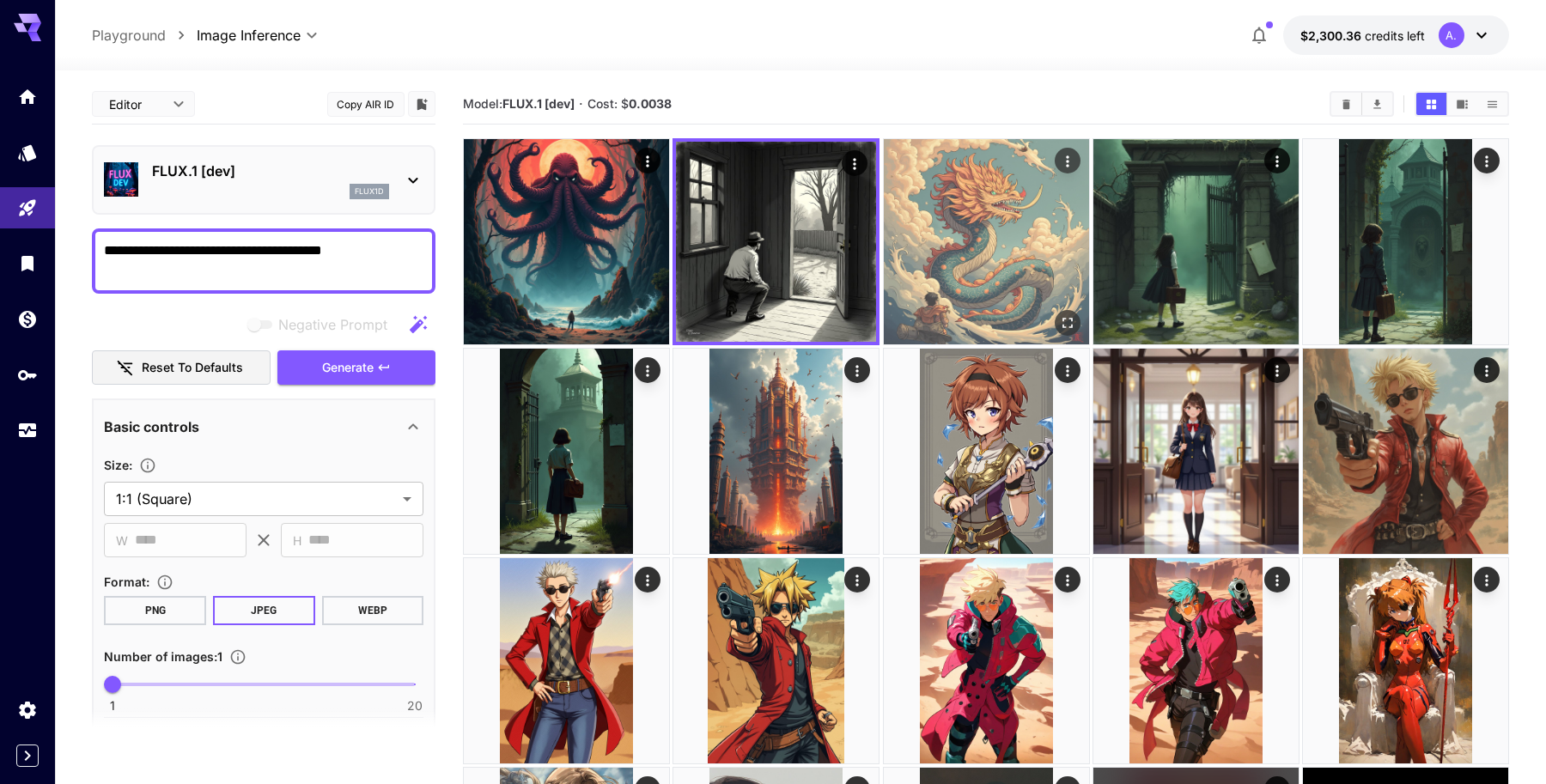
click at [946, 206] on img at bounding box center [985, 241] width 205 height 205
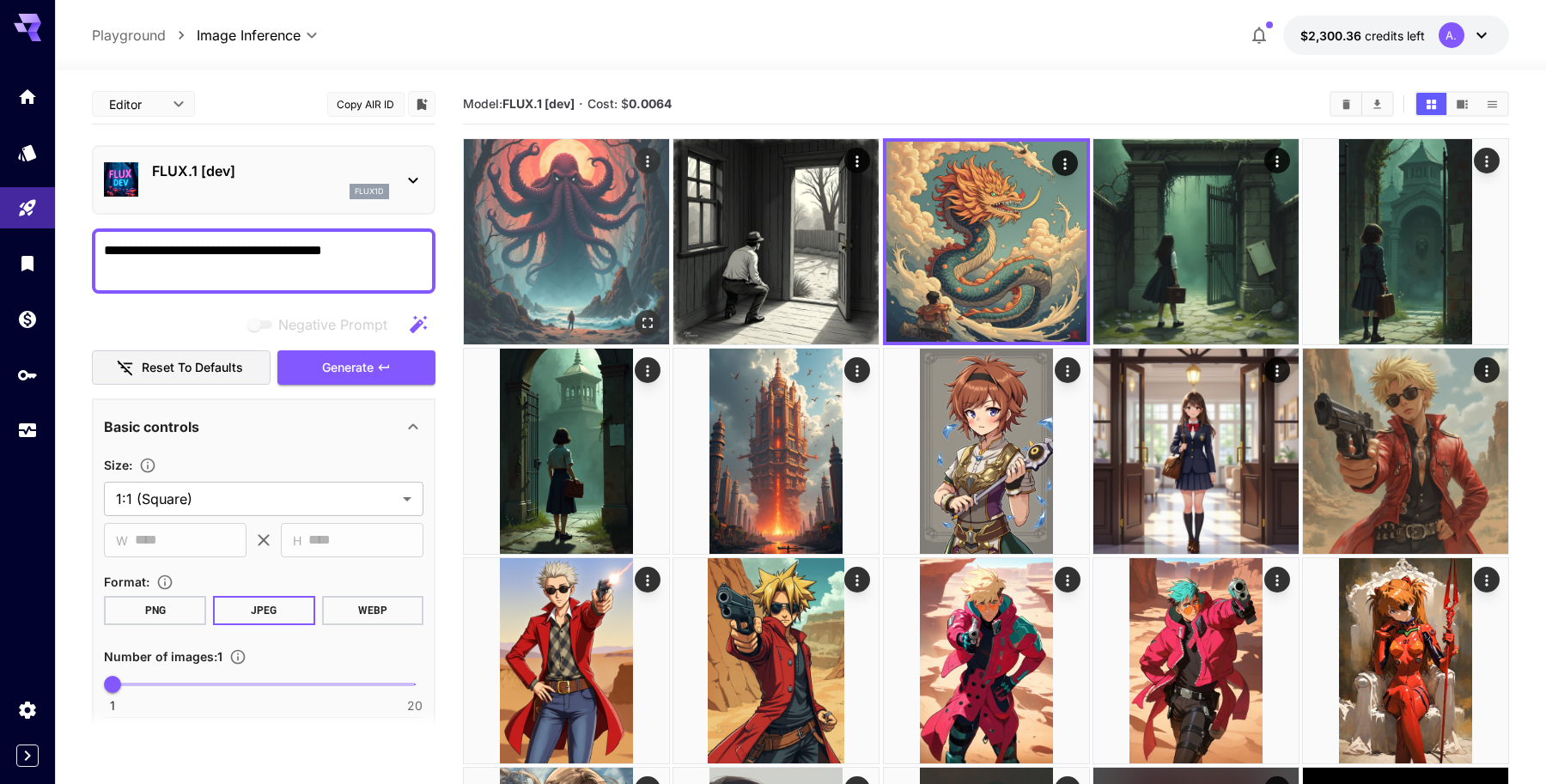
click at [611, 230] on img at bounding box center [566, 241] width 205 height 205
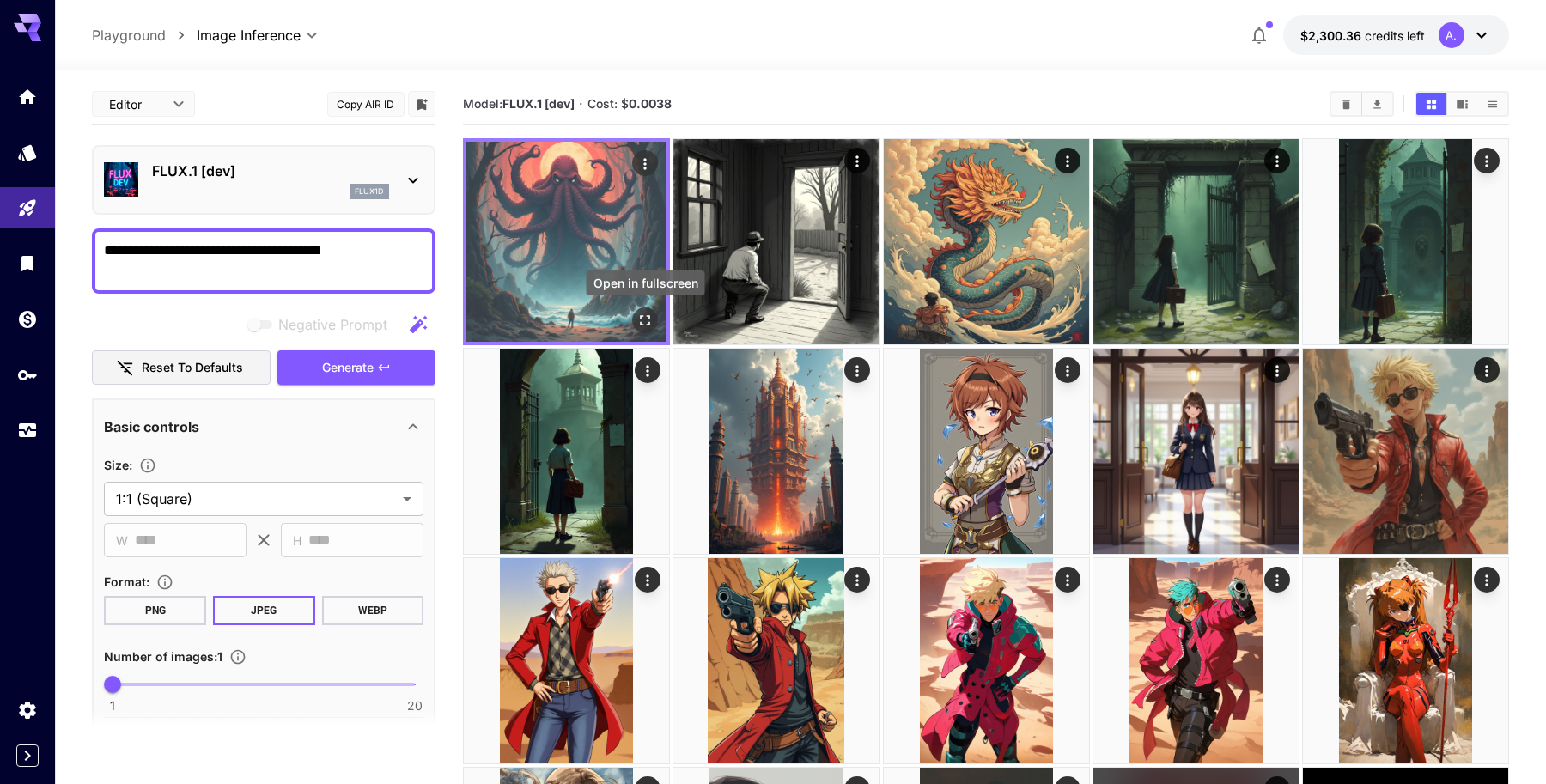
click at [648, 320] on icon "Open in fullscreen" at bounding box center [645, 320] width 18 height 18
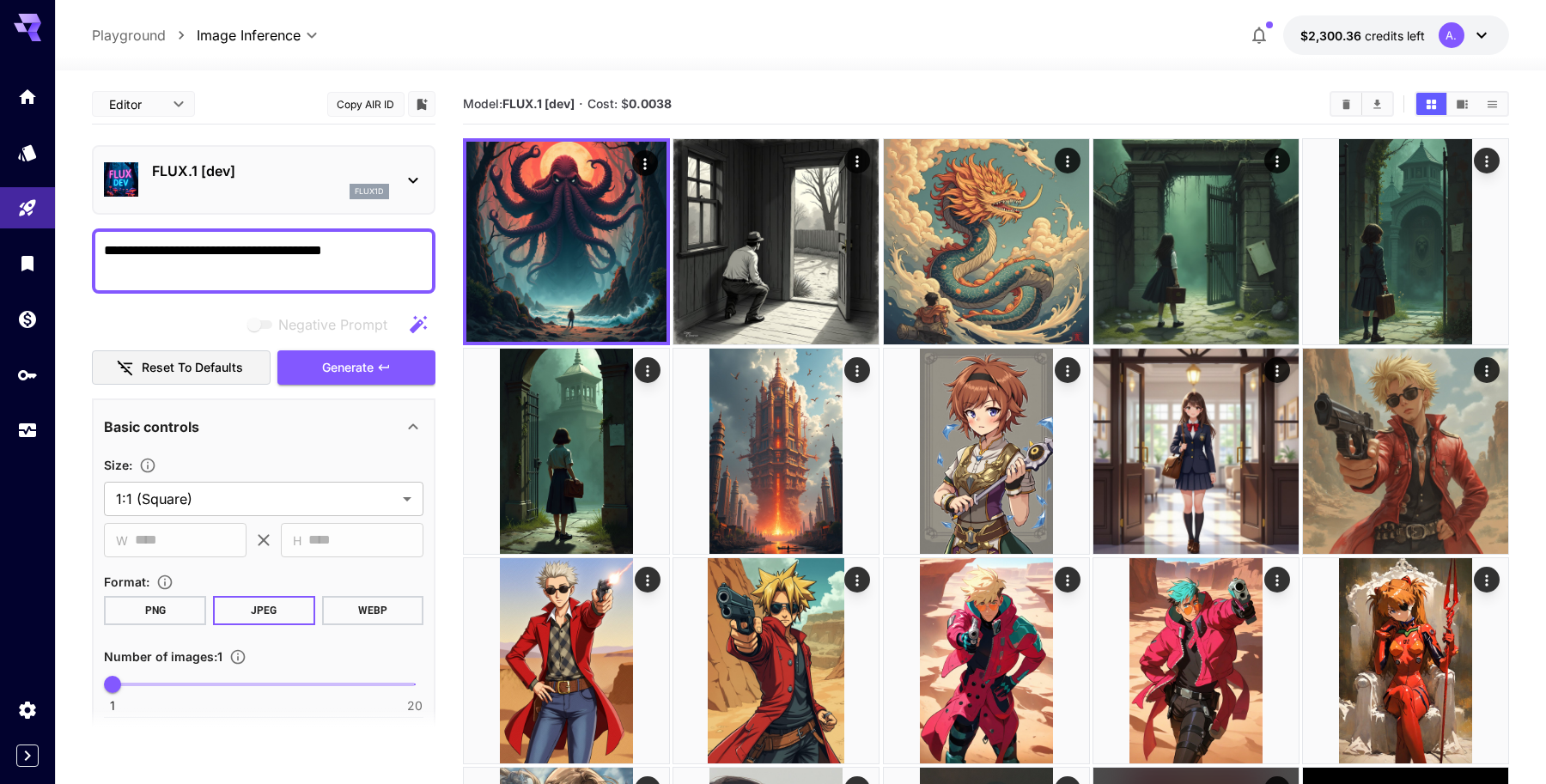
click at [369, 252] on textarea "**********" at bounding box center [264, 261] width 320 height 41
drag, startPoint x: 158, startPoint y: 249, endPoint x: 90, endPoint y: 253, distance: 68.1
click at [90, 253] on section "**********" at bounding box center [800, 758] width 1491 height 1374
click at [333, 254] on textarea "**********" at bounding box center [264, 261] width 320 height 41
type textarea "**********"
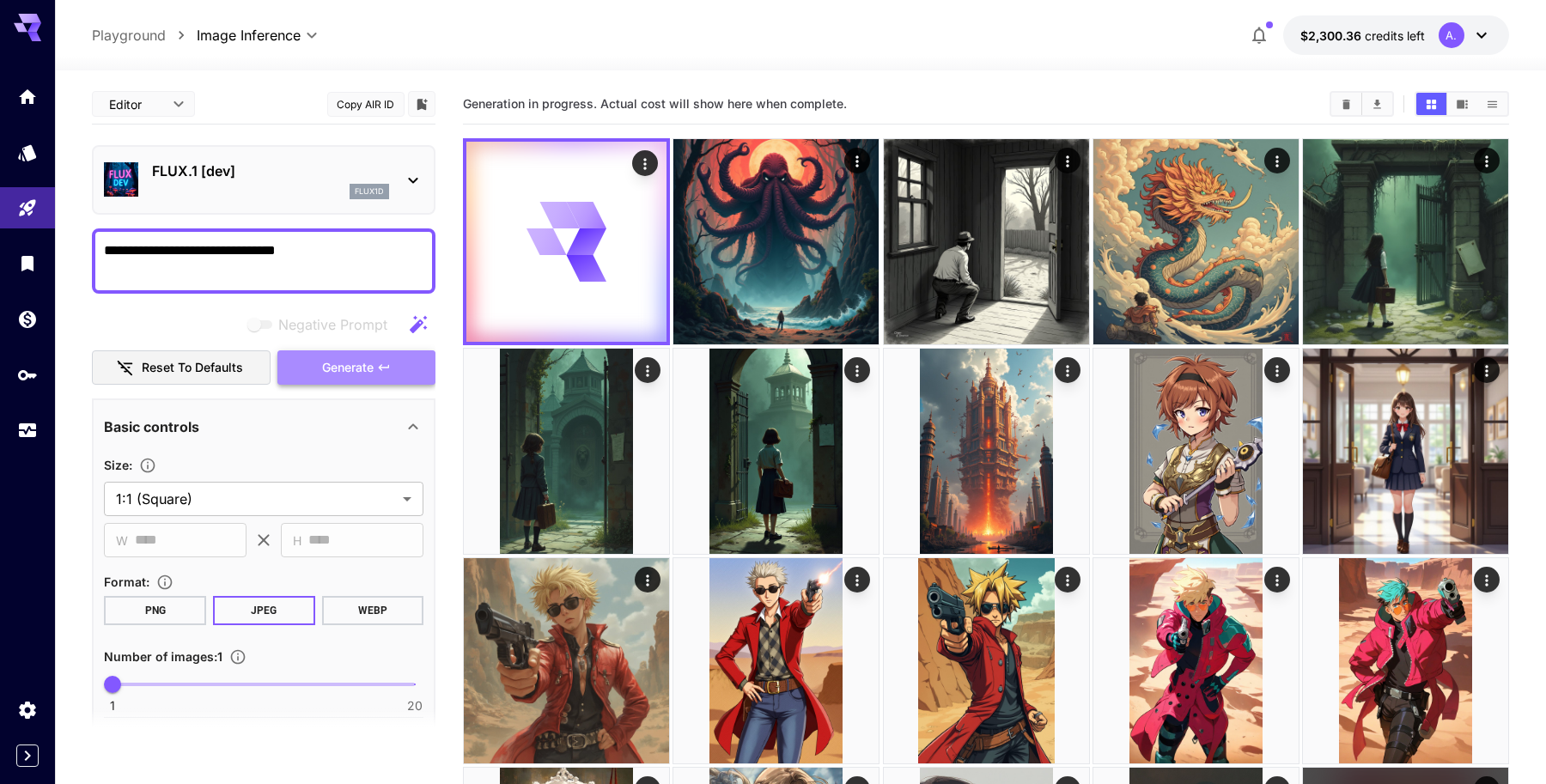
click at [380, 366] on icon "button" at bounding box center [383, 367] width 11 height 6
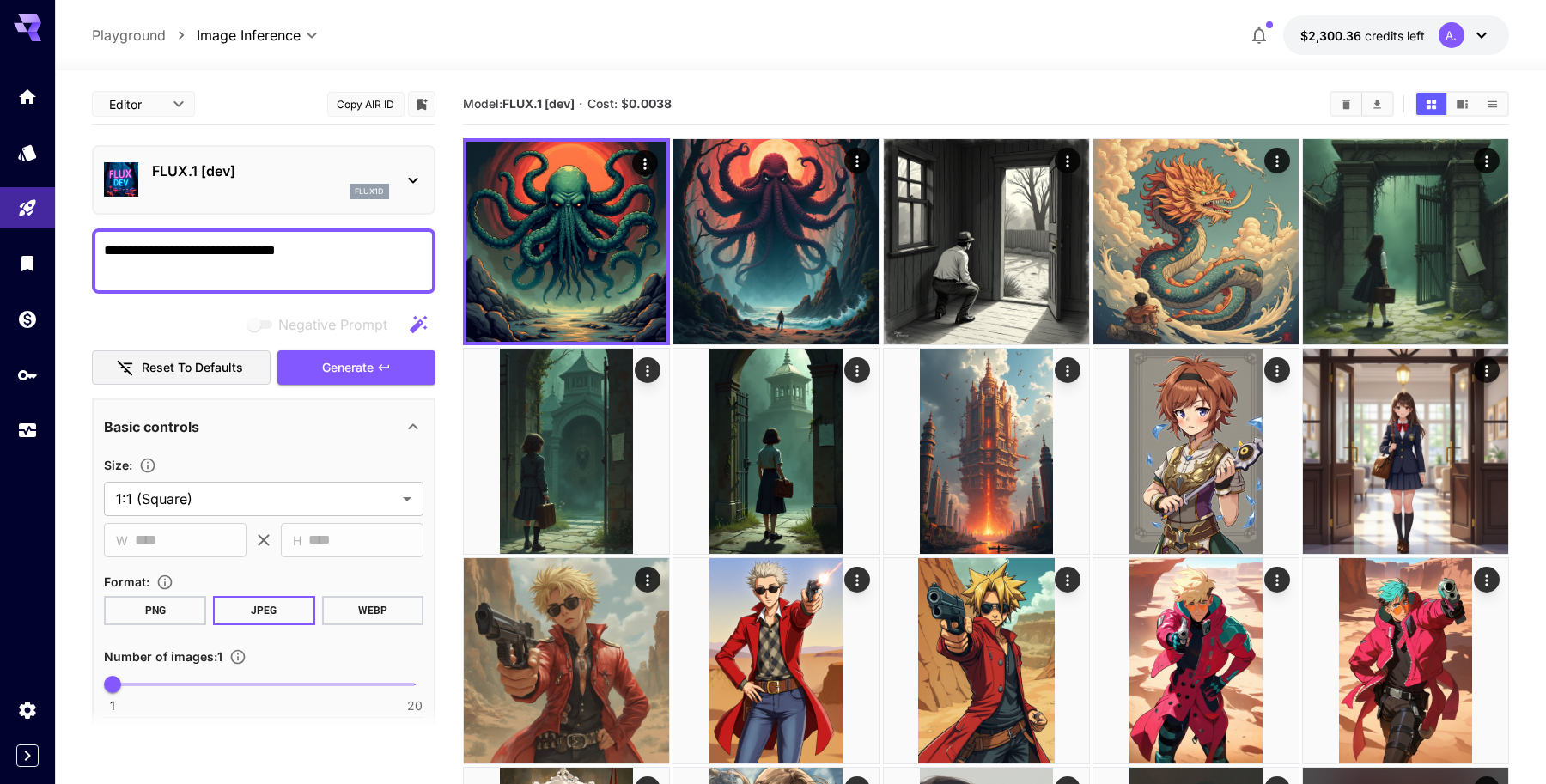
click at [328, 248] on textarea "**********" at bounding box center [264, 261] width 320 height 41
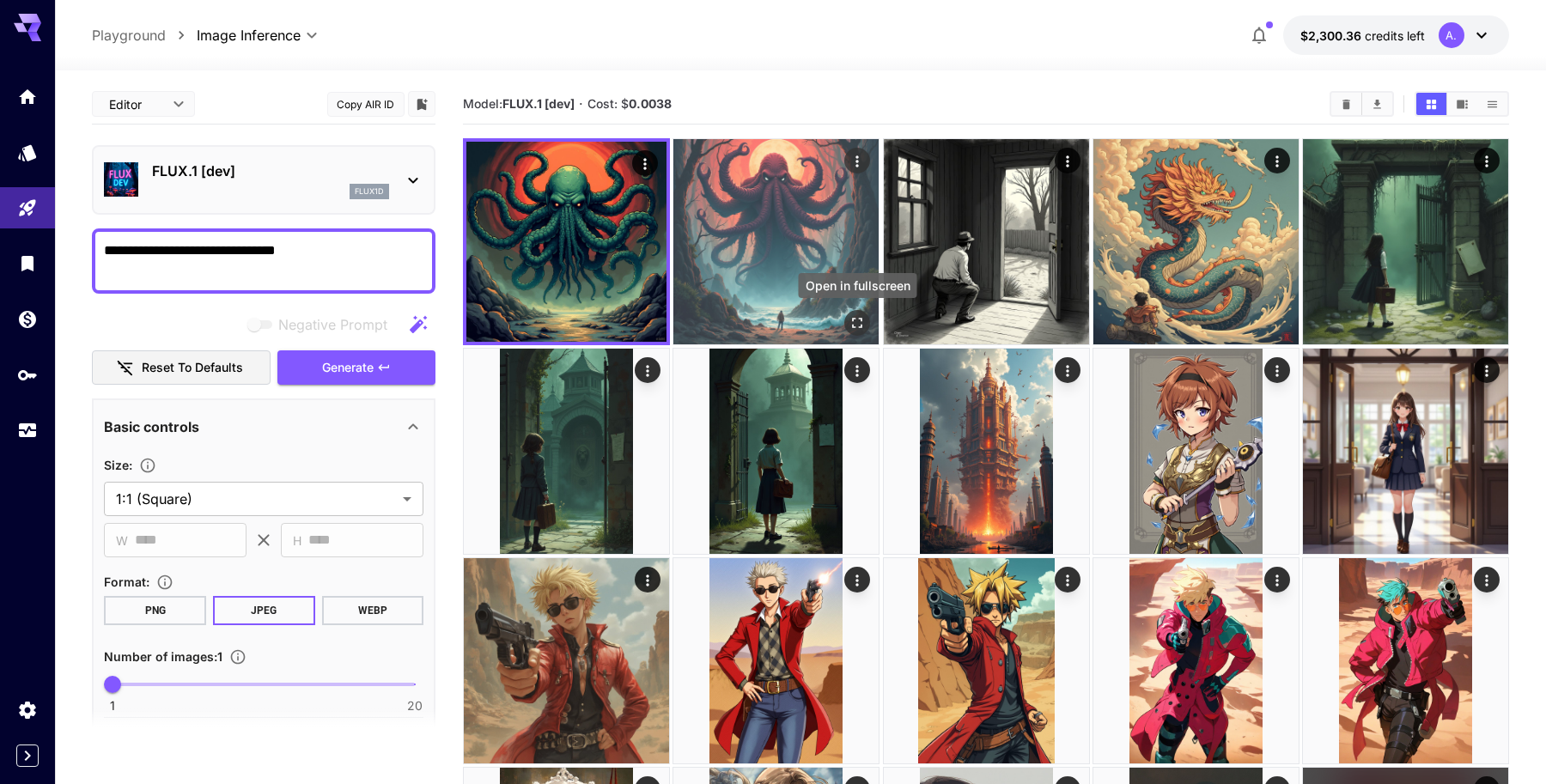
click at [863, 322] on icon "Open in fullscreen" at bounding box center [858, 323] width 18 height 18
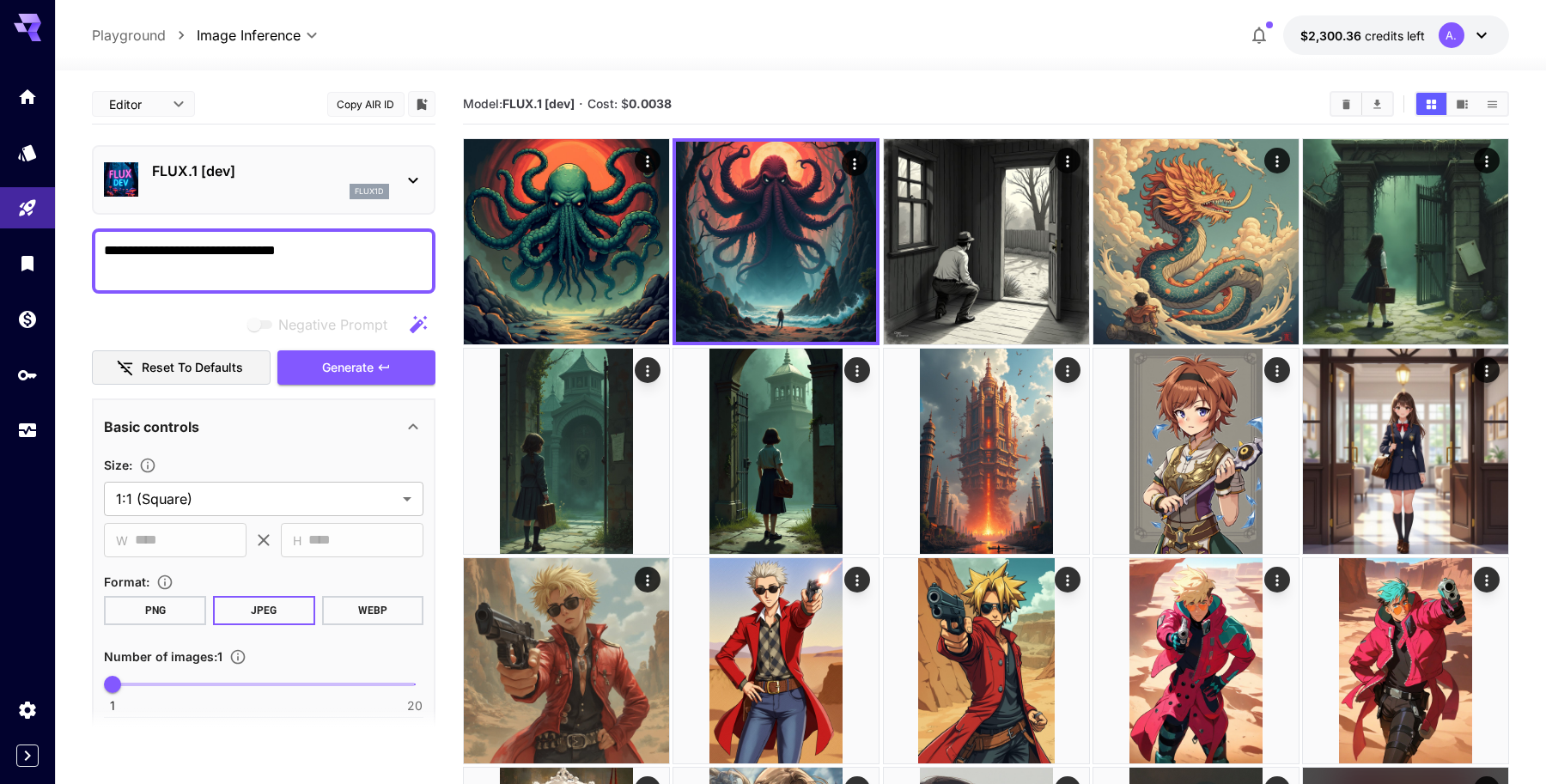
click at [836, 93] on div "Model: FLUX.1 [dev] · Cost: $ 0.0038" at bounding box center [985, 104] width 1045 height 25
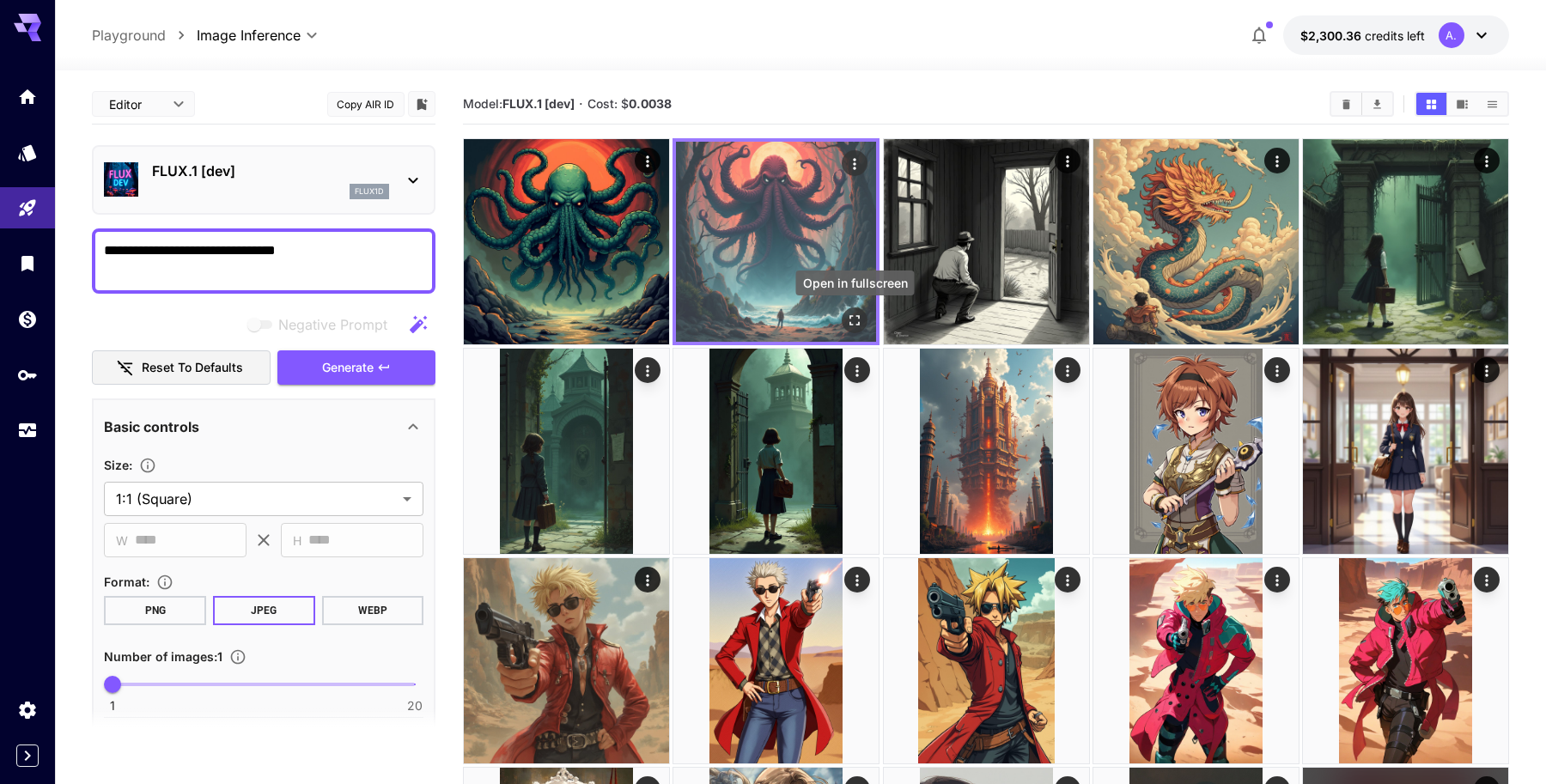
click at [850, 315] on icon "Open in fullscreen" at bounding box center [855, 320] width 18 height 18
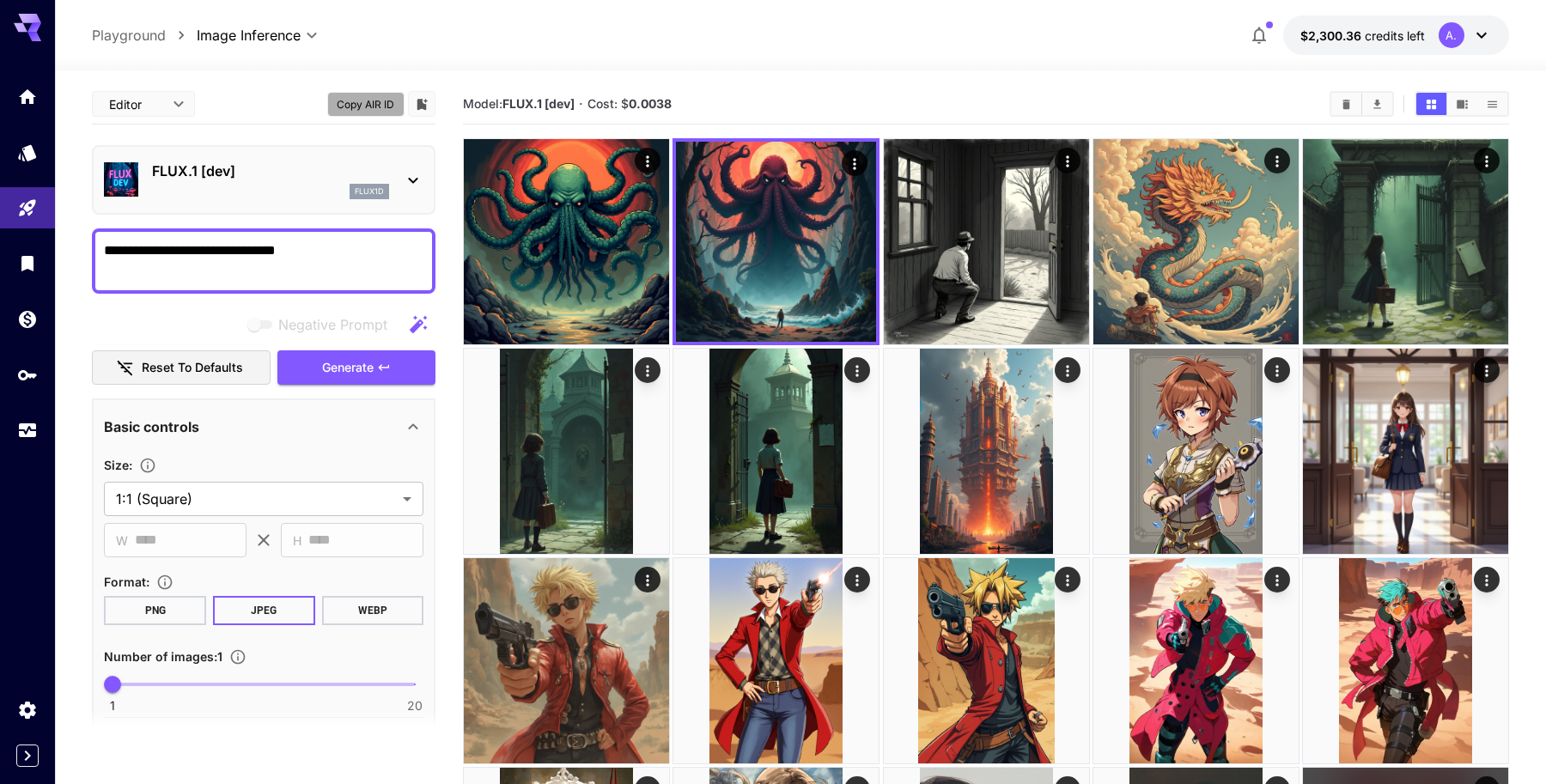
click at [355, 102] on button "Copy AIR ID" at bounding box center [366, 104] width 77 height 24
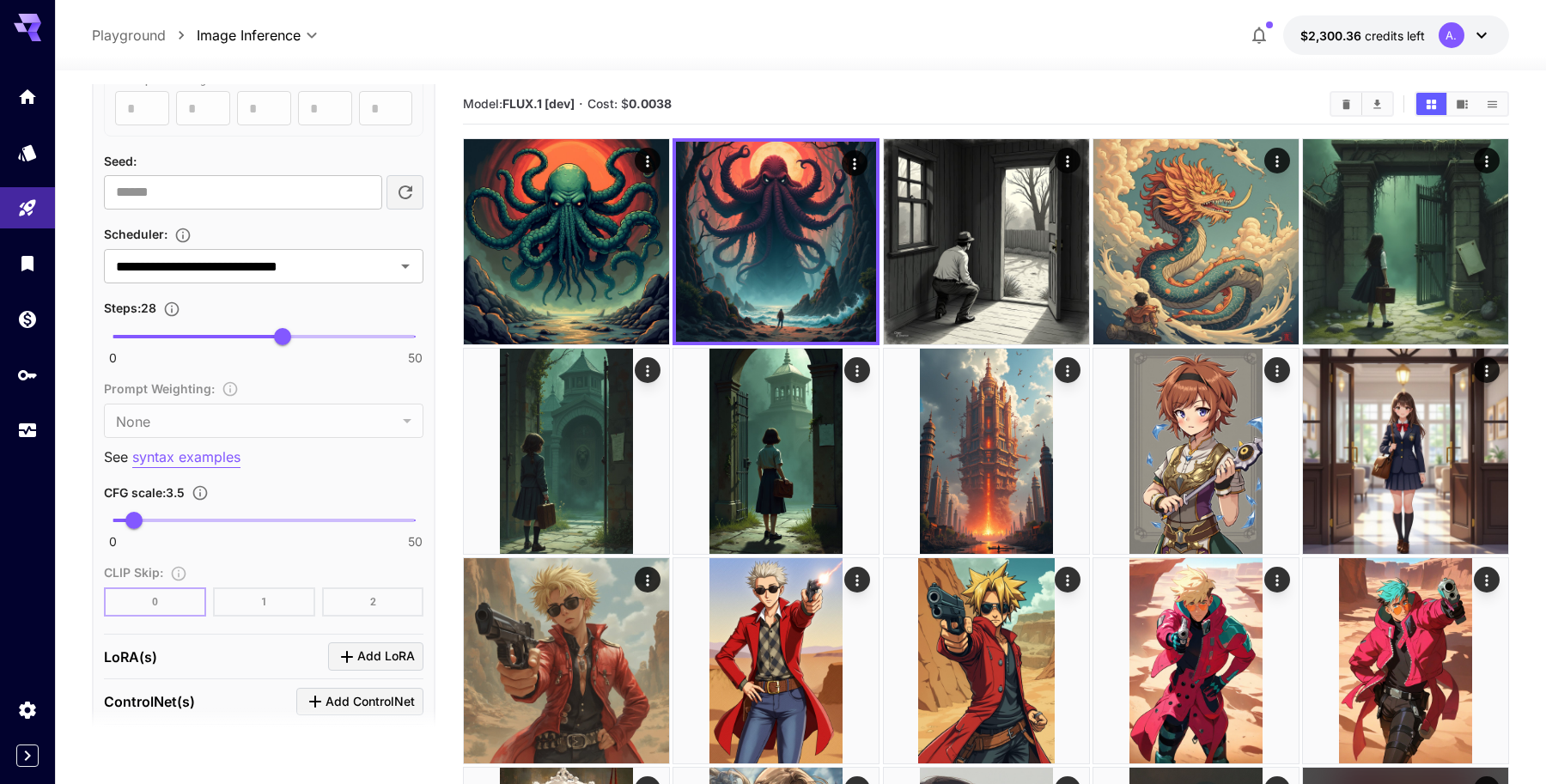
scroll to position [1147, 0]
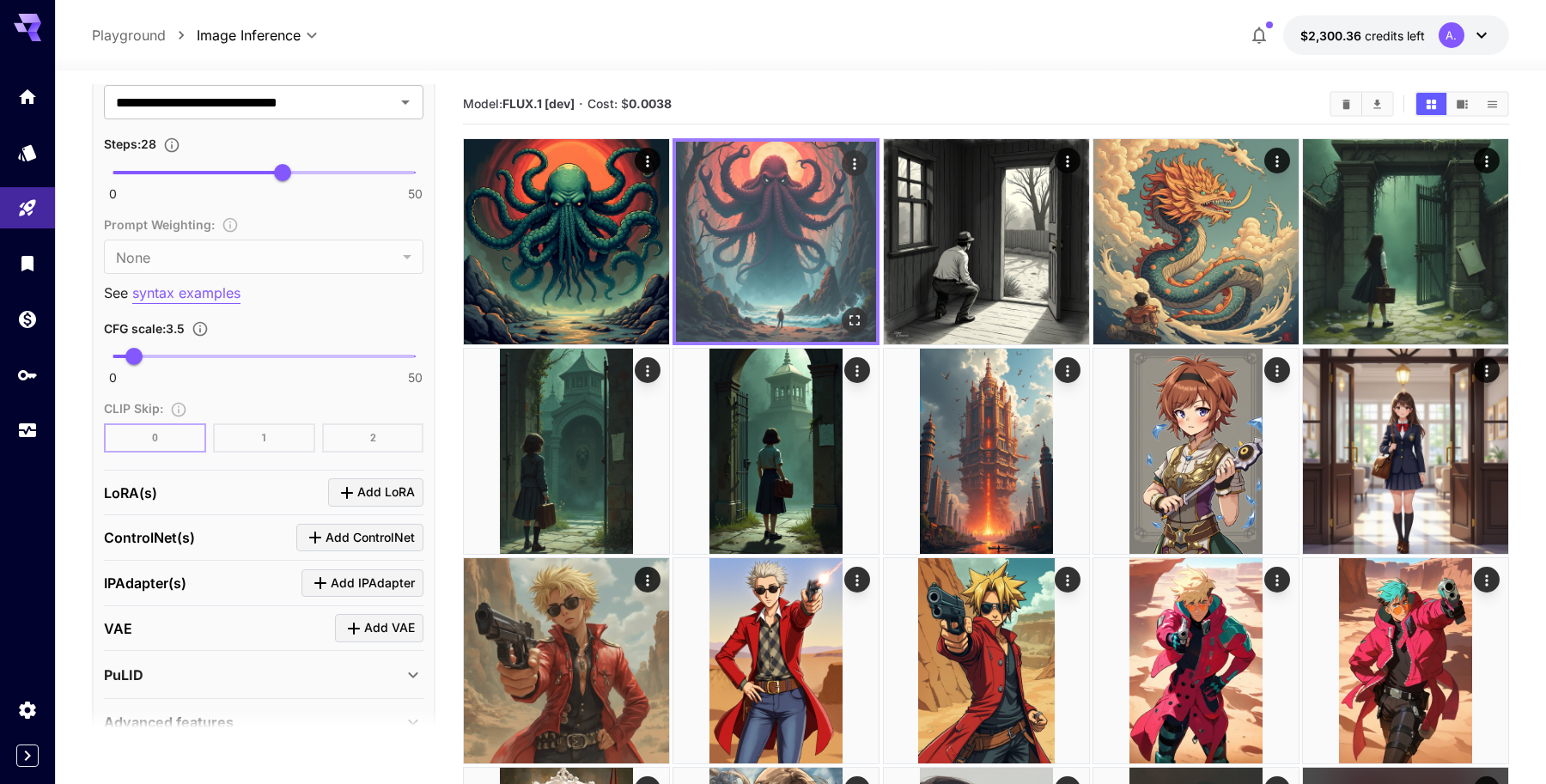
click at [818, 237] on img at bounding box center [775, 242] width 200 height 200
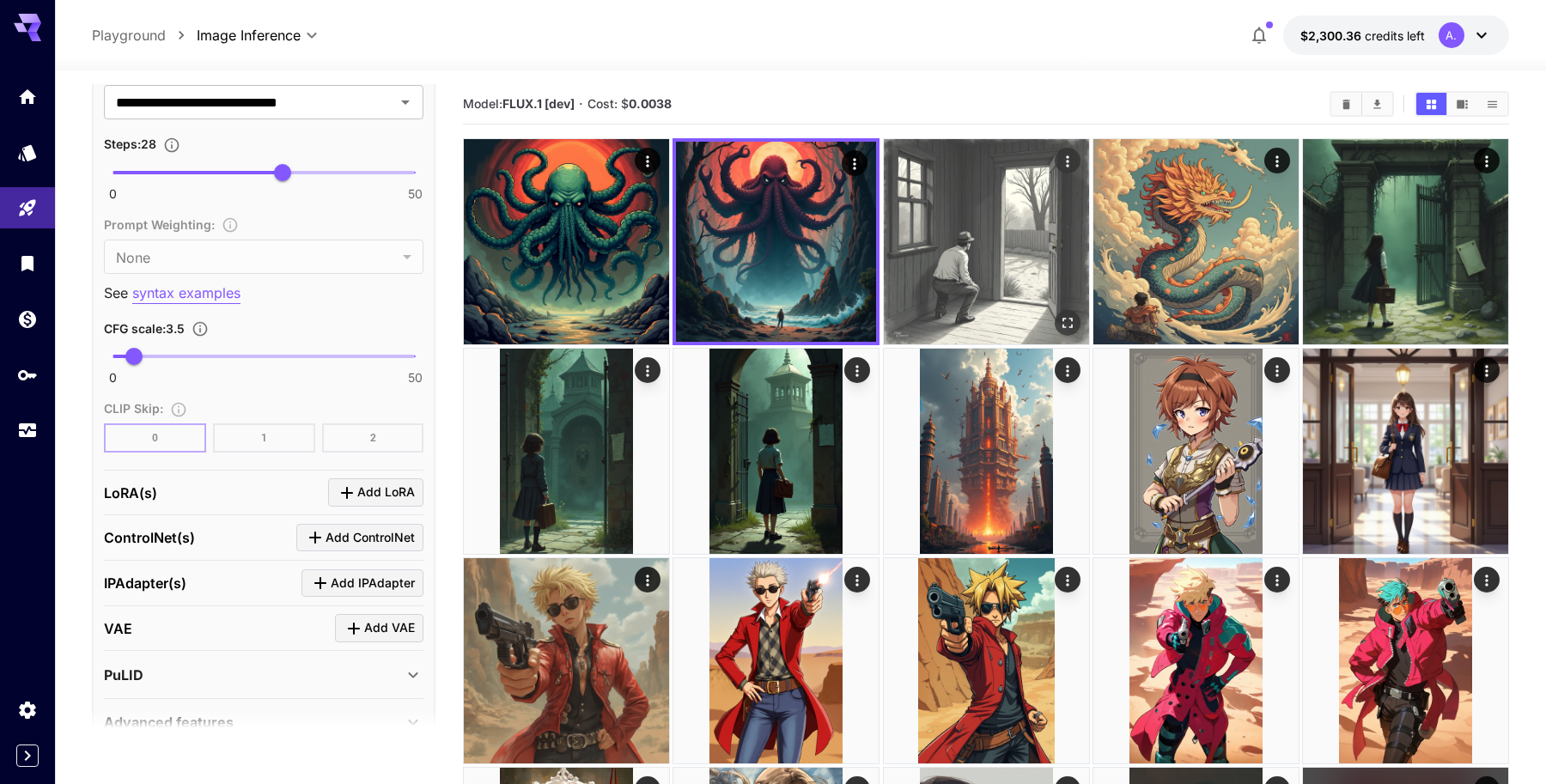
click at [978, 258] on img at bounding box center [985, 241] width 205 height 205
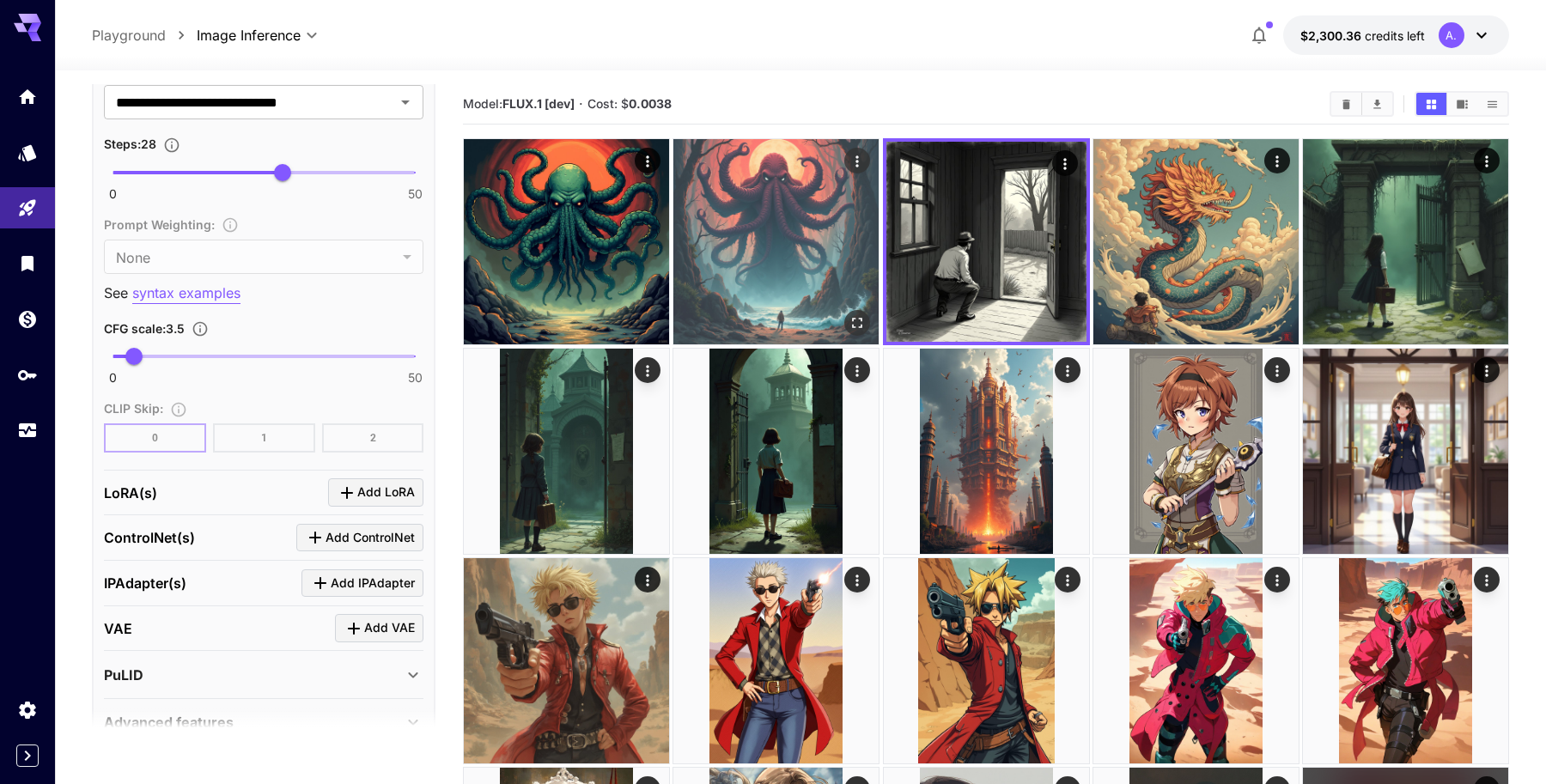
click at [825, 249] on img at bounding box center [775, 241] width 205 height 205
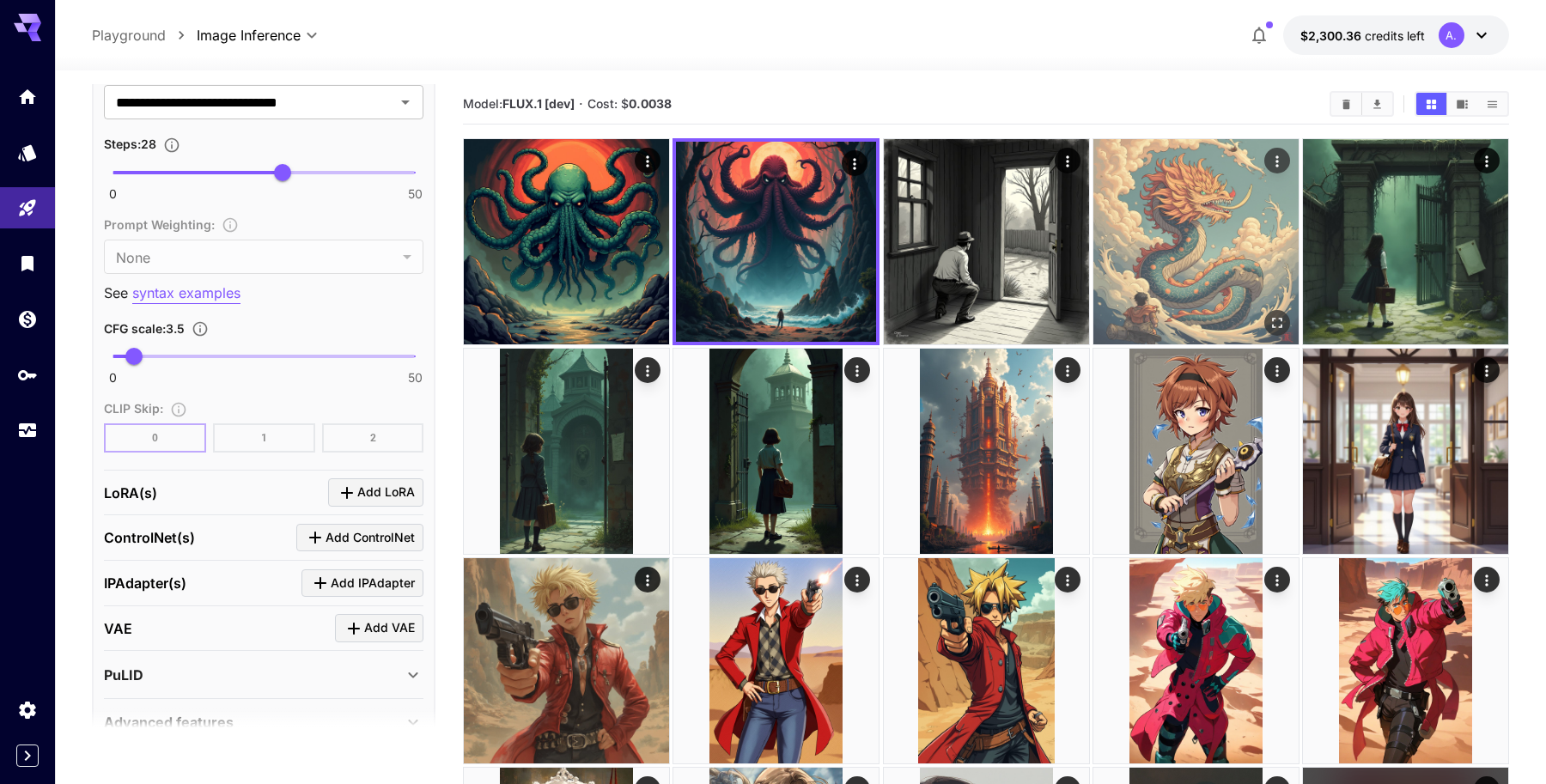
click at [1147, 239] on img at bounding box center [1195, 241] width 205 height 205
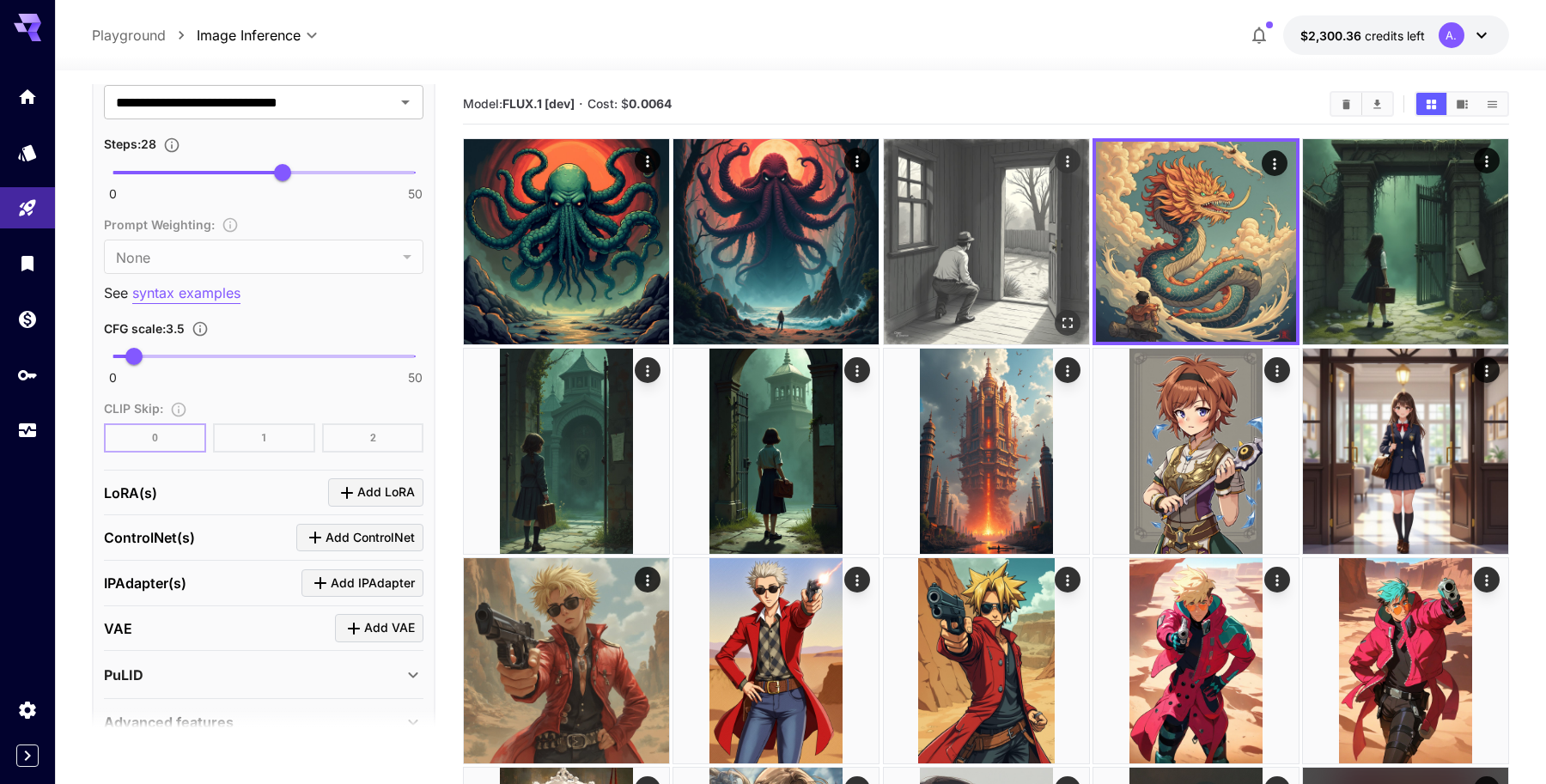
click at [998, 246] on img at bounding box center [985, 241] width 205 height 205
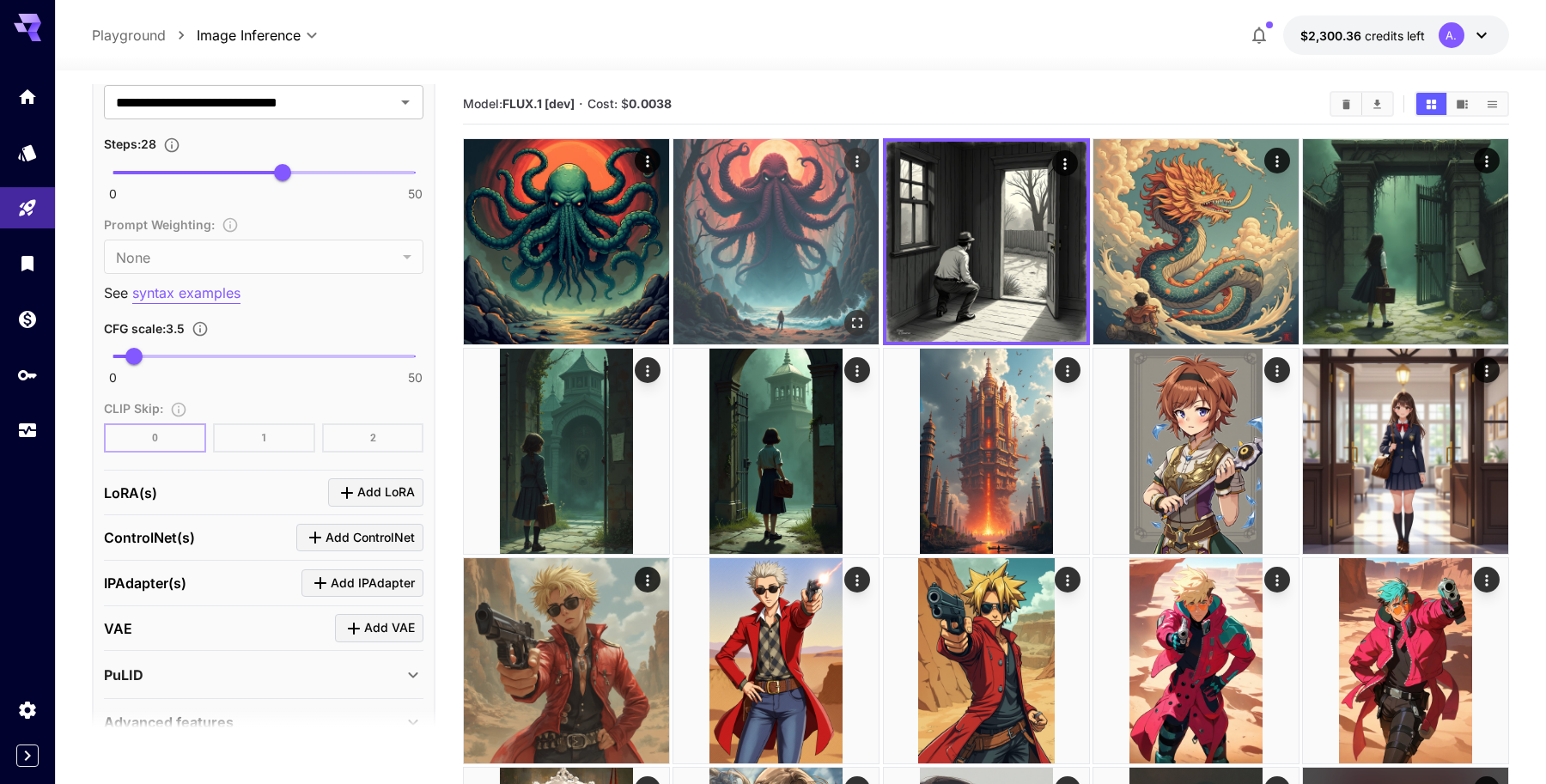
click at [861, 253] on img at bounding box center [775, 241] width 205 height 205
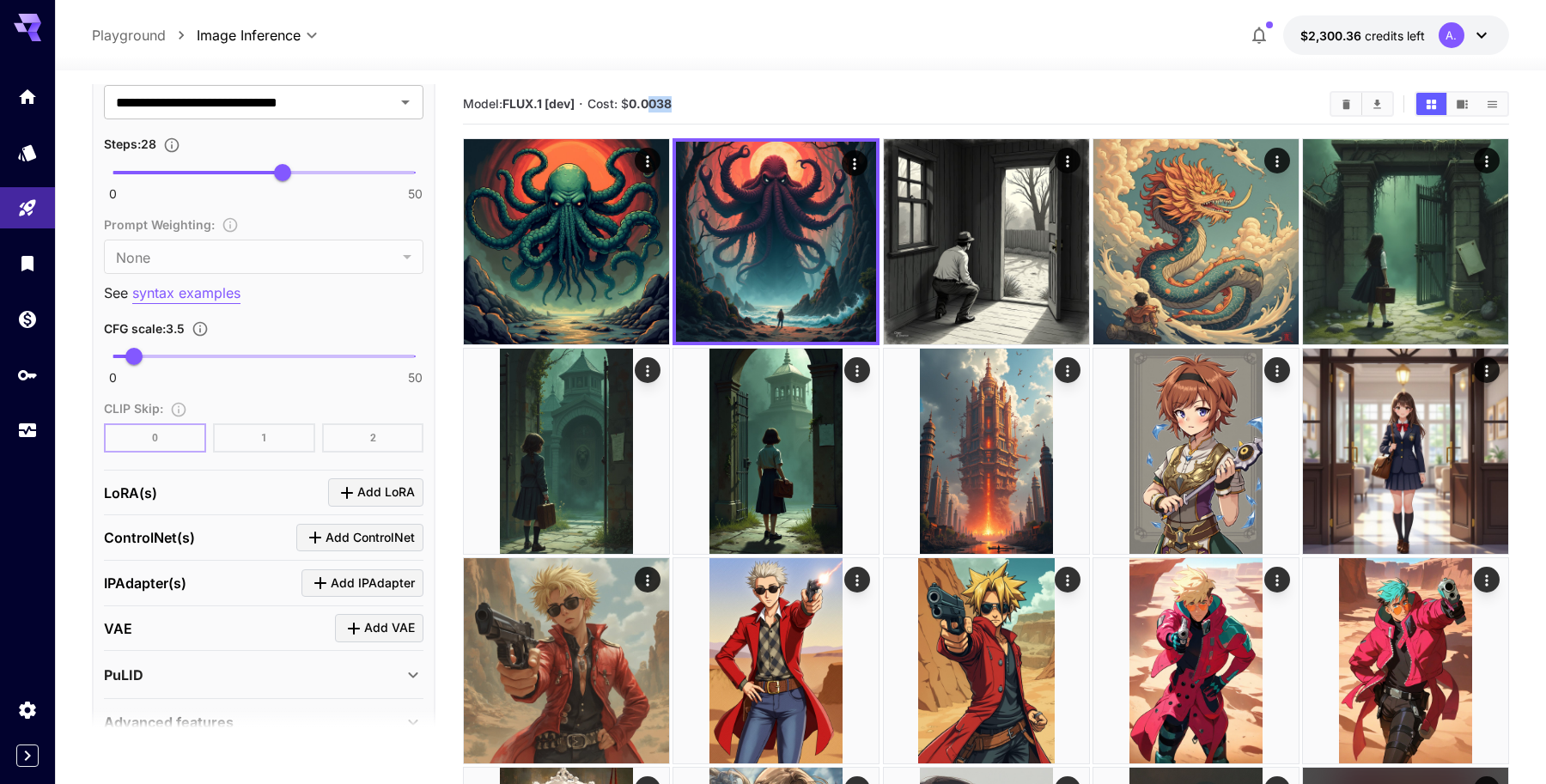
drag, startPoint x: 655, startPoint y: 105, endPoint x: 688, endPoint y: 107, distance: 33.1
click at [688, 107] on section "Model: FLUX.1 [dev] · Cost: $ 0.0038" at bounding box center [889, 103] width 853 height 21
click at [652, 106] on b "0.0038" at bounding box center [650, 103] width 43 height 15
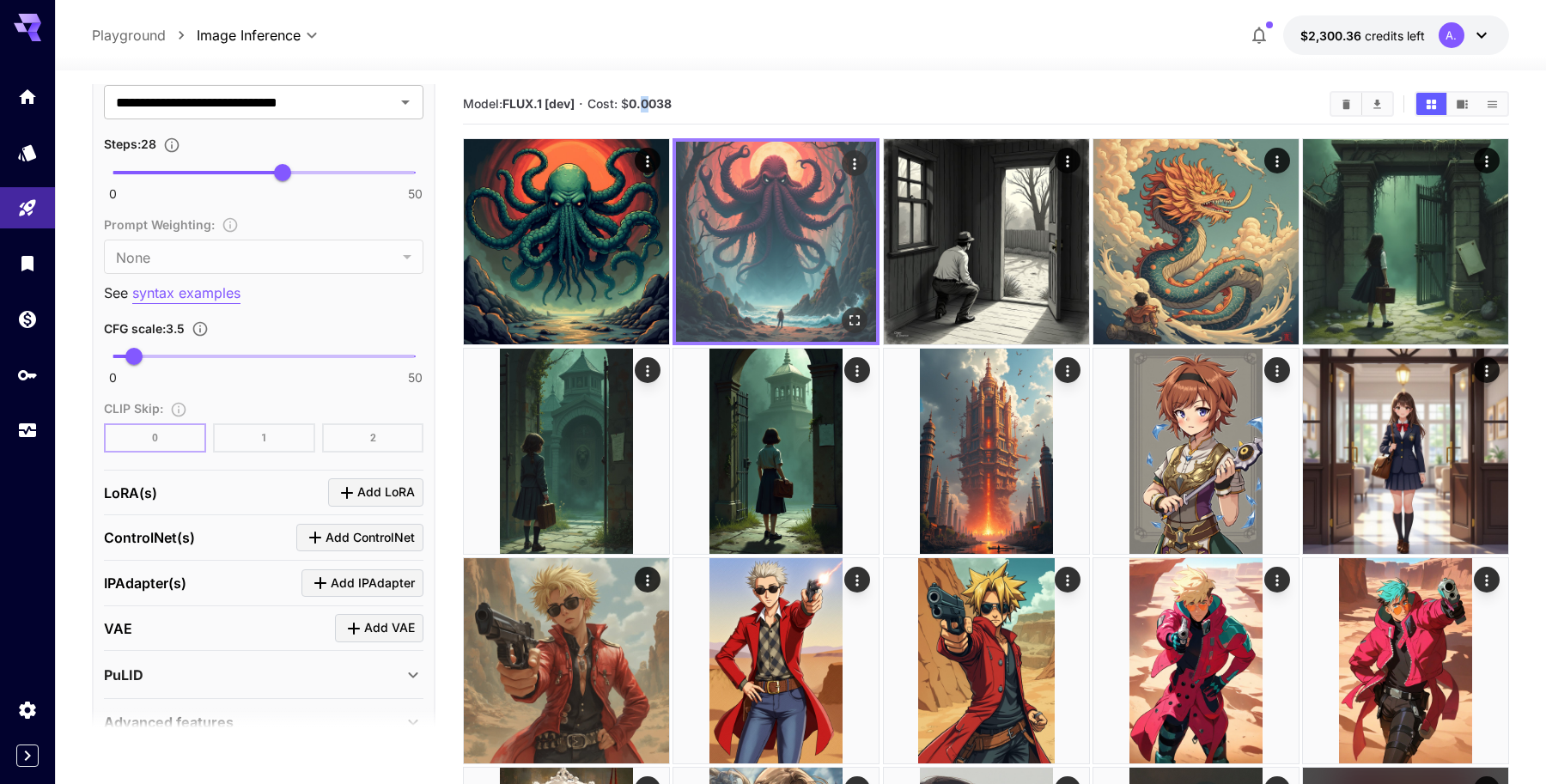
click at [821, 242] on img at bounding box center [775, 242] width 200 height 200
click at [859, 327] on icon "Open in fullscreen" at bounding box center [855, 320] width 18 height 18
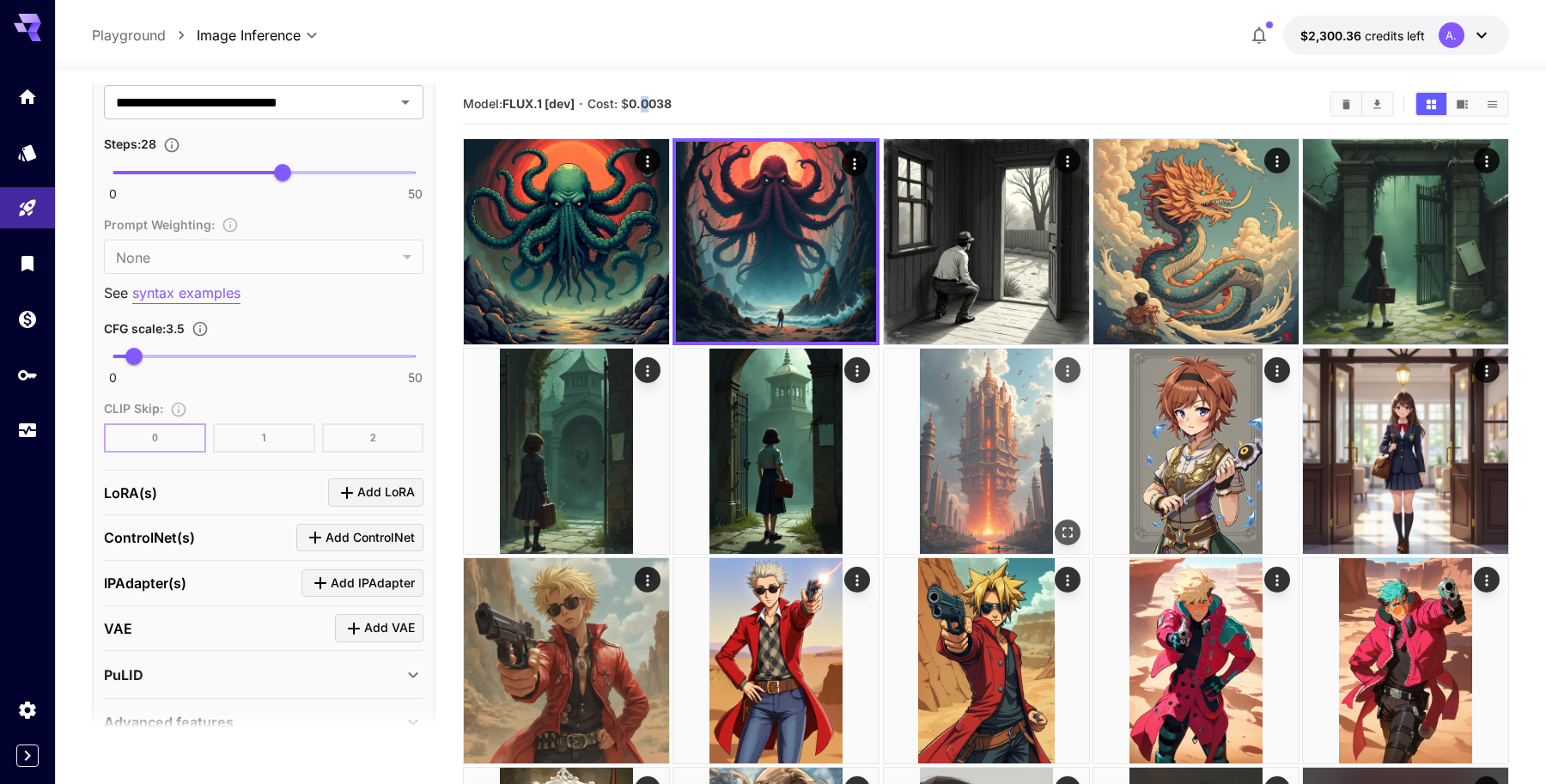
click at [1009, 413] on img at bounding box center [985, 451] width 205 height 205
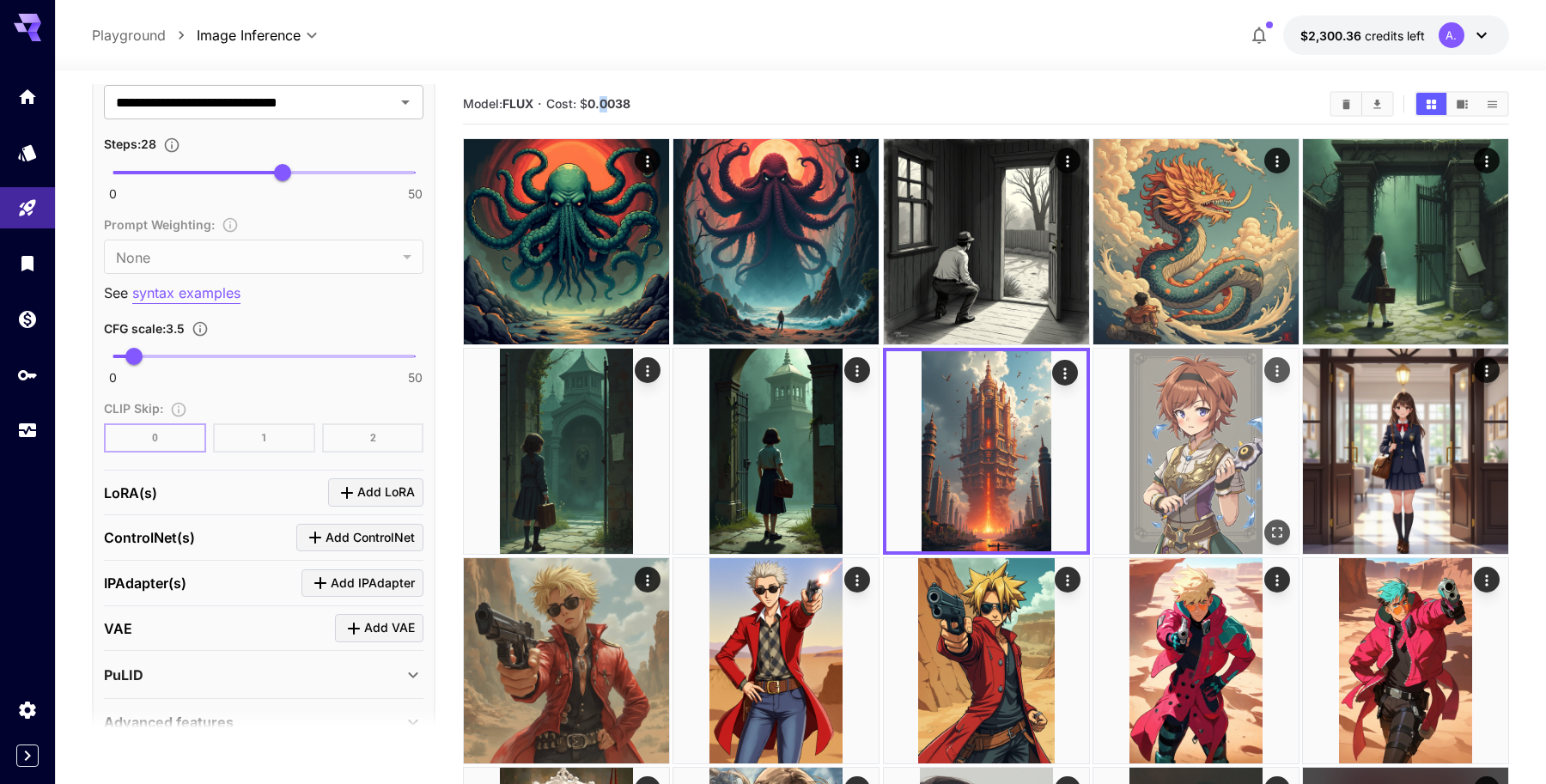
click at [1159, 434] on img at bounding box center [1195, 451] width 205 height 205
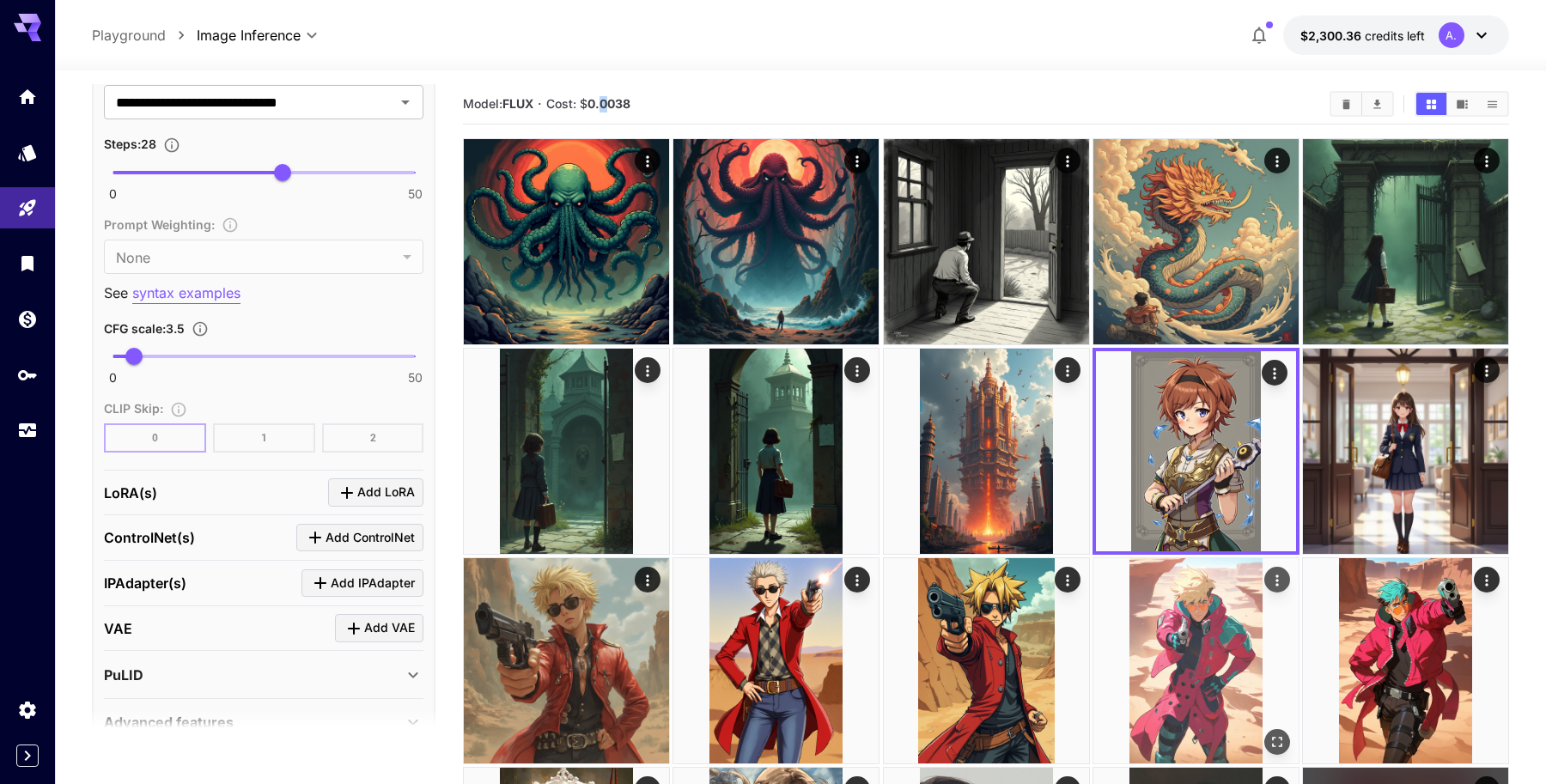
click at [1200, 612] on img at bounding box center [1195, 660] width 205 height 205
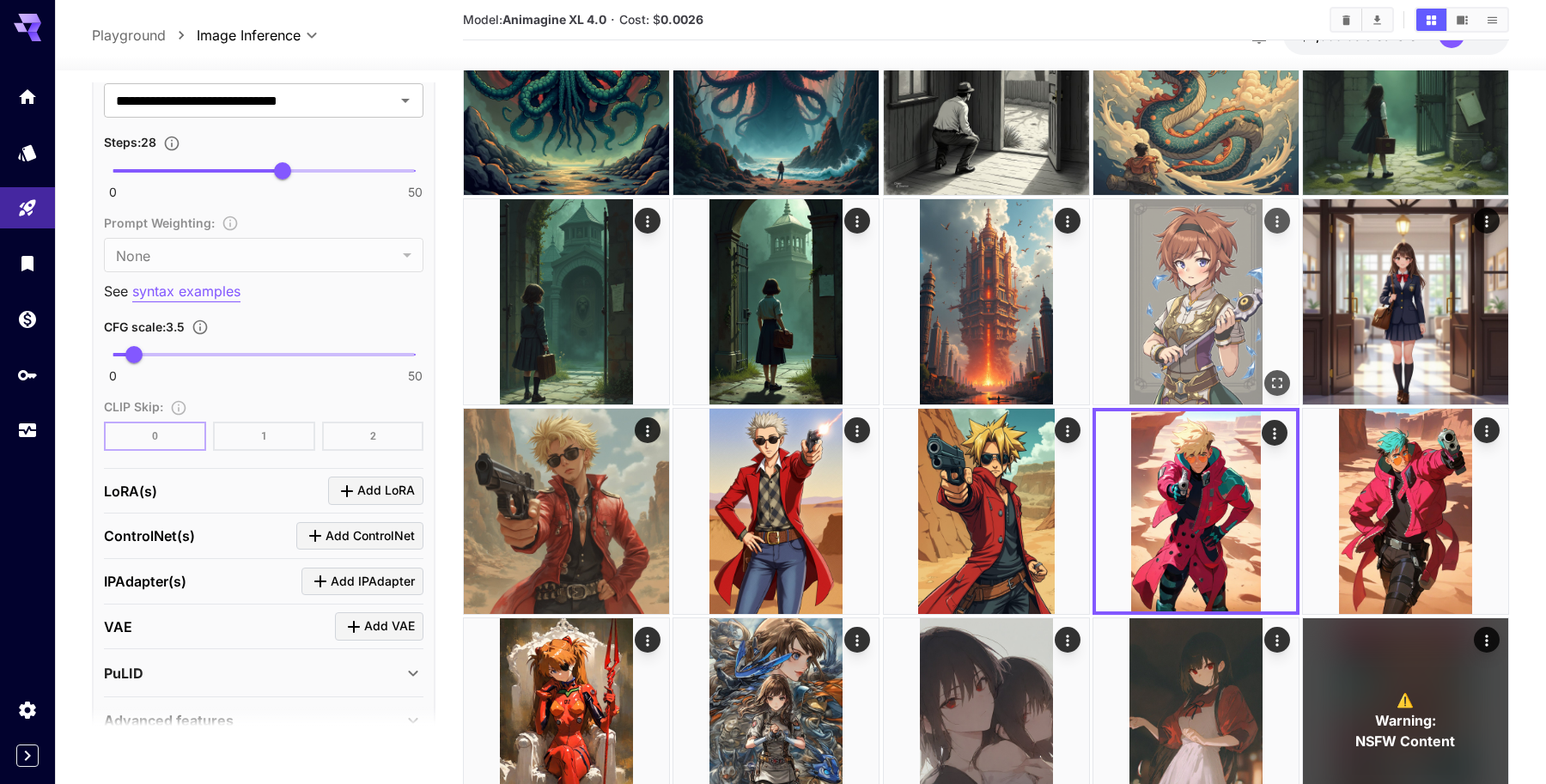
scroll to position [154, 0]
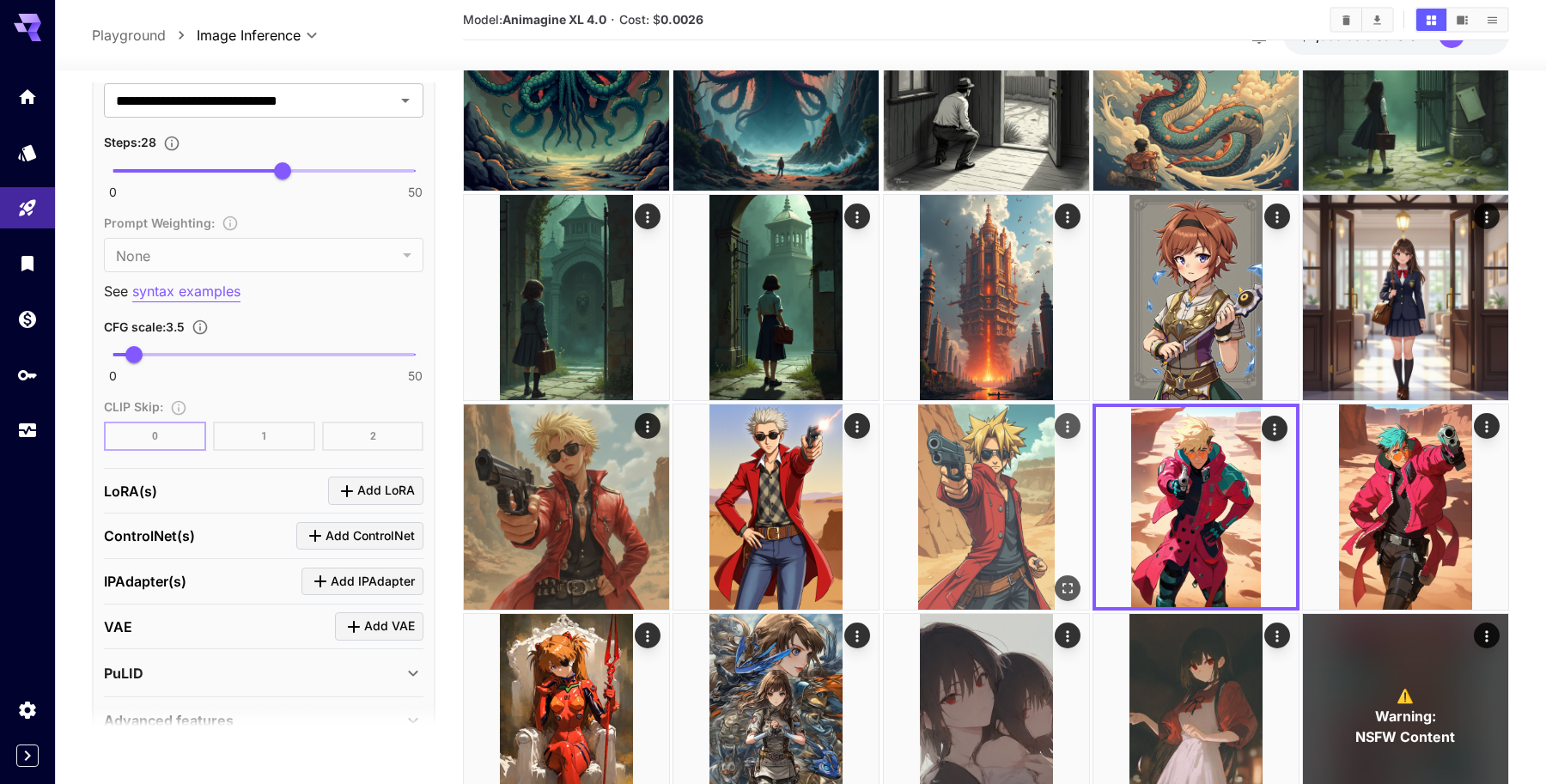
click at [1008, 521] on img at bounding box center [985, 507] width 205 height 205
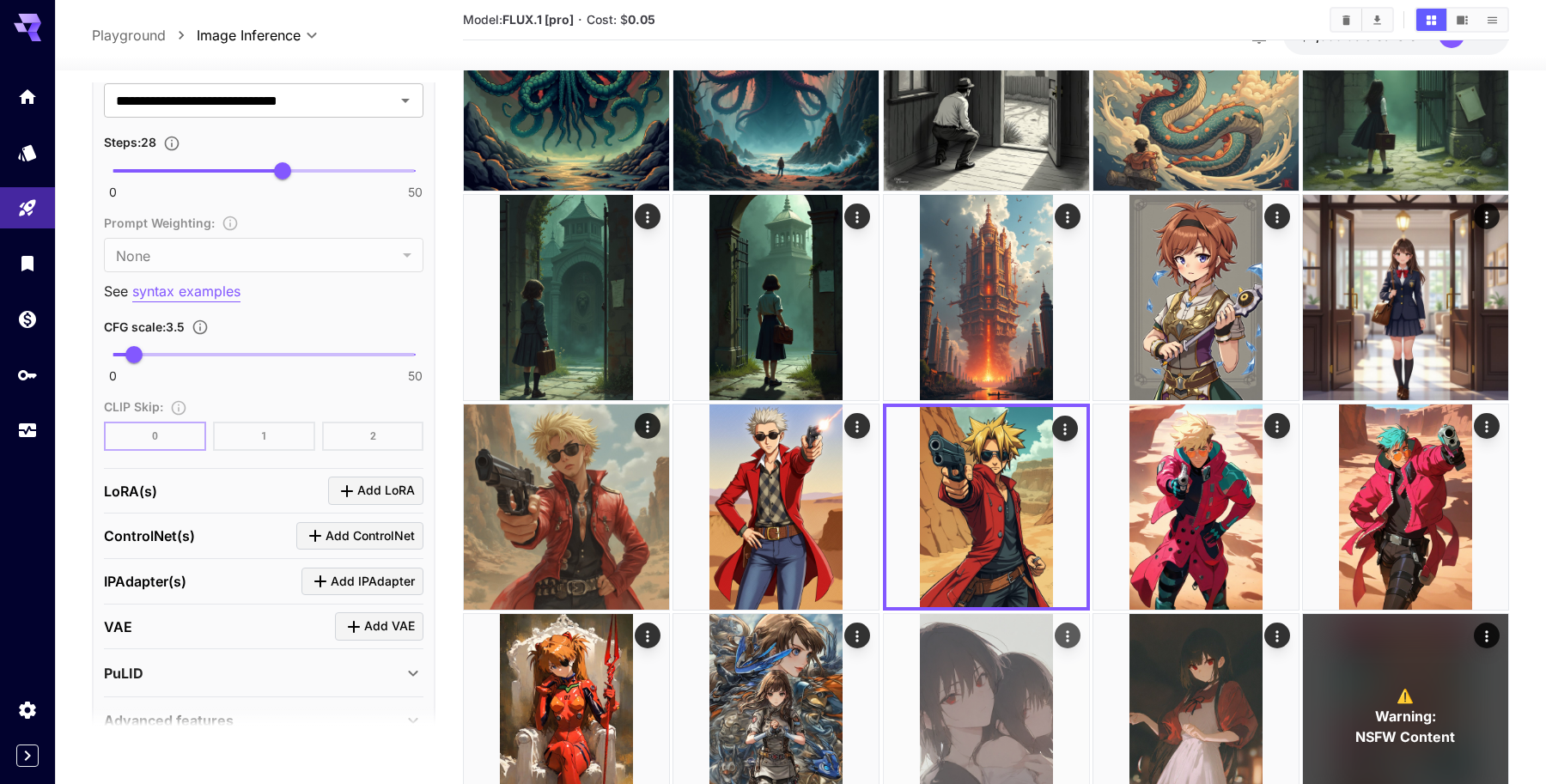
click at [988, 676] on img at bounding box center [985, 715] width 205 height 205
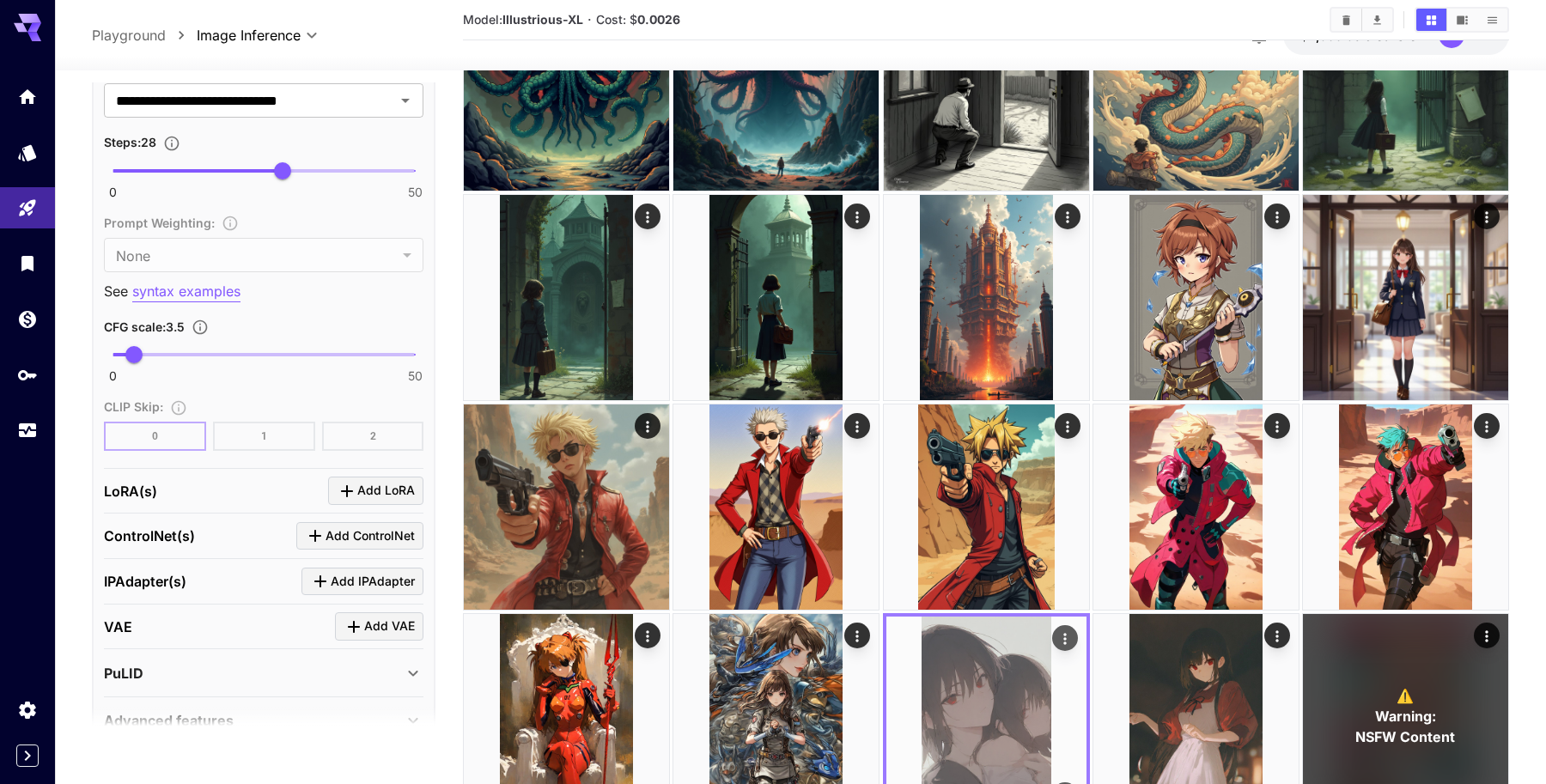
scroll to position [327, 0]
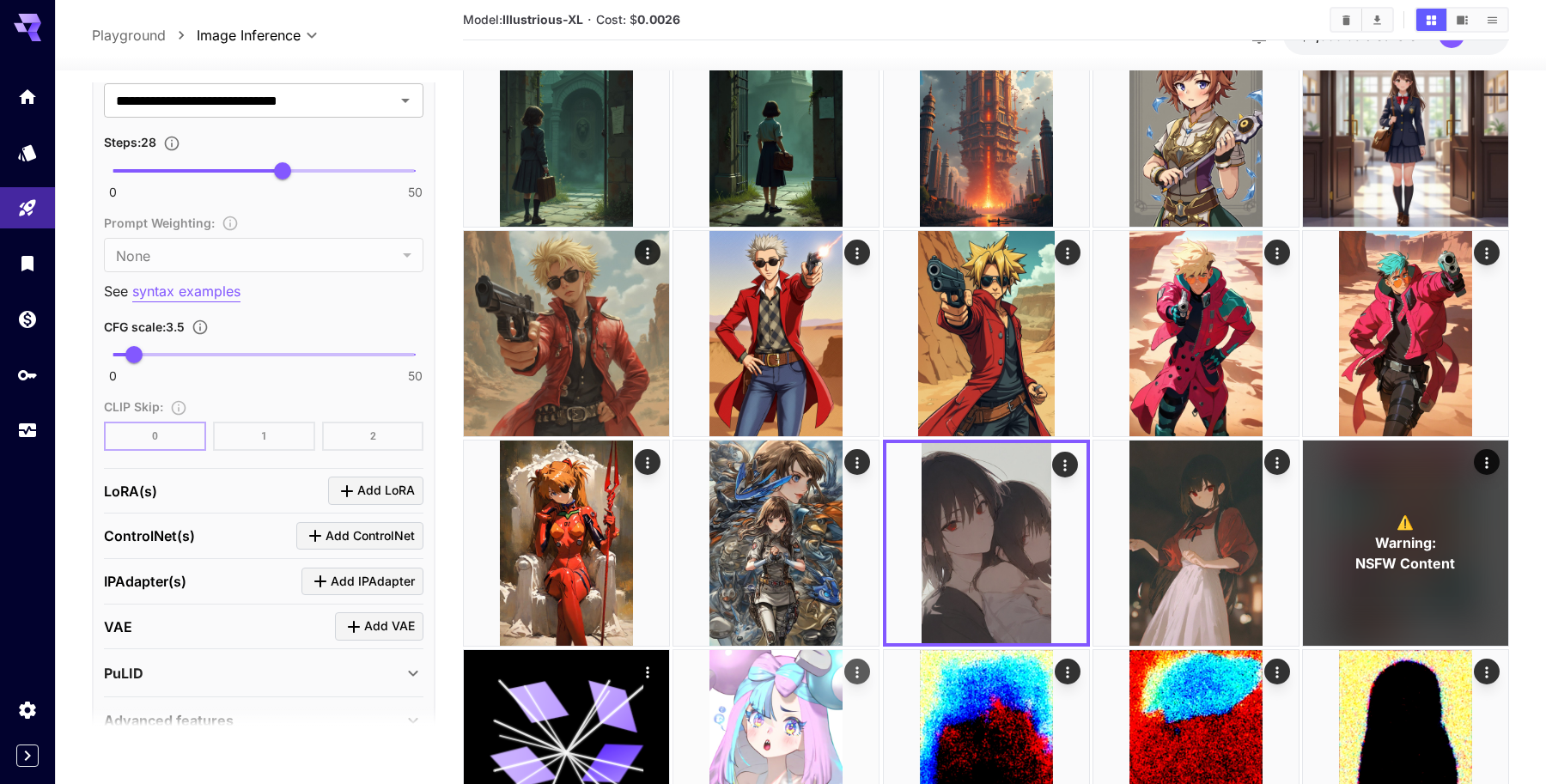
click at [770, 716] on img at bounding box center [775, 752] width 205 height 205
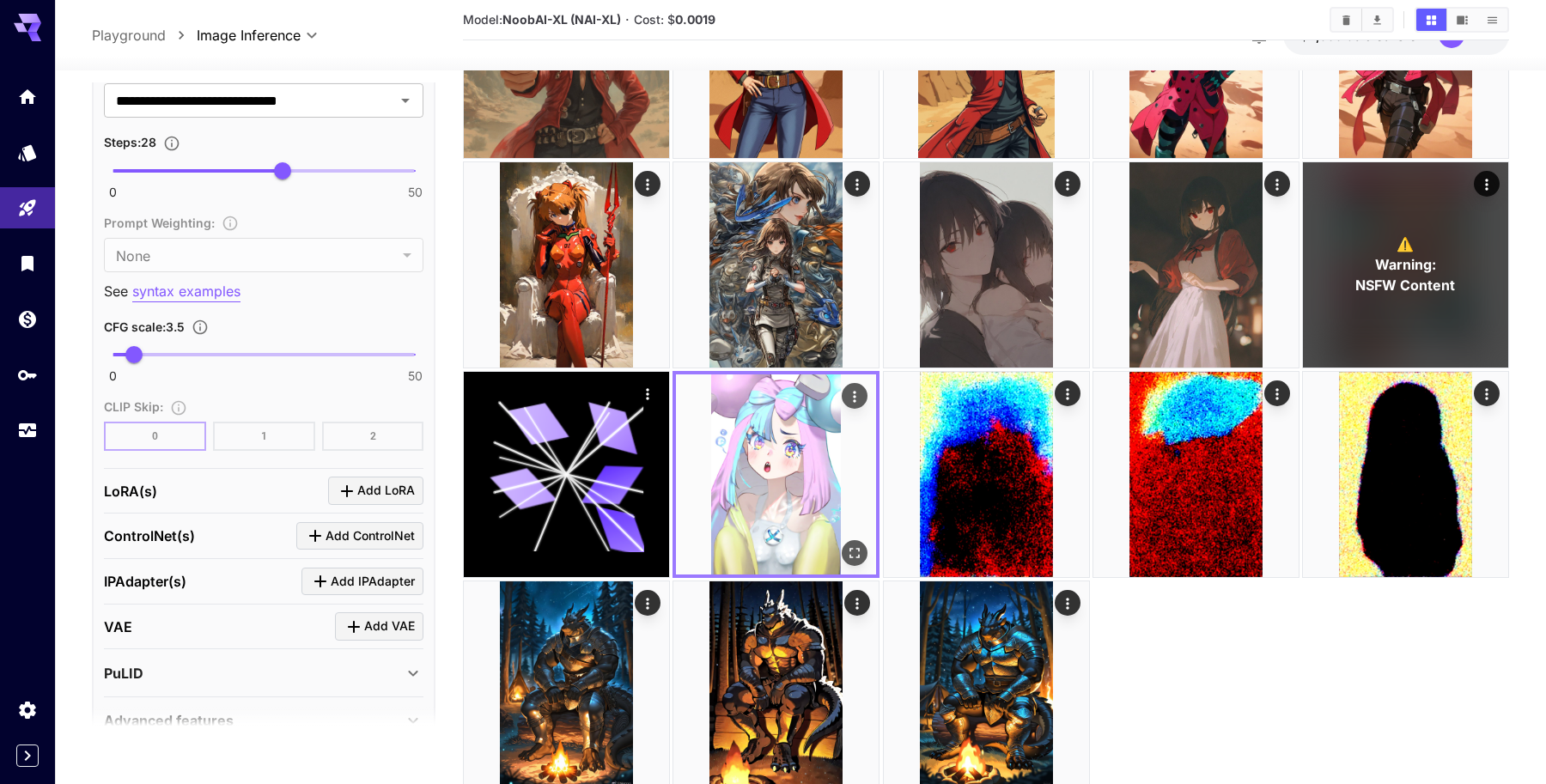
scroll to position [661, 0]
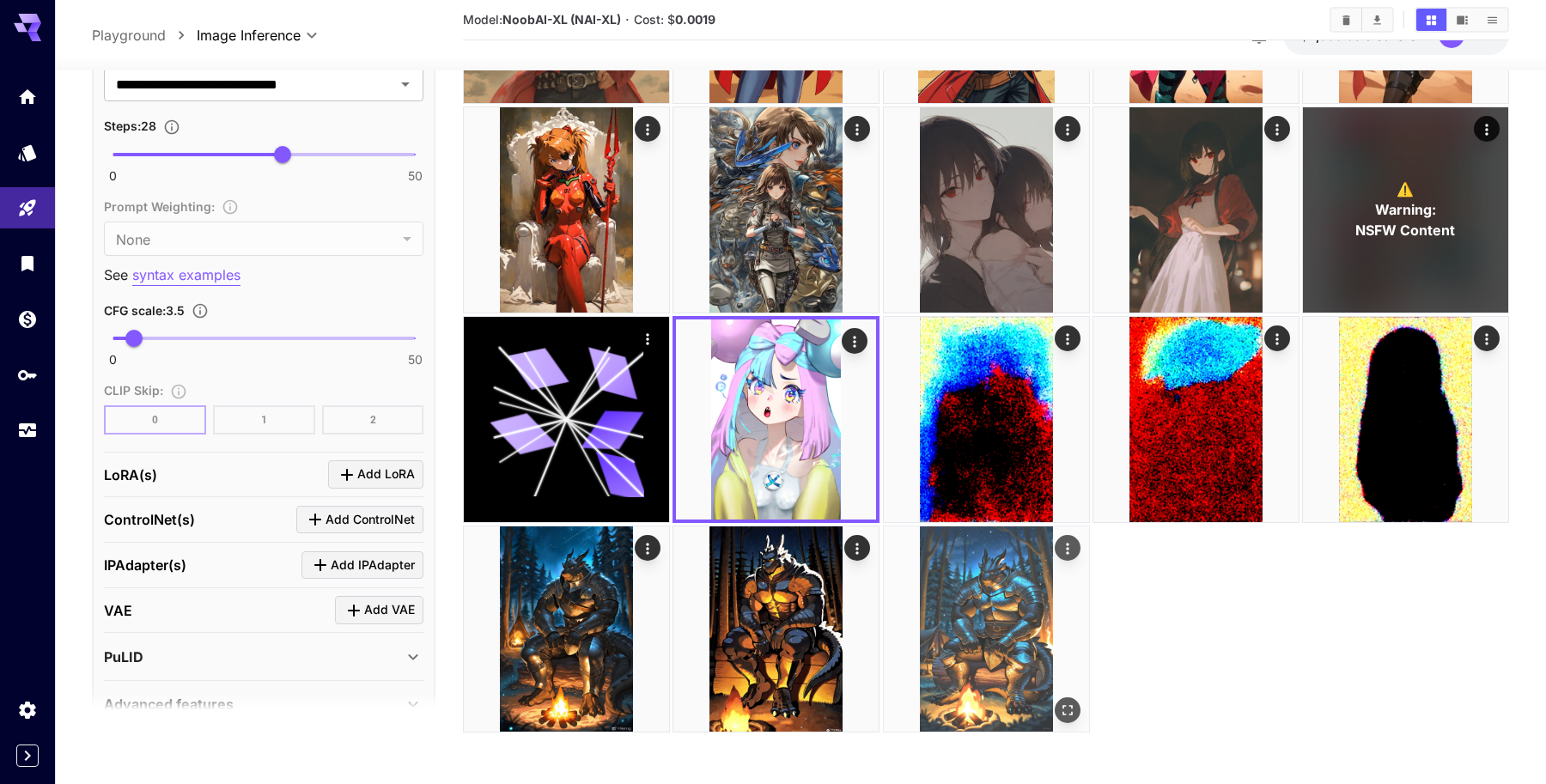
click at [981, 651] on img at bounding box center [985, 628] width 205 height 205
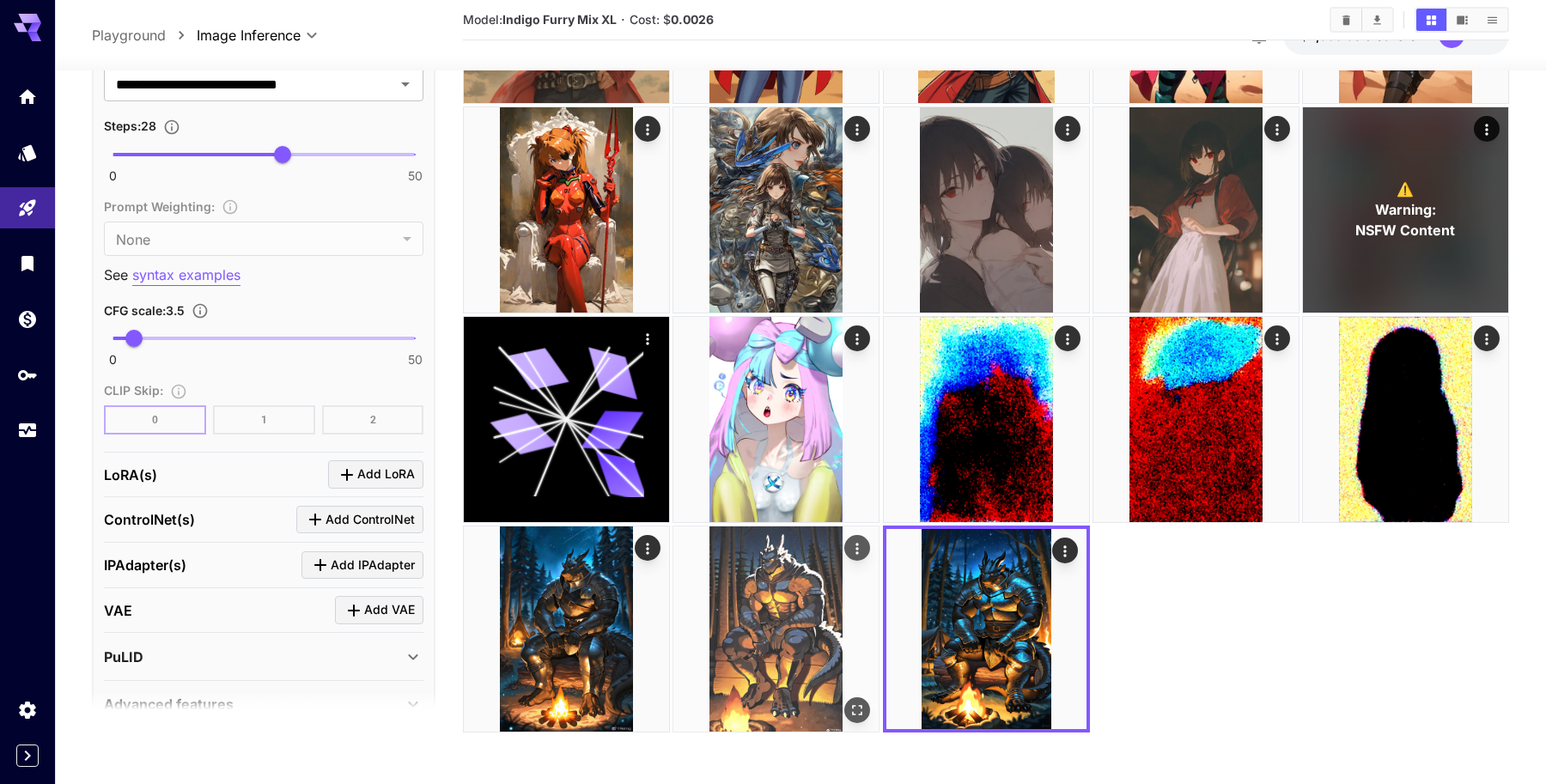
click at [759, 637] on img at bounding box center [775, 628] width 205 height 205
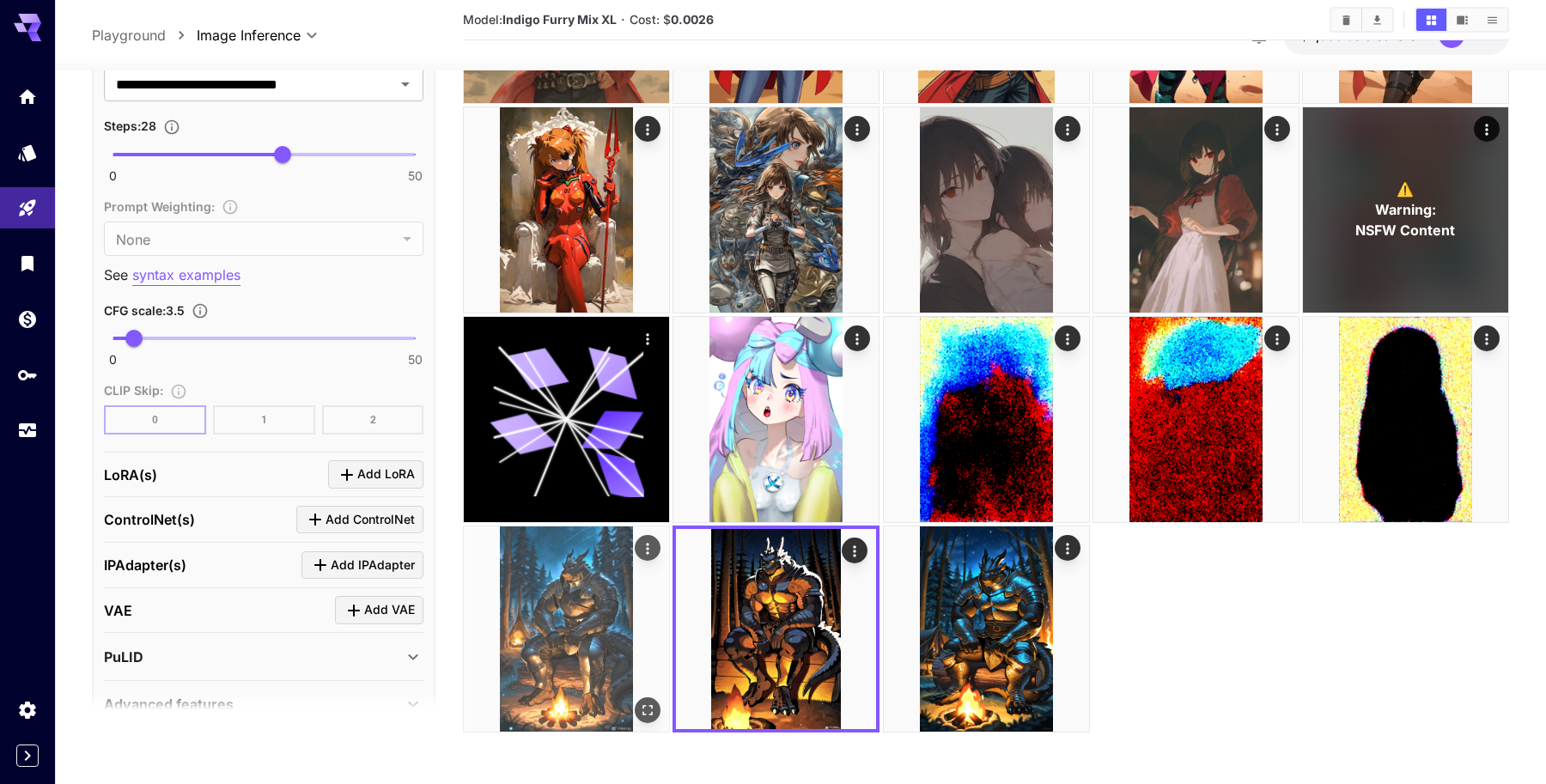
click at [567, 636] on img at bounding box center [566, 628] width 205 height 205
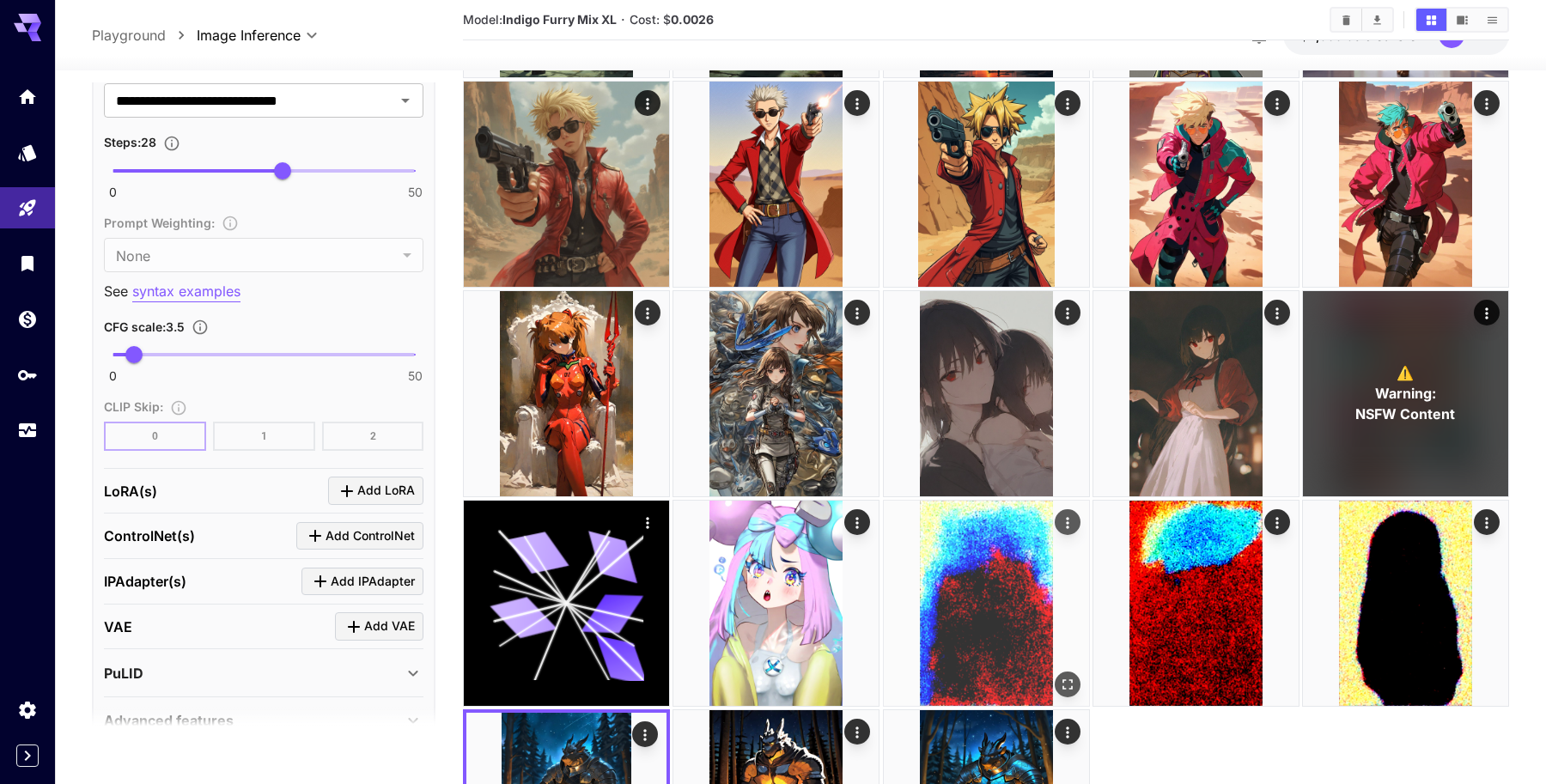
scroll to position [0, 0]
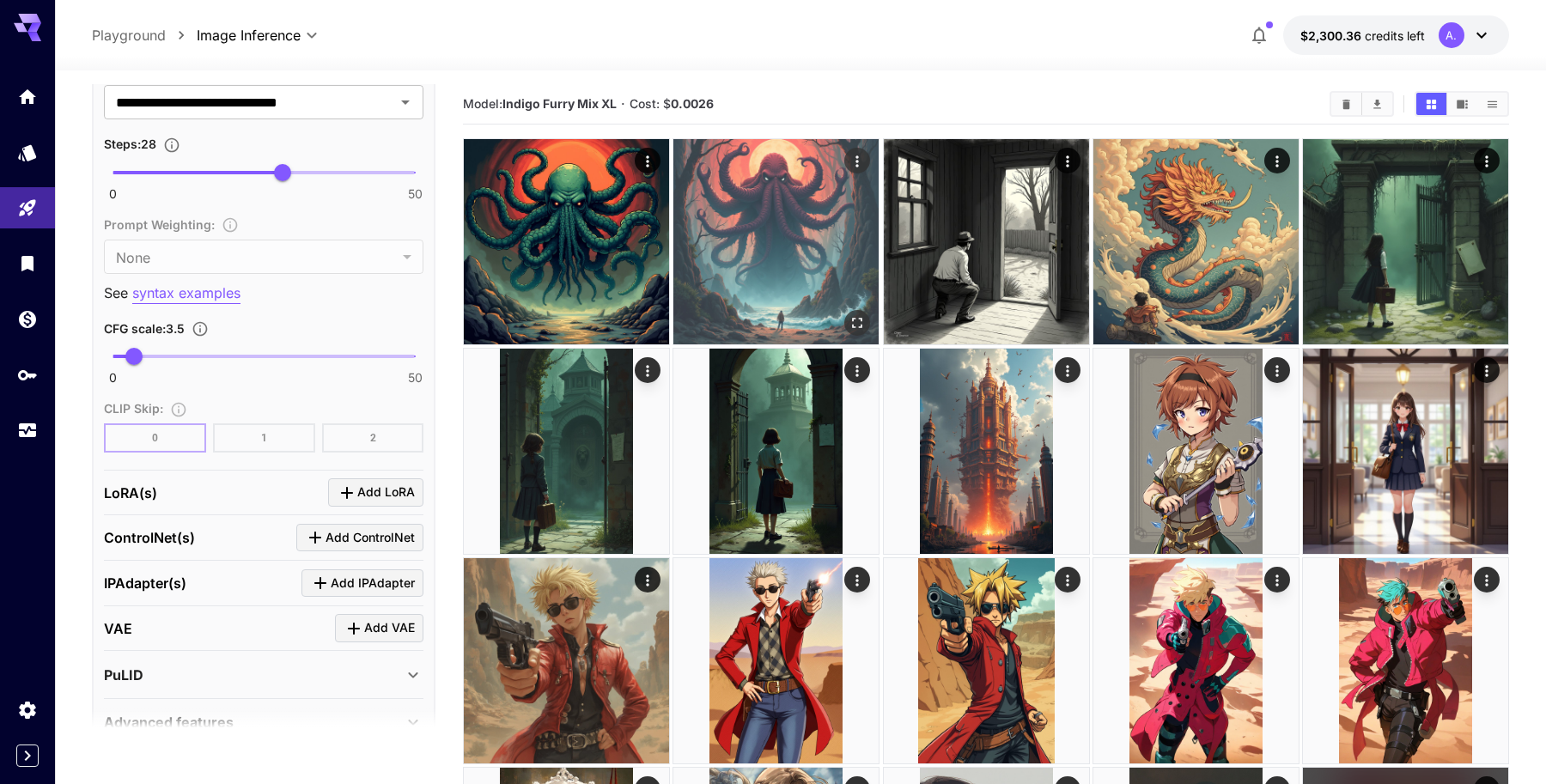
click at [742, 240] on img at bounding box center [775, 241] width 205 height 205
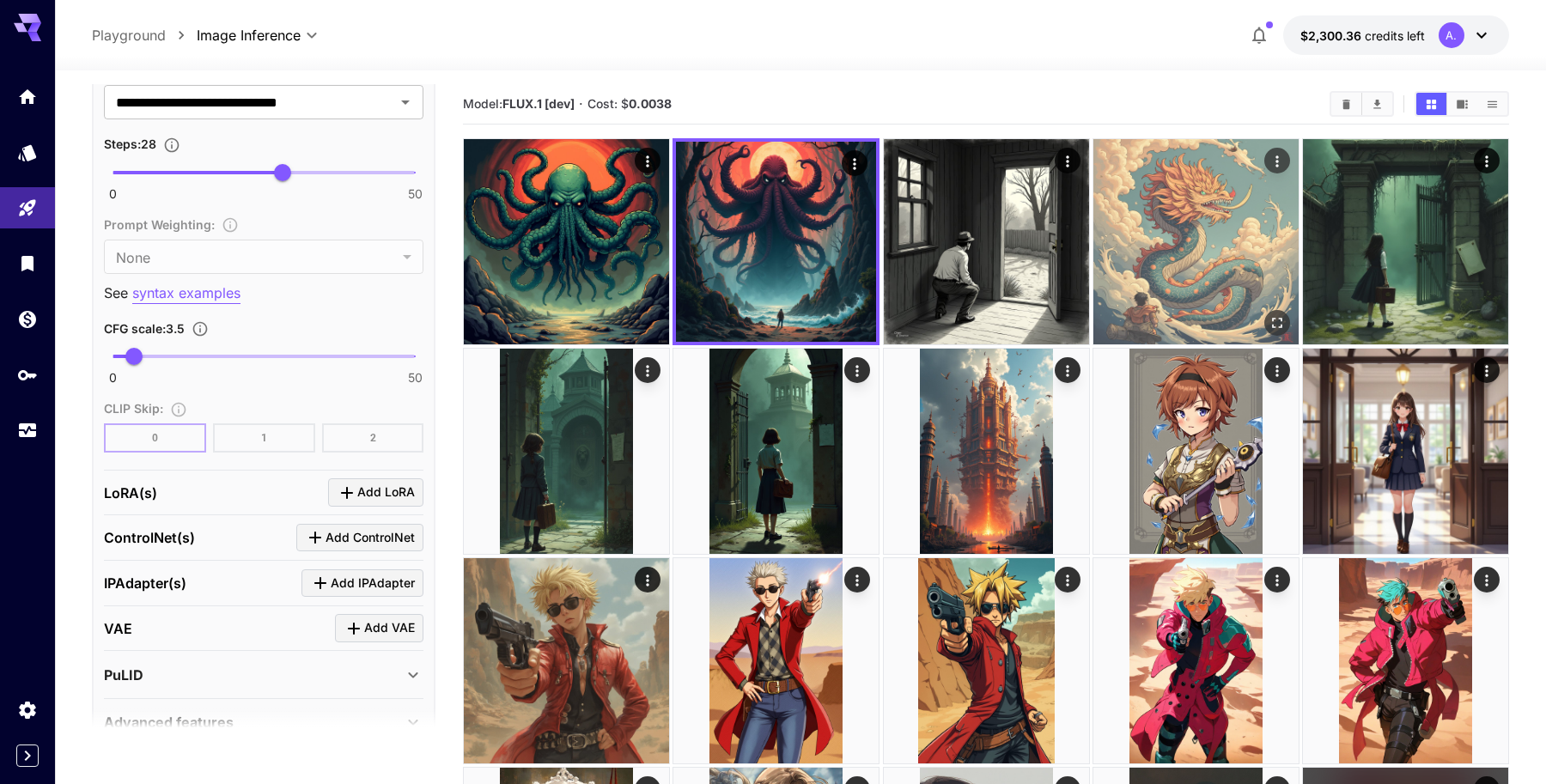
click at [1164, 248] on img at bounding box center [1195, 241] width 205 height 205
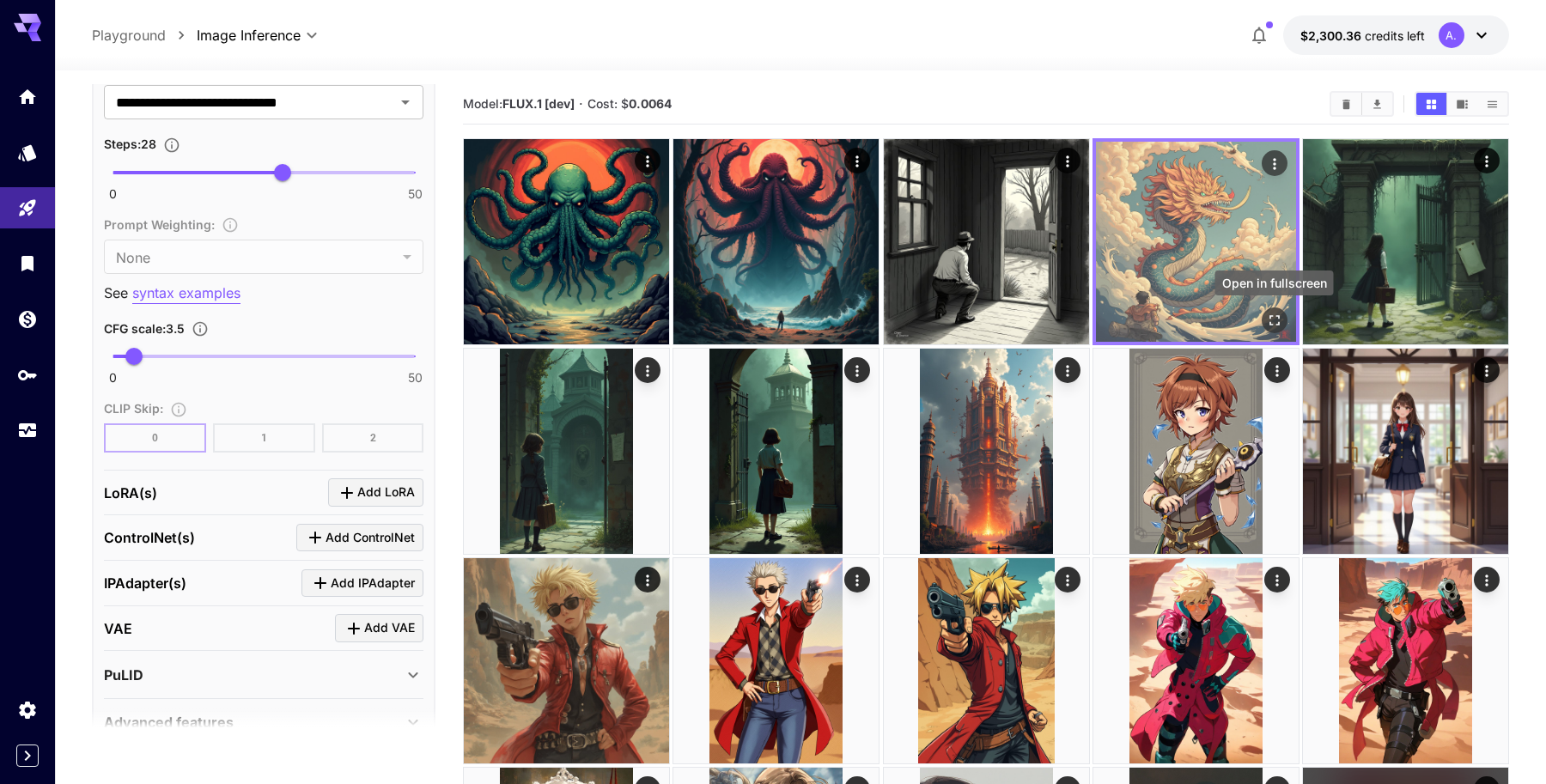
click at [1269, 308] on button "Open in fullscreen" at bounding box center [1274, 320] width 25 height 25
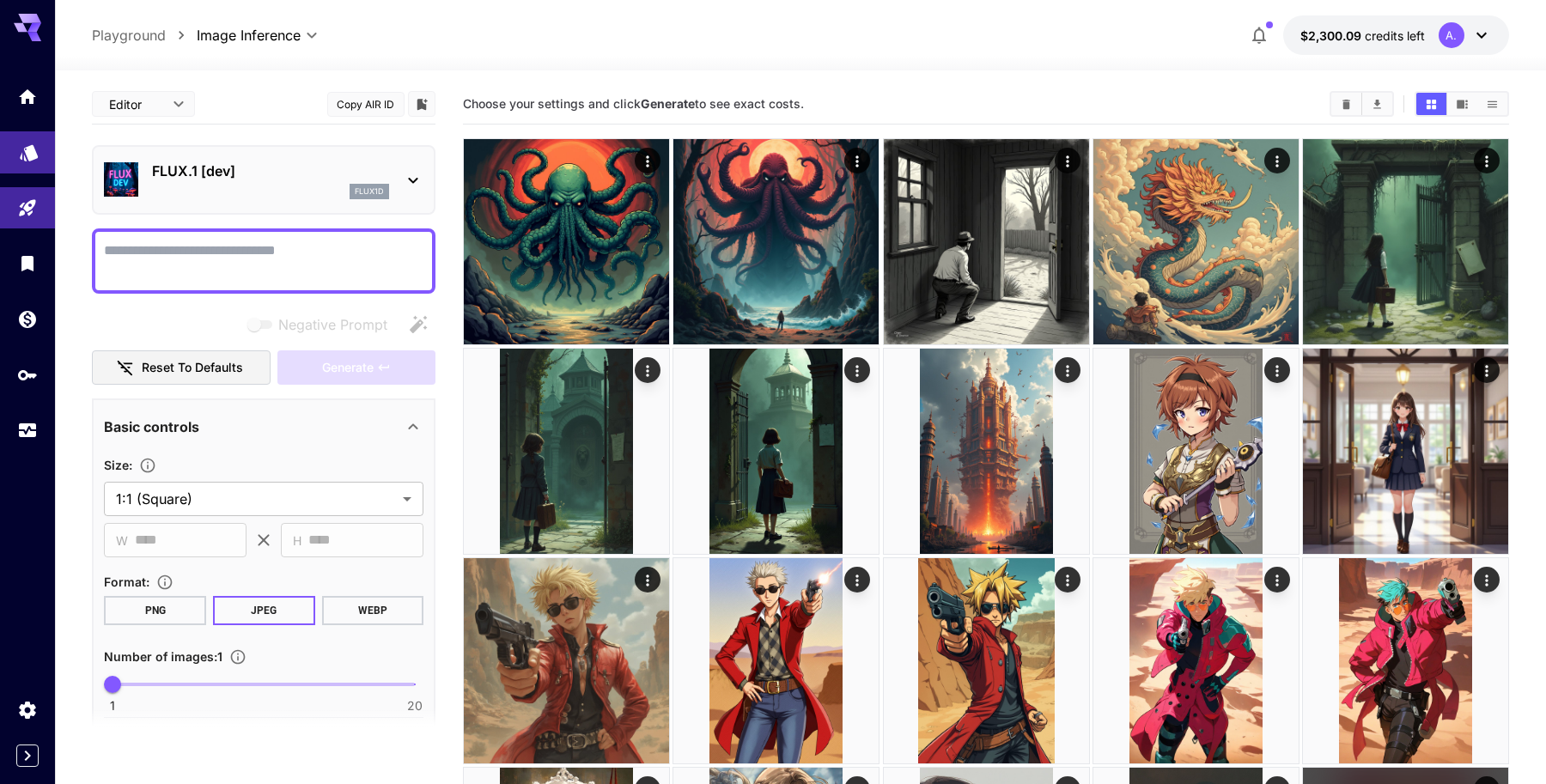
click at [18, 156] on link at bounding box center [27, 152] width 55 height 42
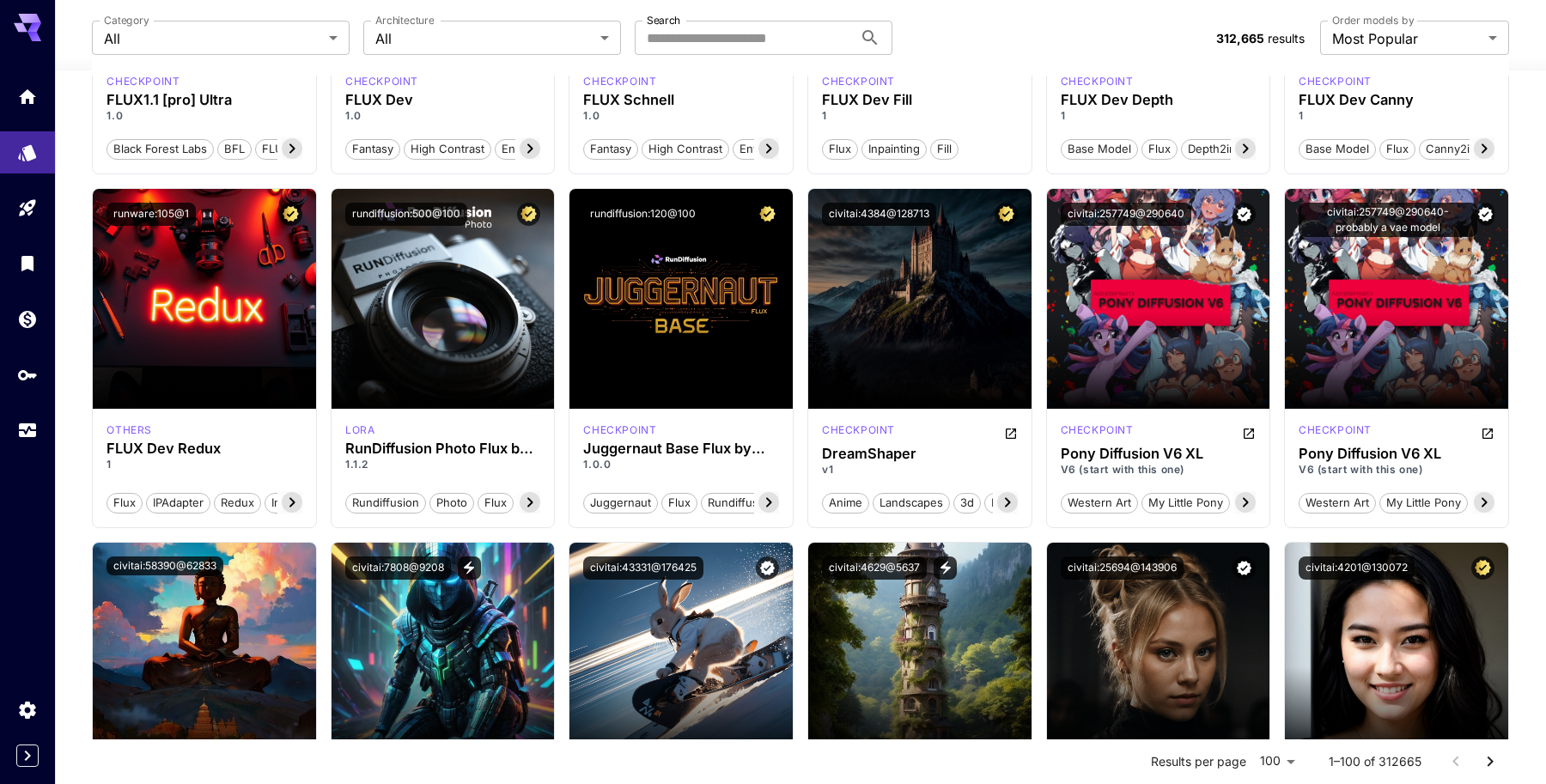
scroll to position [30, 0]
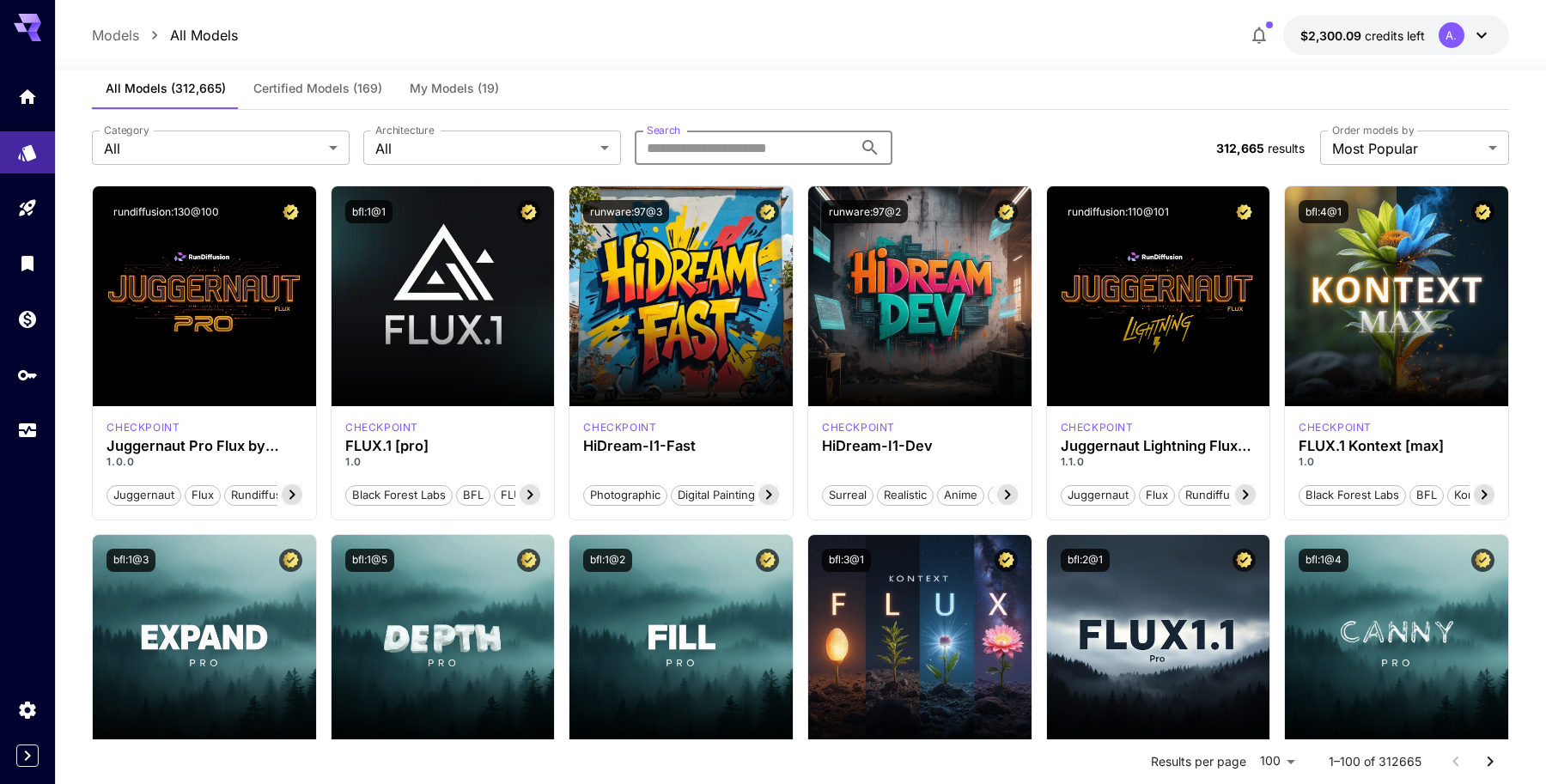
click at [709, 144] on input "Search" at bounding box center [743, 147] width 219 height 34
type input "**"
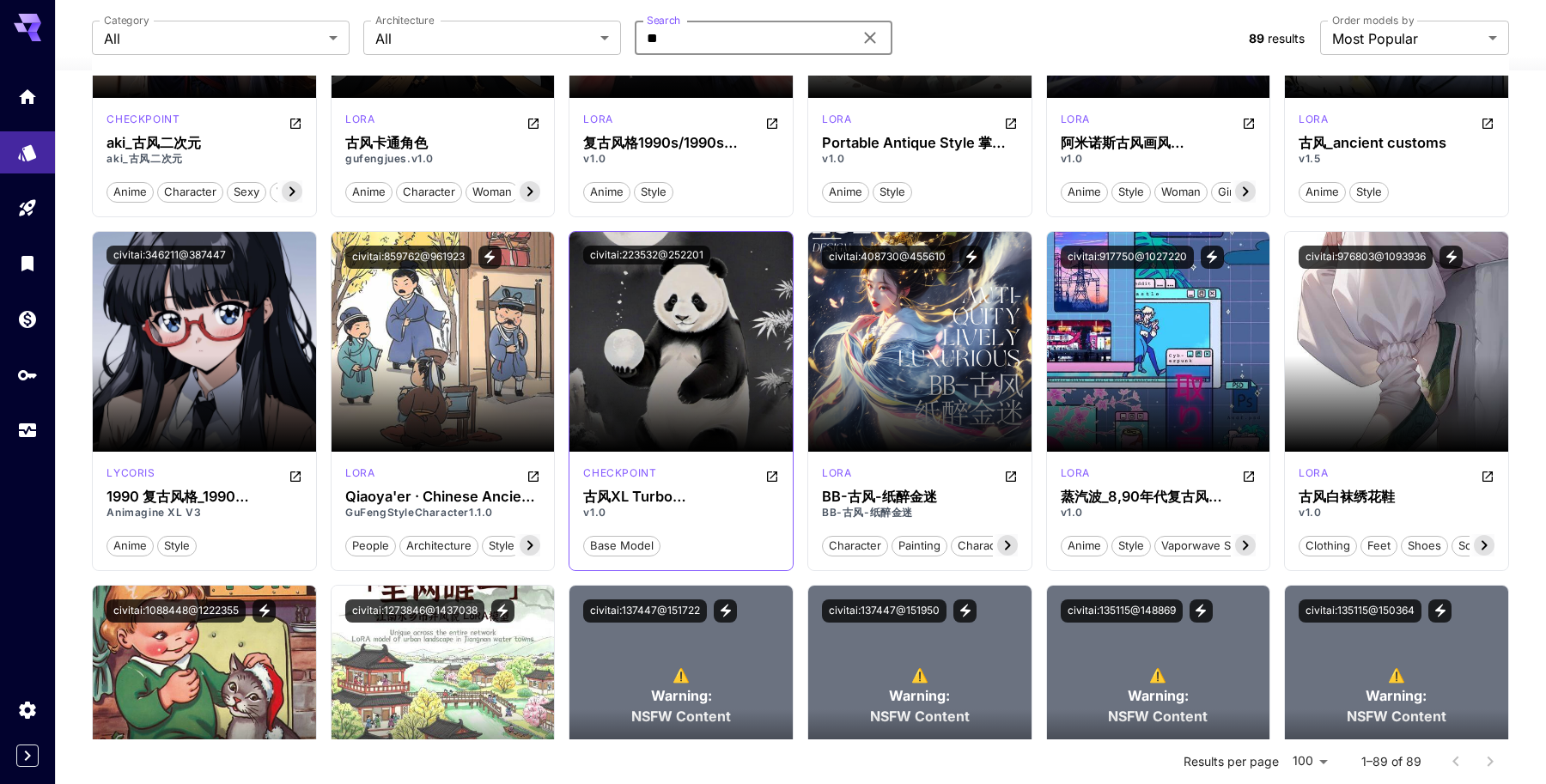
scroll to position [4088, 0]
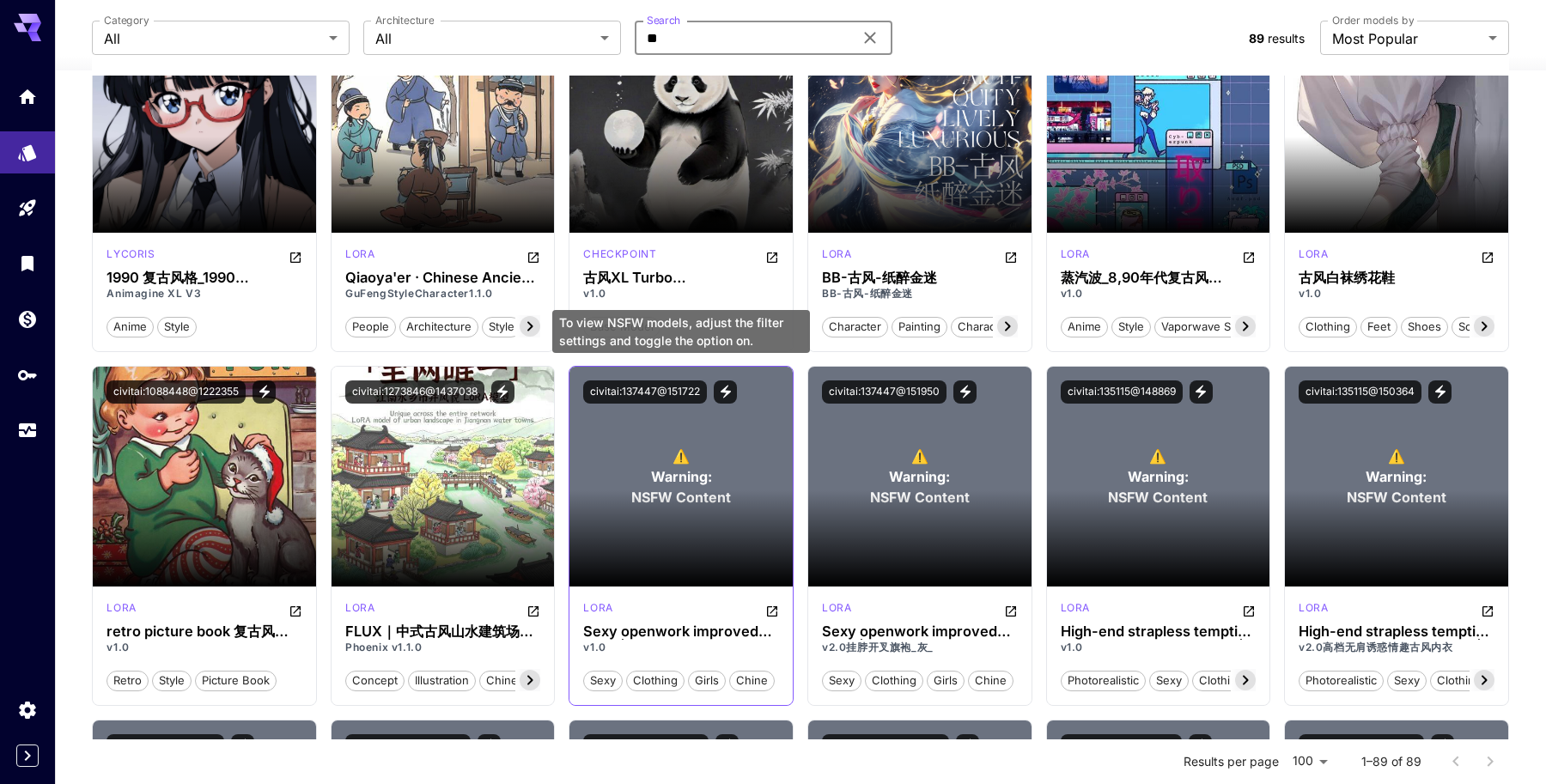
click at [684, 462] on span "⚠️" at bounding box center [681, 456] width 18 height 21
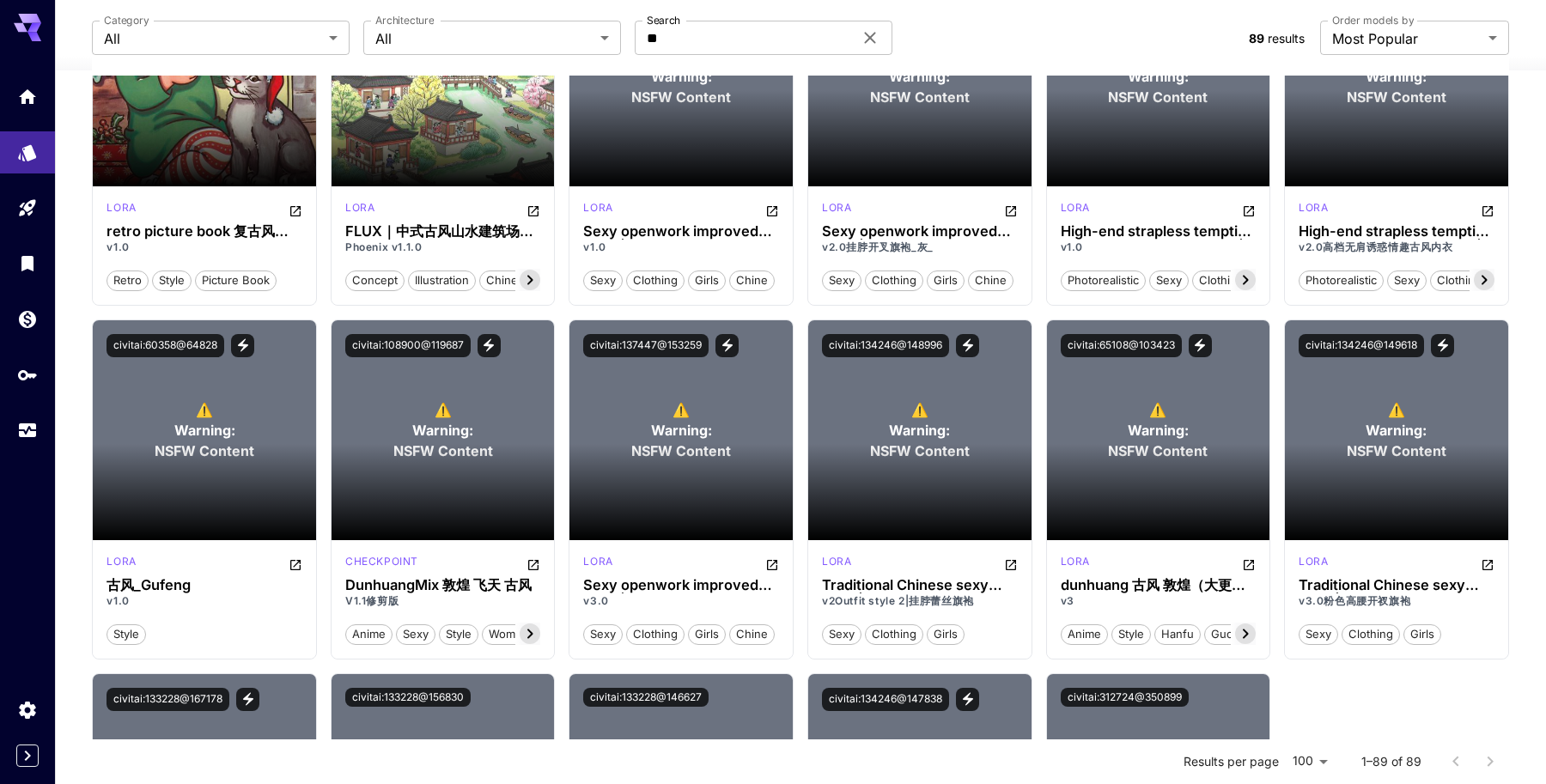
scroll to position [4519, 0]
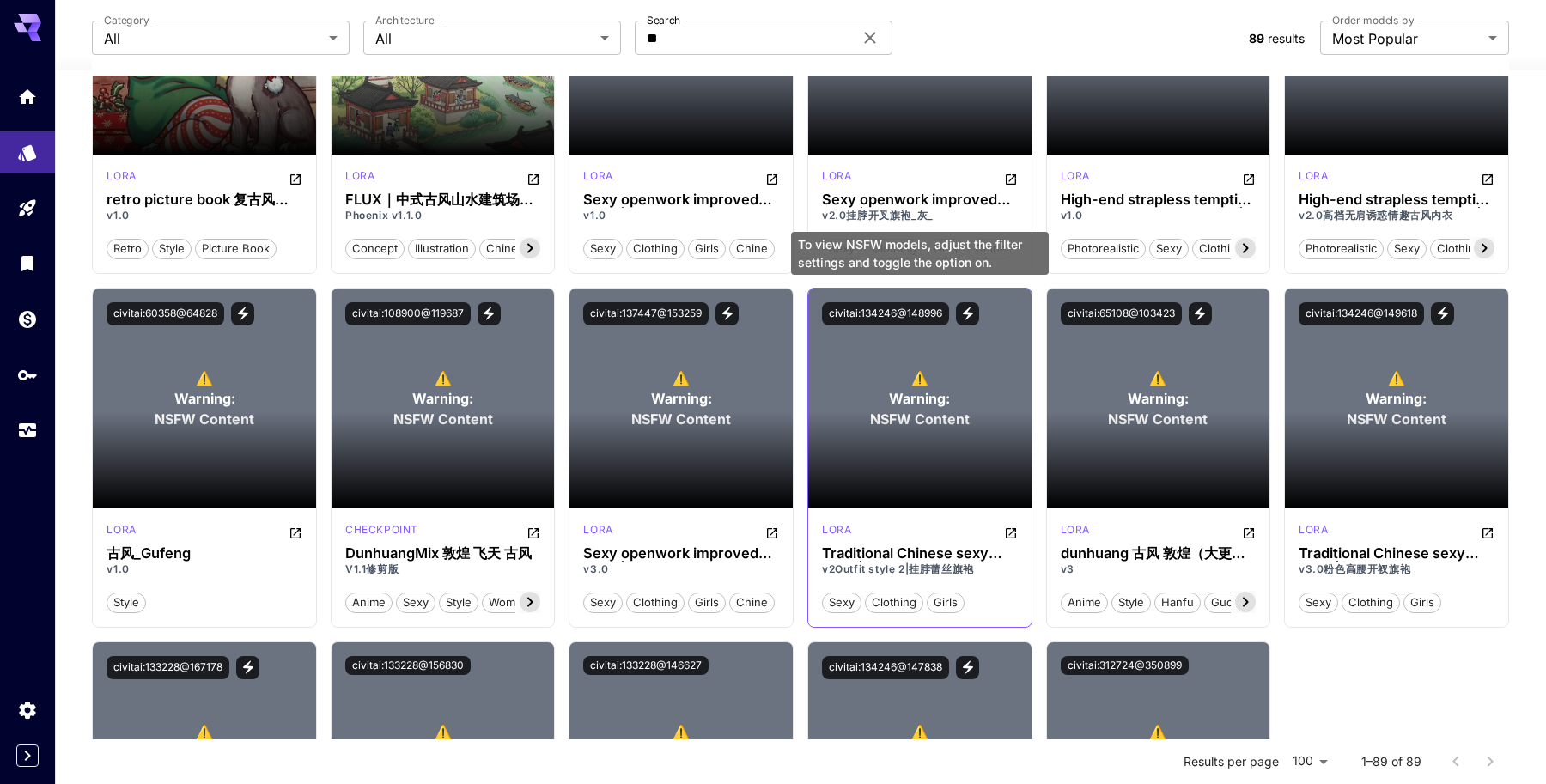
click at [918, 398] on span "Warning:" at bounding box center [920, 398] width 61 height 21
click at [875, 44] on icon at bounding box center [870, 37] width 21 height 21
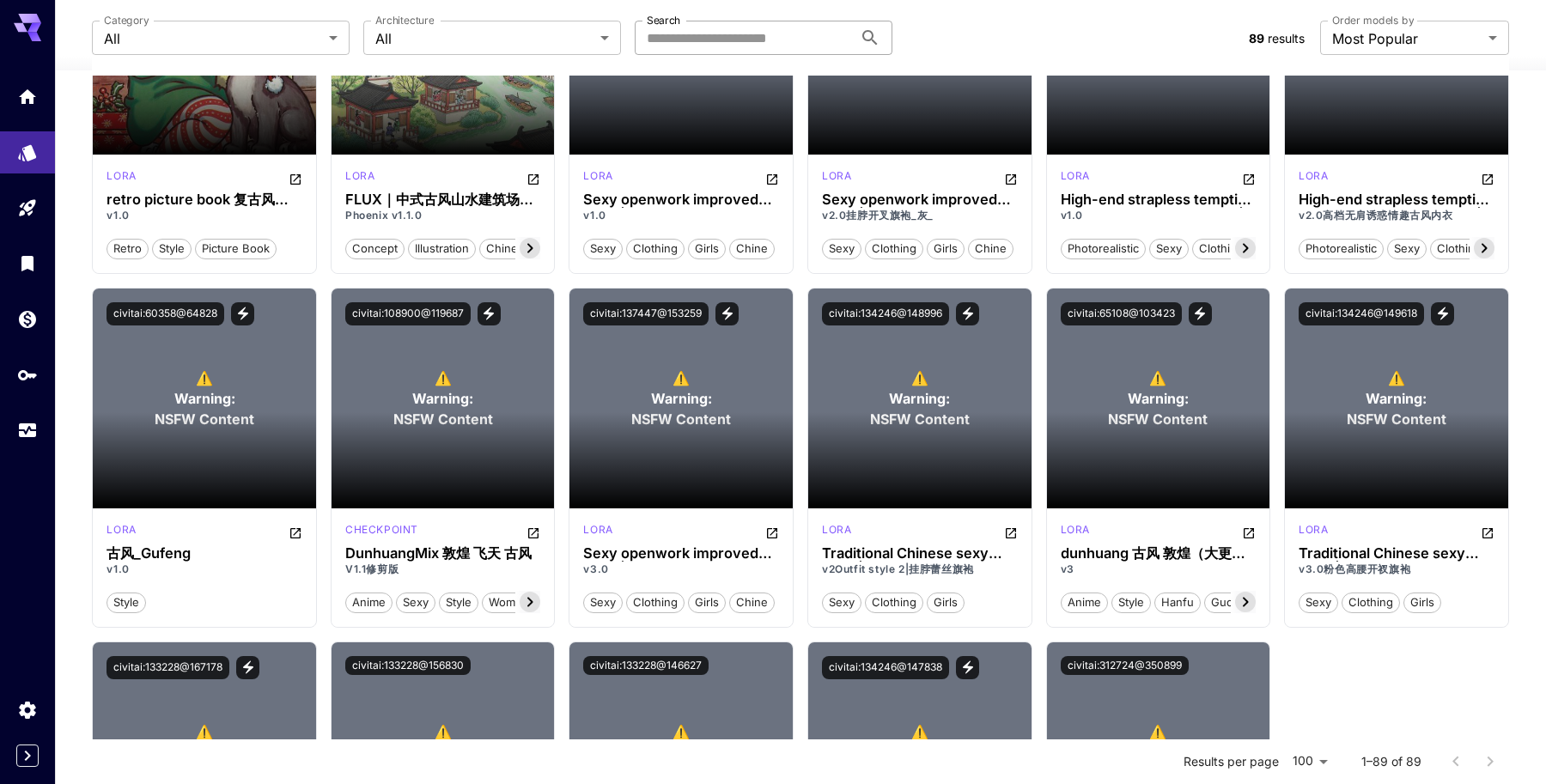
click at [1010, 35] on div "Category All *** Category Architecture All *** Architecture Search Search" at bounding box center [664, 37] width 1143 height 34
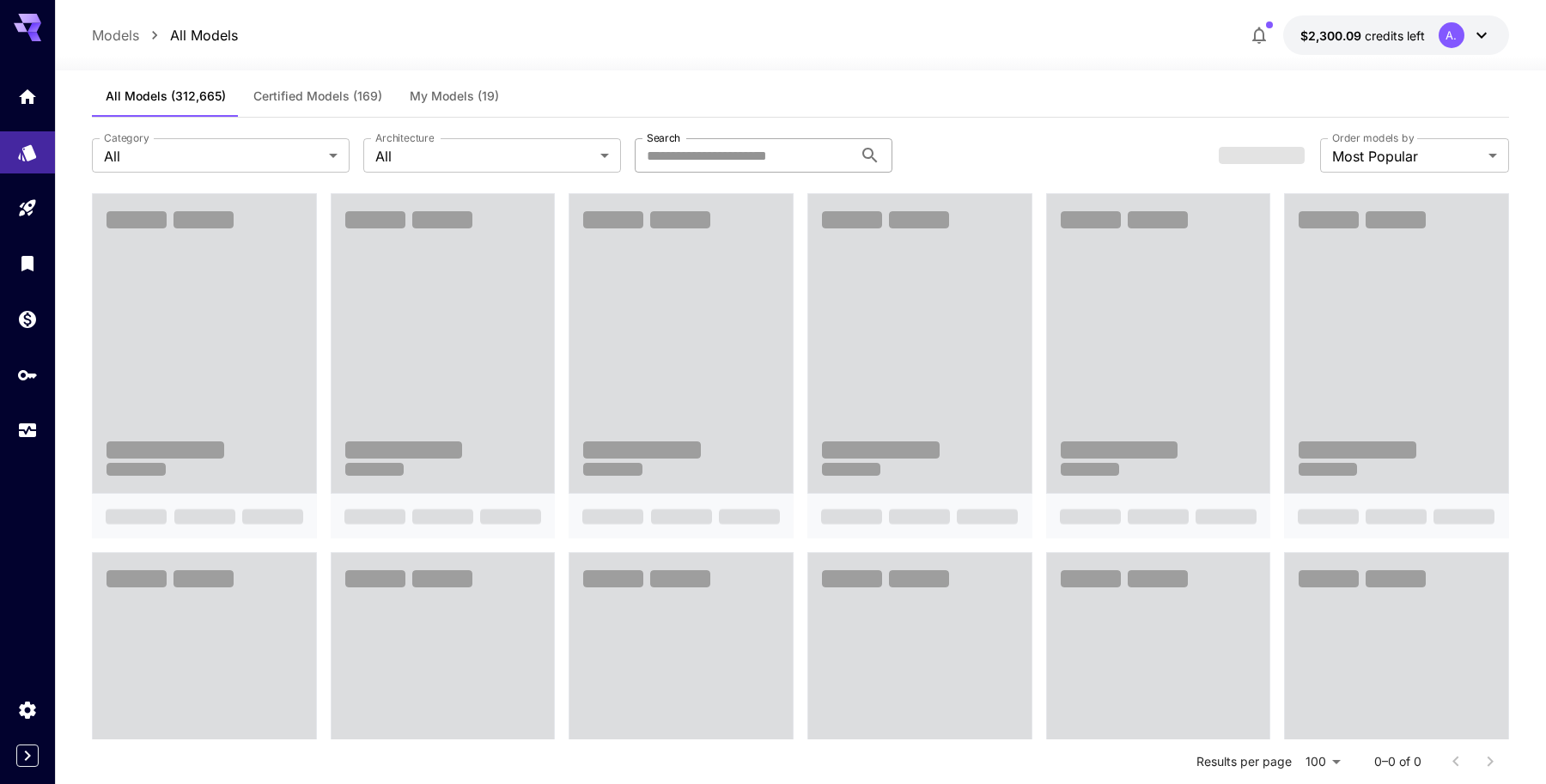
scroll to position [0, 0]
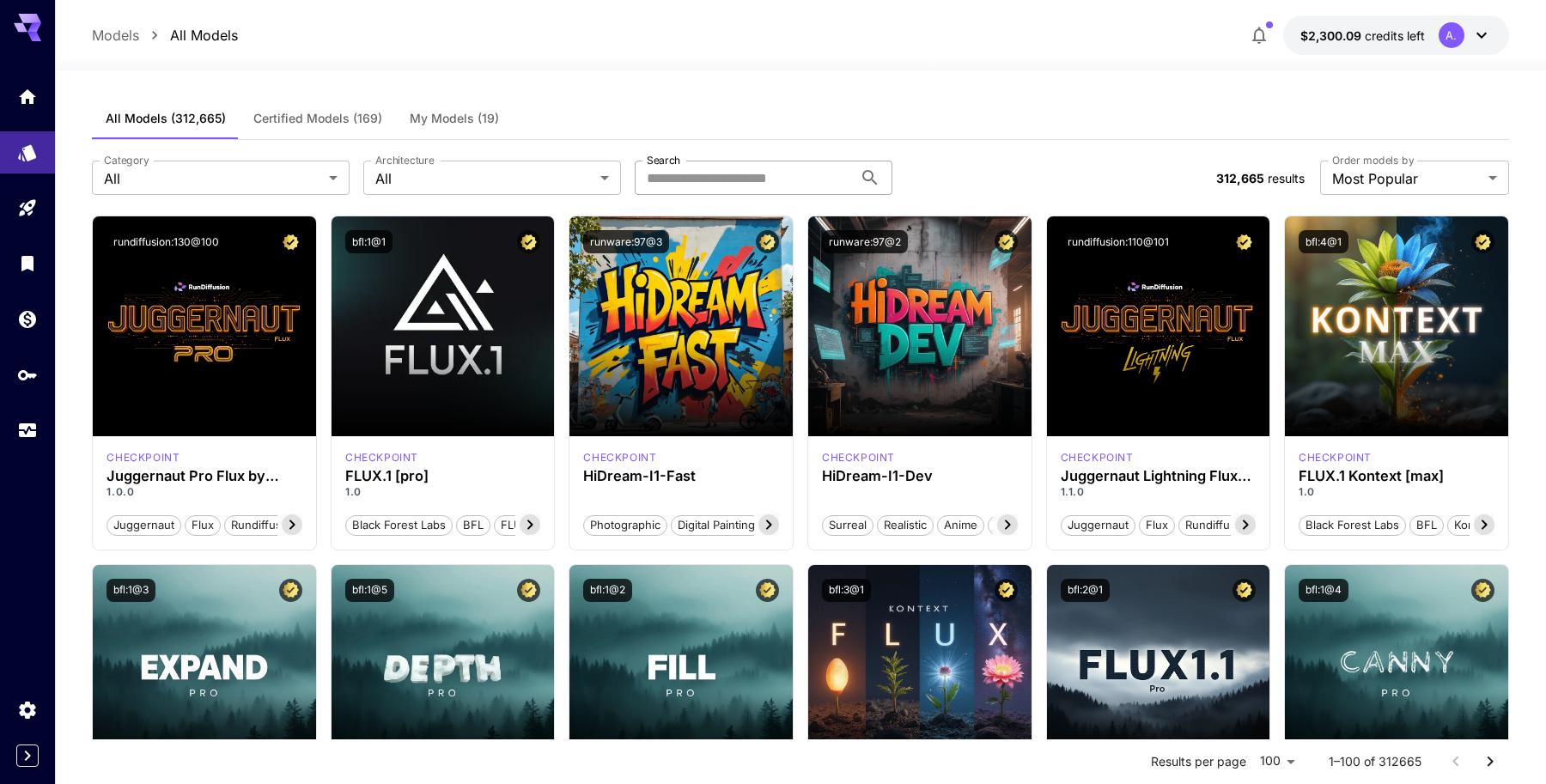
click at [29, 426] on icon "Usage" at bounding box center [28, 427] width 21 height 21
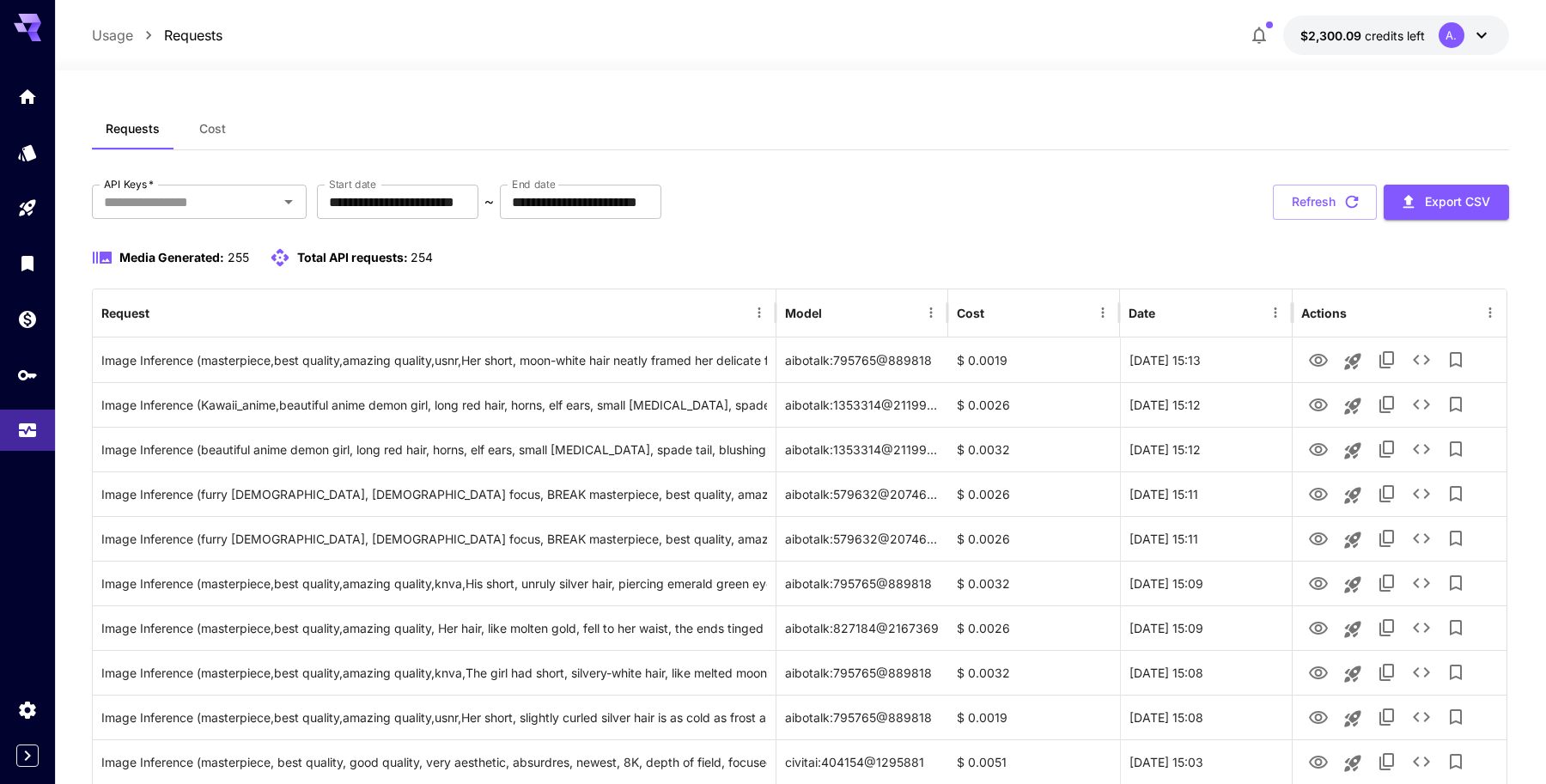
click at [225, 132] on button "Cost" at bounding box center [212, 128] width 77 height 41
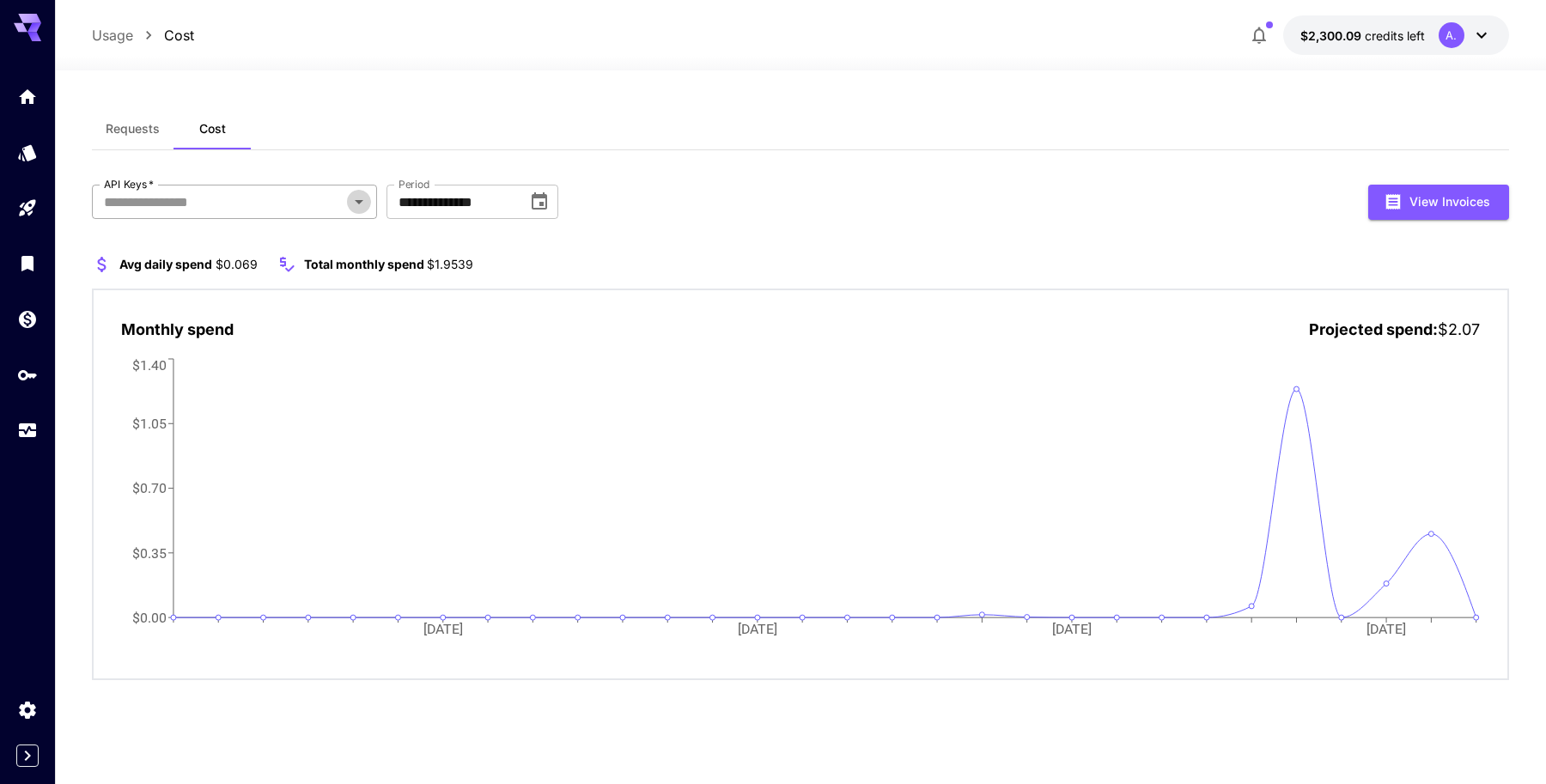
click at [361, 203] on icon "Open" at bounding box center [359, 201] width 21 height 21
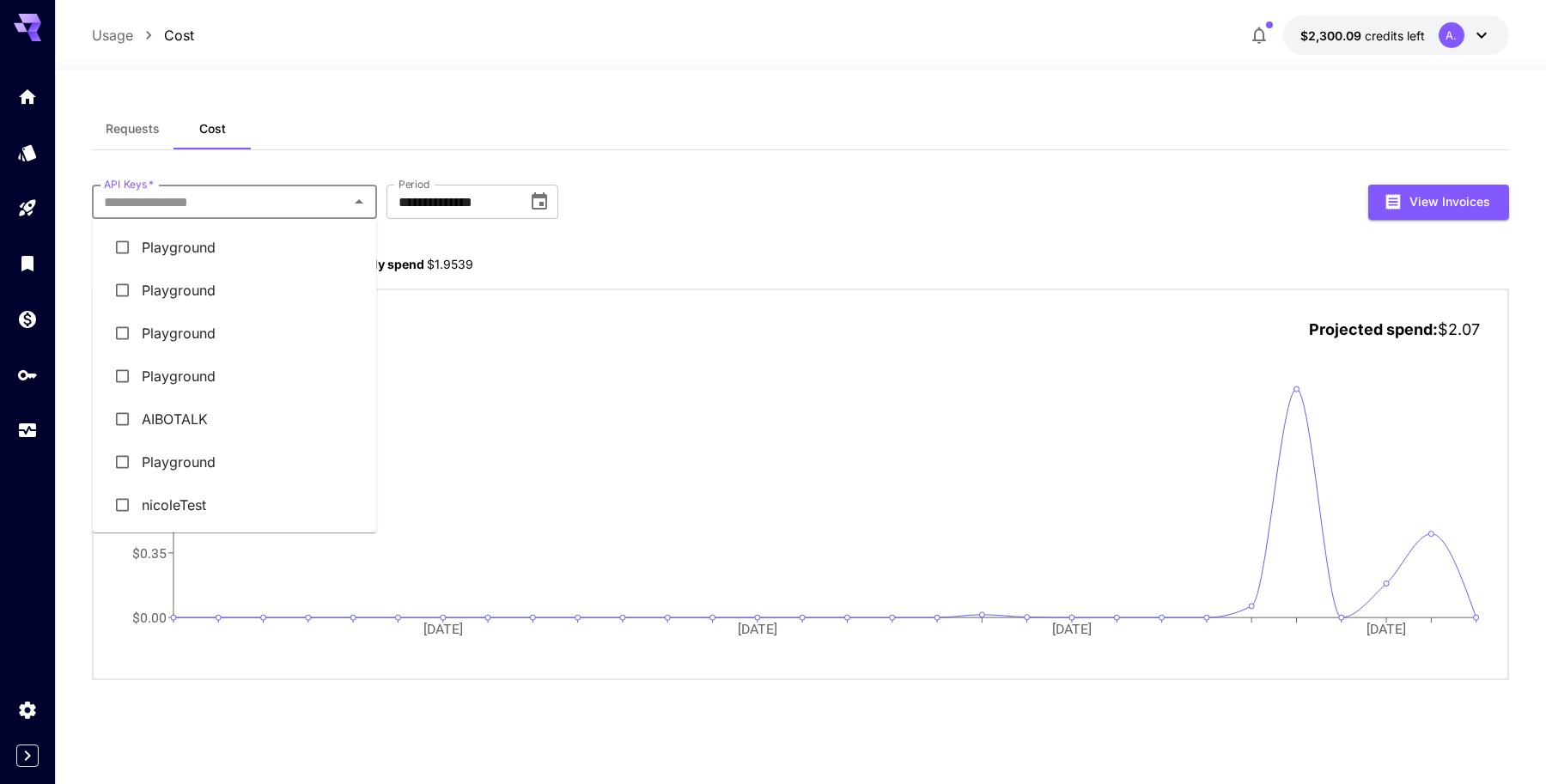
scroll to position [1, 0]
click at [723, 191] on div "**********" at bounding box center [800, 202] width 1417 height 35
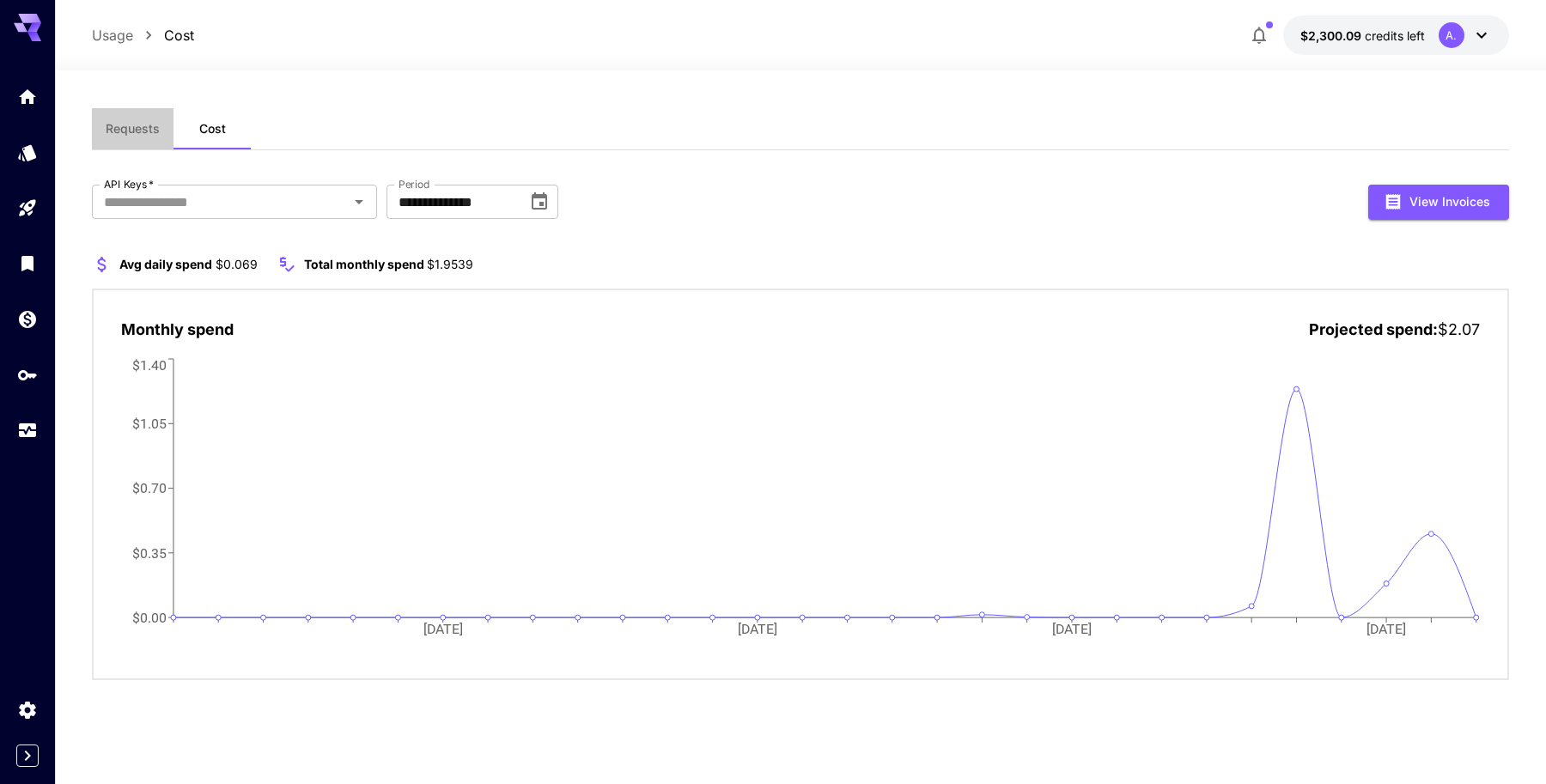
click at [132, 125] on span "Requests" at bounding box center [132, 129] width 54 height 16
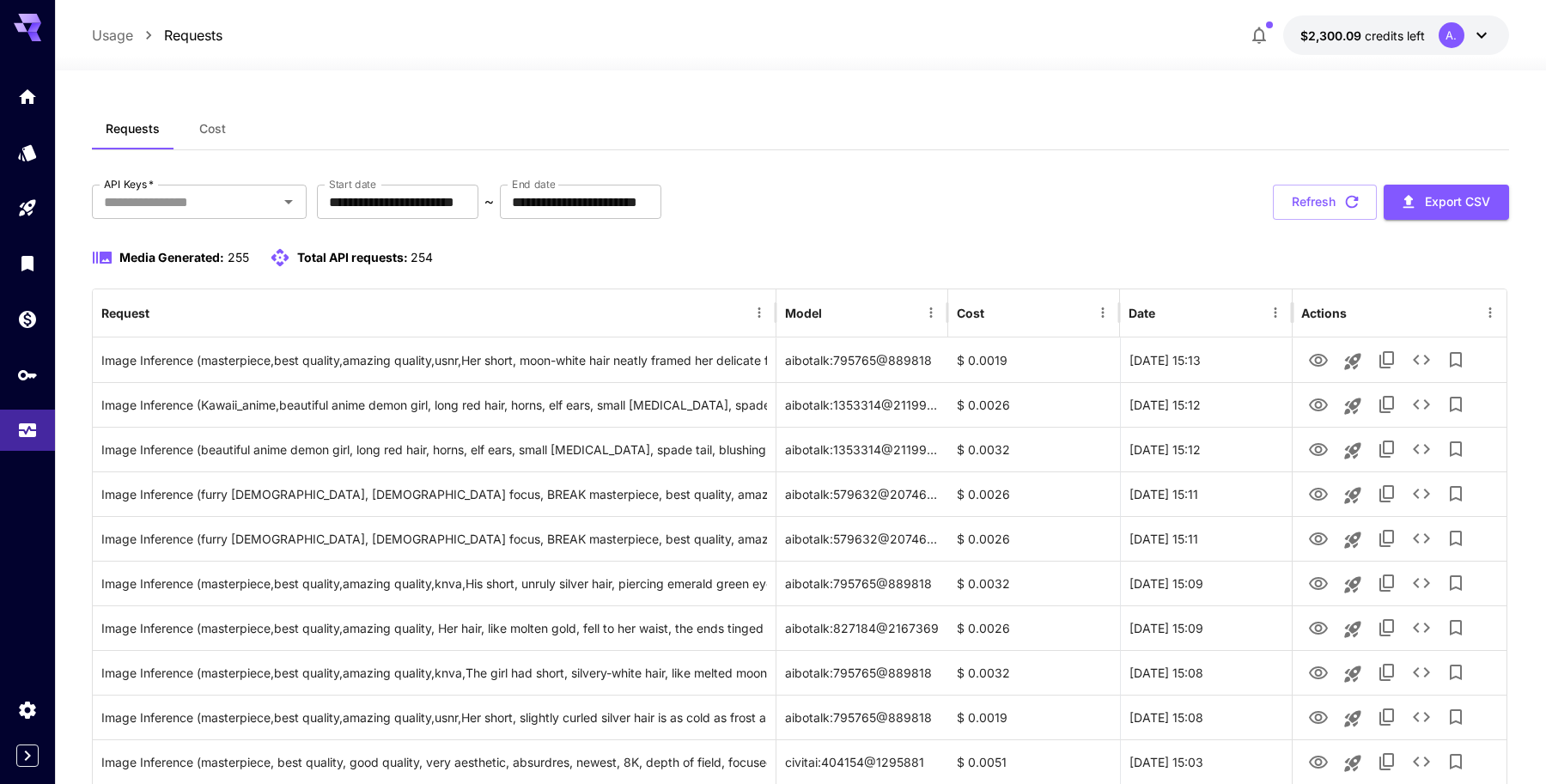
click at [226, 130] on button "Cost" at bounding box center [212, 128] width 77 height 41
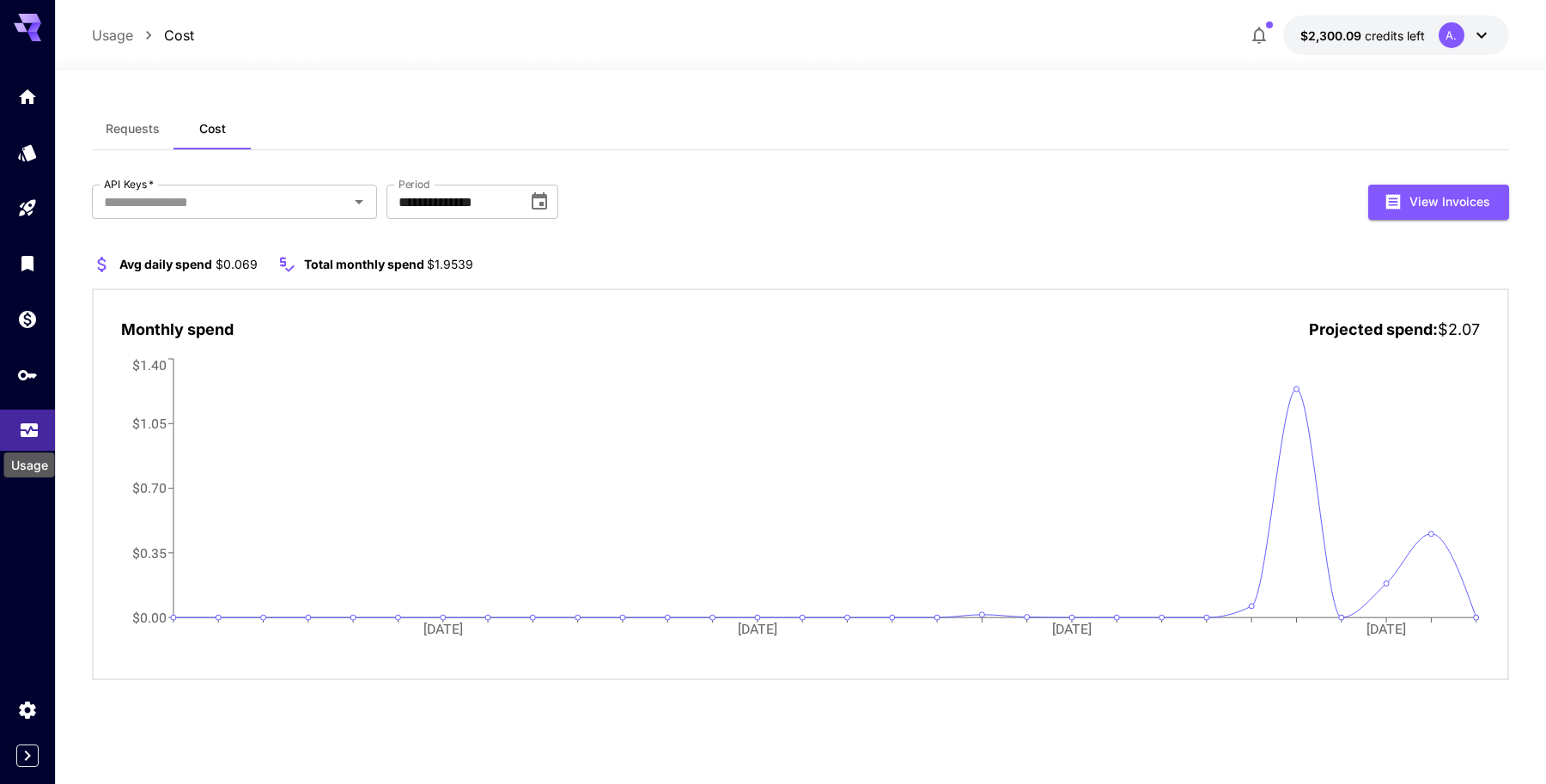
click at [21, 432] on icon "Usage" at bounding box center [28, 425] width 21 height 21
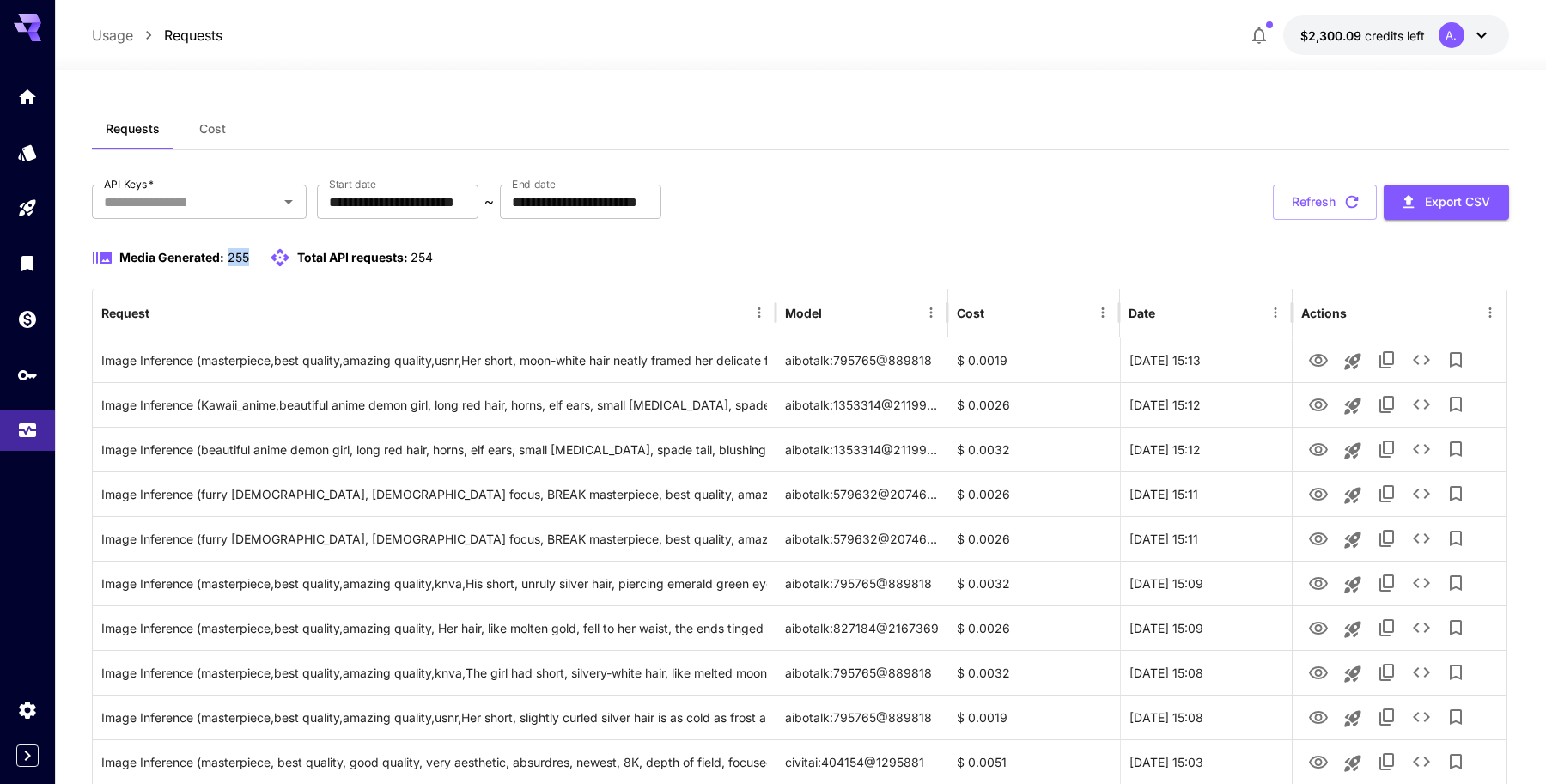
drag, startPoint x: 227, startPoint y: 261, endPoint x: 250, endPoint y: 261, distance: 23.0
click at [250, 261] on div "Media Generated: 255 Total API requests: 254" at bounding box center [262, 257] width 340 height 21
click at [287, 285] on div "Media Generated: 255 Total API requests: 254" at bounding box center [800, 268] width 1417 height 41
